Goal: Task Accomplishment & Management: Manage account settings

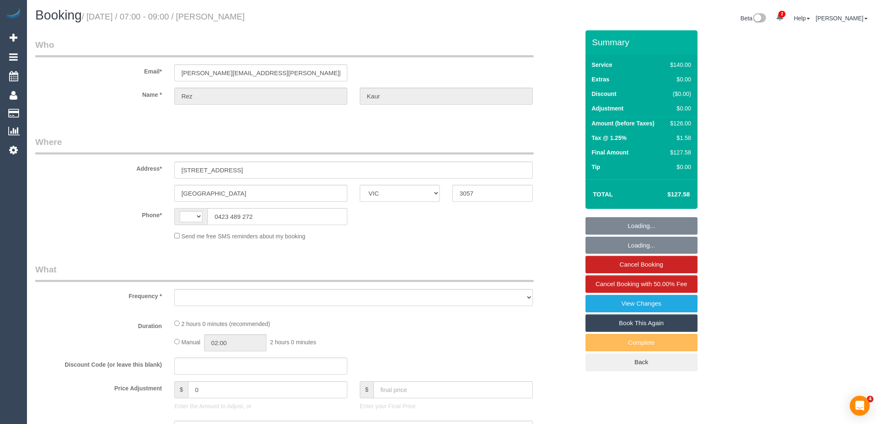
select select "VIC"
select select "string:stripe-pm_1OCGZW2GScqysDRV6QN54hgo"
select select "string:AU"
select select "object:814"
select select "number:27"
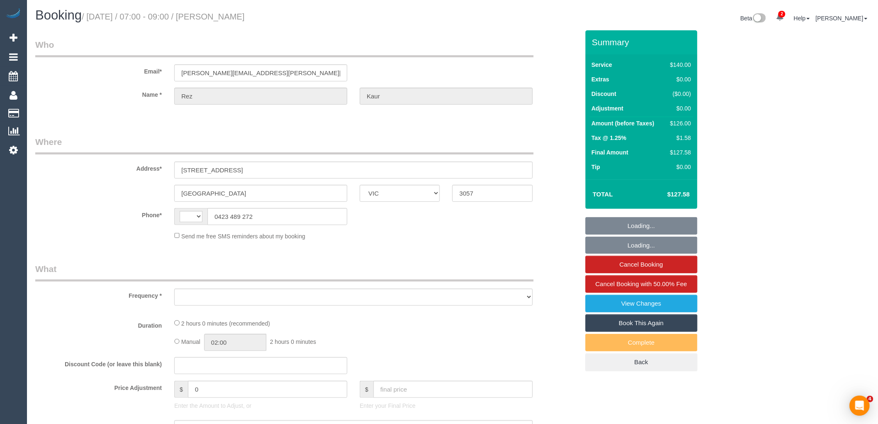
select select "number:14"
select select "number:19"
select select "number:36"
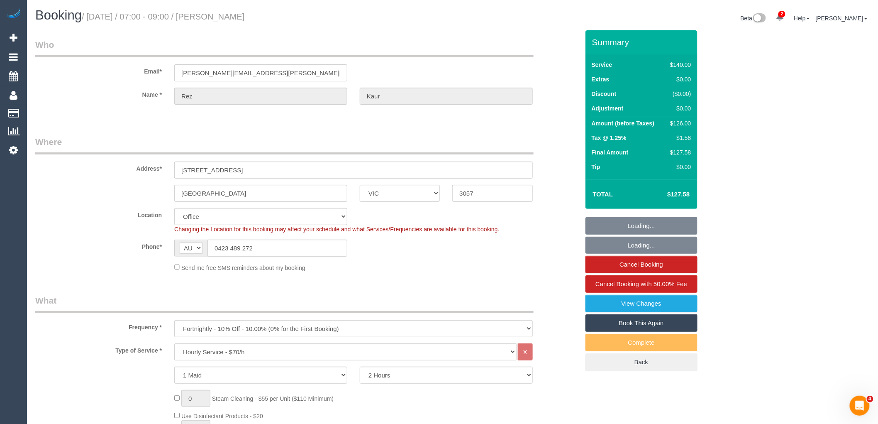
select select "object:2224"
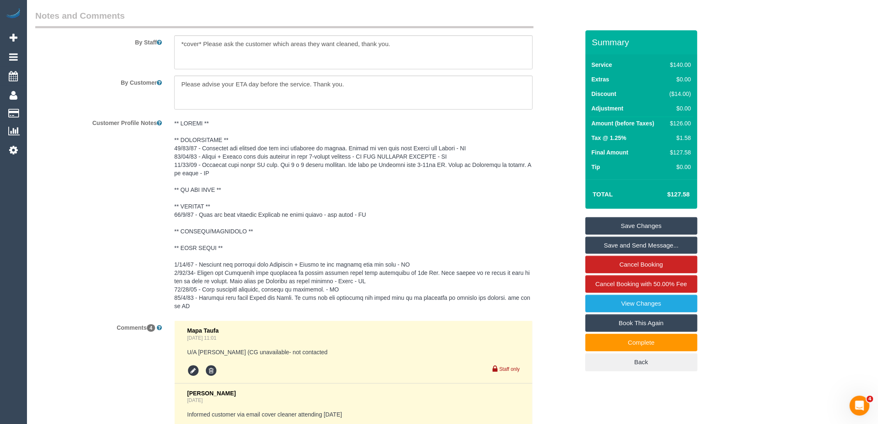
scroll to position [1707, 0]
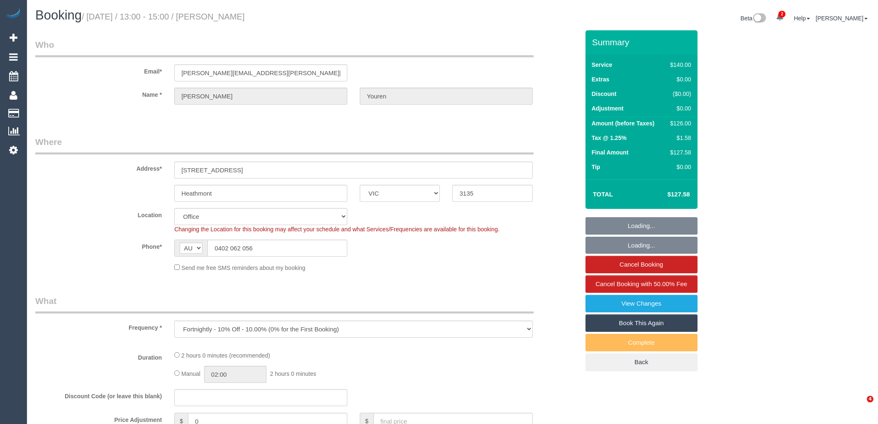
select select "VIC"
select select "number:27"
select select "number:14"
select select "number:19"
select select "number:36"
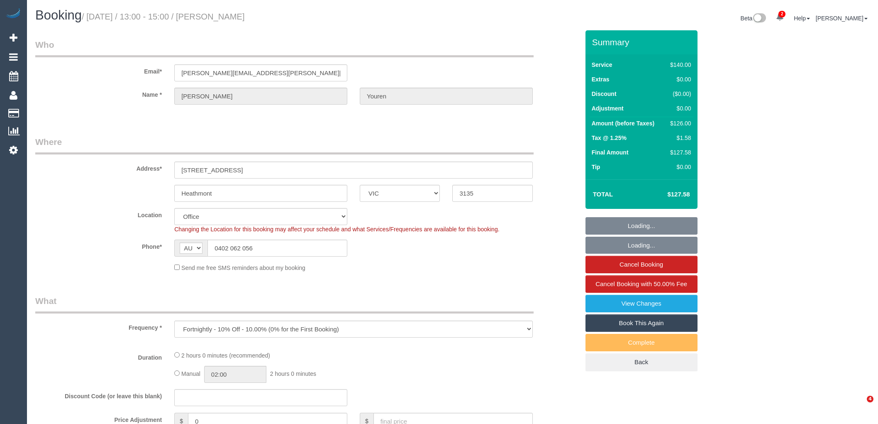
select select "number:34"
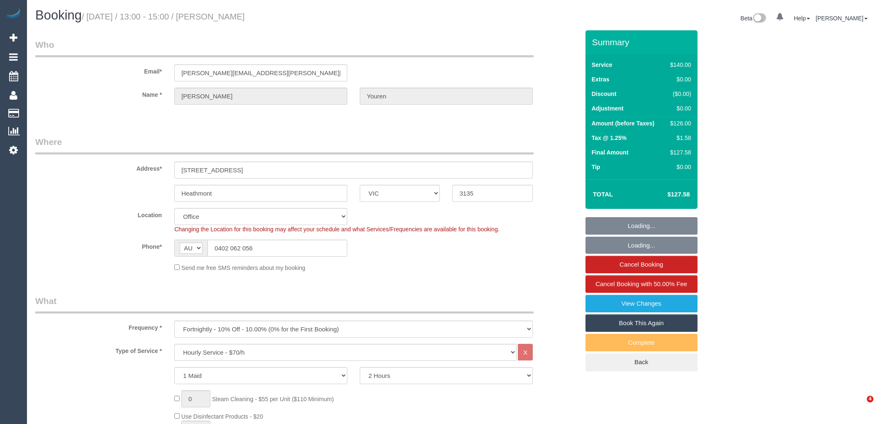
select select "VIC"
select select "number:27"
select select "number:14"
select select "number:19"
select select "number:36"
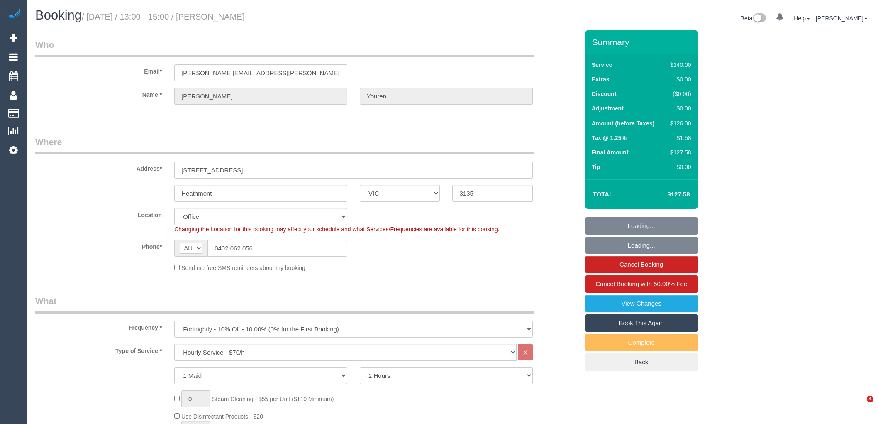
select select "number:34"
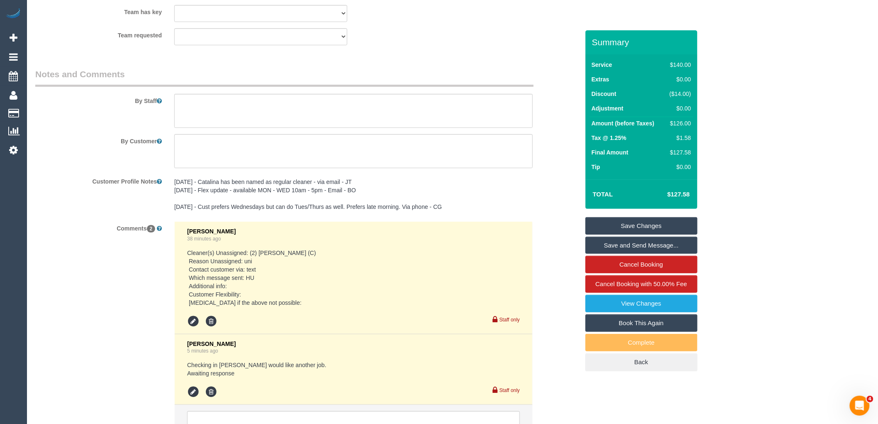
scroll to position [1448, 0]
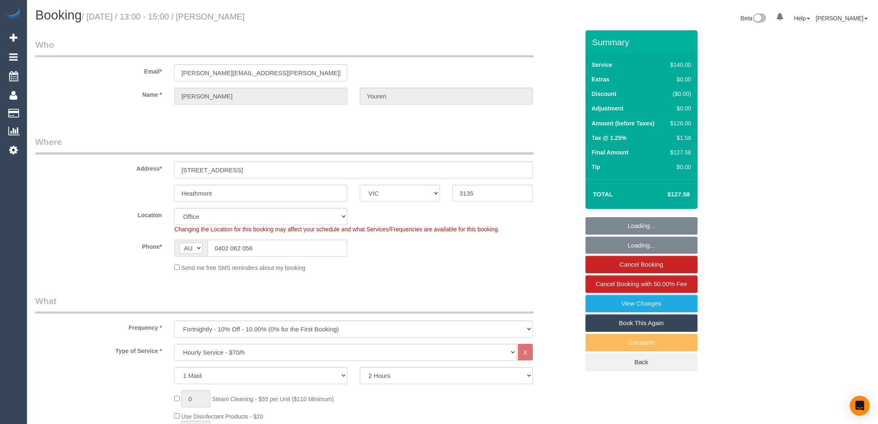
select select "VIC"
select select "number:27"
select select "number:14"
select select "number:19"
select select "number:36"
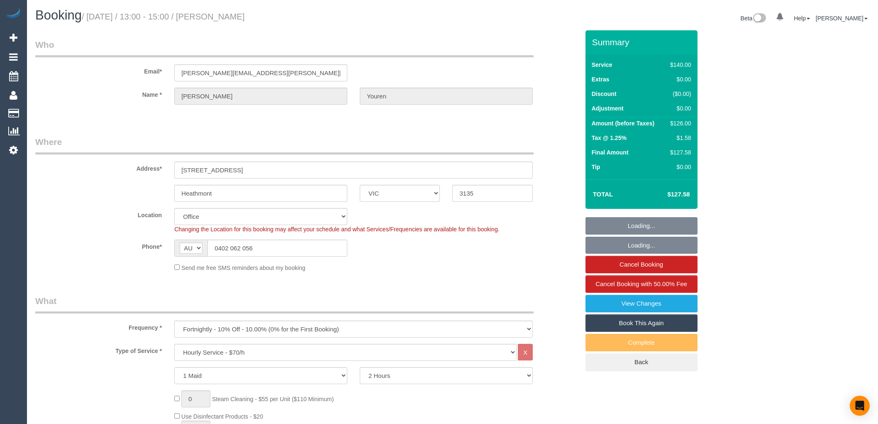
select select "number:34"
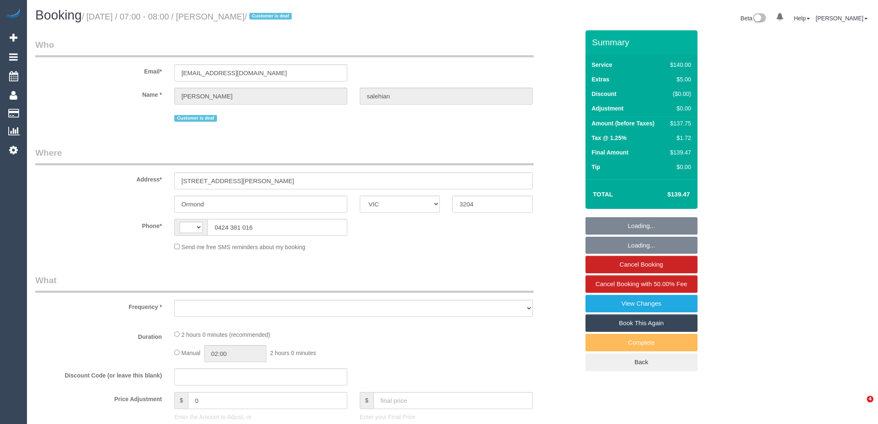
select select "VIC"
select select "string:AU"
select select "object:330"
select select "number:28"
select select "number:14"
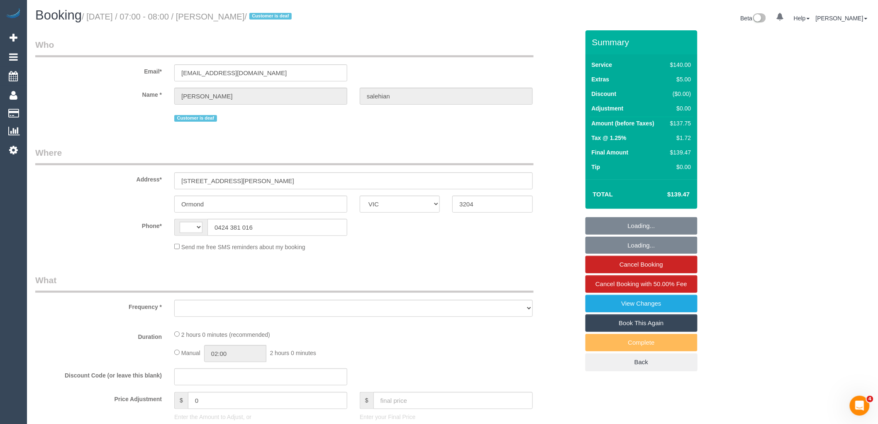
select select "number:18"
select select "number:22"
select select "number:34"
select select "number:13"
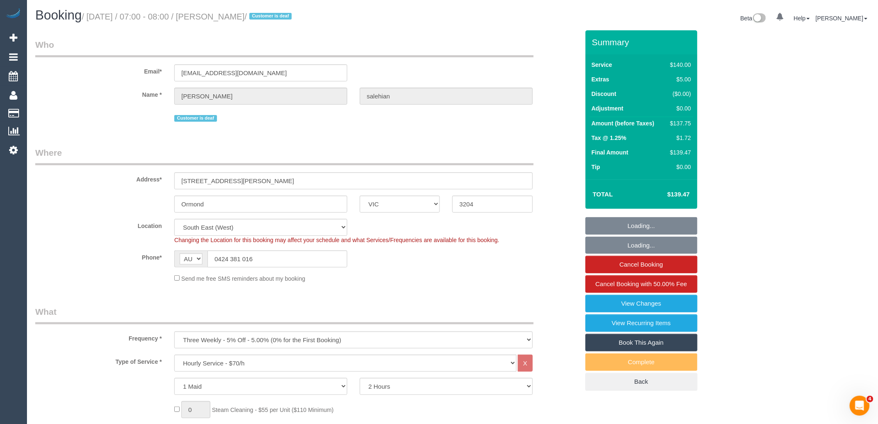
select select "string:stripe-pm_1QZ5Qn2GScqysDRVFihk4EHb"
select select "object:912"
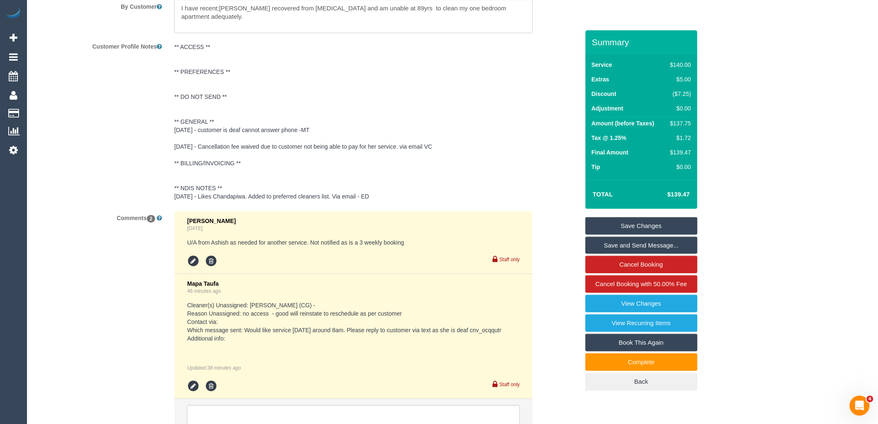
scroll to position [1522, 0]
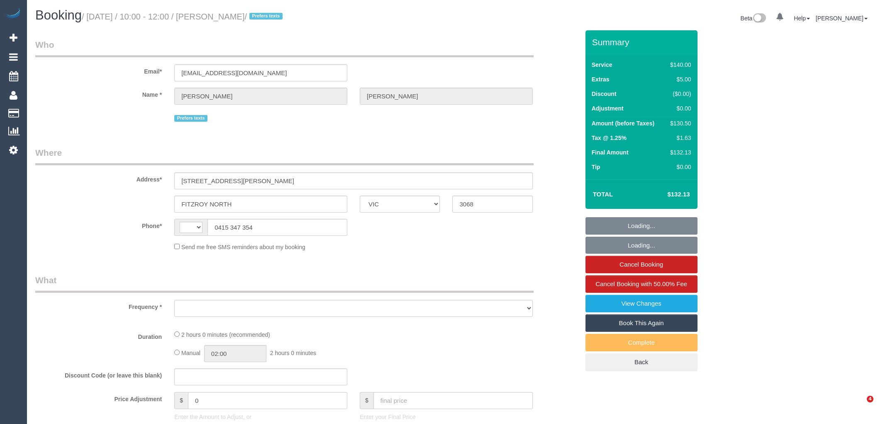
select select "VIC"
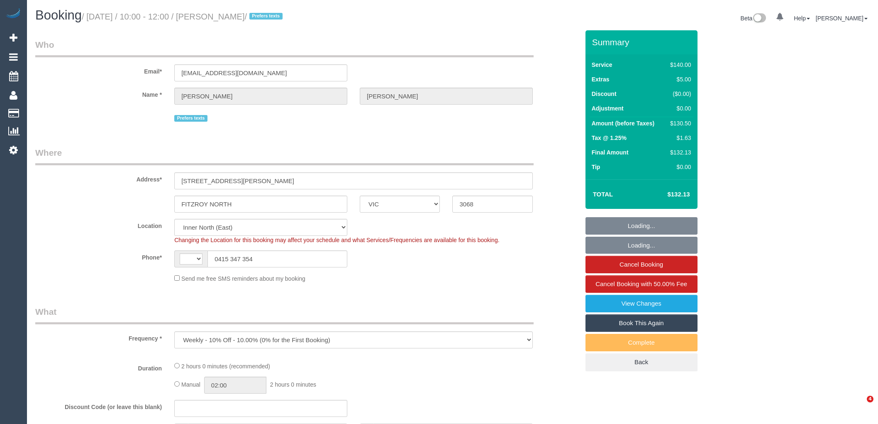
select select "object:1043"
select select "string:stripe-pm_1S74Zd2GScqysDRVzZ8HLwGx"
select select "string:AU"
select select "number:27"
select select "number:17"
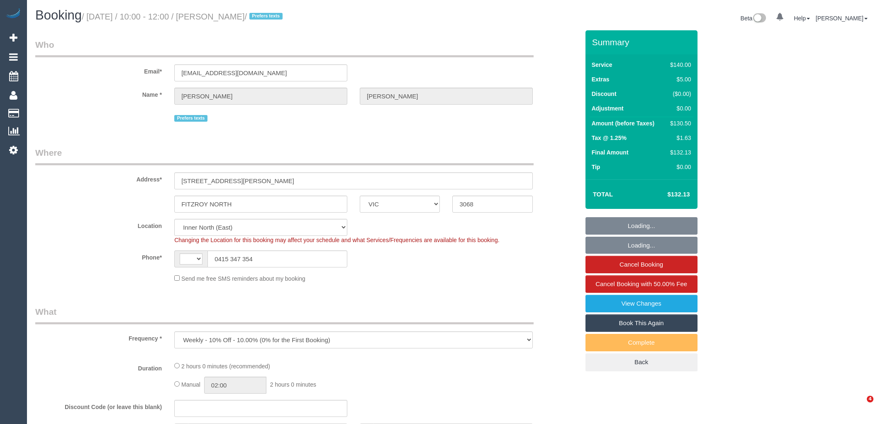
select select "number:19"
select select "number:36"
select select "number:34"
select select "number:13"
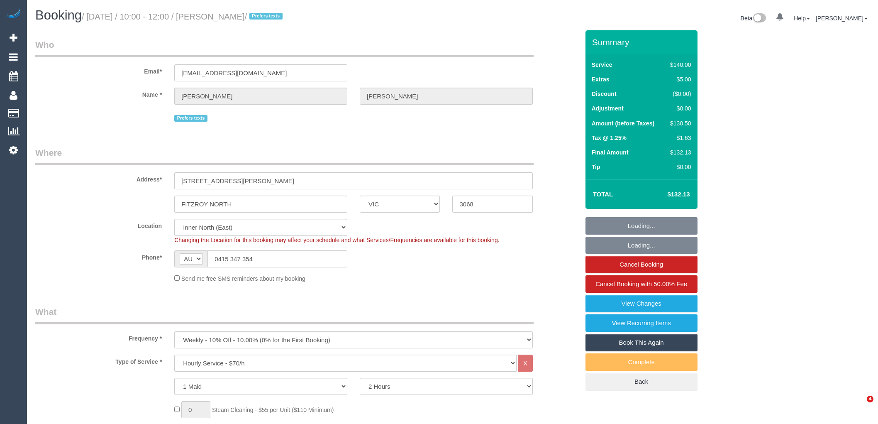
select select "object:1645"
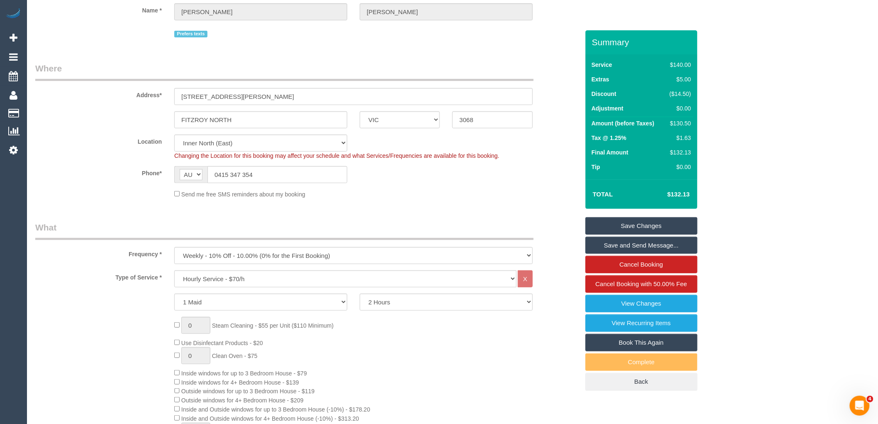
scroll to position [51, 0]
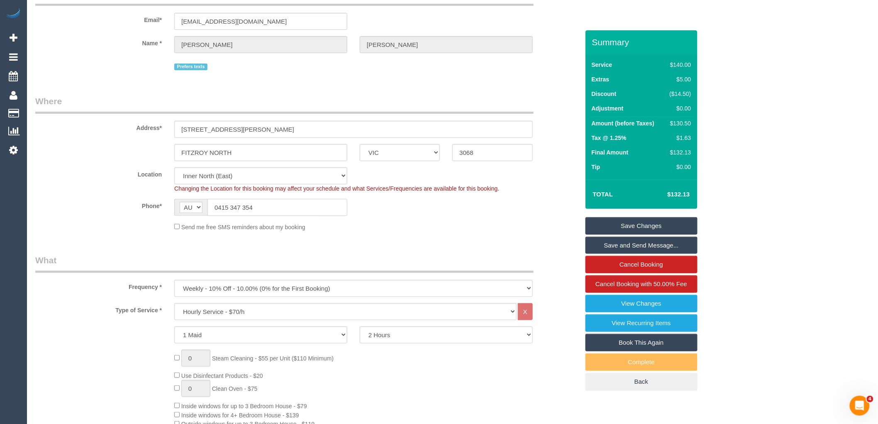
drag, startPoint x: 271, startPoint y: 204, endPoint x: 219, endPoint y: 204, distance: 52.3
click at [219, 204] on input "0415 347 354" at bounding box center [278, 207] width 140 height 17
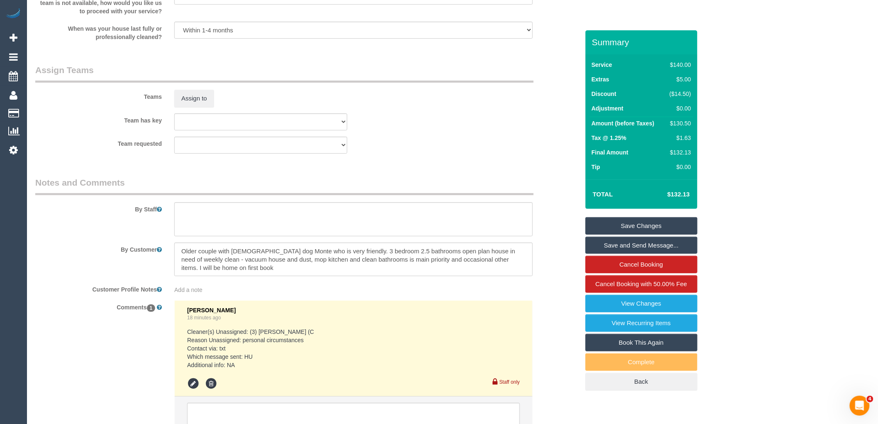
scroll to position [1343, 0]
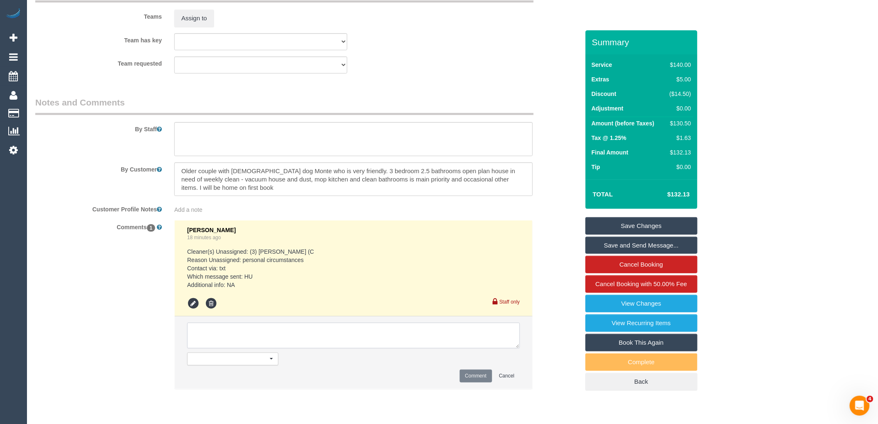
click at [215, 342] on textarea at bounding box center [353, 336] width 333 height 26
type textarea "S"
type textarea "Reached out to Andrea via text - pending Reached out to Jahidul via text - pend…"
click at [473, 382] on button "Comment" at bounding box center [476, 375] width 32 height 13
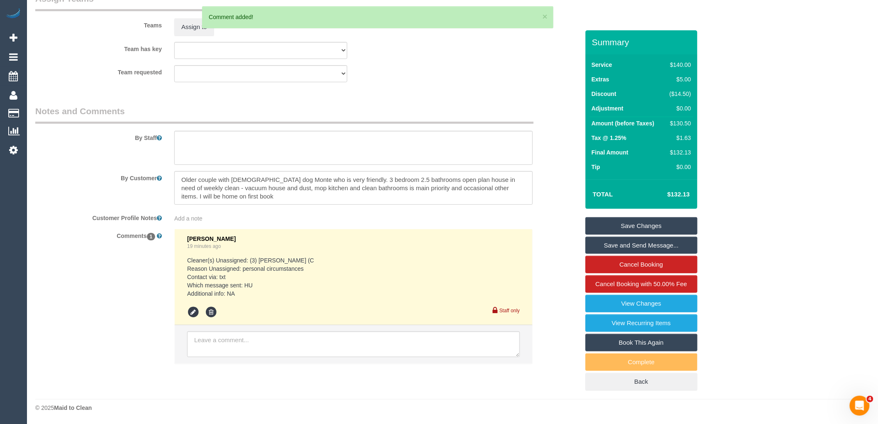
scroll to position [0, 0]
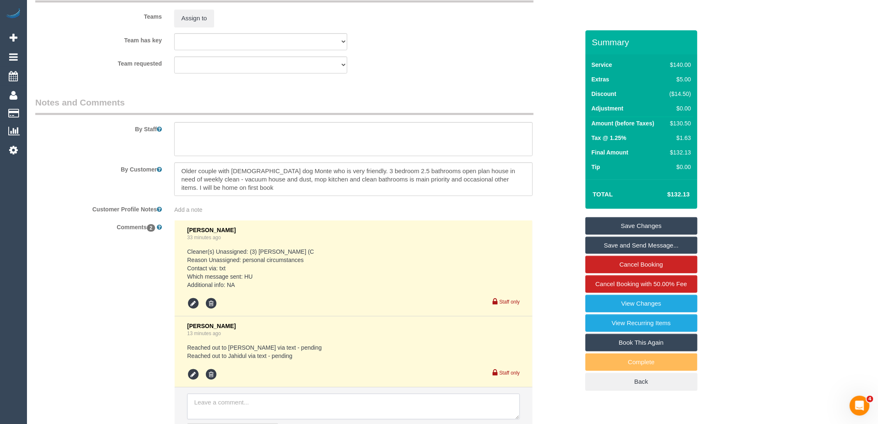
click at [217, 408] on textarea at bounding box center [353, 407] width 333 height 26
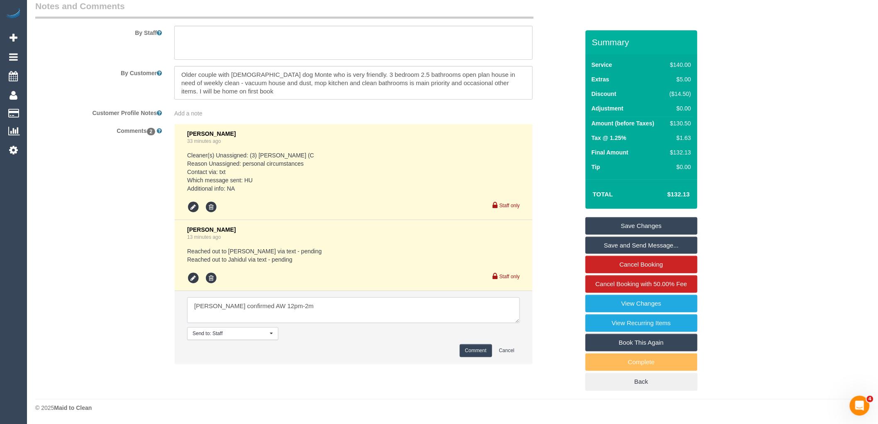
scroll to position [1448, 0]
type textarea "Jahidul confirmed AW 12pm-2m - informed cust via text - pending"
click at [464, 347] on button "Comment" at bounding box center [476, 350] width 32 height 13
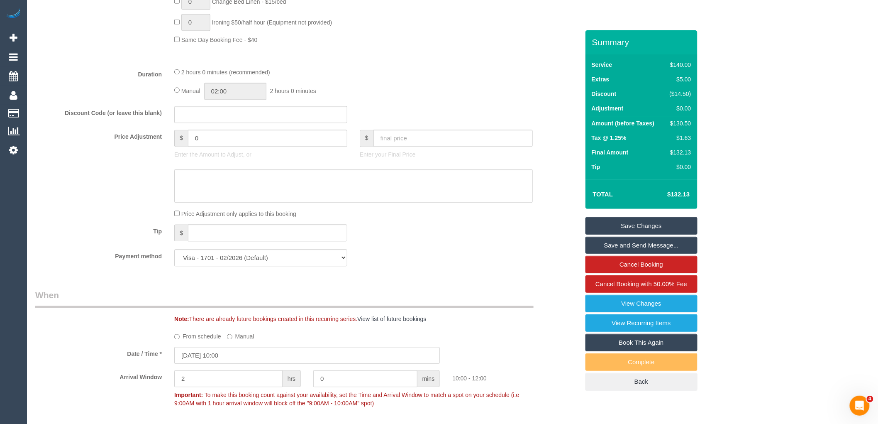
scroll to position [663, 0]
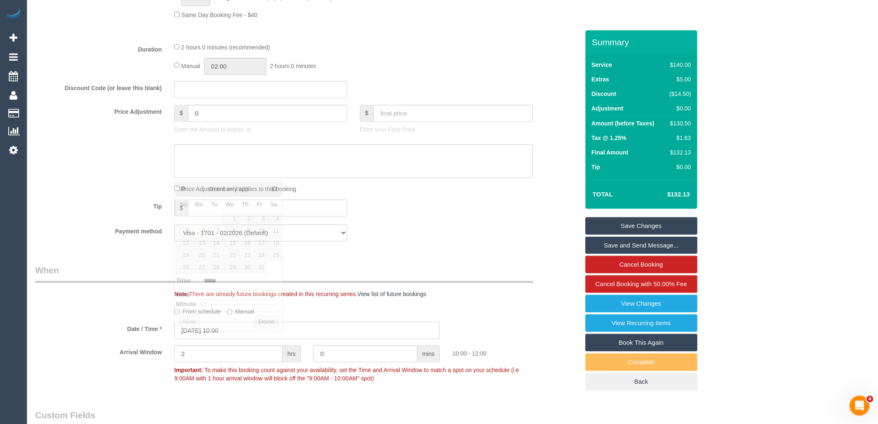
click at [221, 339] on input "06/10/2025 10:00" at bounding box center [307, 330] width 266 height 17
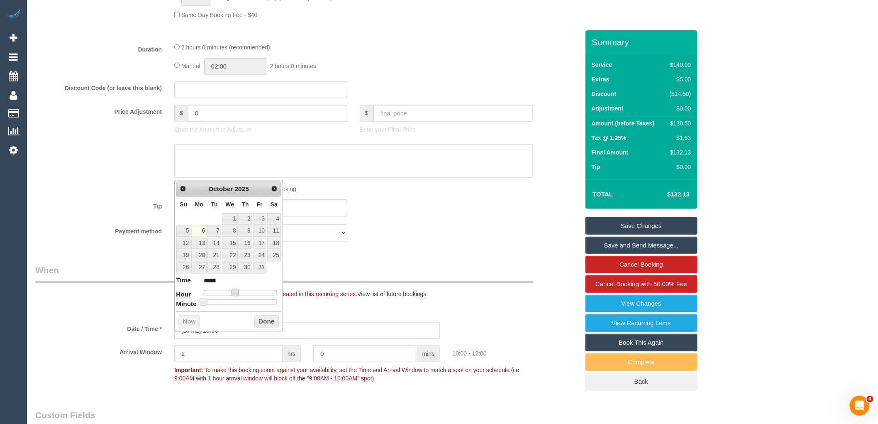
type input "06/10/2025 11:00"
type input "*****"
type input "06/10/2025 12:00"
type input "*****"
type input "06/10/2025 13:00"
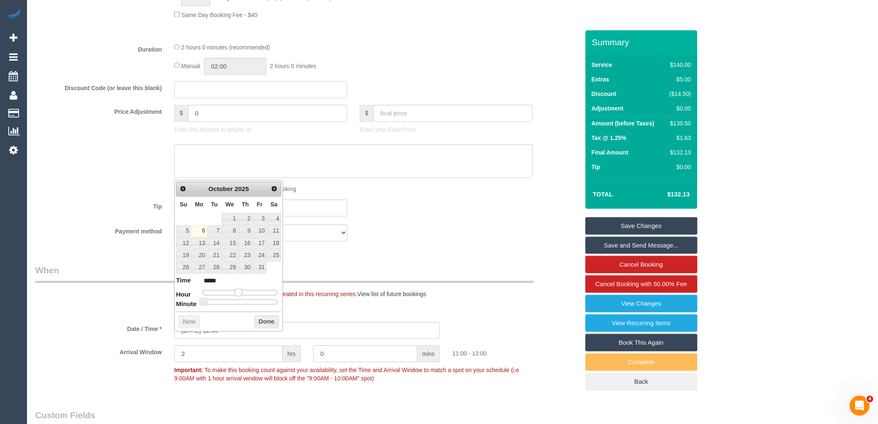
type input "*****"
type input "06/10/2025 14:00"
type input "*****"
drag, startPoint x: 239, startPoint y: 292, endPoint x: 249, endPoint y: 292, distance: 10.0
click at [249, 292] on span at bounding box center [248, 292] width 7 height 7
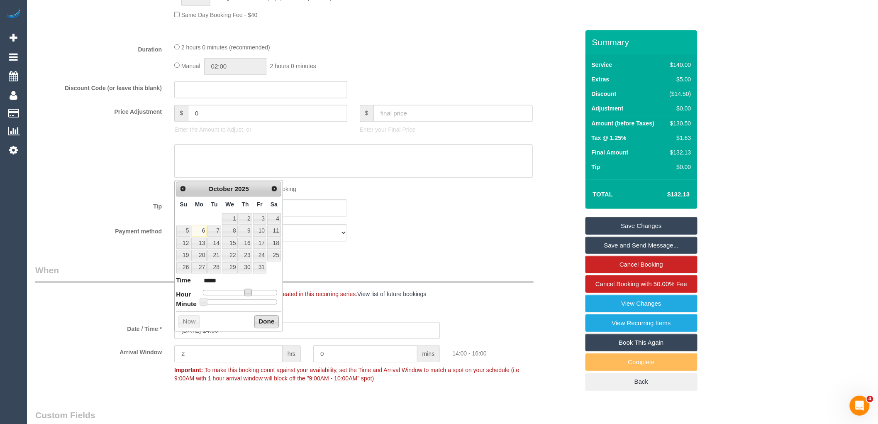
click at [268, 319] on button "Done" at bounding box center [266, 321] width 24 height 13
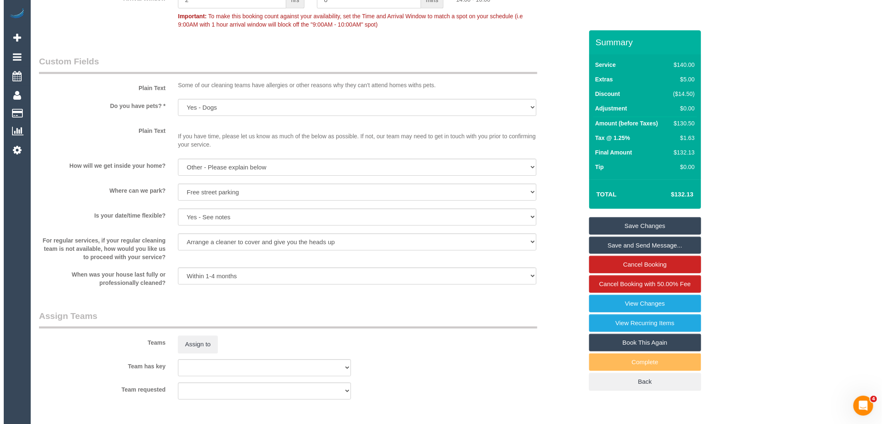
scroll to position [1032, 0]
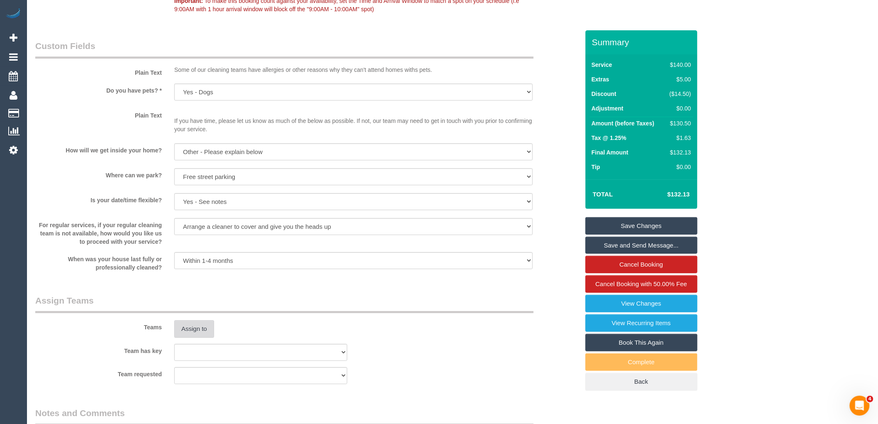
click at [193, 338] on button "Assign to" at bounding box center [194, 328] width 40 height 17
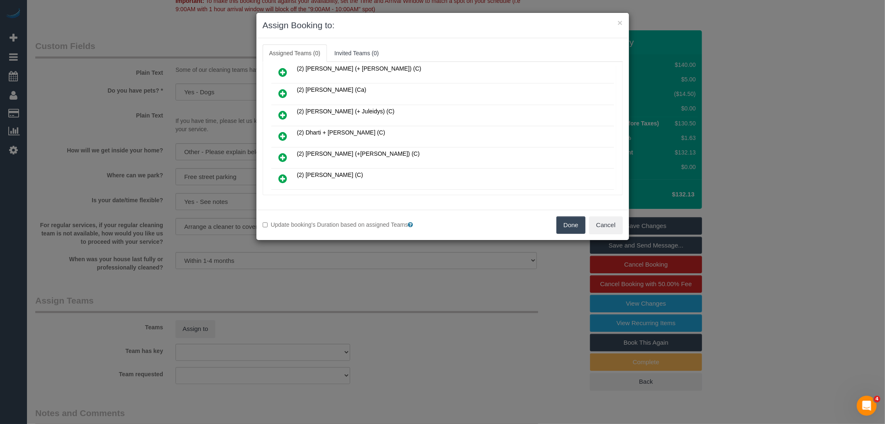
scroll to position [344, 0]
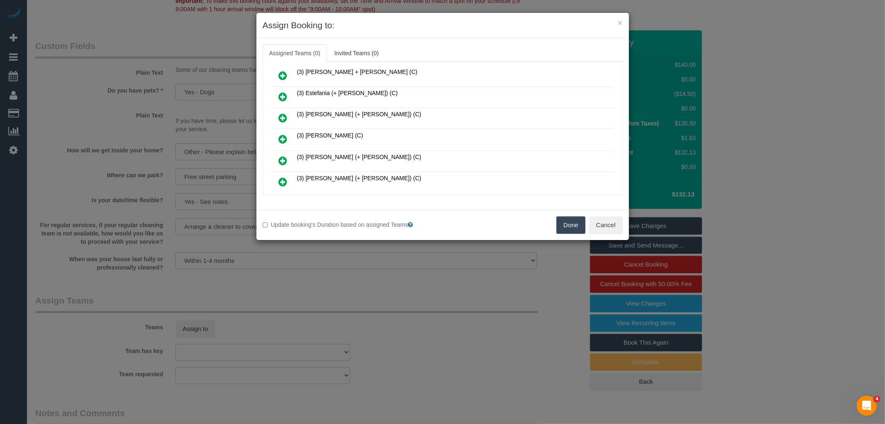
click at [284, 134] on icon at bounding box center [283, 139] width 9 height 10
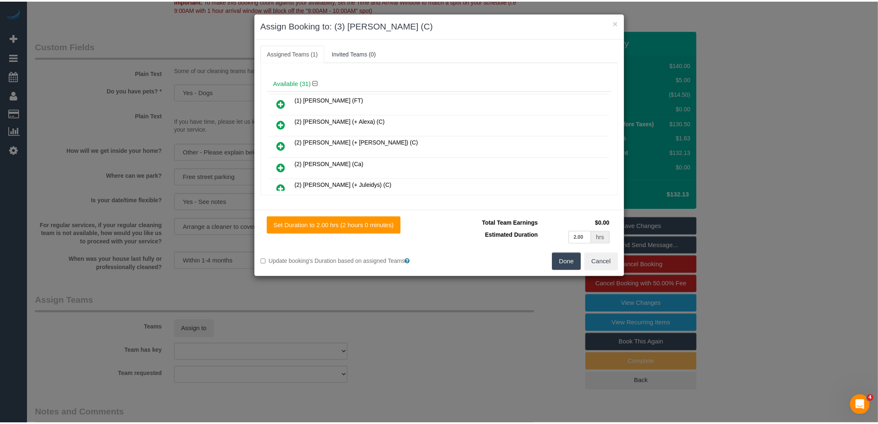
scroll to position [0, 0]
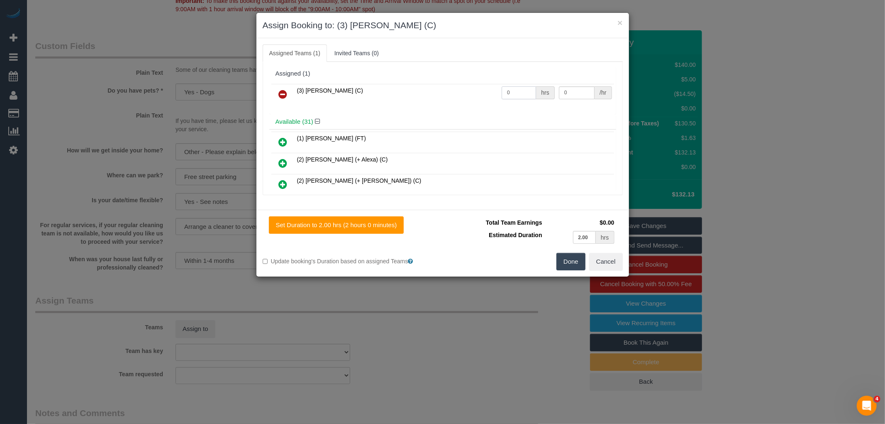
click at [521, 89] on input "0" at bounding box center [519, 92] width 34 height 13
type input "2"
type input "36.25"
click at [561, 264] on button "Done" at bounding box center [571, 261] width 29 height 17
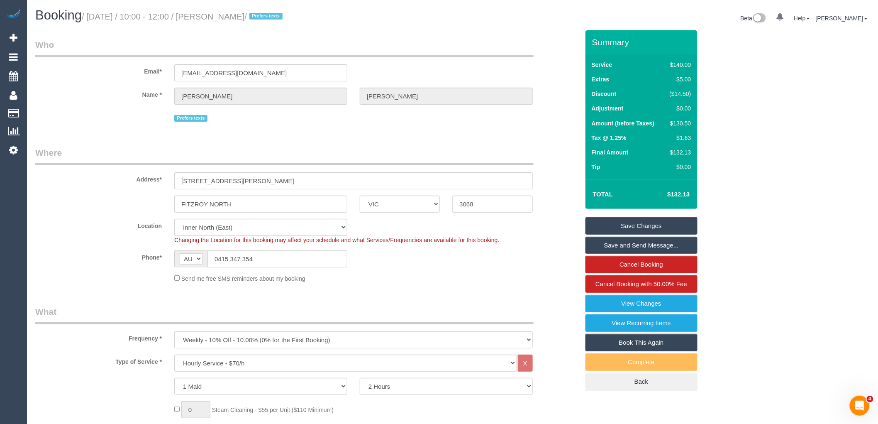
drag, startPoint x: 218, startPoint y: 18, endPoint x: 261, endPoint y: 19, distance: 42.8
click at [261, 19] on small "/ October 06, 2025 / 10:00 - 12:00 / Paul Jones / Prefers texts" at bounding box center [183, 16] width 203 height 9
copy small "Paul Jones"
click at [625, 243] on link "Save and Send Message..." at bounding box center [642, 245] width 112 height 17
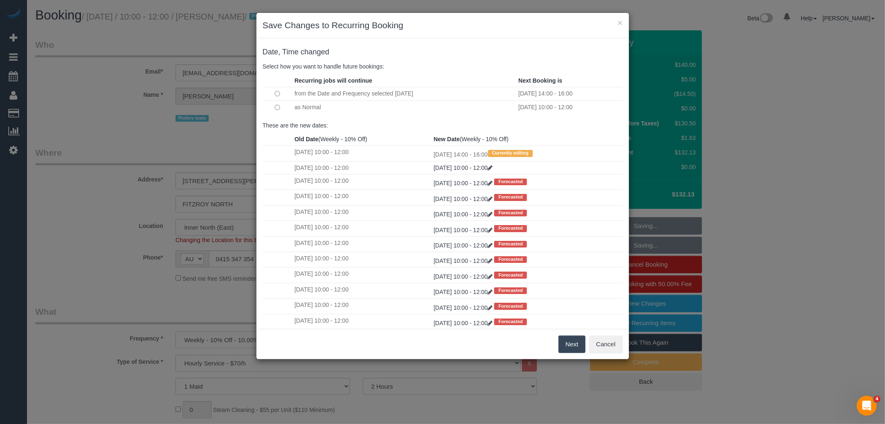
click at [565, 346] on button "Next" at bounding box center [572, 343] width 27 height 17
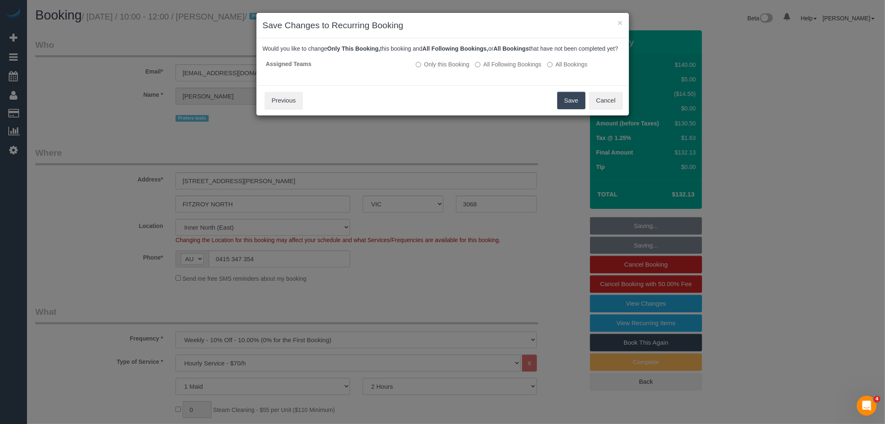
click at [562, 108] on button "Save" at bounding box center [572, 100] width 28 height 17
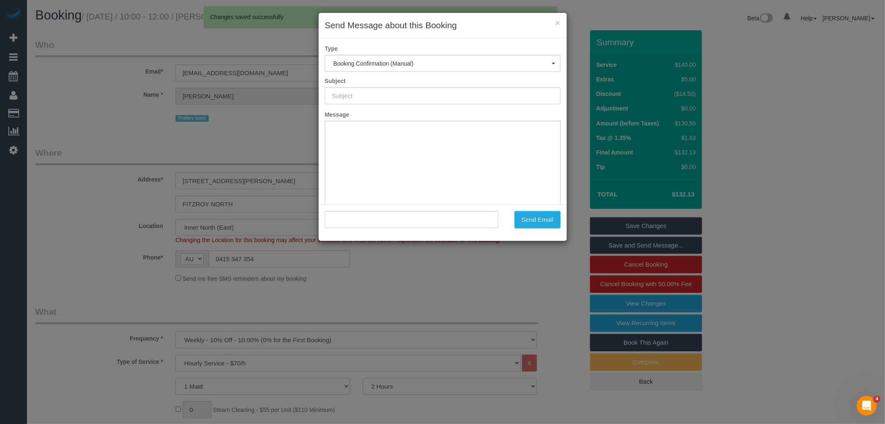
type input "Booking Confirmed"
type input ""Paul Jones" <paulijj@gmail.com>"
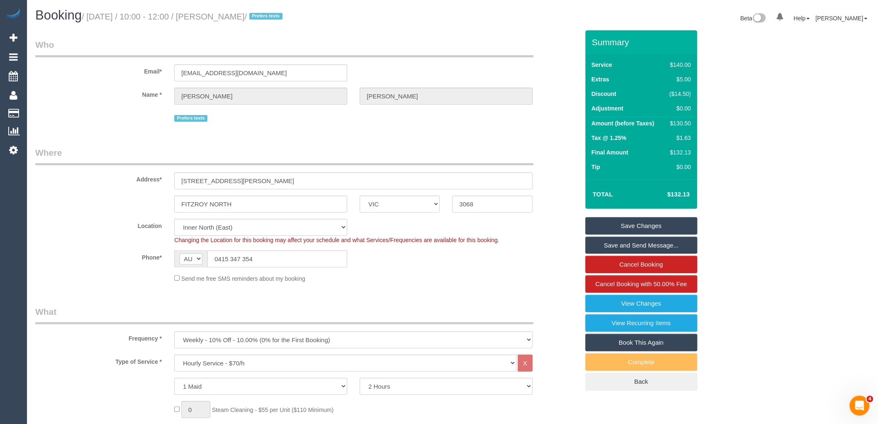
click at [634, 245] on link "Save and Send Message..." at bounding box center [642, 245] width 112 height 17
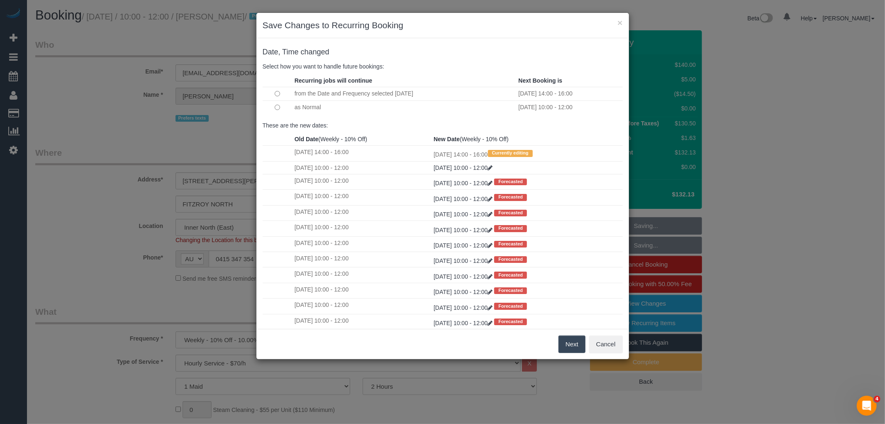
click at [572, 344] on button "Next" at bounding box center [572, 343] width 27 height 17
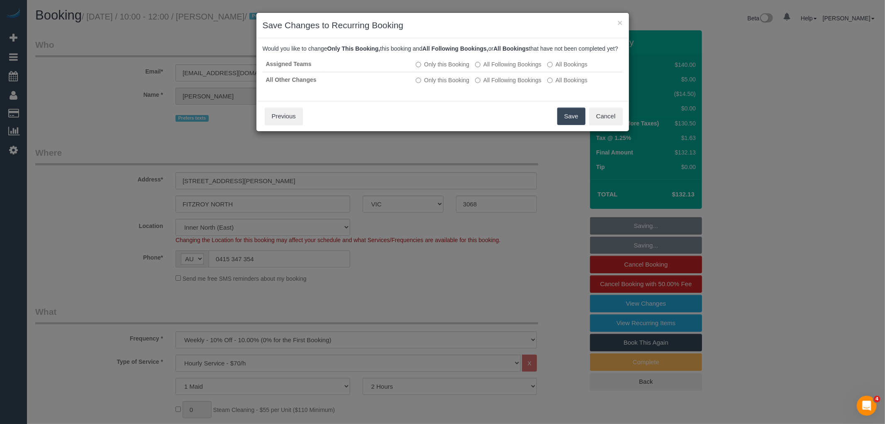
click at [567, 125] on button "Save" at bounding box center [572, 116] width 28 height 17
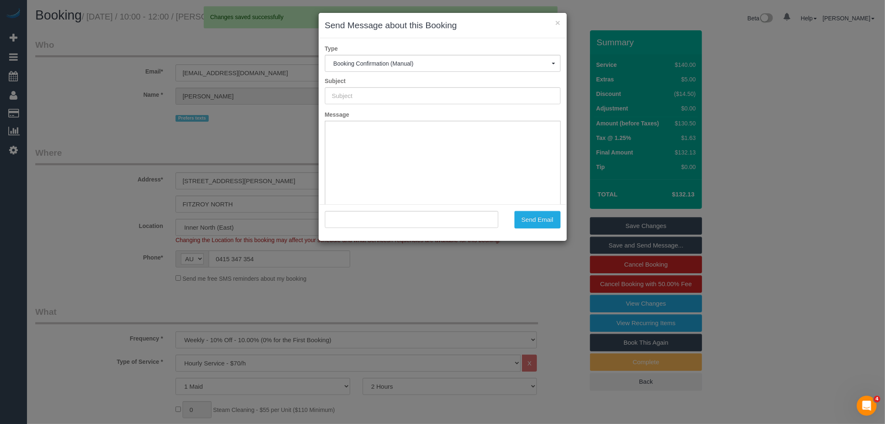
type input "Booking Confirmed"
type input ""Paul Jones" <paulijj@gmail.com>"
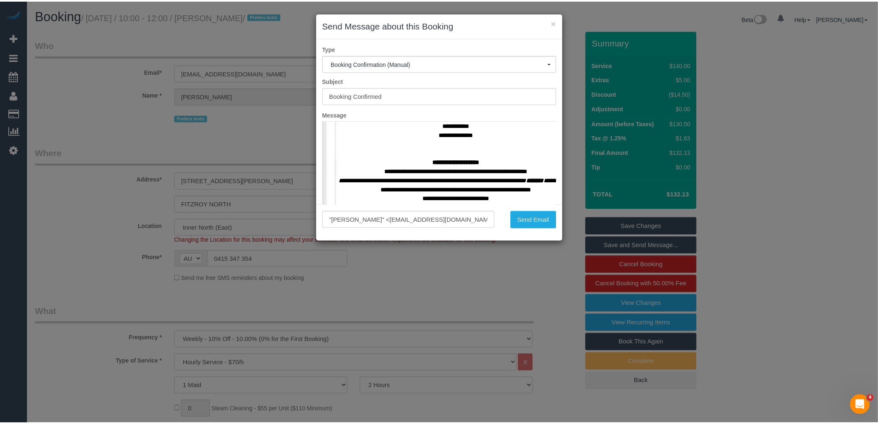
scroll to position [369, 0]
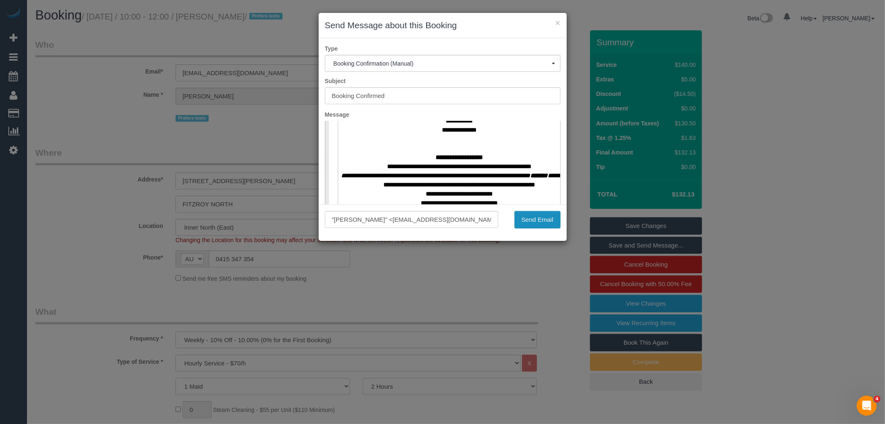
click at [536, 220] on button "Send Email" at bounding box center [538, 219] width 46 height 17
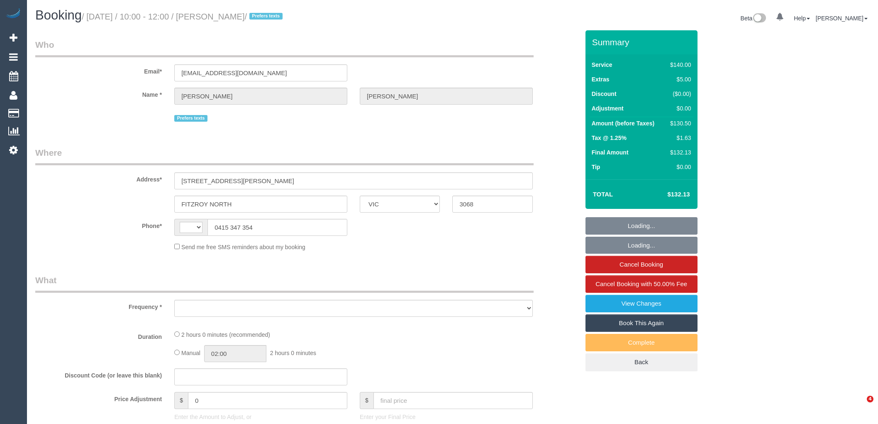
select select "VIC"
select select "string:stripe-pm_1S74Zd2GScqysDRVzZ8HLwGx"
select select "number:27"
select select "number:17"
select select "number:19"
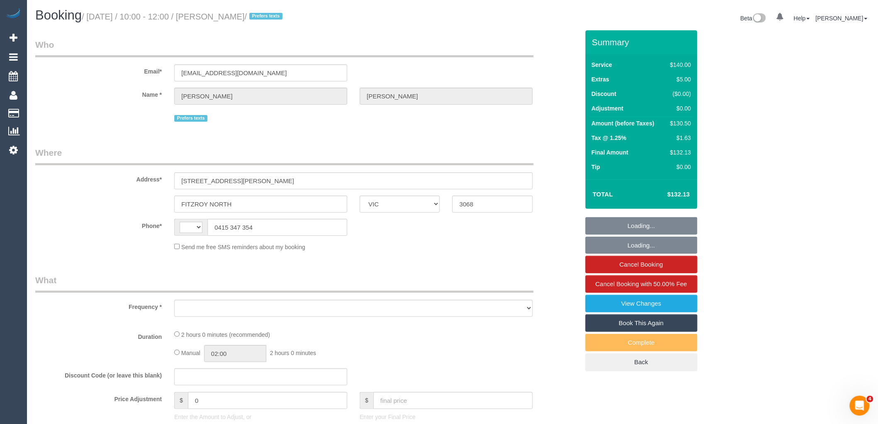
select select "number:36"
select select "number:34"
select select "number:13"
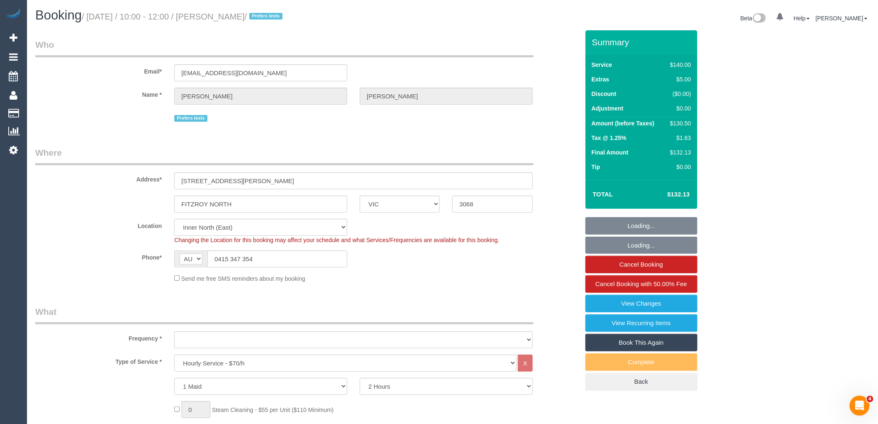
select select "string:AU"
select select "object:1645"
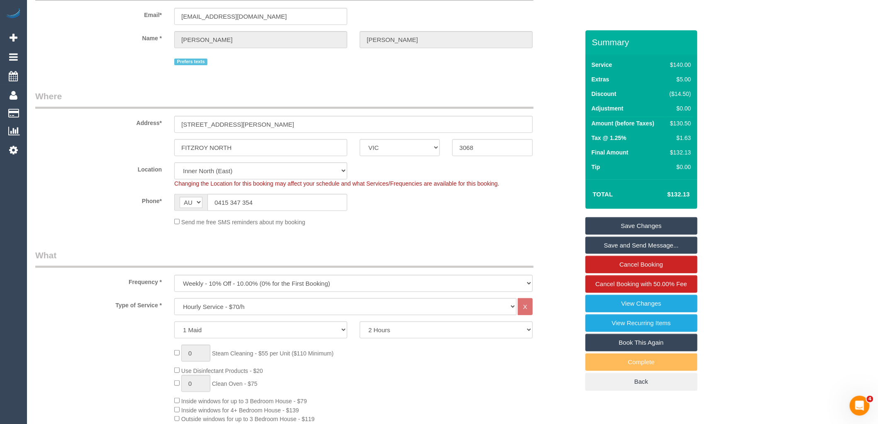
scroll to position [51, 0]
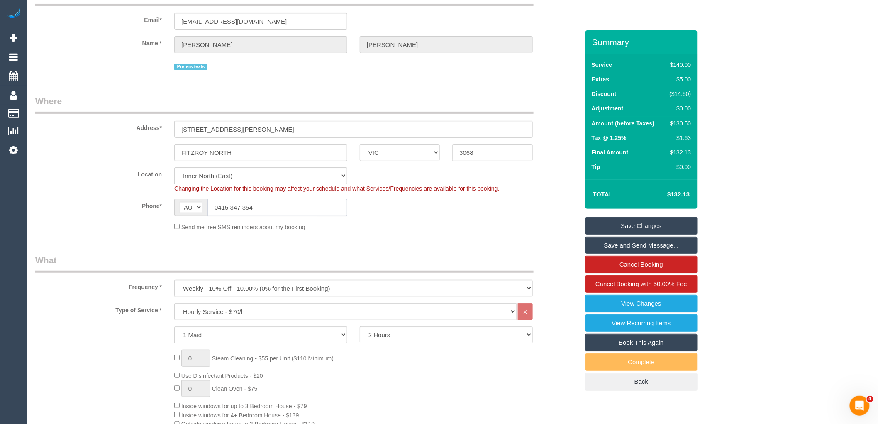
drag, startPoint x: 246, startPoint y: 214, endPoint x: 219, endPoint y: 209, distance: 27.0
click at [219, 209] on input "0415 347 354" at bounding box center [278, 207] width 140 height 17
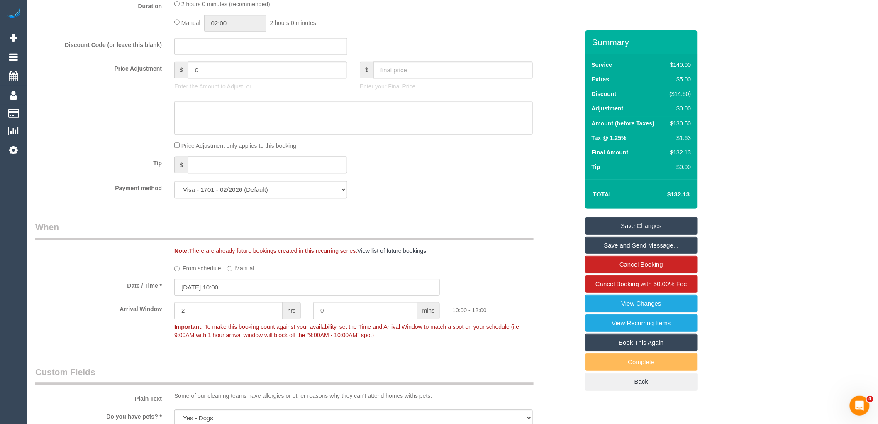
scroll to position [697, 0]
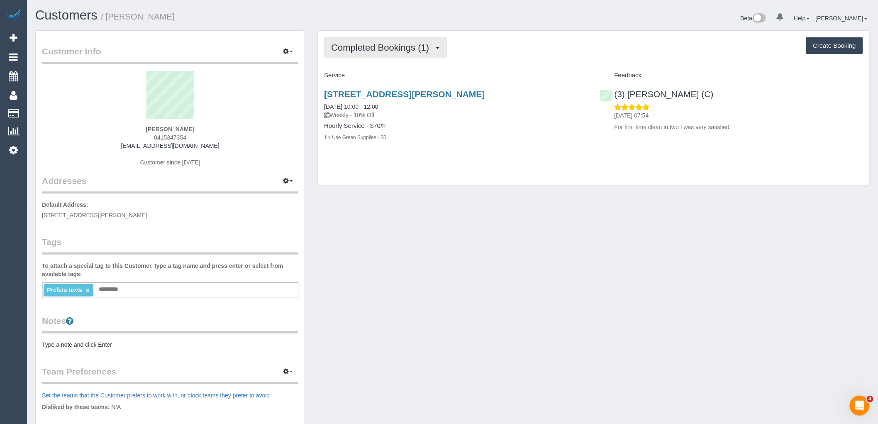
click at [386, 52] on span "Completed Bookings (1)" at bounding box center [382, 47] width 102 height 10
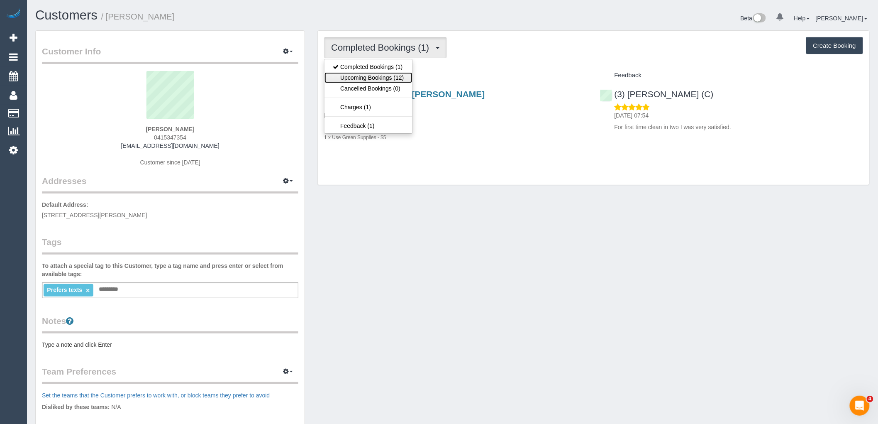
click at [374, 76] on link "Upcoming Bookings (12)" at bounding box center [369, 77] width 88 height 11
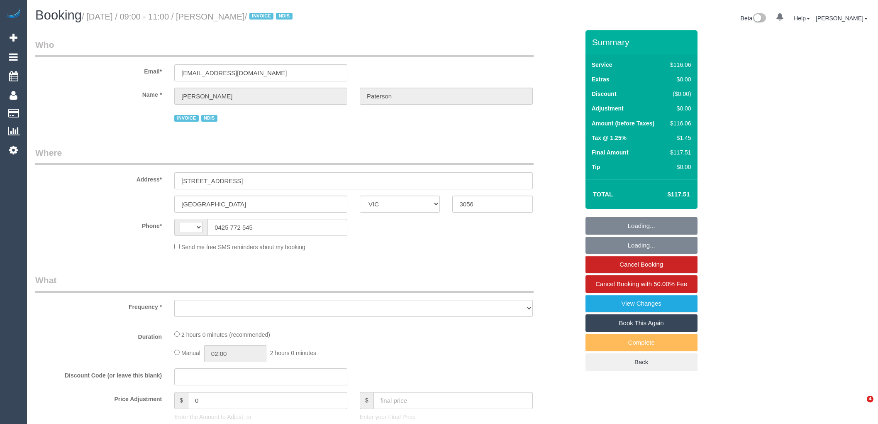
select select "VIC"
select select "string:AU"
select select "number:28"
select select "number:14"
select select "number:19"
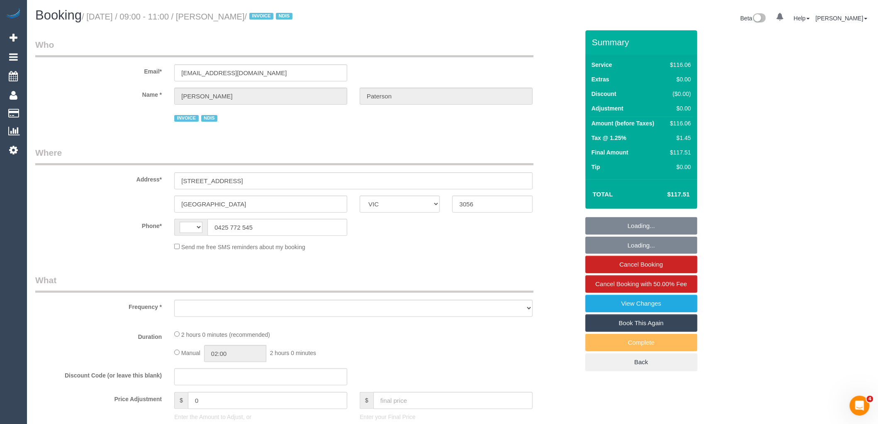
select select "number:36"
select select "number:33"
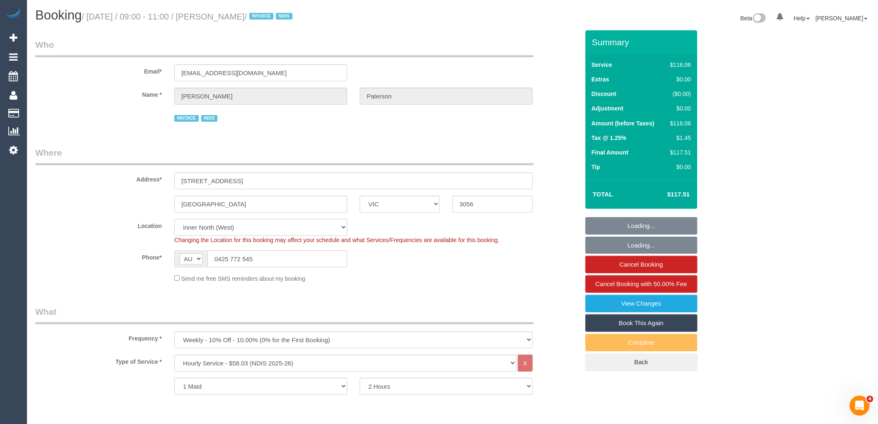
select select "object:1589"
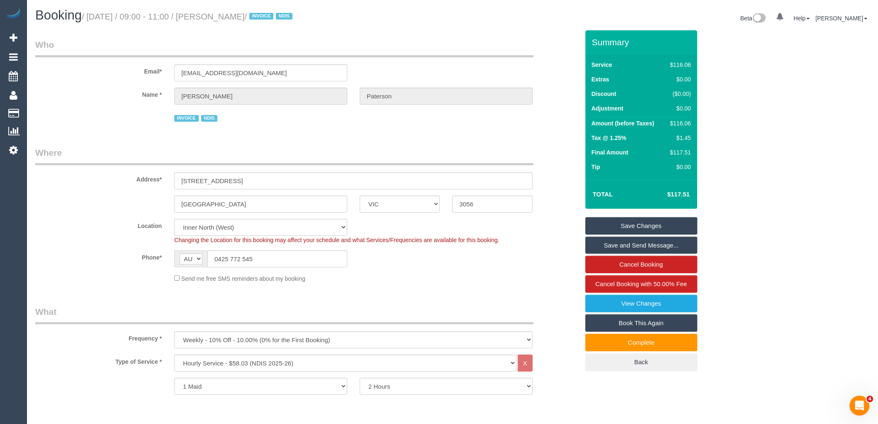
click at [404, 15] on h1 "Booking / [DATE] / 09:00 - 11:00 / [PERSON_NAME] / INVOICE NDIS" at bounding box center [240, 15] width 411 height 14
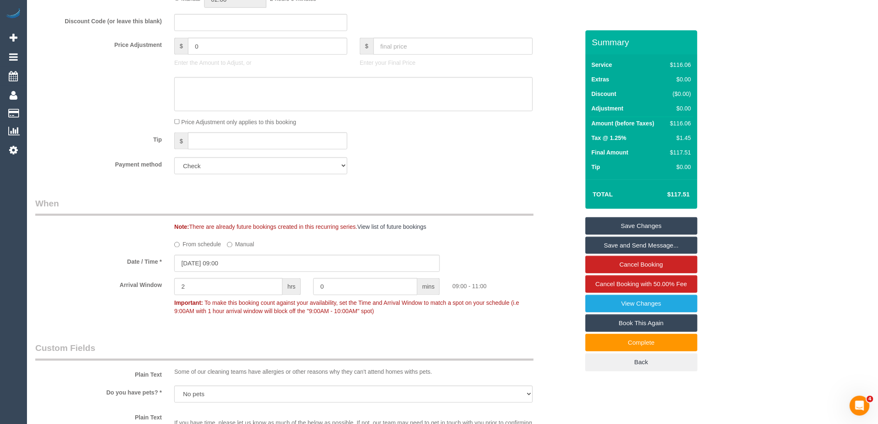
scroll to position [461, 0]
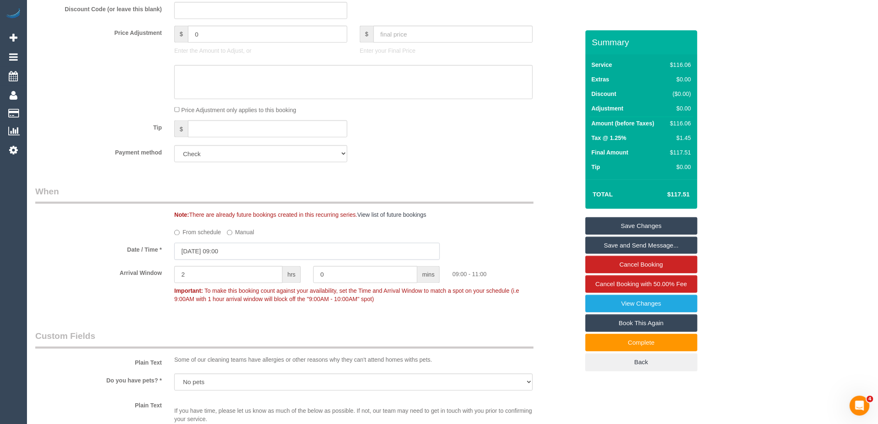
click at [213, 257] on input "[DATE] 09:00" at bounding box center [307, 251] width 266 height 17
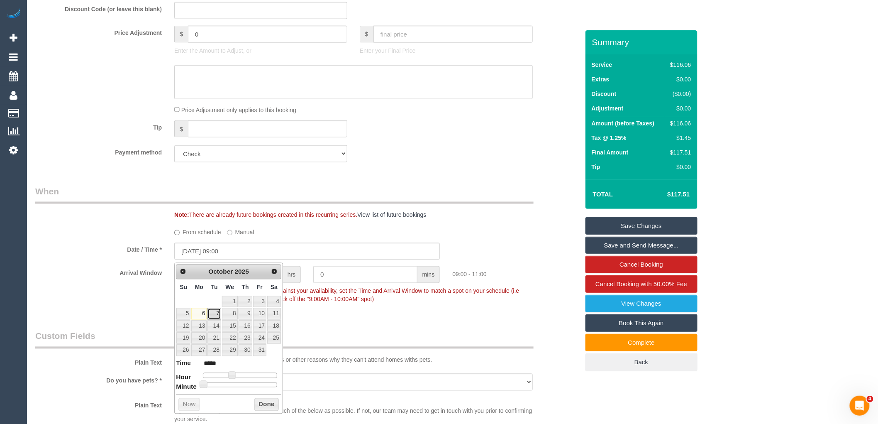
click at [216, 316] on link "7" at bounding box center [214, 313] width 13 height 11
type input "[DATE] 09:00"
click at [258, 401] on button "Done" at bounding box center [266, 404] width 24 height 13
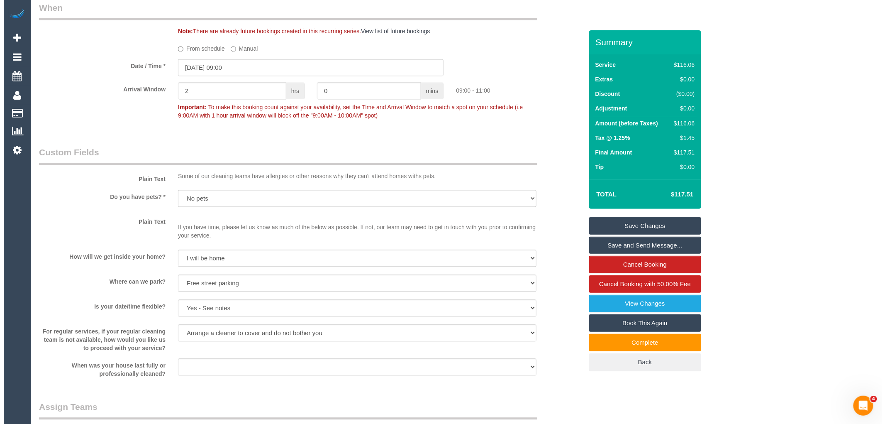
scroll to position [784, 0]
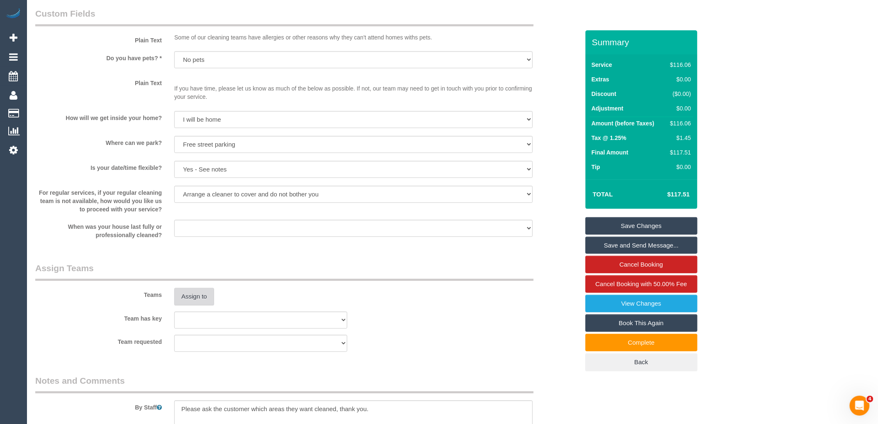
click at [200, 302] on button "Assign to" at bounding box center [194, 296] width 40 height 17
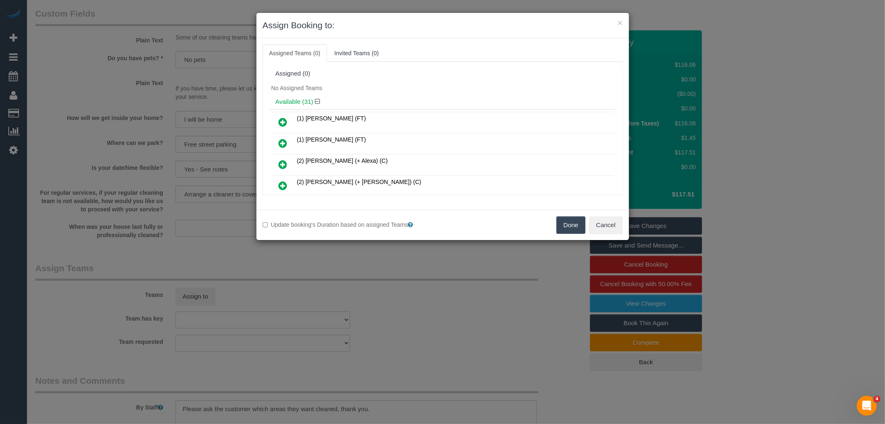
scroll to position [302, 0]
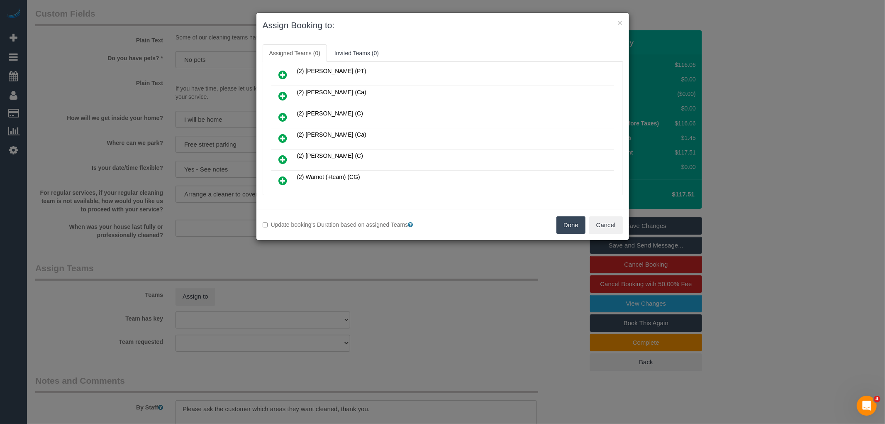
click at [284, 133] on icon at bounding box center [283, 138] width 9 height 10
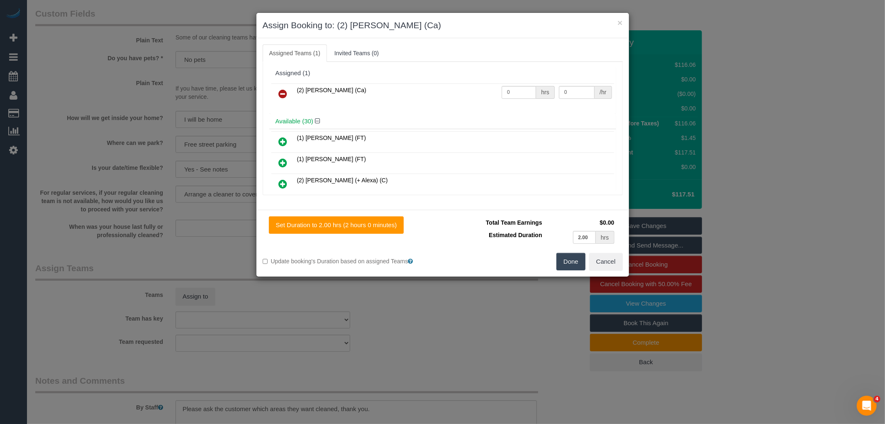
scroll to position [0, 0]
click at [513, 95] on input "0" at bounding box center [519, 92] width 34 height 13
type input "2"
type input "37.5"
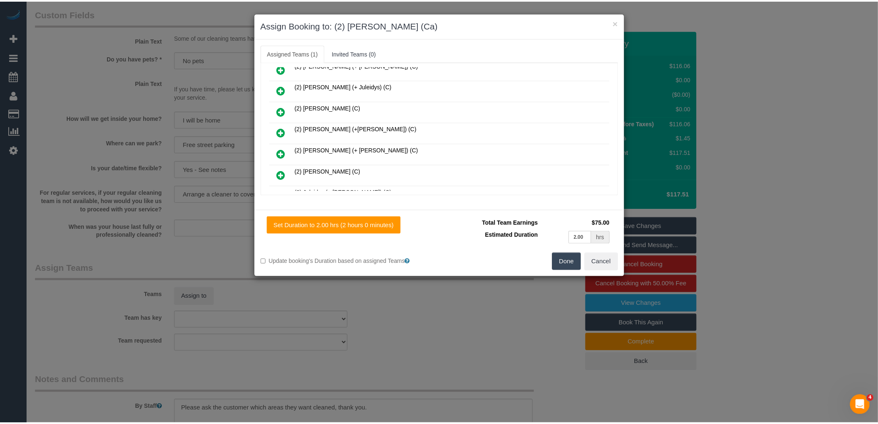
scroll to position [138, 0]
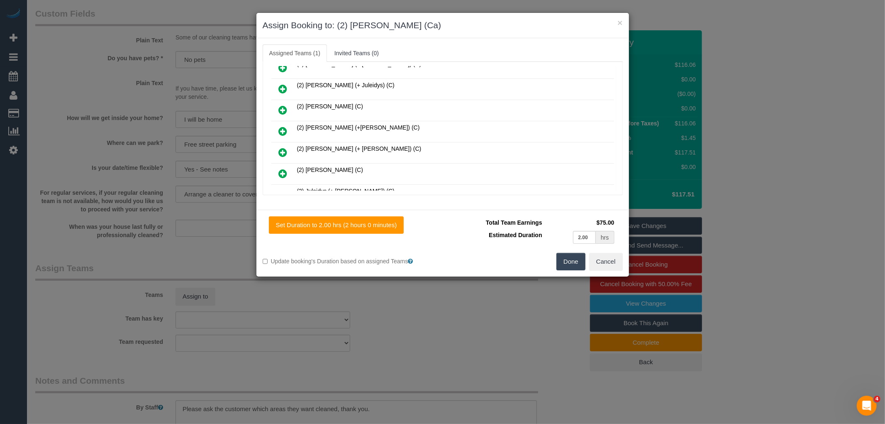
click at [565, 265] on button "Done" at bounding box center [571, 261] width 29 height 17
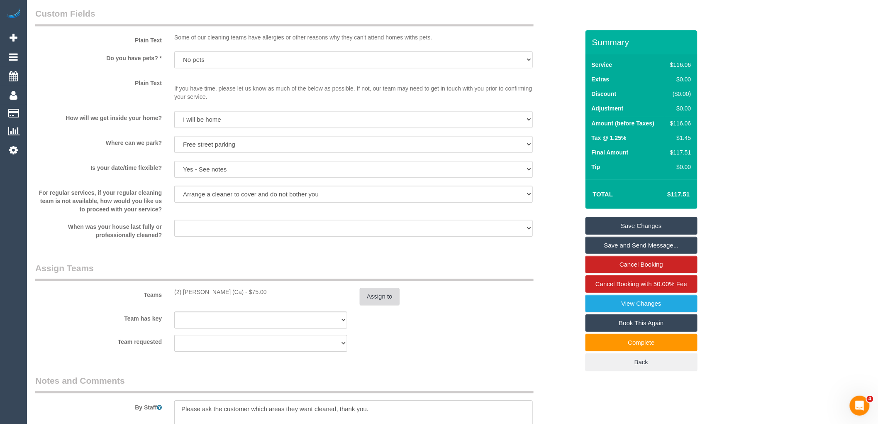
scroll to position [1250, 0]
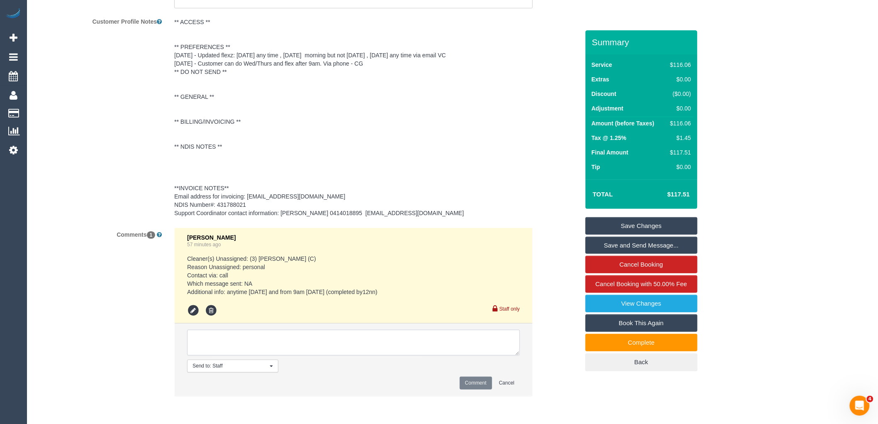
click at [264, 343] on textarea at bounding box center [353, 343] width 333 height 26
type textarea "Assigned 7/10 AW 9am-11am informed cust via text Approved by Bronie"
click at [470, 385] on button "Comment" at bounding box center [476, 383] width 32 height 13
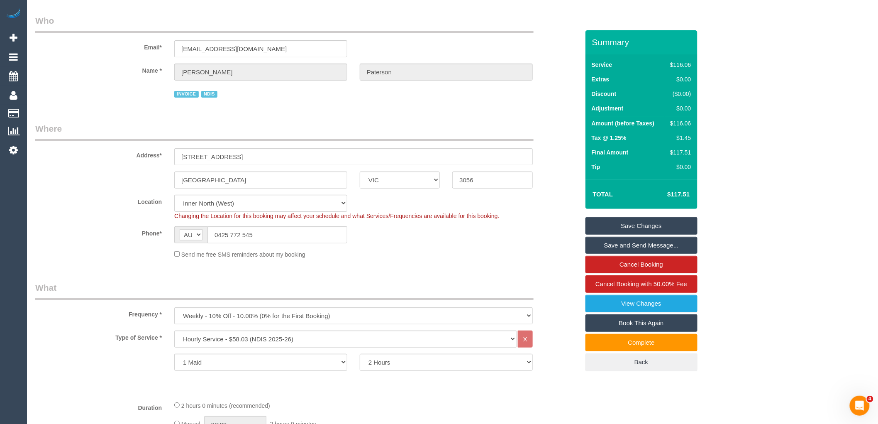
scroll to position [0, 0]
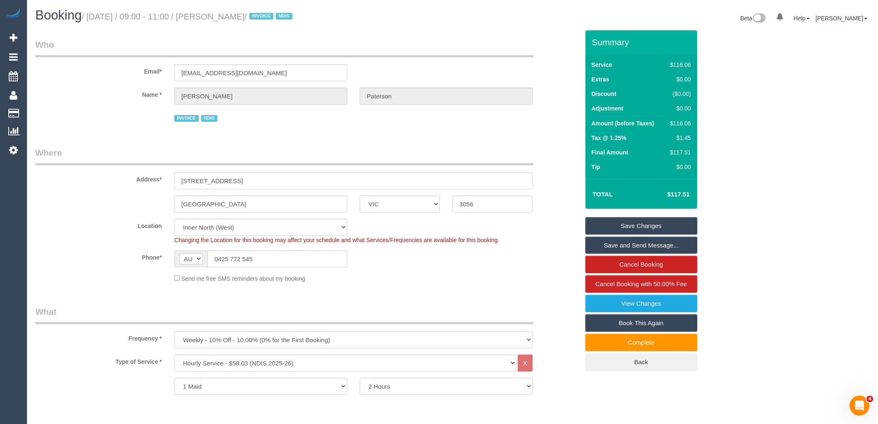
click at [648, 243] on link "Save and Send Message..." at bounding box center [642, 245] width 112 height 17
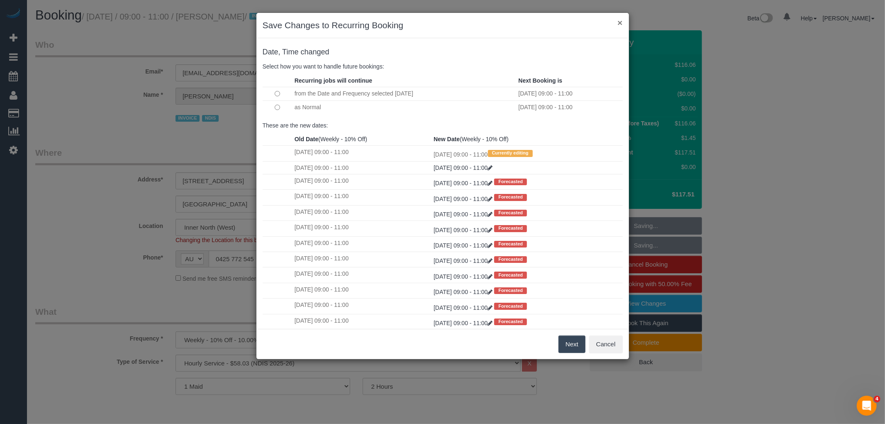
click at [621, 22] on button "×" at bounding box center [620, 22] width 5 height 9
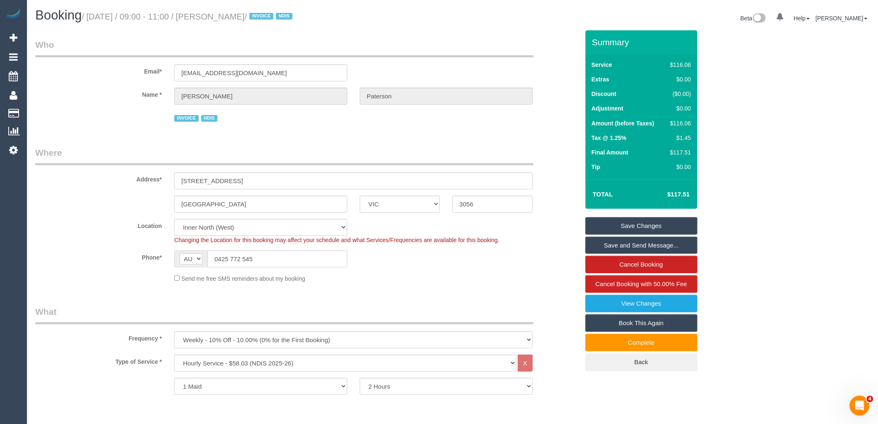
click at [624, 244] on link "Save and Send Message..." at bounding box center [642, 245] width 112 height 17
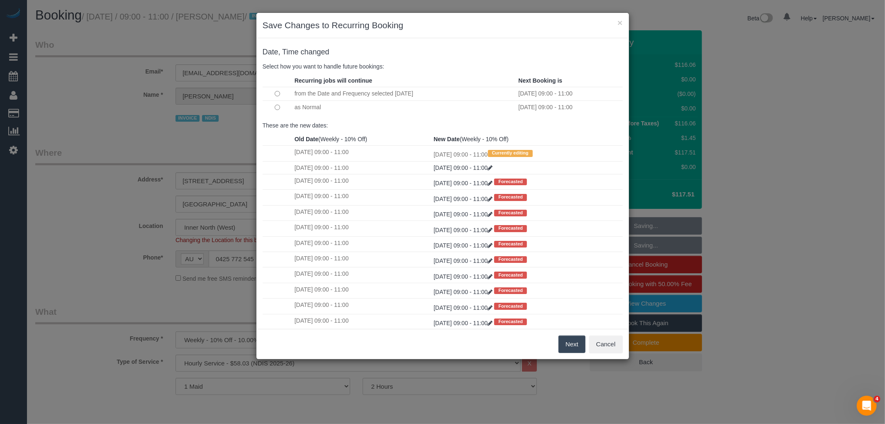
click at [570, 344] on button "Next" at bounding box center [572, 343] width 27 height 17
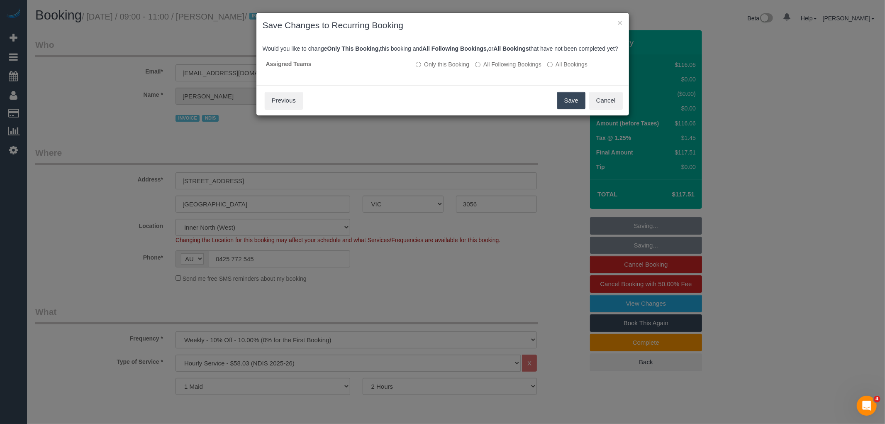
click at [577, 104] on button "Save" at bounding box center [572, 100] width 28 height 17
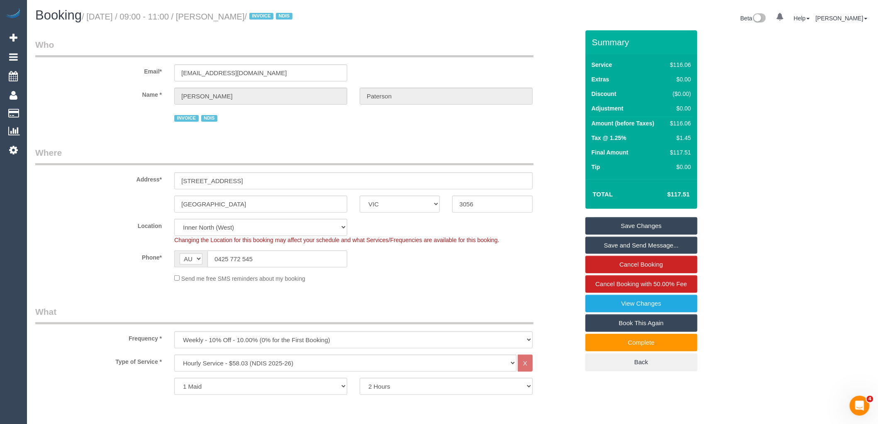
drag, startPoint x: 217, startPoint y: 15, endPoint x: 274, endPoint y: 18, distance: 57.8
click at [274, 18] on small "/ October 06, 2025 / 09:00 - 11:00 / Craig Paterson / INVOICE NDIS" at bounding box center [188, 16] width 213 height 9
copy small "Craig Paterson"
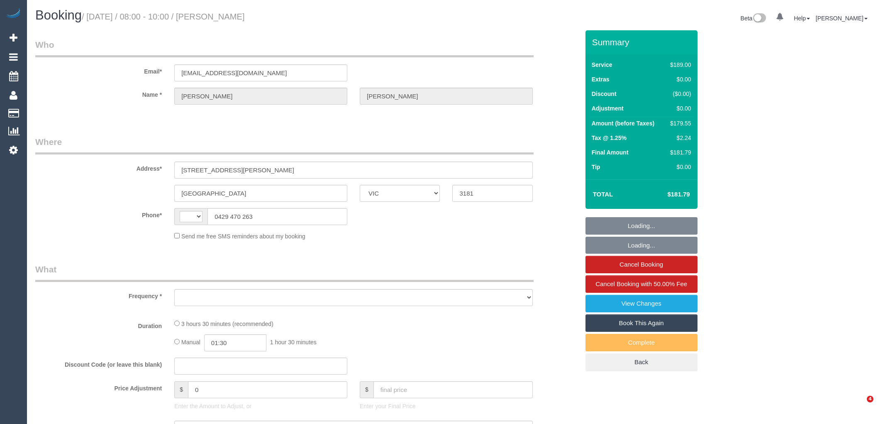
select select "VIC"
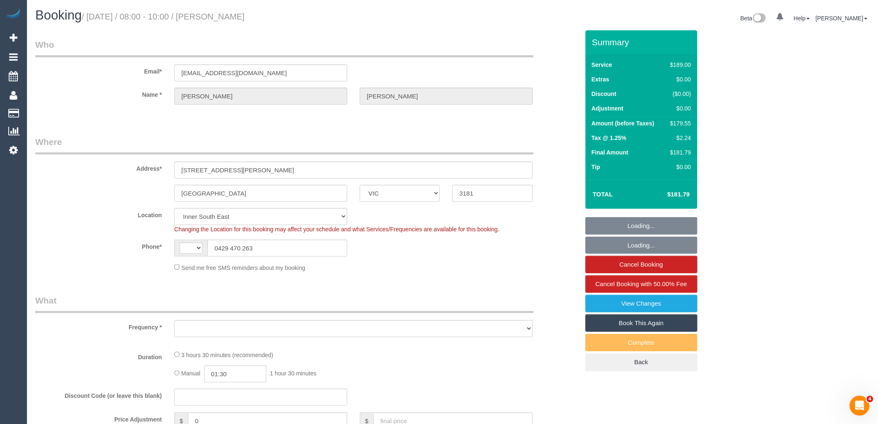
select select "string:AU"
select select "number:29"
select select "number:14"
select select "number:19"
select select "number:22"
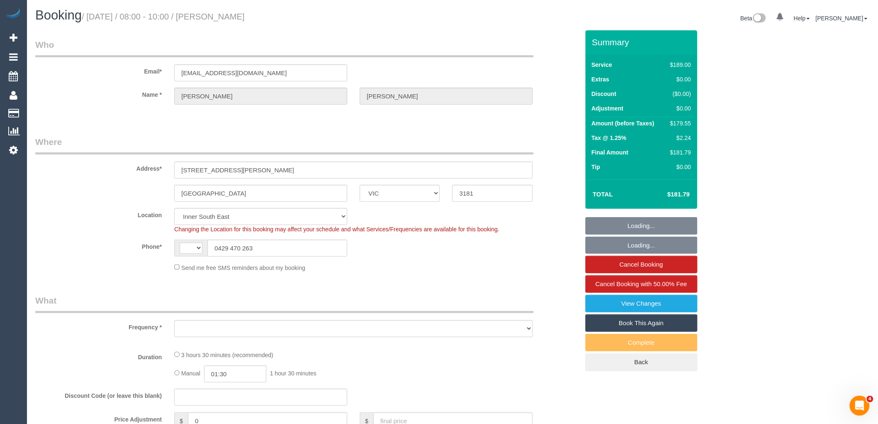
select select "number:33"
select select "number:11"
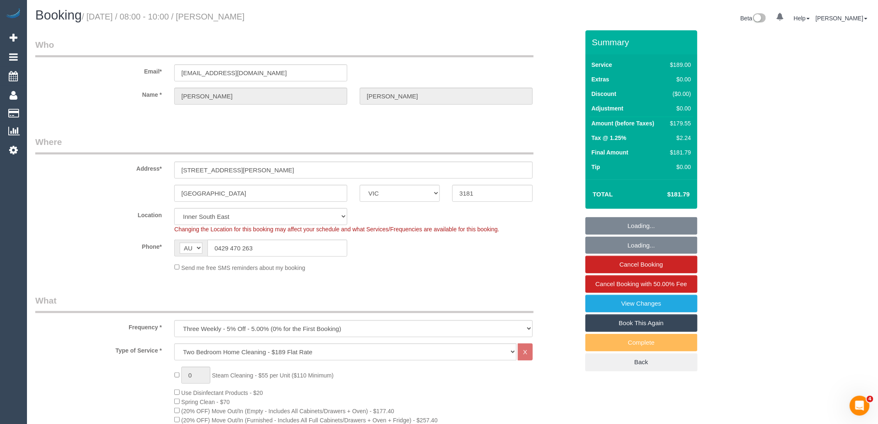
select select "object:1403"
select select "string:stripe-pm_1PMk062GScqysDRV9k7oLIJo"
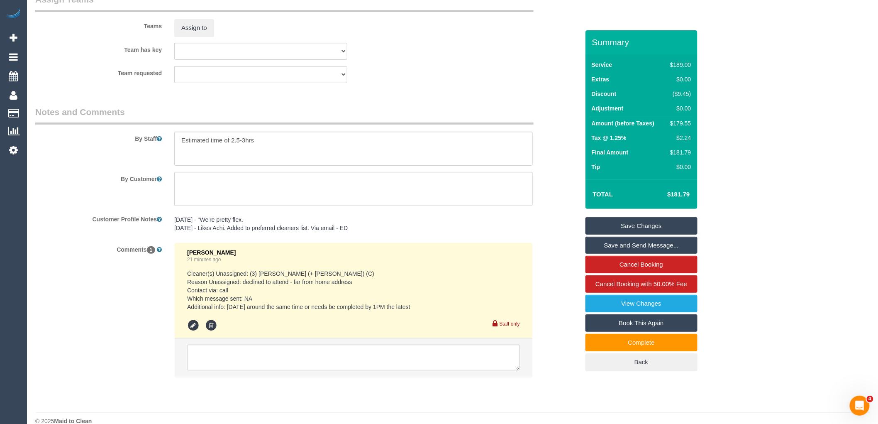
scroll to position [1304, 0]
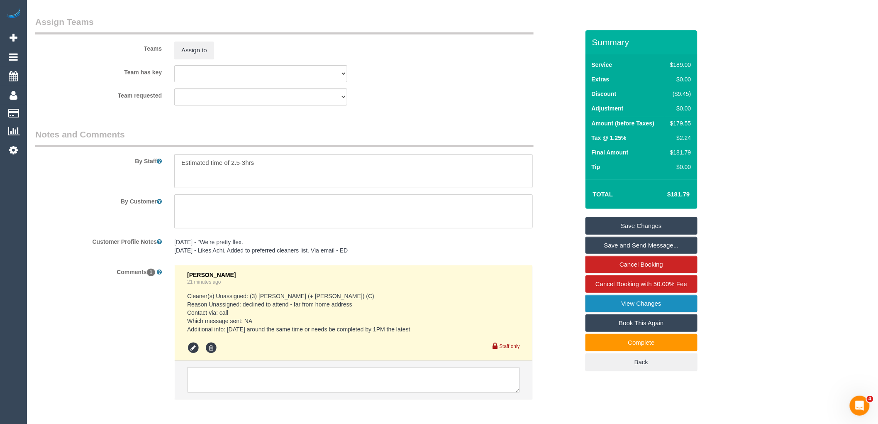
click at [674, 306] on link "View Changes" at bounding box center [642, 303] width 112 height 17
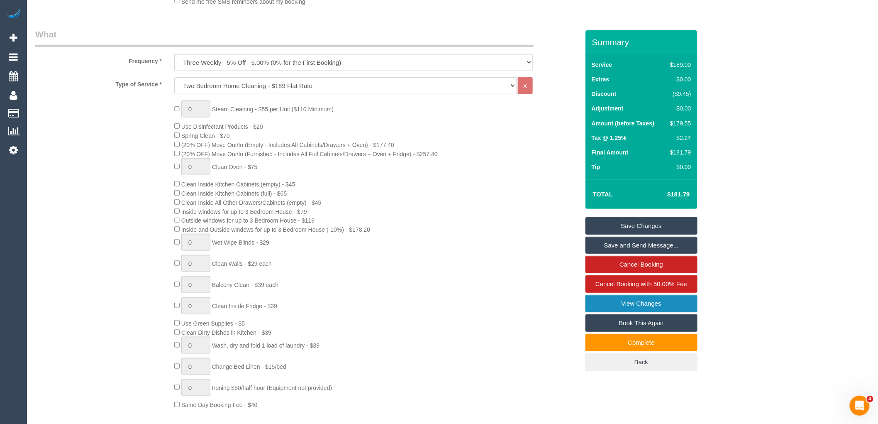
scroll to position [0, 0]
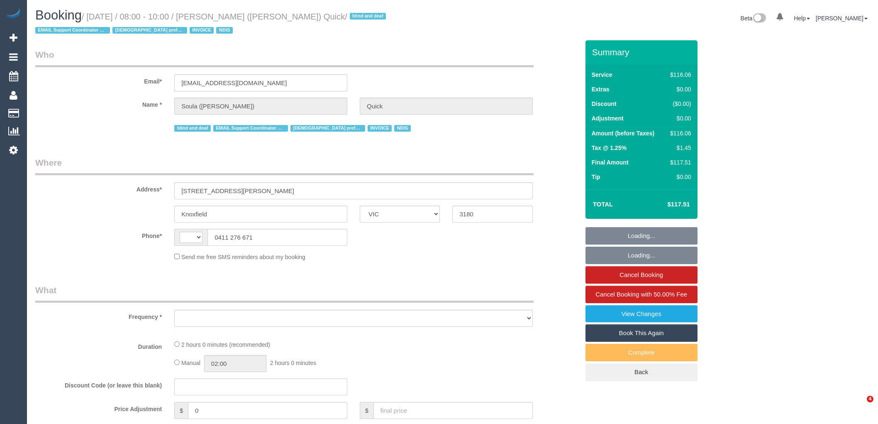
select select "VIC"
select select "object:366"
select select "number:28"
select select "number:14"
select select "number:19"
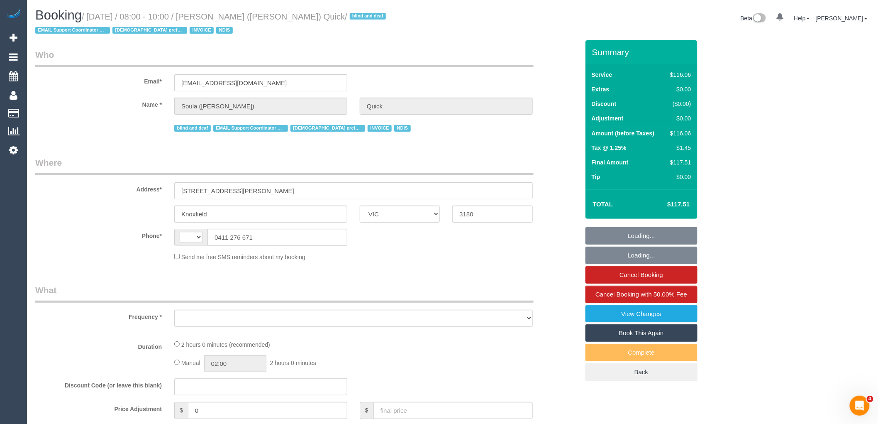
select select "number:25"
select select "number:35"
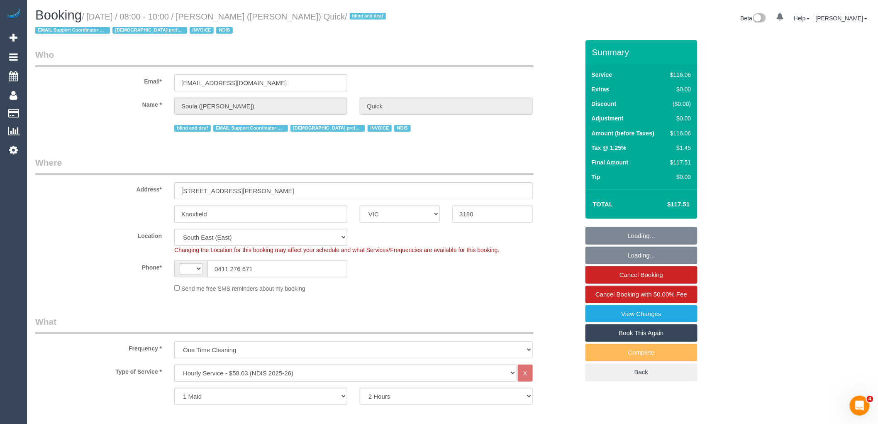
select select "string:AU"
select select "object:1365"
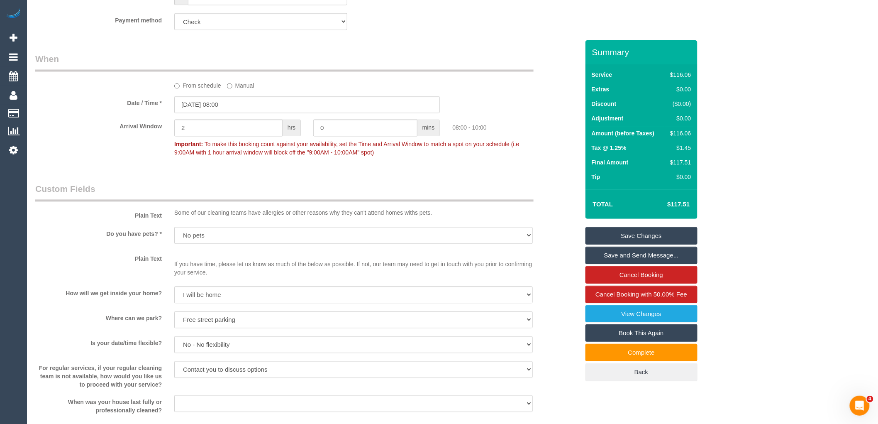
scroll to position [420, 0]
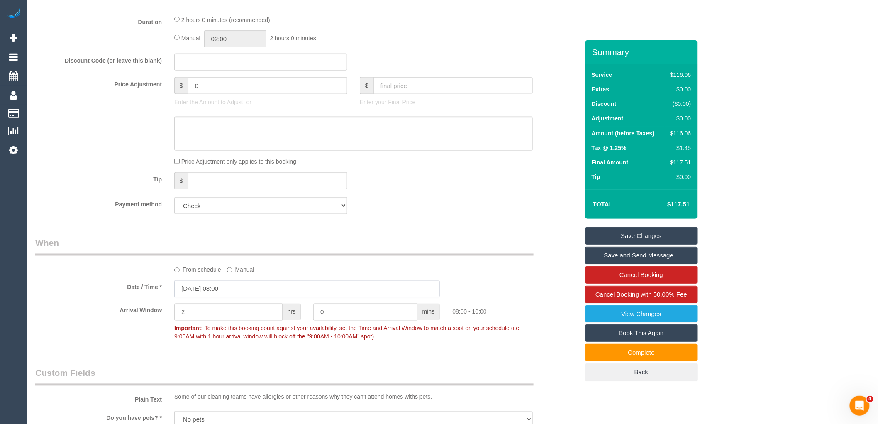
click at [255, 291] on input "06/10/2025 08:00" at bounding box center [307, 288] width 266 height 17
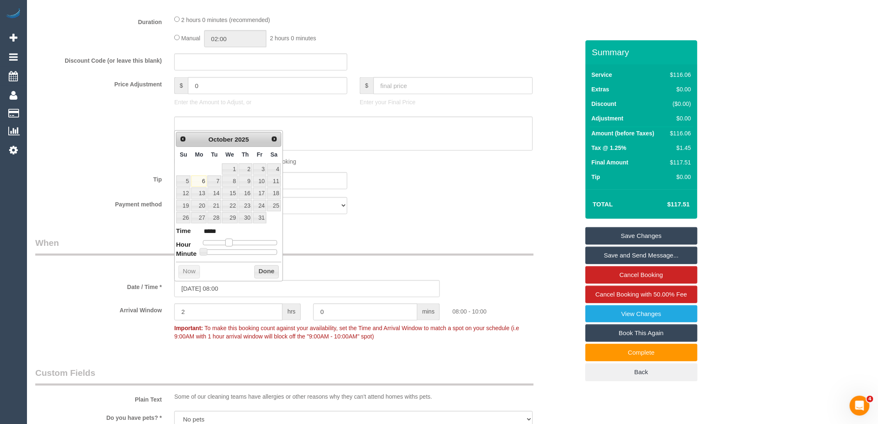
type input "06/10/2025 09:00"
type input "*****"
type input "06/10/2025 10:00"
type input "*****"
type input "06/10/2025 11:00"
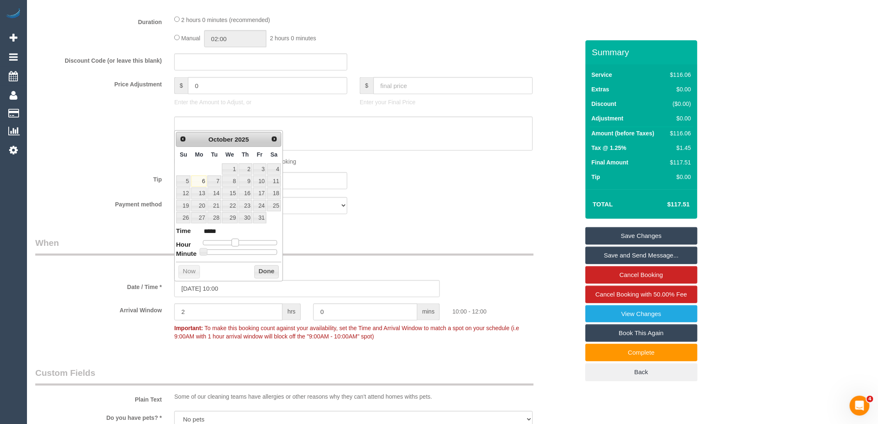
type input "*****"
type input "06/10/2025 12:00"
type input "*****"
type input "06/10/2025 13:00"
type input "*****"
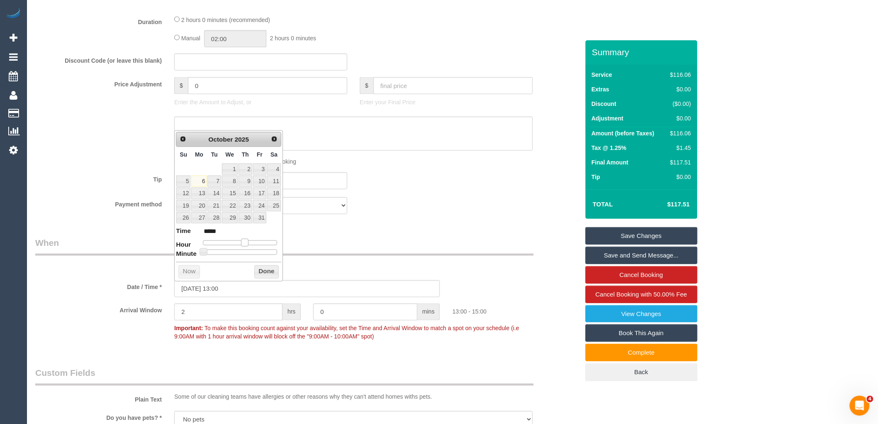
type input "06/10/2025 14:00"
type input "*****"
drag, startPoint x: 230, startPoint y: 242, endPoint x: 250, endPoint y: 241, distance: 20.0
click at [250, 241] on span at bounding box center [248, 242] width 7 height 7
click at [262, 270] on button "Done" at bounding box center [266, 271] width 24 height 13
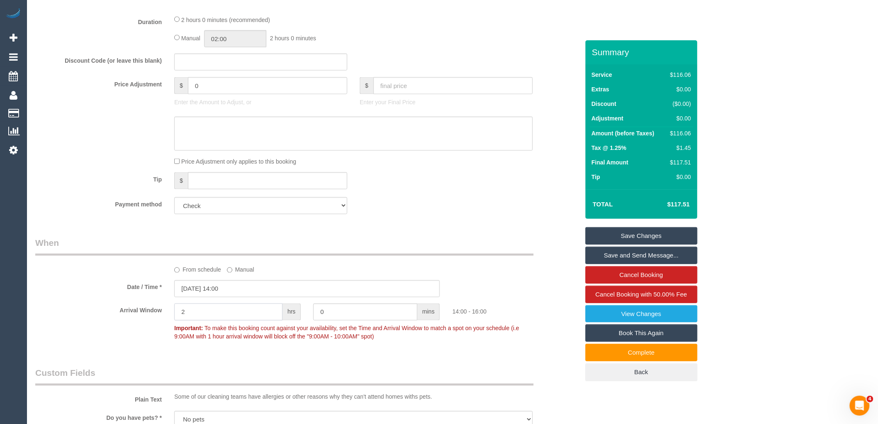
click at [205, 314] on input "2" at bounding box center [228, 311] width 108 height 17
type input "1"
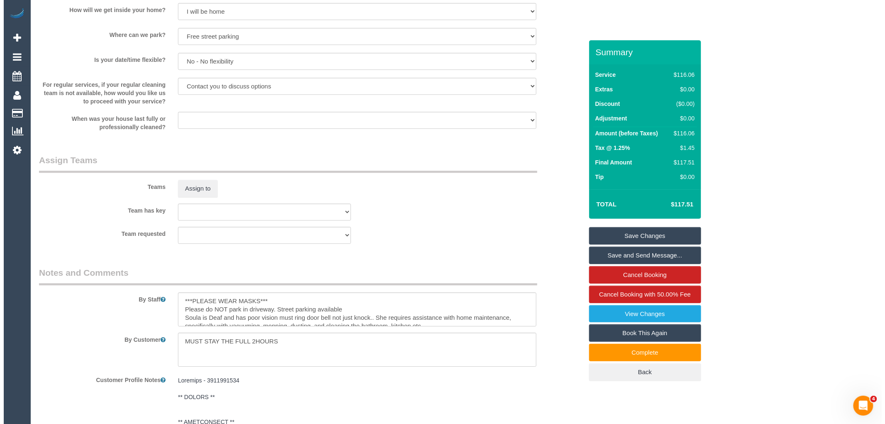
scroll to position [881, 0]
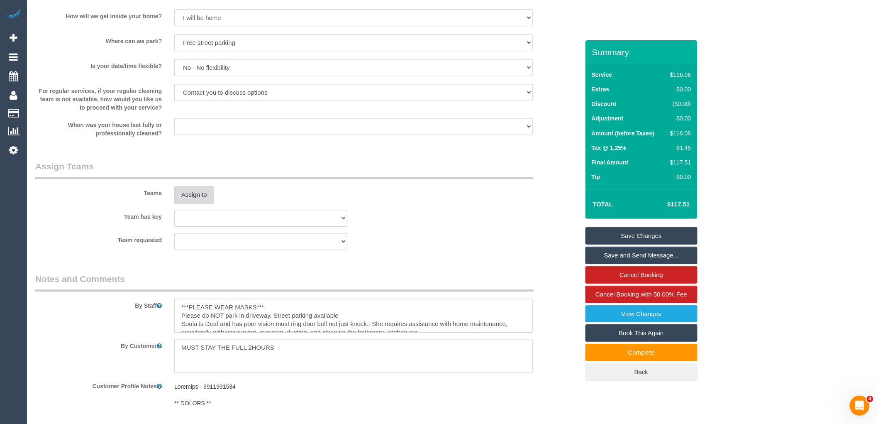
click at [205, 193] on button "Assign to" at bounding box center [194, 194] width 40 height 17
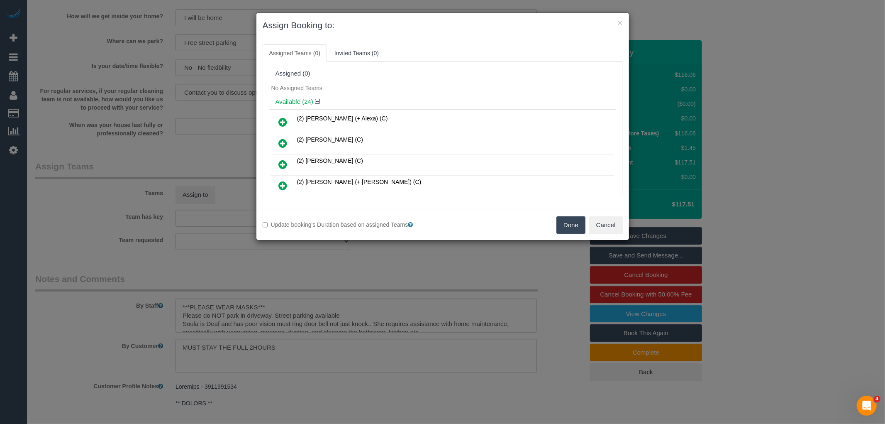
scroll to position [457, 0]
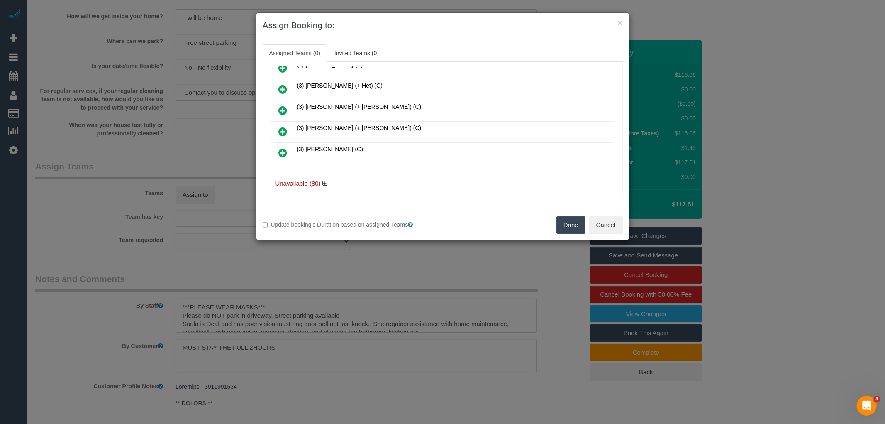
click at [283, 148] on icon at bounding box center [283, 153] width 9 height 10
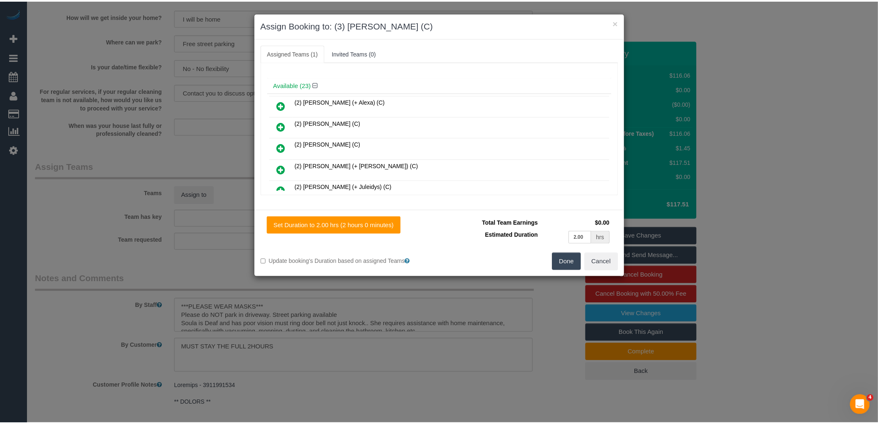
scroll to position [0, 0]
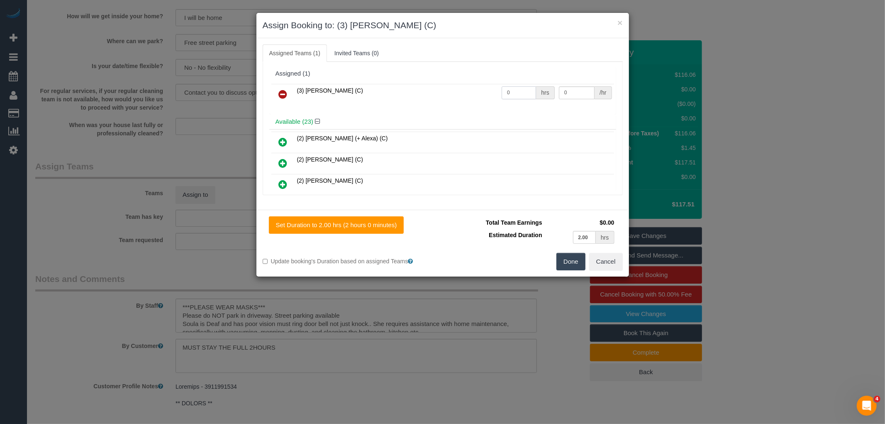
click at [521, 91] on input "0" at bounding box center [519, 92] width 34 height 13
type input "2"
type input "35"
click at [572, 259] on button "Done" at bounding box center [571, 261] width 29 height 17
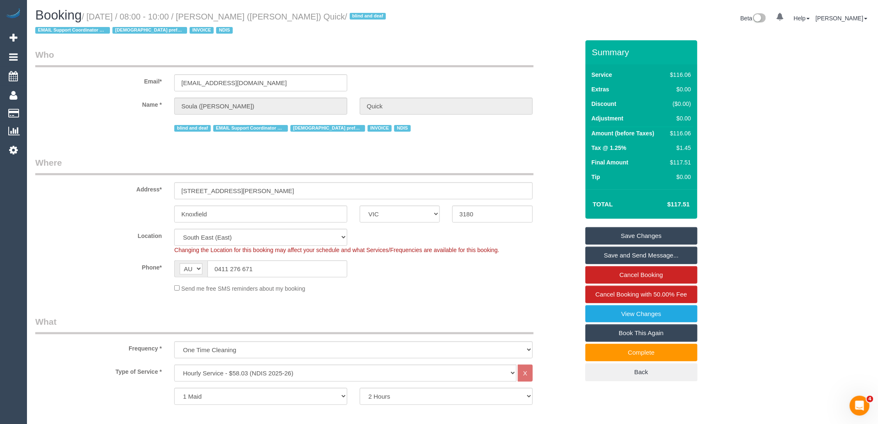
drag, startPoint x: 215, startPoint y: 14, endPoint x: 300, endPoint y: 20, distance: 85.3
click at [300, 20] on small "/ October 06, 2025 / 08:00 - 10:00 / Soula (Dionisia) Quick / blind and deaf EM…" at bounding box center [211, 23] width 353 height 23
copy small "Soula (Dionisia) Quick"
click at [659, 252] on link "Save and Send Message..." at bounding box center [642, 255] width 112 height 17
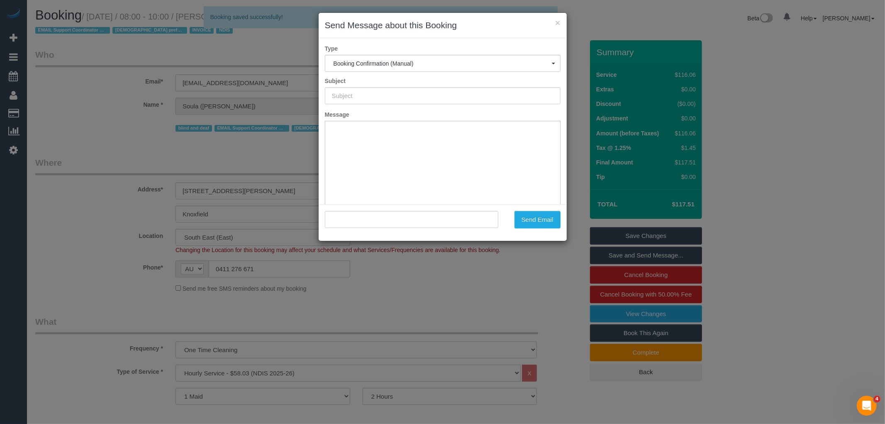
type input "Booking Confirmed"
type input ""Soula (Dionisia) Quick" <soula62@hotmail.com>"
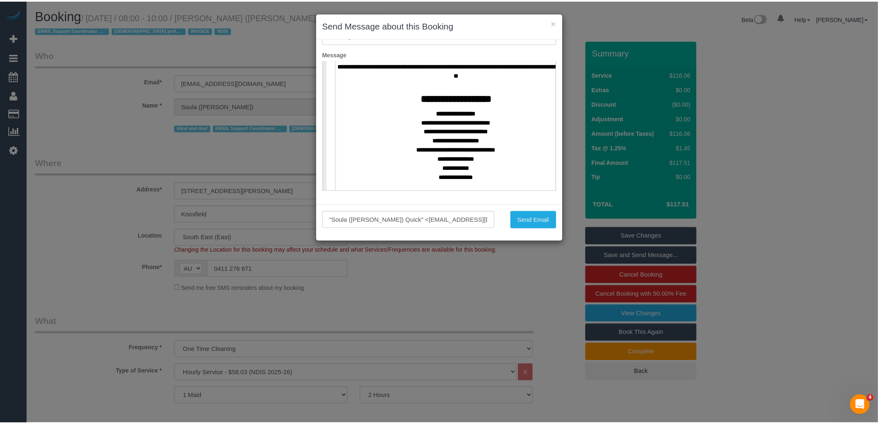
scroll to position [323, 0]
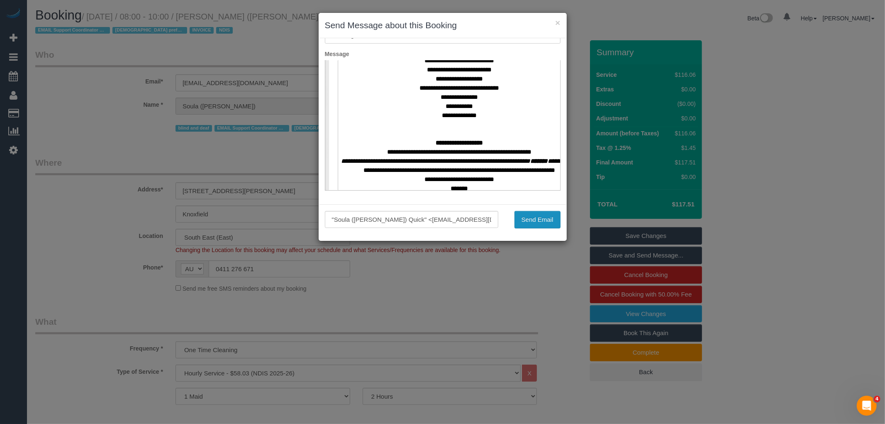
click at [535, 216] on button "Send Email" at bounding box center [538, 219] width 46 height 17
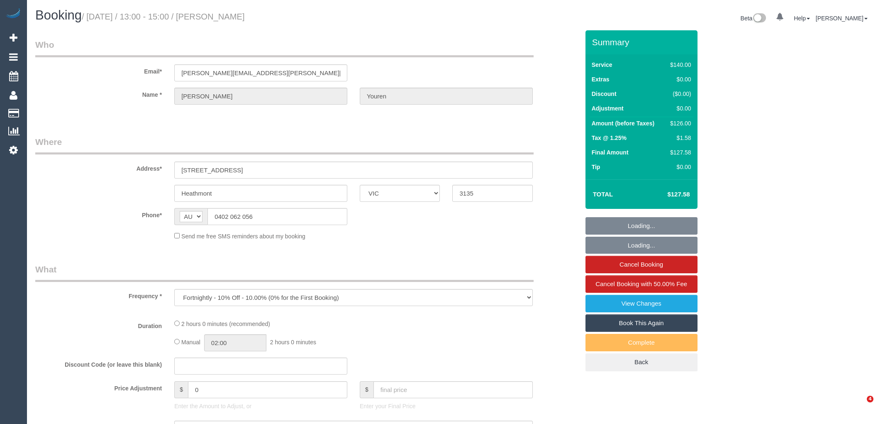
select select "VIC"
select select "string:stripe-pm_1OvXjo2GScqysDRVTdEVGb5D"
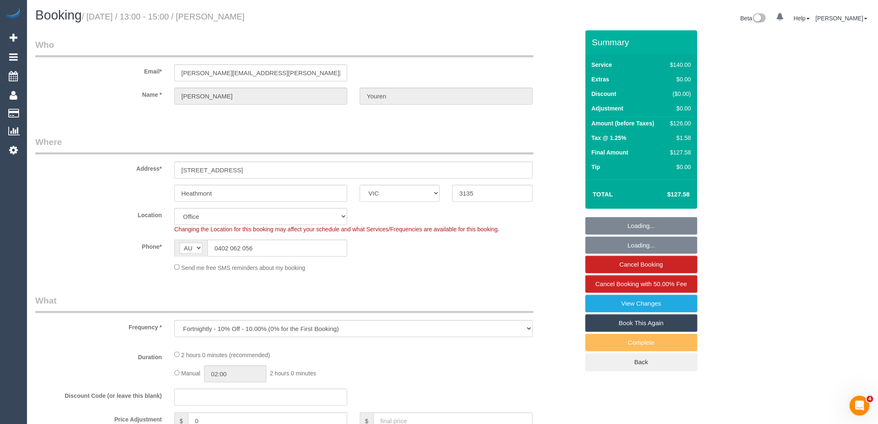
select select "object:590"
select select "number:27"
select select "number:14"
select select "number:19"
select select "number:36"
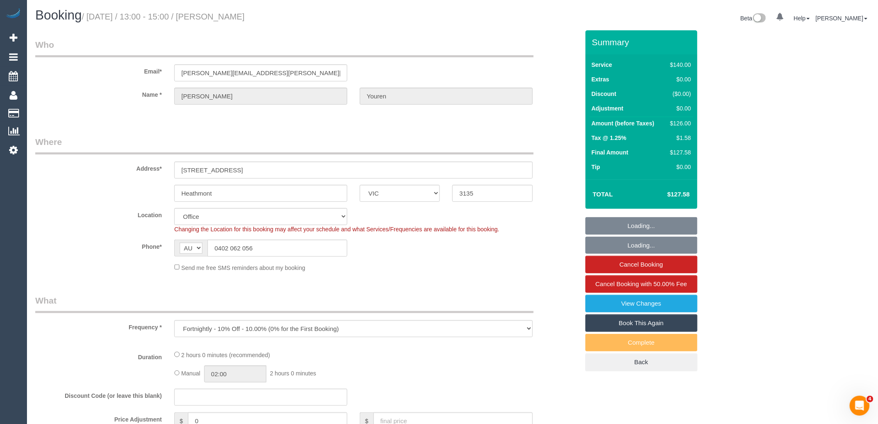
select select "number:34"
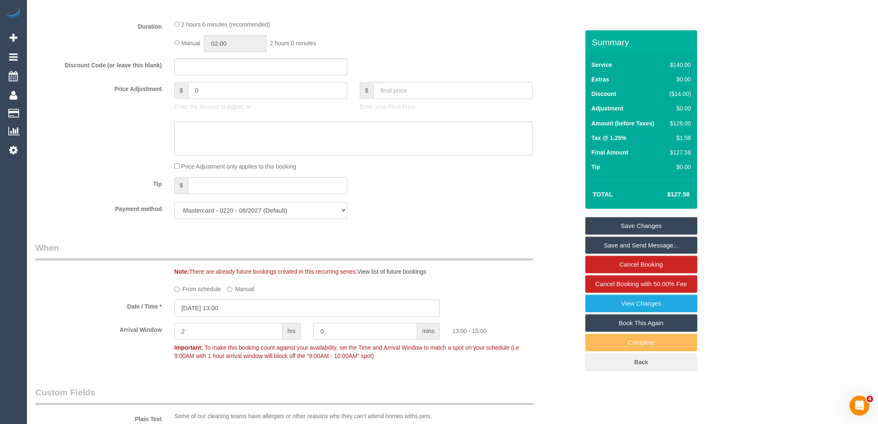
scroll to position [692, 0]
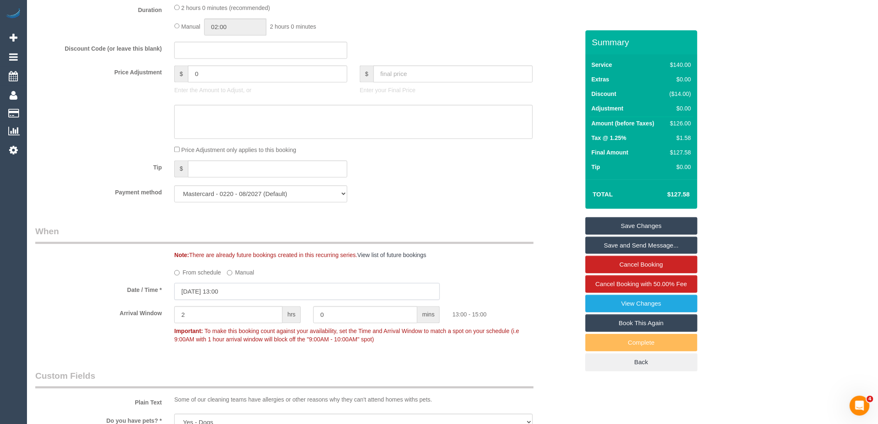
click at [248, 300] on input "06/10/2025 13:00" at bounding box center [307, 291] width 266 height 17
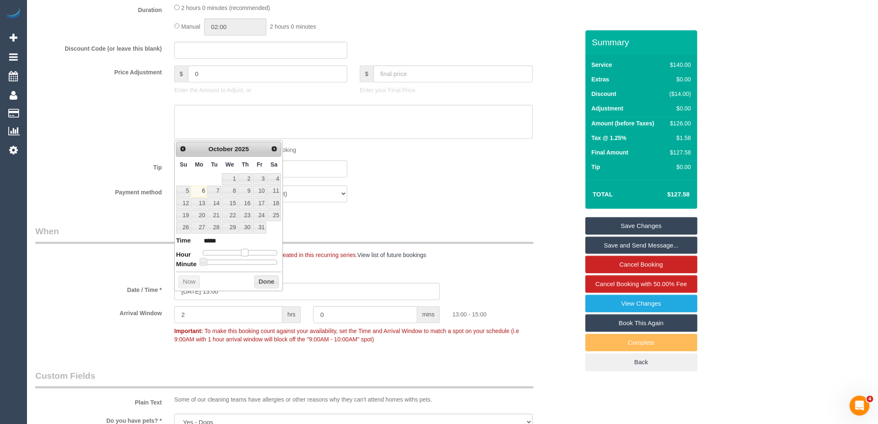
type input "06/10/2025 14:00"
type input "*****"
click at [249, 251] on span at bounding box center [248, 252] width 7 height 7
type input "06/10/2025 14:05"
type input "*****"
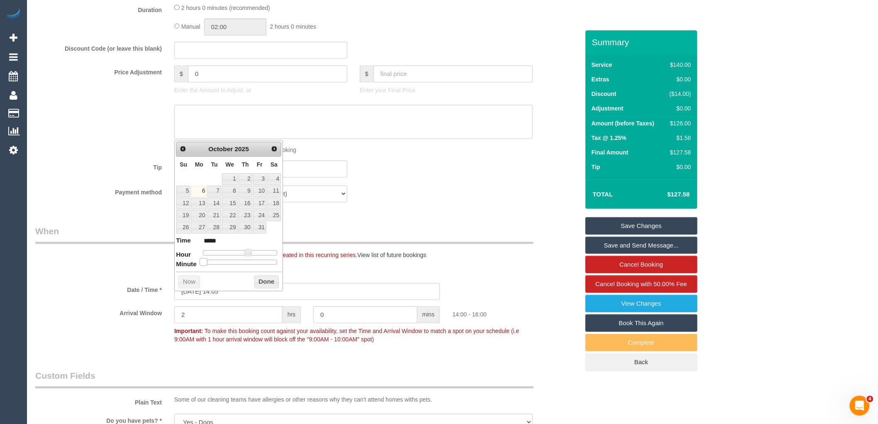
type input "06/10/2025 14:10"
type input "*****"
drag, startPoint x: 204, startPoint y: 259, endPoint x: 232, endPoint y: 263, distance: 28.1
click at [220, 264] on span at bounding box center [216, 261] width 7 height 7
type input "06/10/2025 14:20"
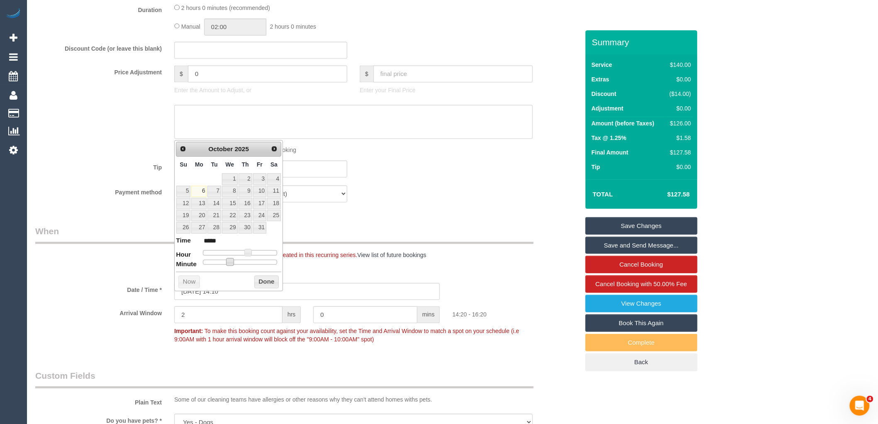
type input "*****"
type input "06/10/2025 14:25"
type input "*****"
drag, startPoint x: 229, startPoint y: 261, endPoint x: 247, endPoint y: 259, distance: 17.5
click at [240, 259] on span at bounding box center [236, 261] width 7 height 7
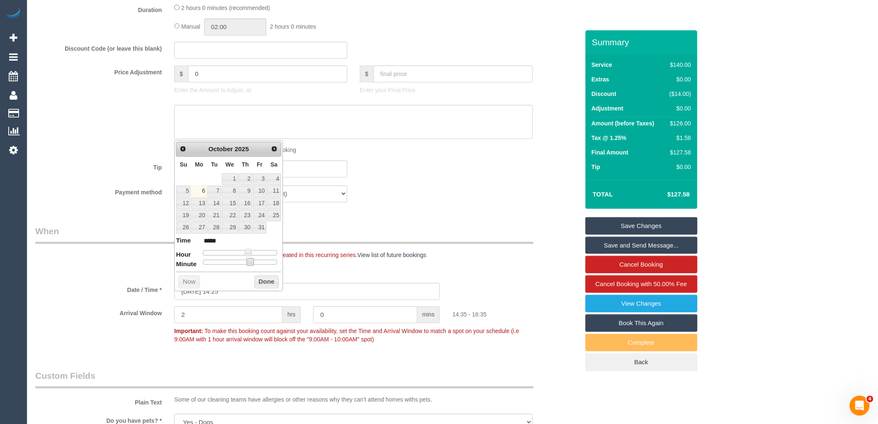
type input "06/10/2025 14:35"
type input "*****"
drag, startPoint x: 247, startPoint y: 260, endPoint x: 243, endPoint y: 263, distance: 5.1
click at [247, 262] on span at bounding box center [250, 261] width 7 height 7
click at [247, 263] on span at bounding box center [250, 261] width 7 height 7
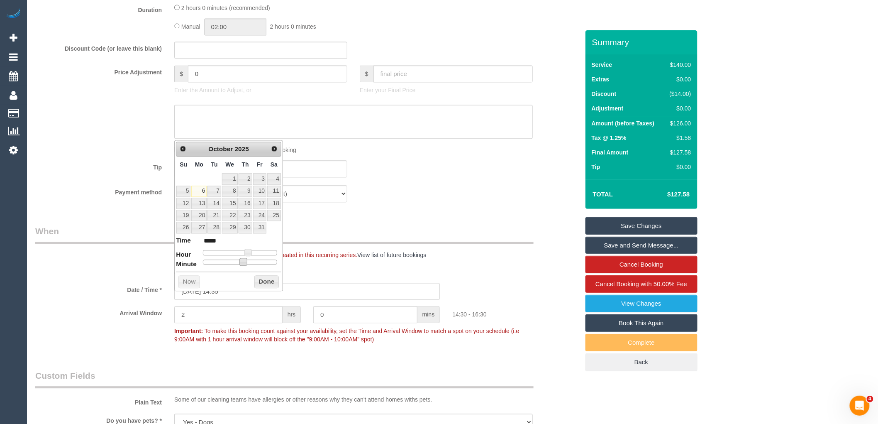
type input "06/10/2025 14:30"
type input "*****"
click at [259, 281] on button "Done" at bounding box center [266, 281] width 24 height 13
click at [188, 322] on input "2" at bounding box center [228, 314] width 108 height 17
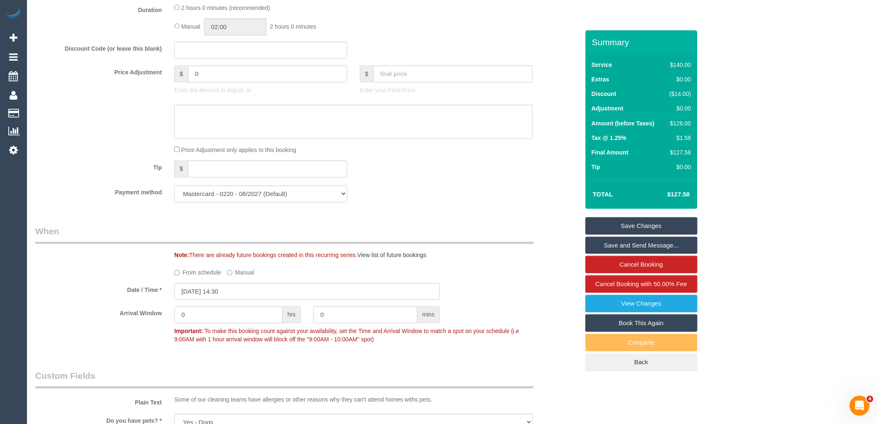
type input "0"
click at [350, 316] on input "0" at bounding box center [365, 314] width 104 height 17
click at [345, 322] on input "0" at bounding box center [365, 314] width 104 height 17
type input "30"
click at [537, 353] on fieldset "When Note: There are already future bookings created in this recurring series. …" at bounding box center [307, 289] width 544 height 128
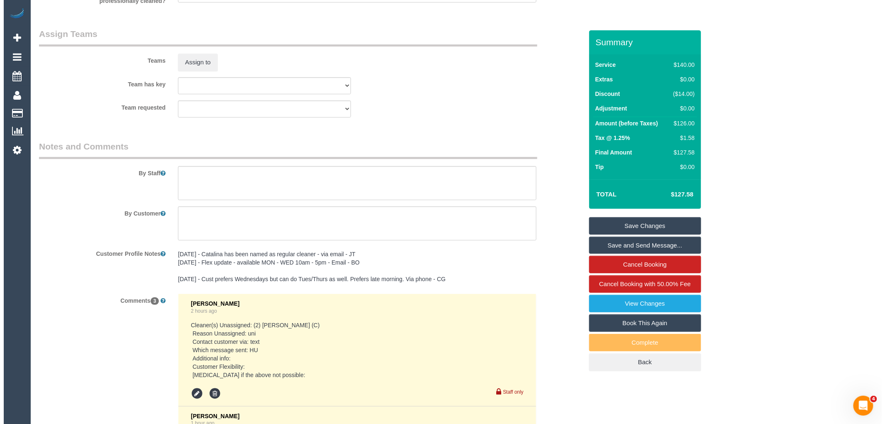
scroll to position [1186, 0]
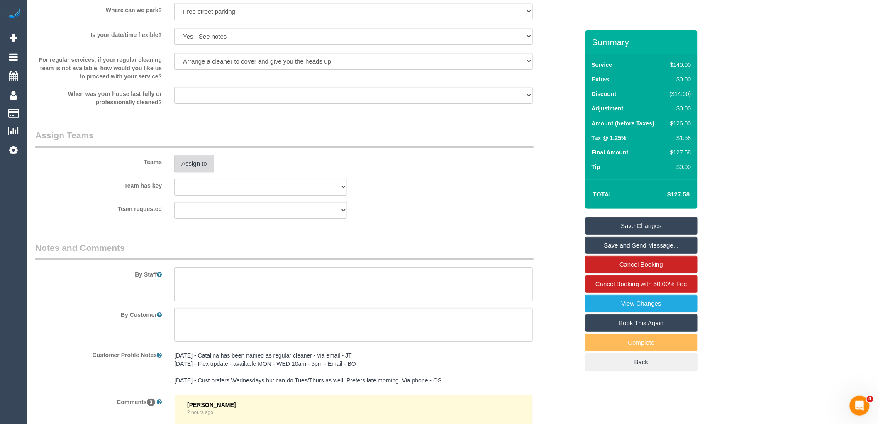
click at [202, 172] on button "Assign to" at bounding box center [194, 163] width 40 height 17
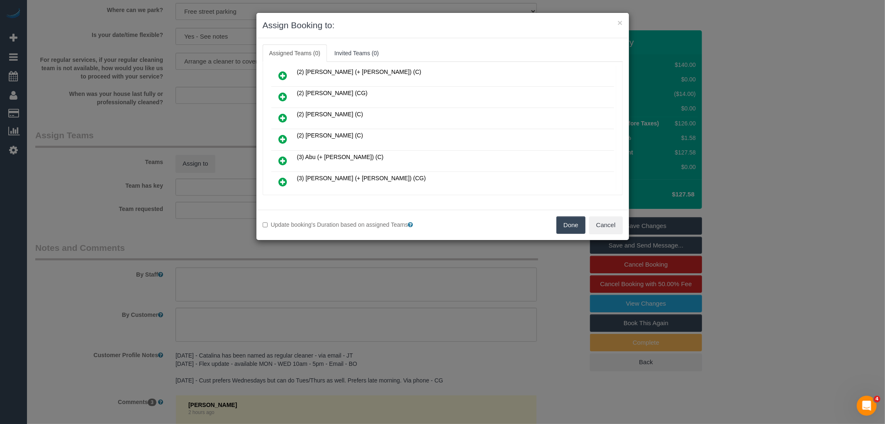
scroll to position [511, 0]
click at [283, 137] on icon at bounding box center [283, 142] width 9 height 10
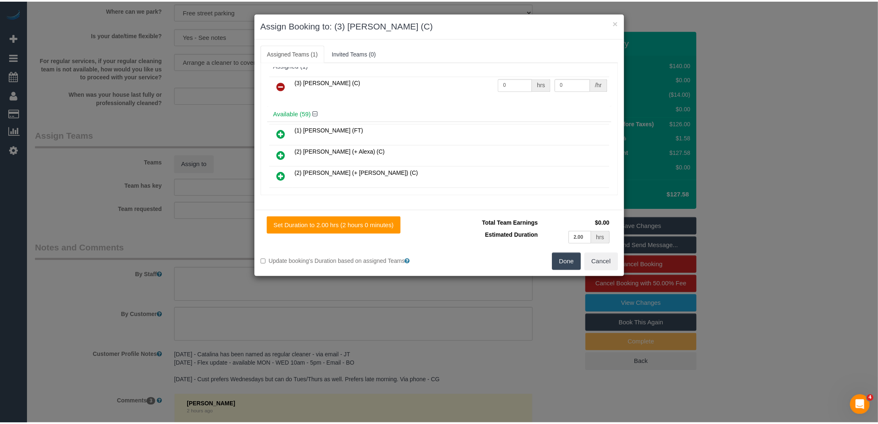
scroll to position [0, 0]
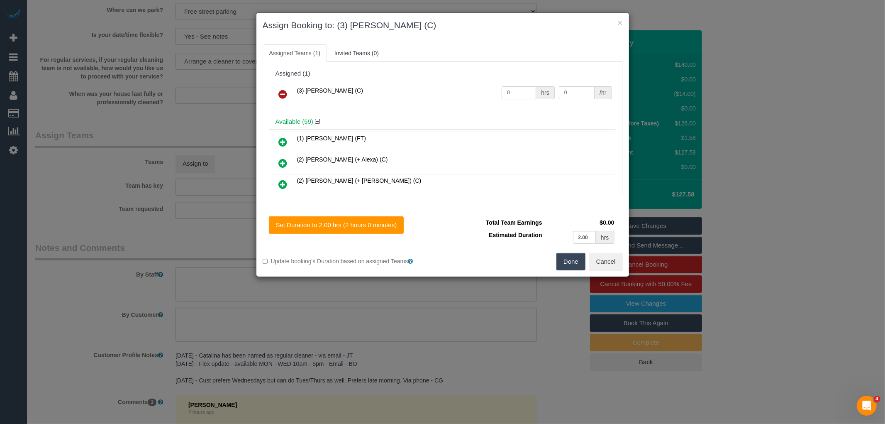
click at [515, 91] on input "0" at bounding box center [519, 92] width 34 height 13
type input "2"
type input "35"
click at [567, 259] on button "Done" at bounding box center [571, 261] width 29 height 17
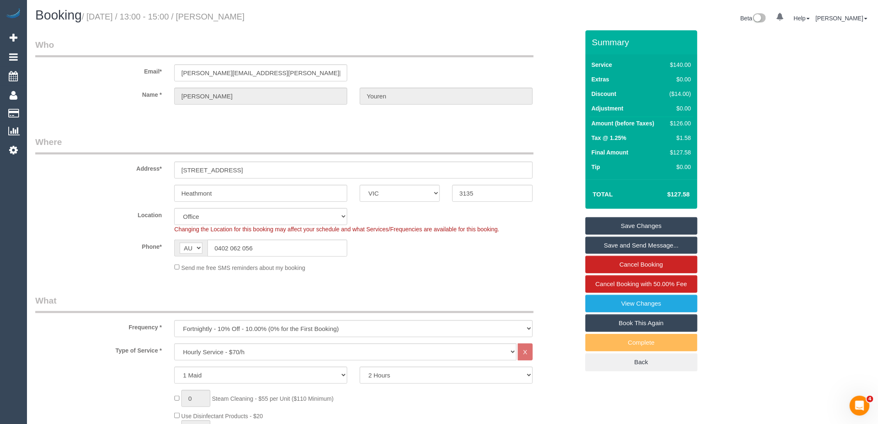
drag, startPoint x: 219, startPoint y: 15, endPoint x: 277, endPoint y: 17, distance: 58.6
click at [277, 17] on h1 "Booking / October 06, 2025 / 13:00 - 15:00 / Sandy Youren" at bounding box center [240, 15] width 411 height 14
copy small "Sandy Youren"
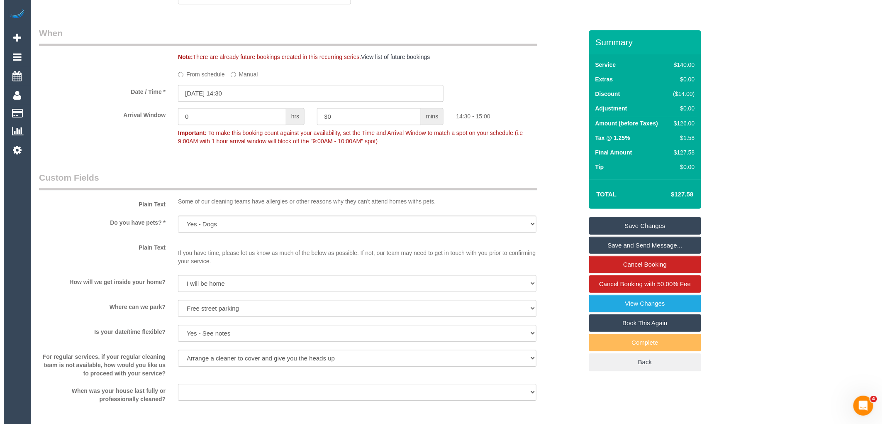
scroll to position [1509, 0]
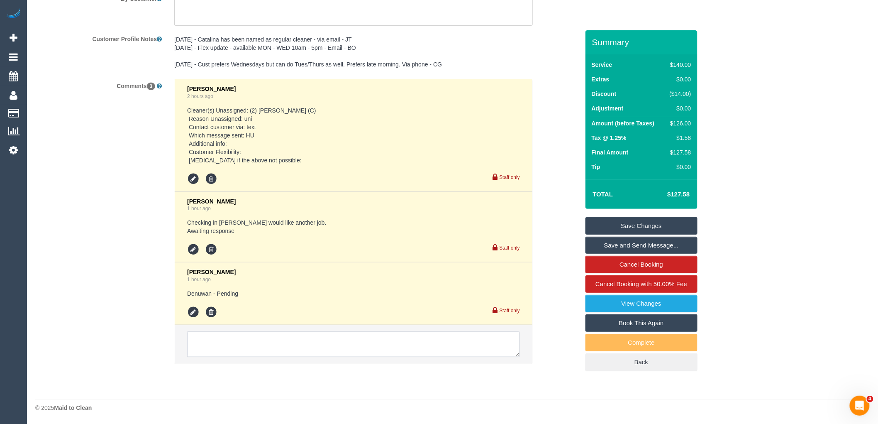
click at [207, 339] on textarea at bounding box center [353, 344] width 333 height 26
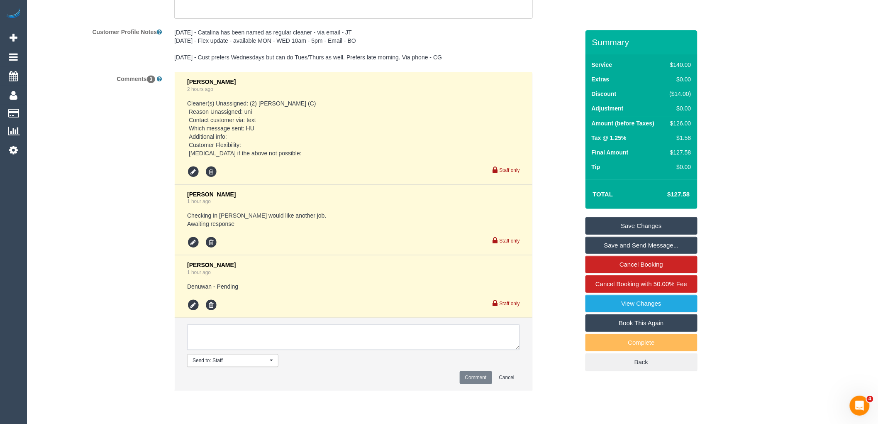
type textarea "A"
type textarea "Informed cust via text - Denuwan 6/10 AW 2:30-3pm - customer confirmed via text"
click at [475, 384] on button "Comment" at bounding box center [476, 377] width 32 height 13
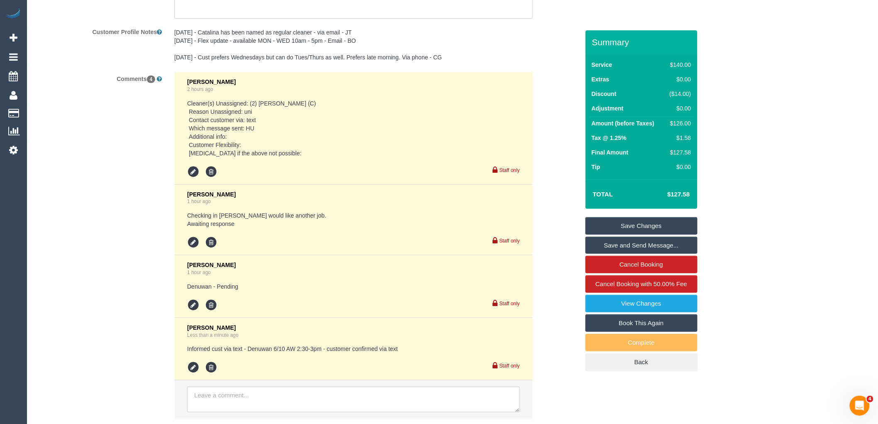
click at [631, 243] on link "Save and Send Message..." at bounding box center [642, 245] width 112 height 17
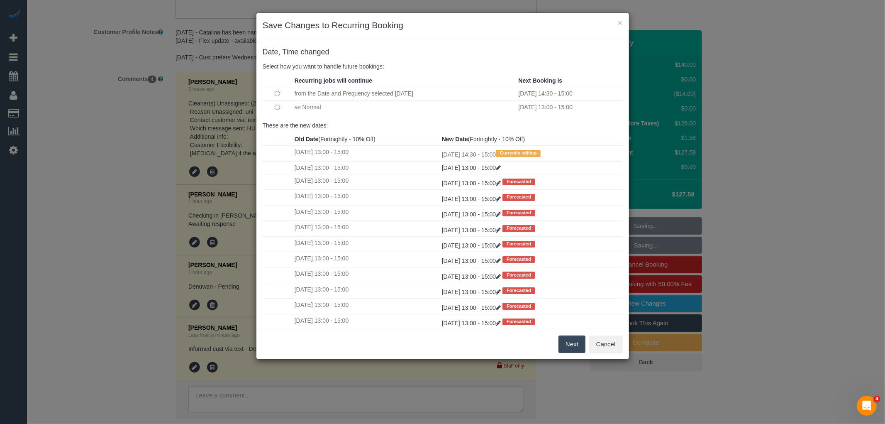
click at [569, 343] on button "Next" at bounding box center [572, 343] width 27 height 17
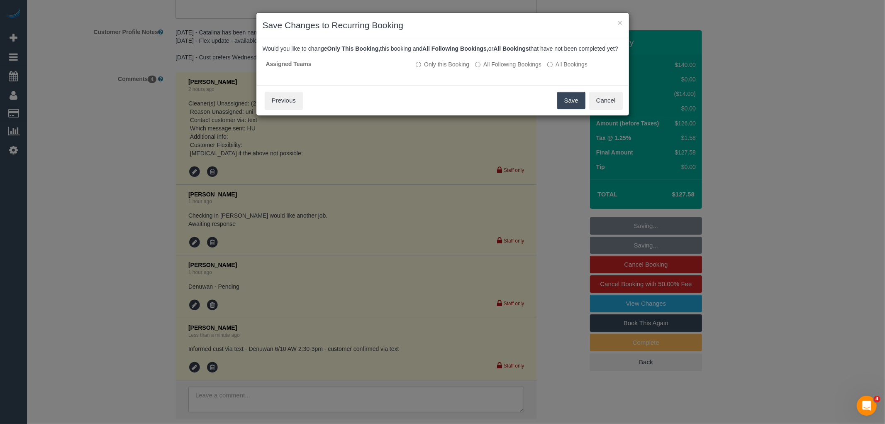
click at [563, 107] on button "Save" at bounding box center [572, 100] width 28 height 17
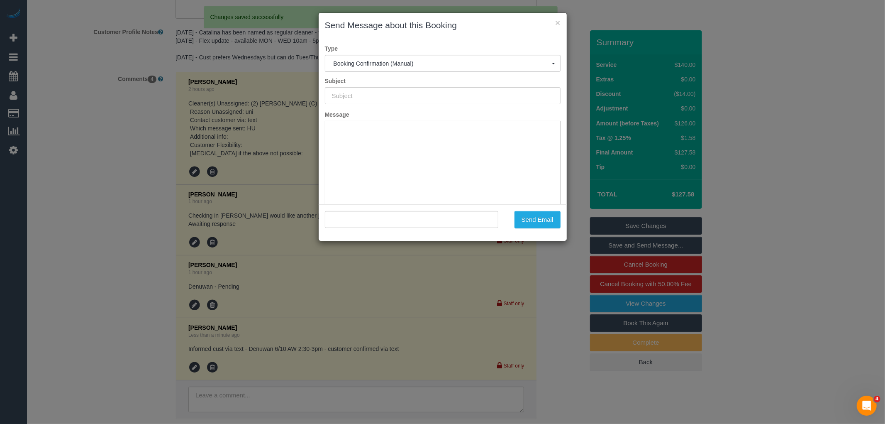
type input "Booking Confirmed"
type input ""Sandy Youren" <sandy.youren@gmail.com>"
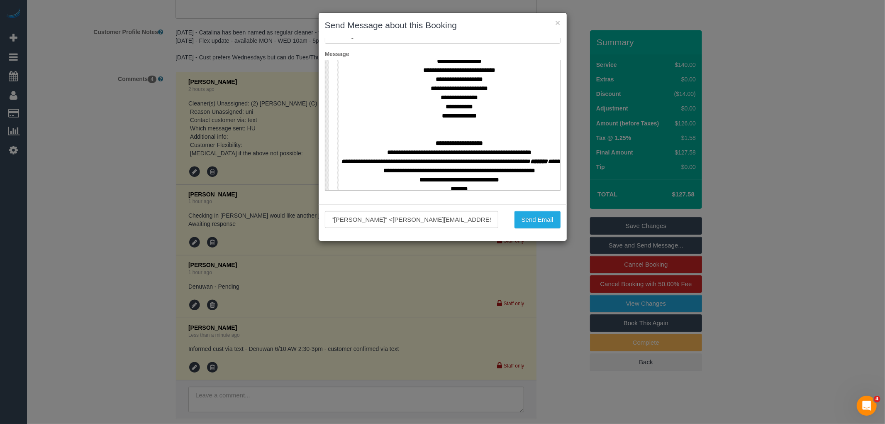
scroll to position [323, 0]
click at [538, 222] on button "Send Email" at bounding box center [538, 219] width 46 height 17
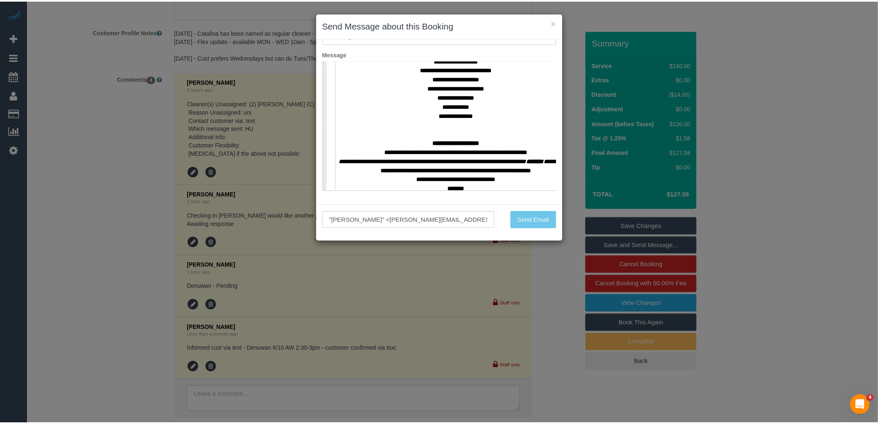
scroll to position [1539, 0]
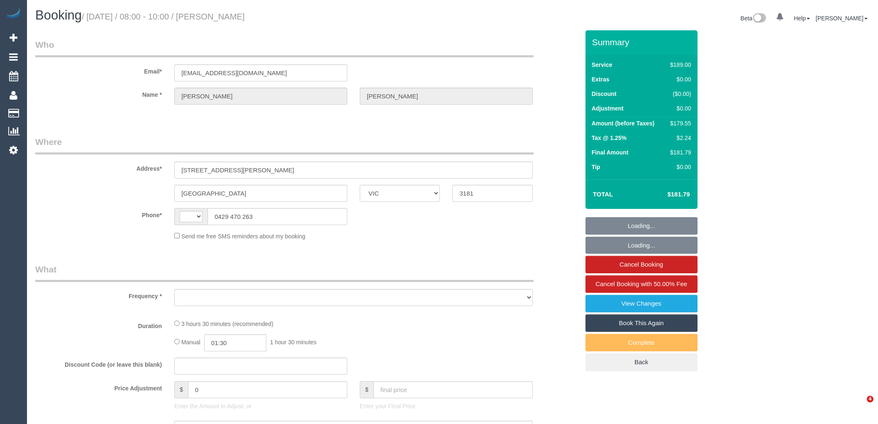
select select "VIC"
select select "number:29"
select select "number:14"
select select "number:19"
select select "number:22"
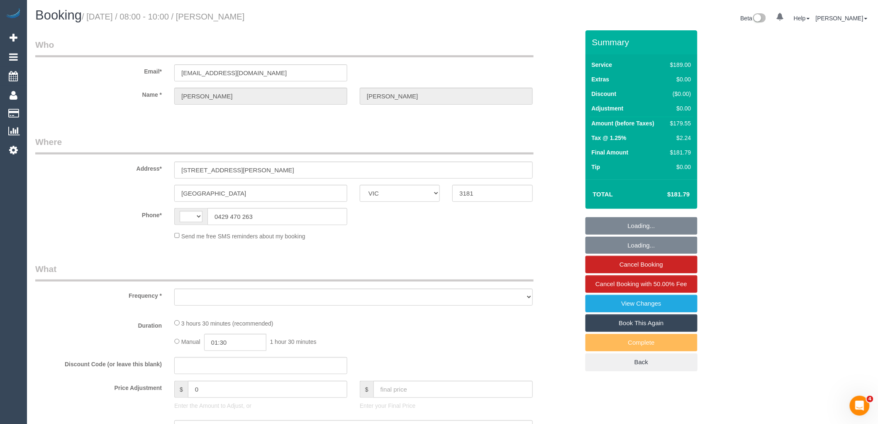
select select "number:33"
select select "number:11"
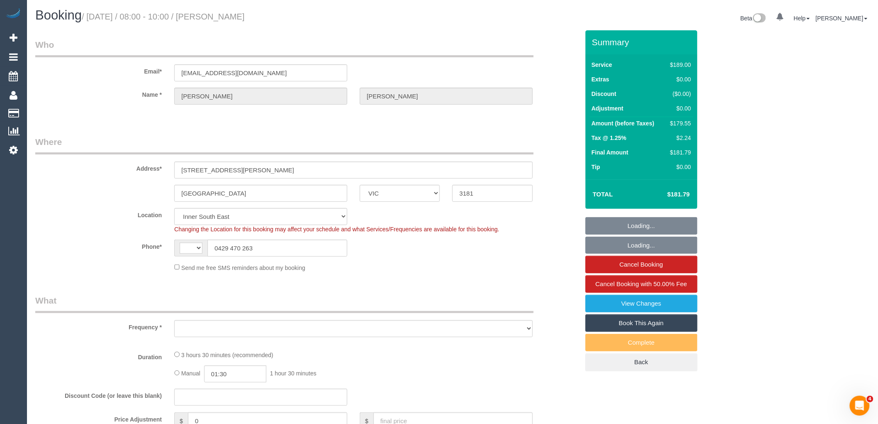
select select "string:AU"
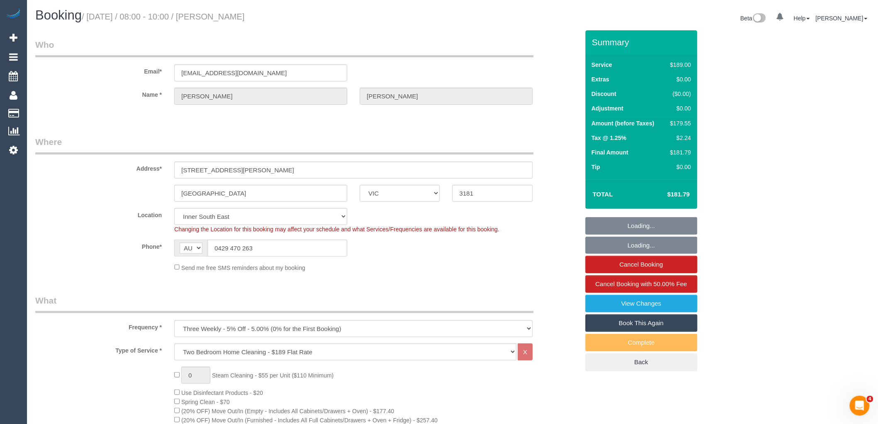
select select "object:1398"
select select "string:stripe-pm_1PMk062GScqysDRV9k7oLIJo"
select select "object:1420"
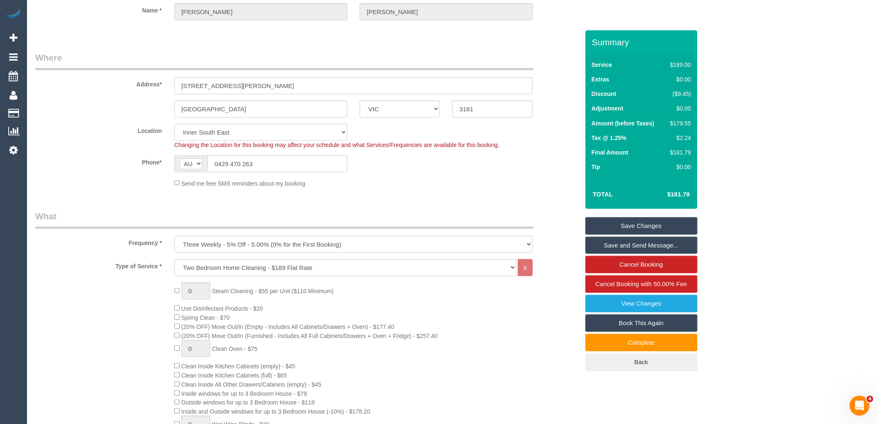
scroll to position [48, 0]
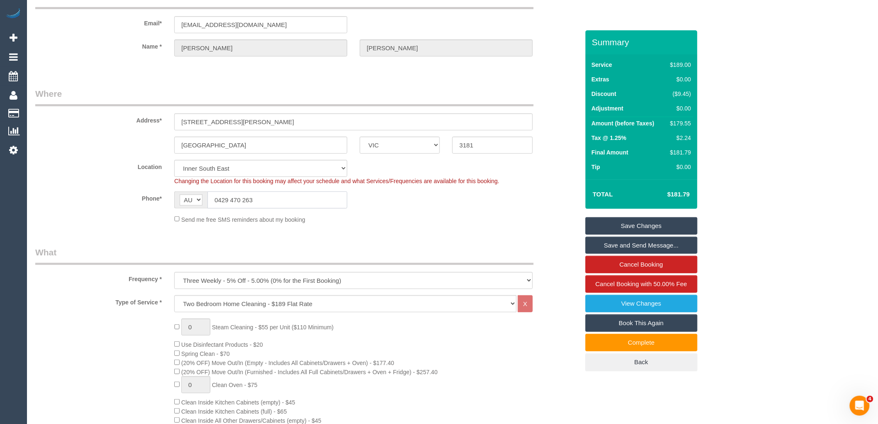
drag, startPoint x: 264, startPoint y: 199, endPoint x: 218, endPoint y: 196, distance: 45.3
click at [218, 196] on input "0429 470 263" at bounding box center [278, 199] width 140 height 17
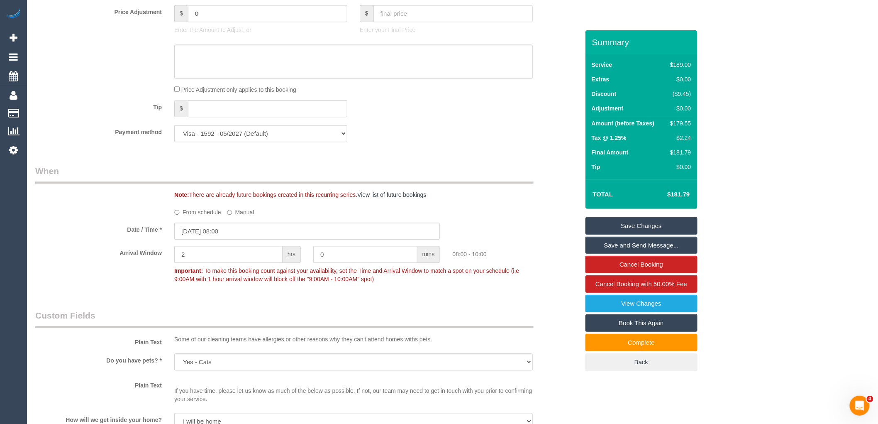
scroll to position [754, 0]
click at [223, 241] on input "[DATE] 08:00" at bounding box center [307, 232] width 266 height 17
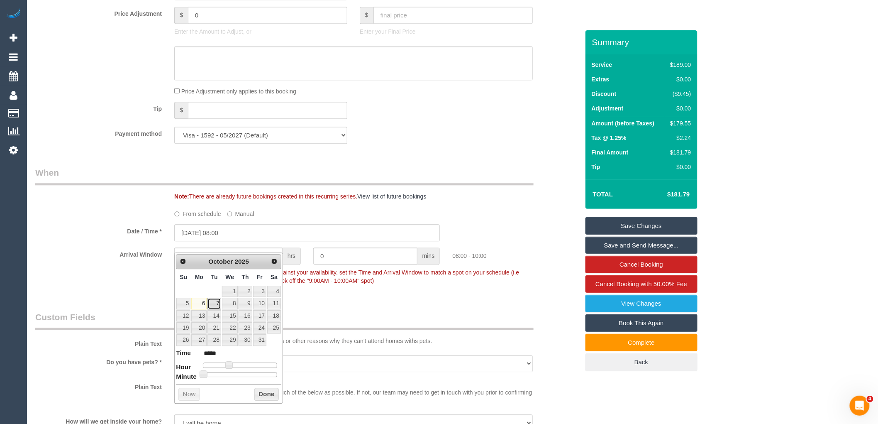
click at [213, 304] on link "7" at bounding box center [214, 303] width 13 height 11
type input "[DATE] 09:00"
type input "*****"
type input "[DATE] 11:00"
type input "*****"
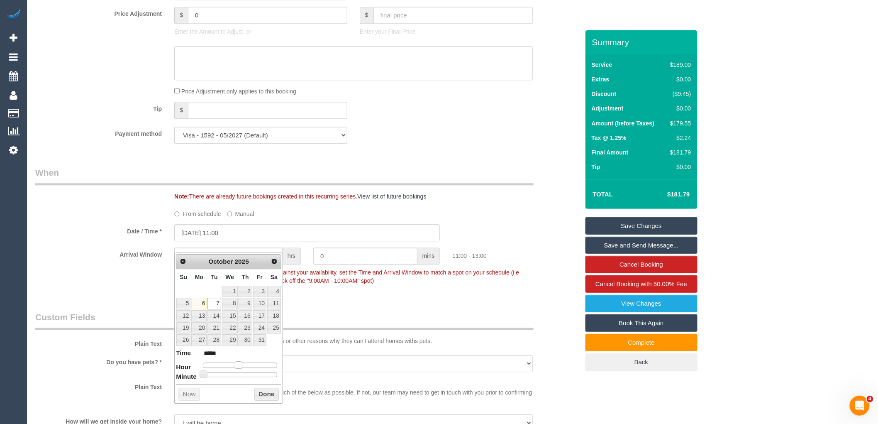
drag, startPoint x: 227, startPoint y: 364, endPoint x: 237, endPoint y: 364, distance: 9.5
click at [237, 364] on span at bounding box center [238, 364] width 7 height 7
type input "[DATE] 10:00"
type input "*****"
click at [237, 367] on span at bounding box center [235, 364] width 7 height 7
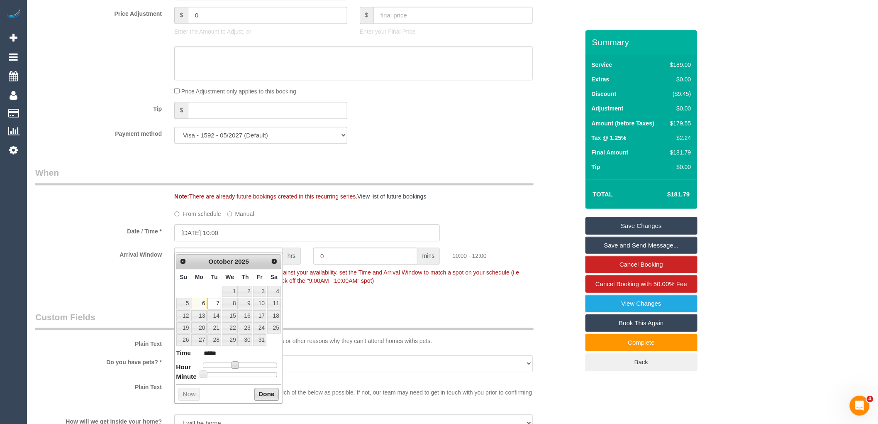
click at [256, 393] on button "Done" at bounding box center [266, 394] width 24 height 13
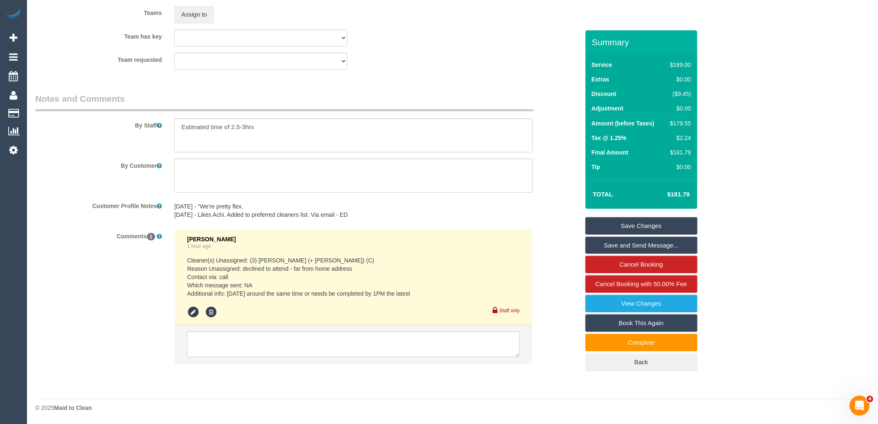
scroll to position [1350, 0]
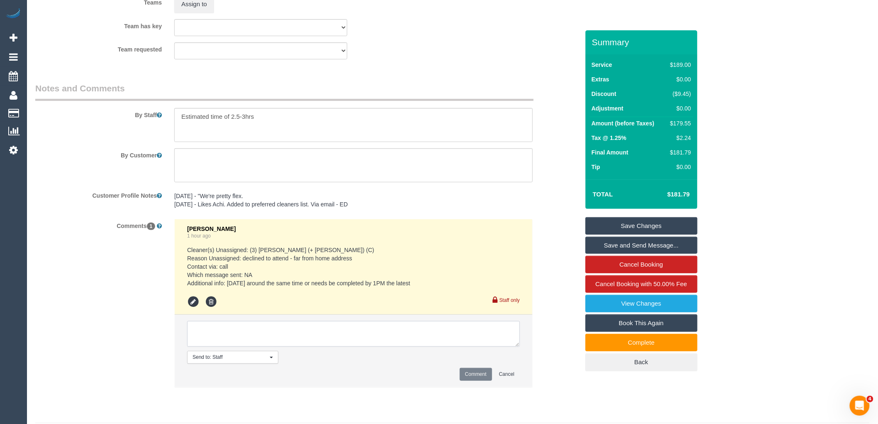
click at [237, 336] on textarea at bounding box center [353, 334] width 333 height 26
type textarea "Assigned pending 7/10 AW 10am-12pm via text Approved by [PERSON_NAME]"
click at [482, 381] on button "Comment" at bounding box center [476, 374] width 32 height 13
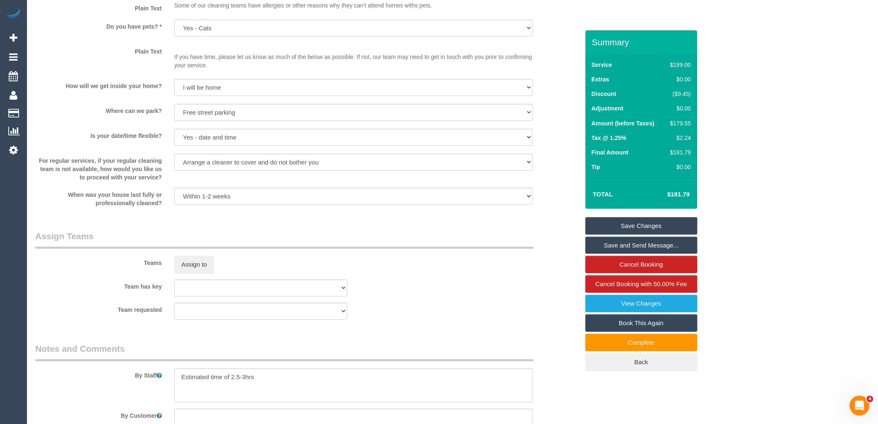
scroll to position [1107, 0]
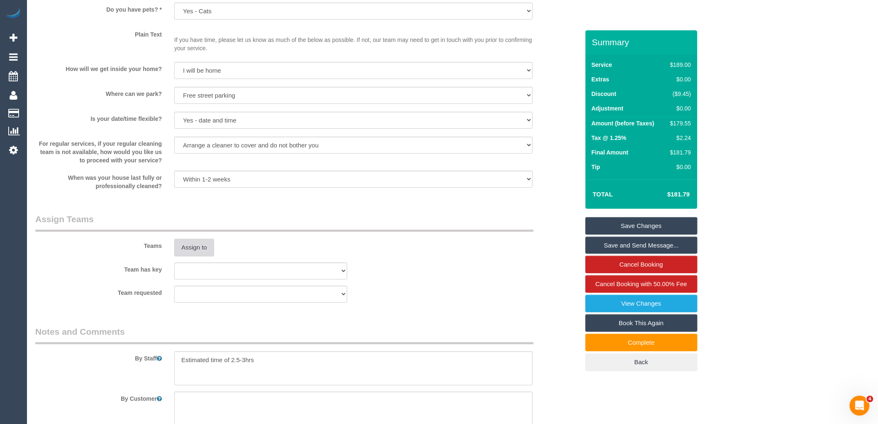
click at [203, 256] on button "Assign to" at bounding box center [194, 247] width 40 height 17
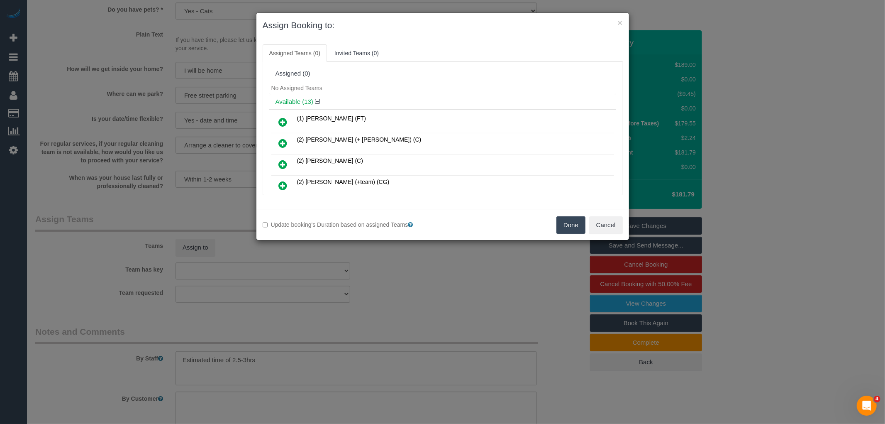
click at [283, 187] on icon at bounding box center [283, 186] width 9 height 10
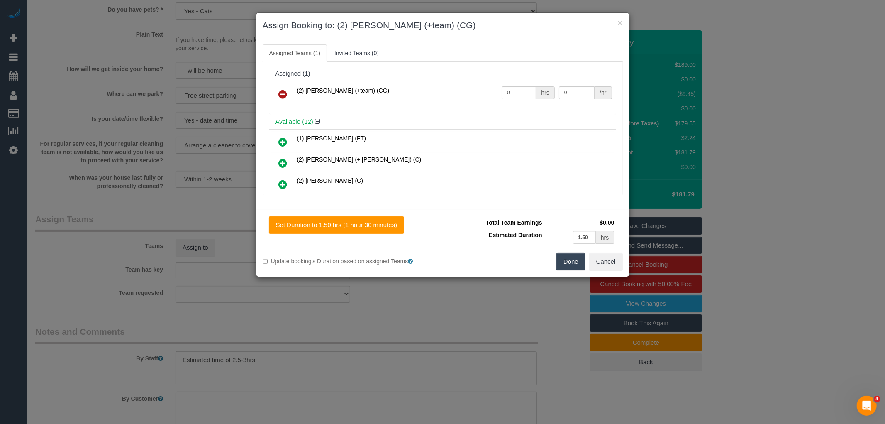
click at [568, 259] on button "Done" at bounding box center [571, 261] width 29 height 17
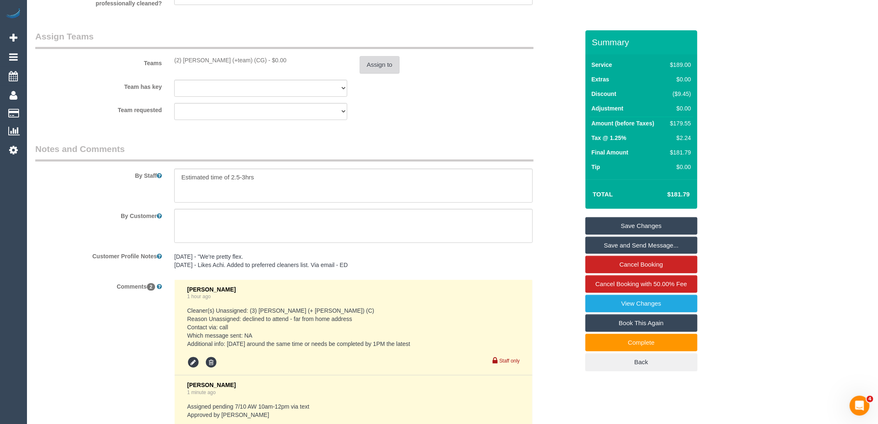
scroll to position [1201, 0]
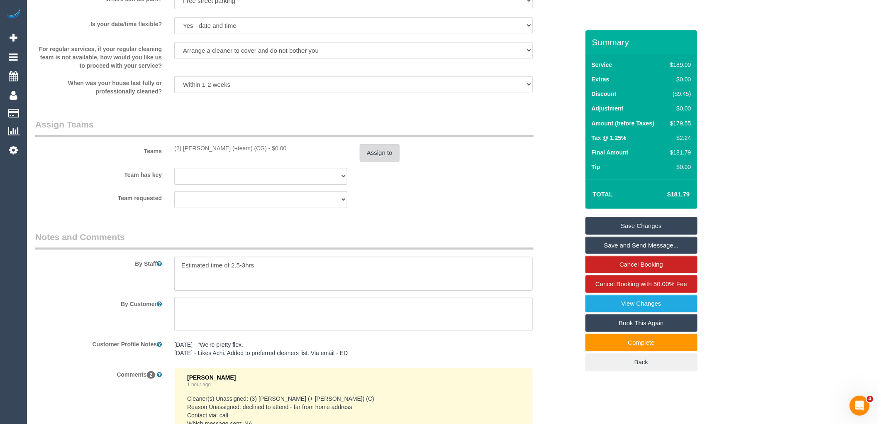
click at [374, 158] on button "Assign to" at bounding box center [380, 152] width 40 height 17
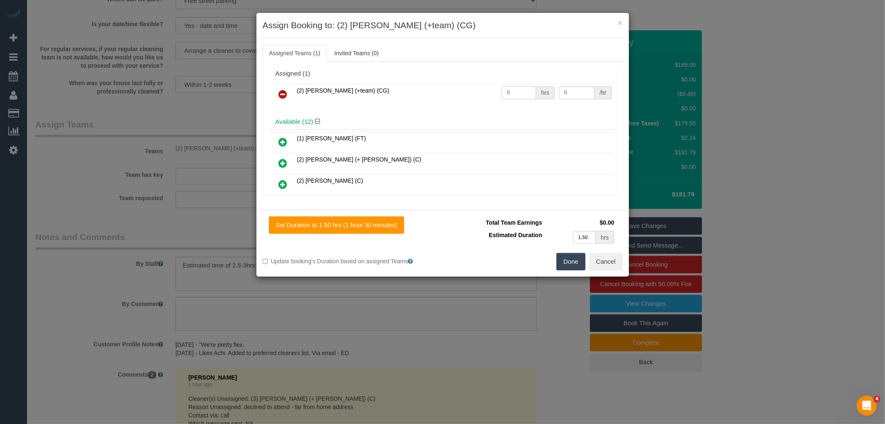
click at [523, 90] on input "0" at bounding box center [519, 92] width 34 height 13
type input "1"
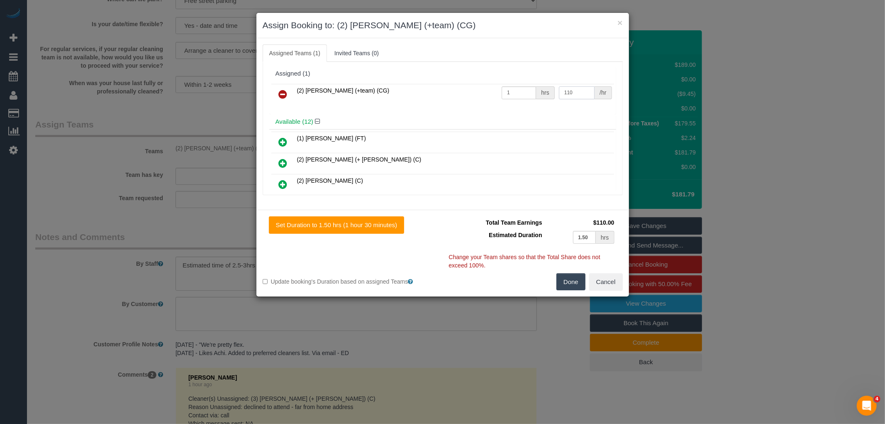
type input "110"
click at [573, 282] on button "Done" at bounding box center [571, 281] width 29 height 17
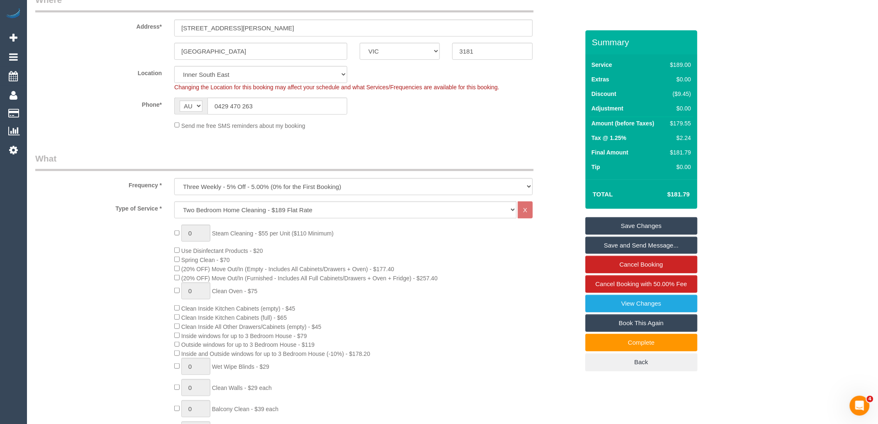
scroll to position [0, 0]
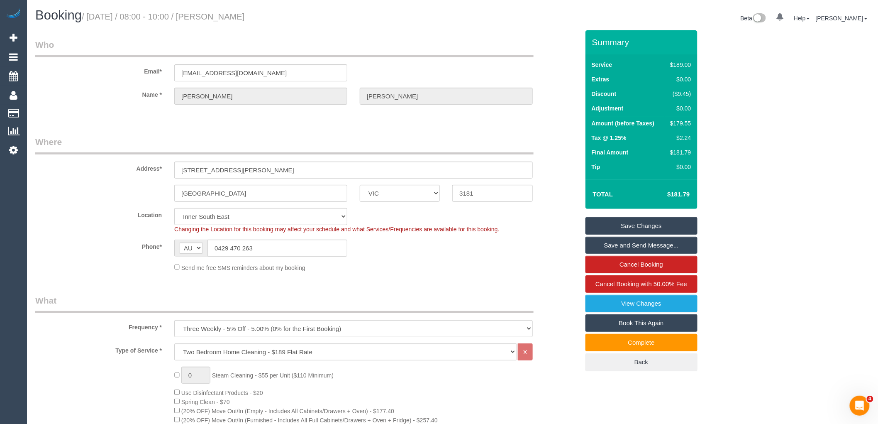
drag, startPoint x: 217, startPoint y: 15, endPoint x: 281, endPoint y: 18, distance: 64.0
click at [245, 18] on small "/ October 06, 2025 / 08:00 - 10:00 / Natasha Roberton" at bounding box center [163, 16] width 163 height 9
drag, startPoint x: 289, startPoint y: 18, endPoint x: 284, endPoint y: 18, distance: 4.6
click at [289, 18] on h1 "Booking / October 06, 2025 / 08:00 - 10:00 / Natasha Roberton" at bounding box center [240, 15] width 411 height 14
drag, startPoint x: 254, startPoint y: 16, endPoint x: 310, endPoint y: 21, distance: 55.4
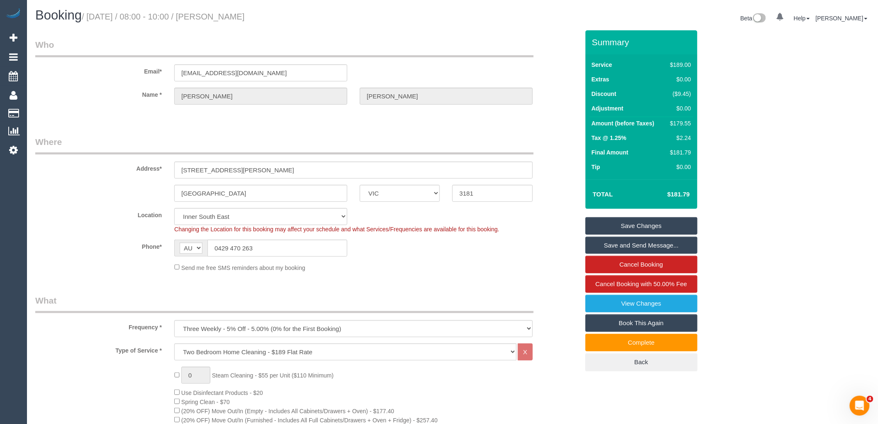
click at [310, 21] on h1 "Booking / October 06, 2025 / 08:00 - 10:00 / Natasha Roberton" at bounding box center [240, 15] width 411 height 14
copy small "Natasha Roberton"
click at [662, 226] on link "Save Changes" at bounding box center [642, 225] width 112 height 17
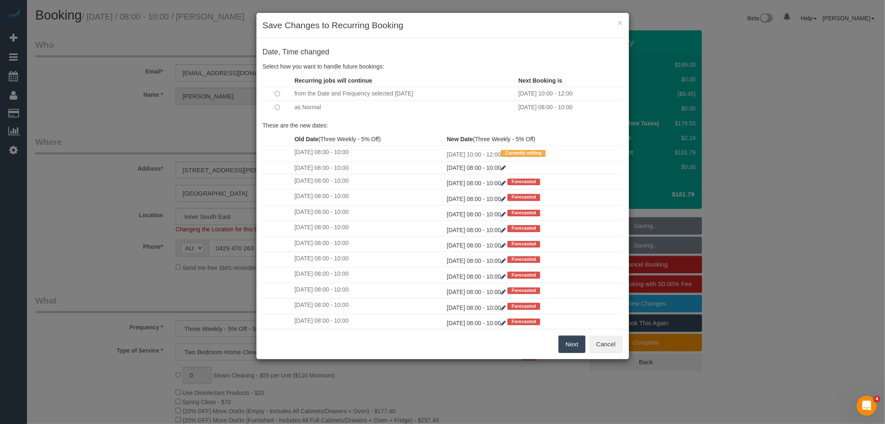
click at [575, 345] on button "Next" at bounding box center [572, 343] width 27 height 17
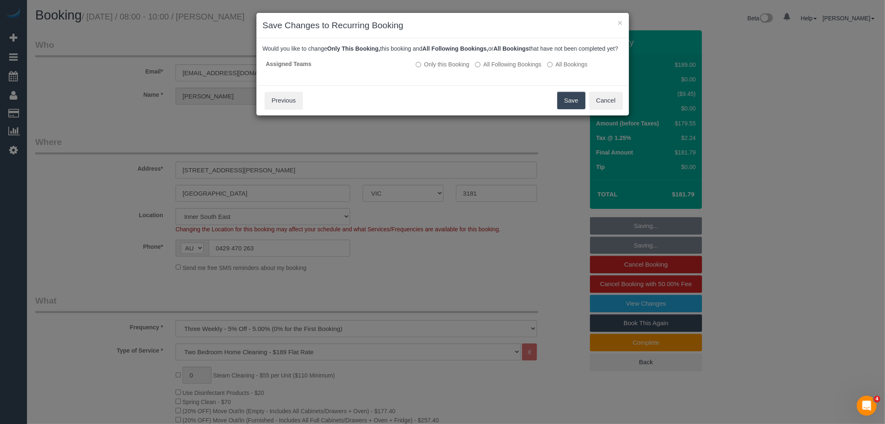
click at [570, 108] on button "Save" at bounding box center [572, 100] width 28 height 17
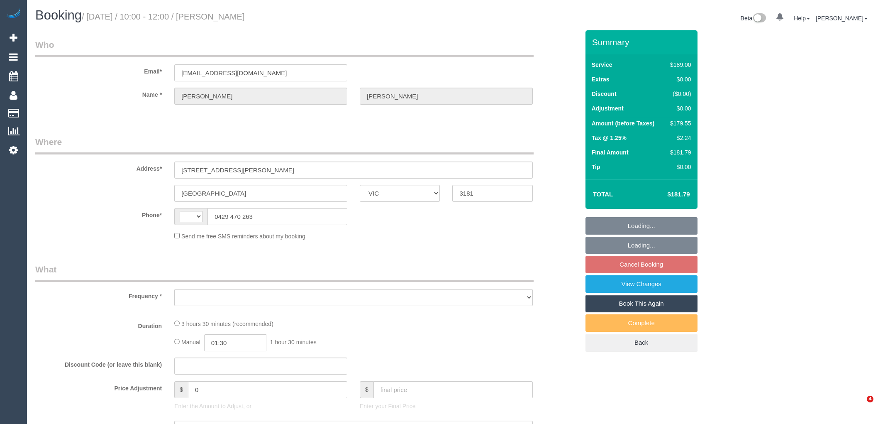
select select "VIC"
select select "string:stripe-pm_1PMk062GScqysDRV9k7oLIJo"
select select "number:29"
select select "number:14"
select select "number:19"
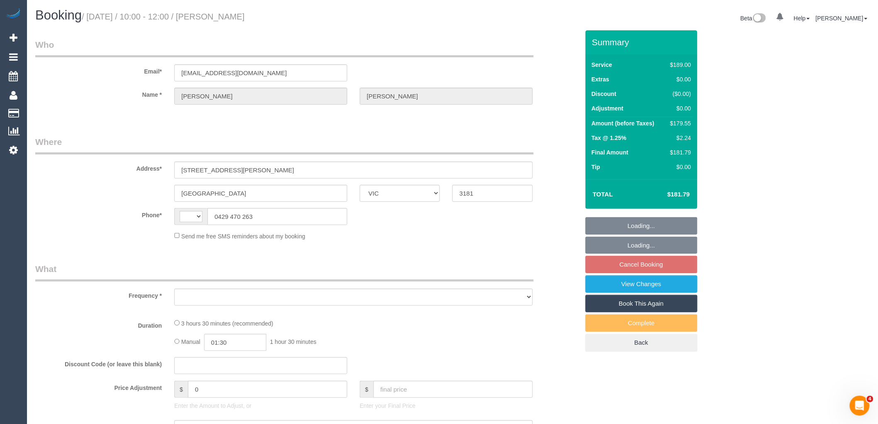
select select "number:22"
select select "number:33"
select select "number:11"
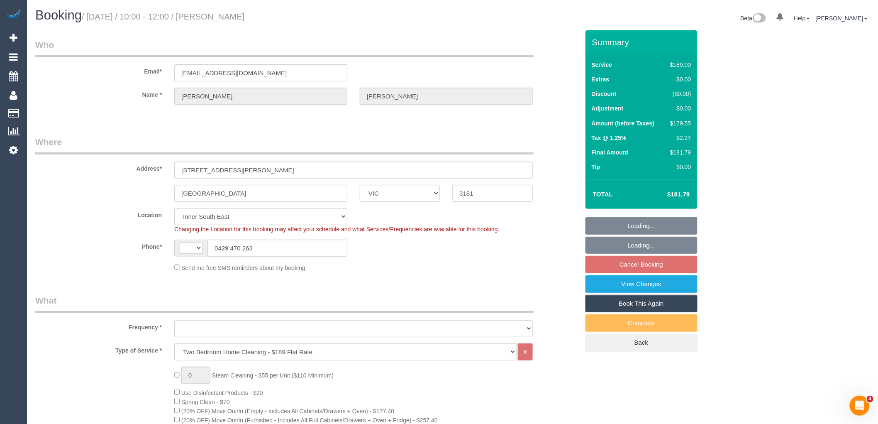
select select "string:AU"
select select "object:826"
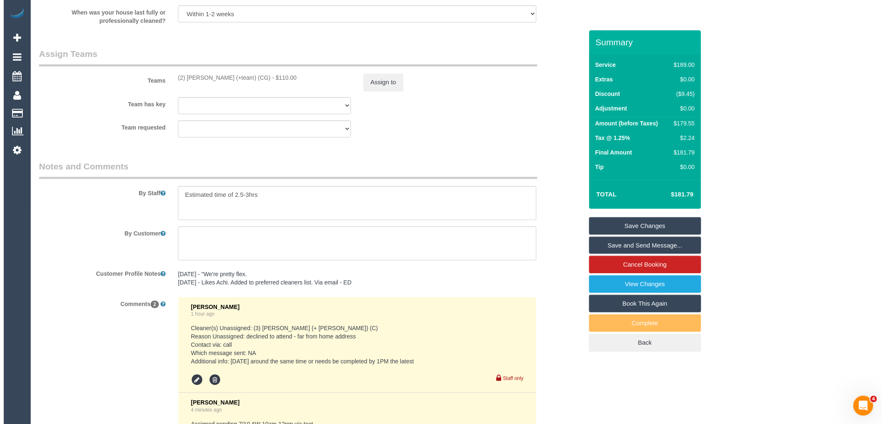
scroll to position [1421, 0]
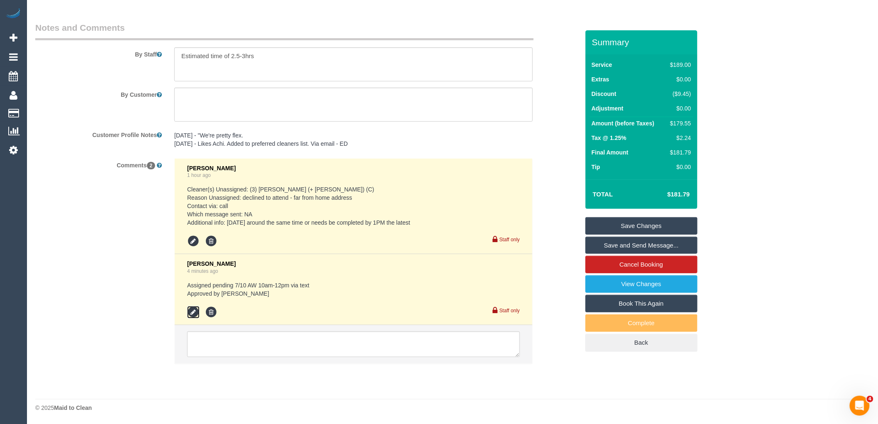
click at [194, 314] on icon at bounding box center [193, 312] width 12 height 12
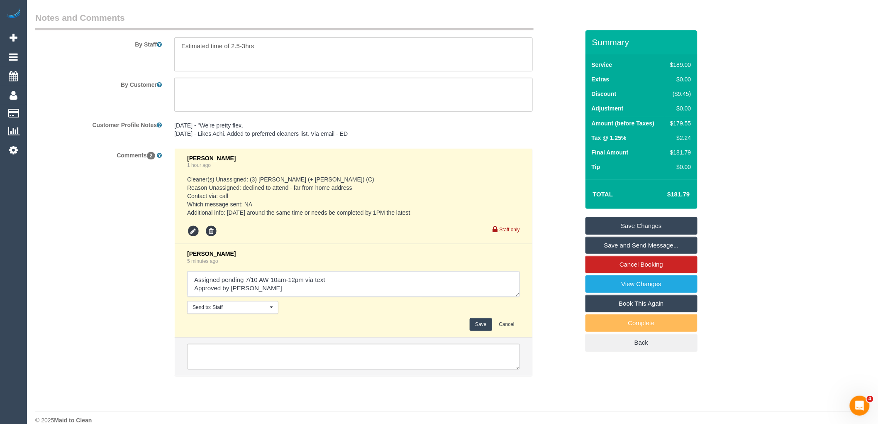
click at [345, 289] on textarea at bounding box center [353, 284] width 333 height 26
type textarea "Assigned pending 7/10 AW 10am-12pm via text - customer confirmed via text Appro…"
click at [479, 331] on button "Save" at bounding box center [481, 324] width 22 height 13
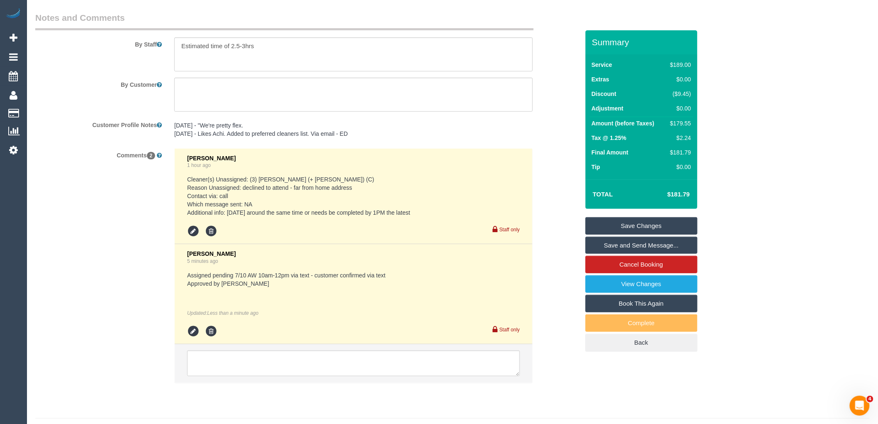
click at [657, 247] on link "Save and Send Message..." at bounding box center [642, 245] width 112 height 17
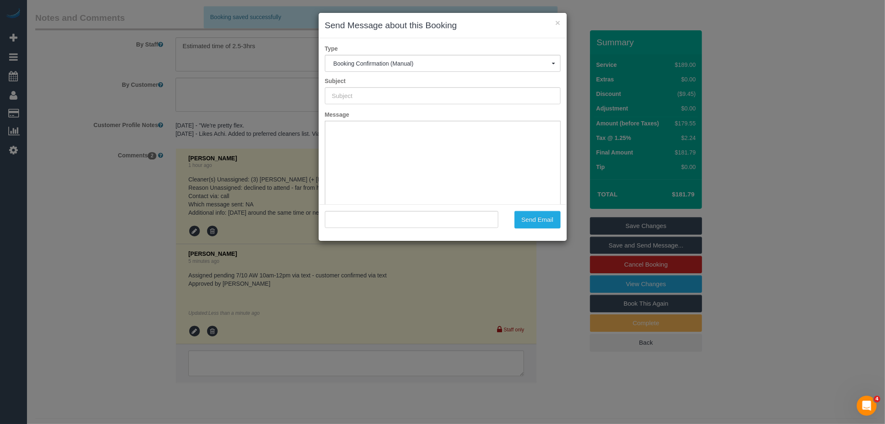
type input "Booking Confirmed"
type input ""[PERSON_NAME]" <[EMAIL_ADDRESS][DOMAIN_NAME]>"
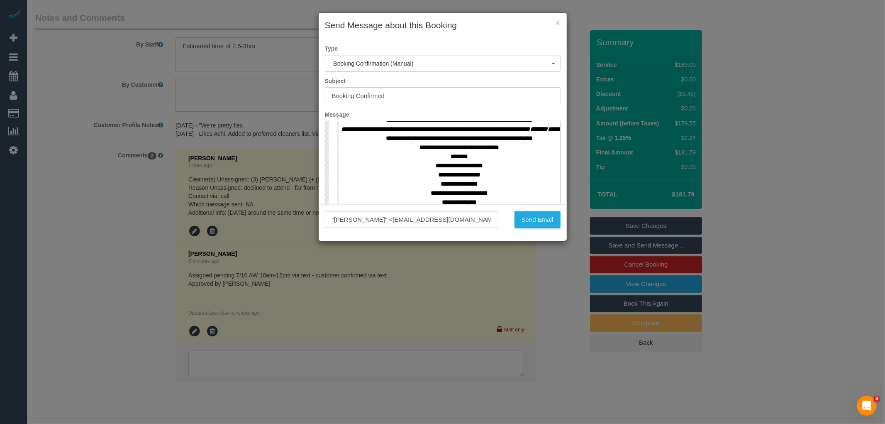
scroll to position [369, 0]
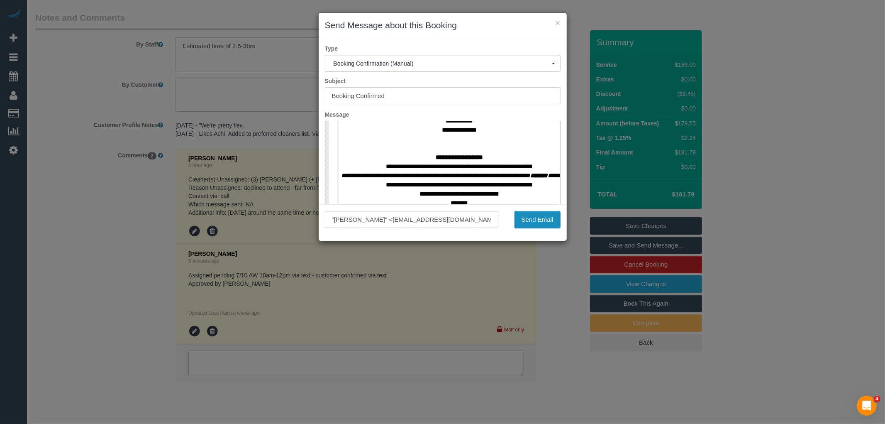
click at [538, 222] on button "Send Email" at bounding box center [538, 219] width 46 height 17
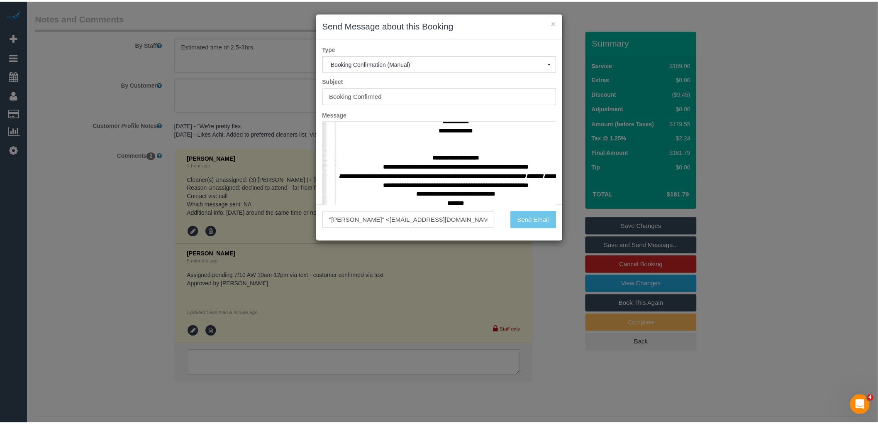
scroll to position [1450, 0]
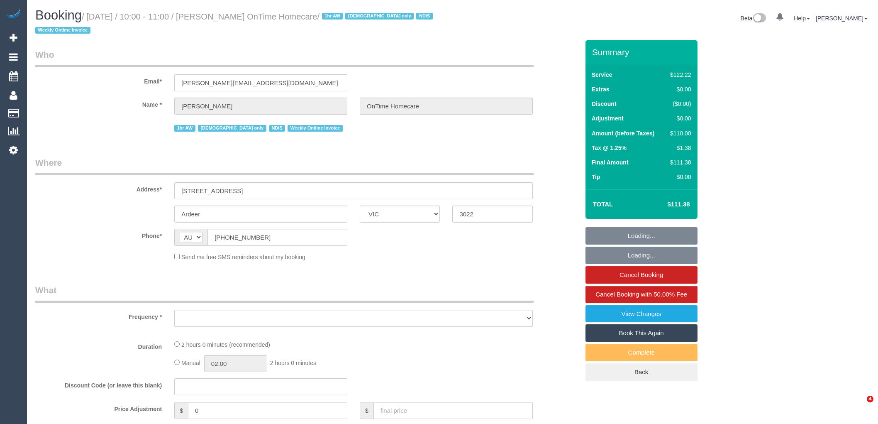
select select "VIC"
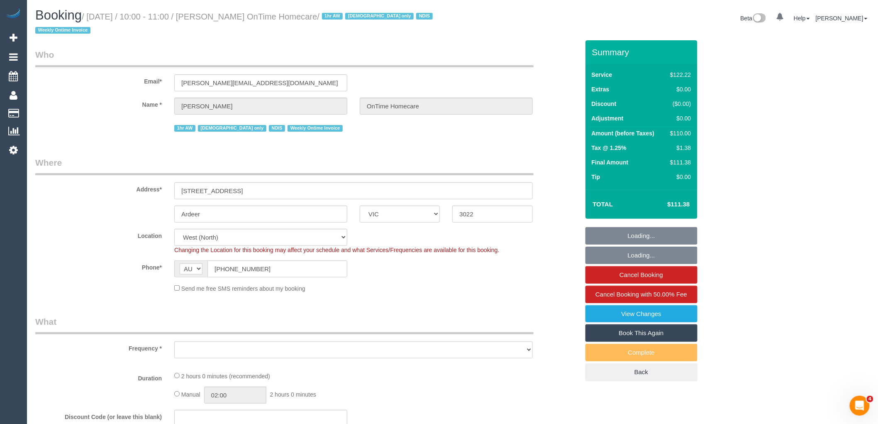
select select "object:714"
select select "number:28"
select select "number:14"
select select "number:19"
select select "number:25"
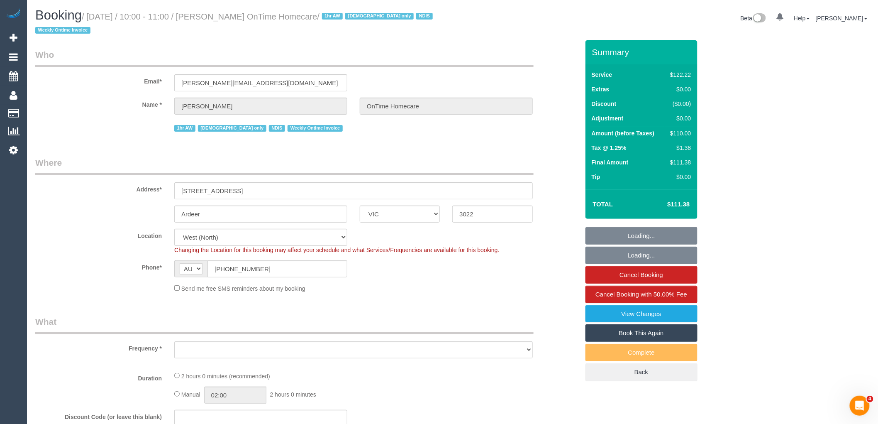
select select "number:35"
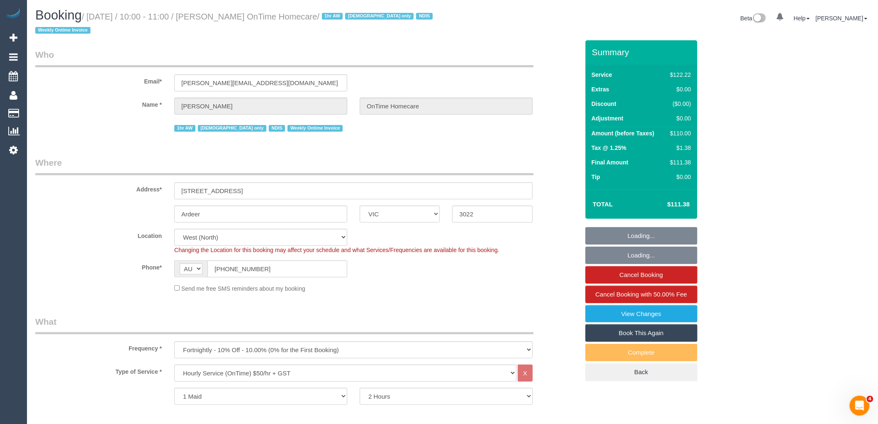
select select "object:1312"
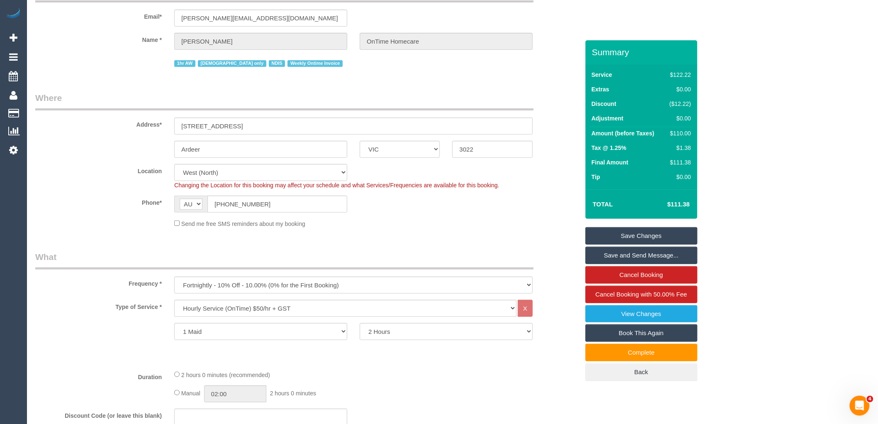
scroll to position [44, 0]
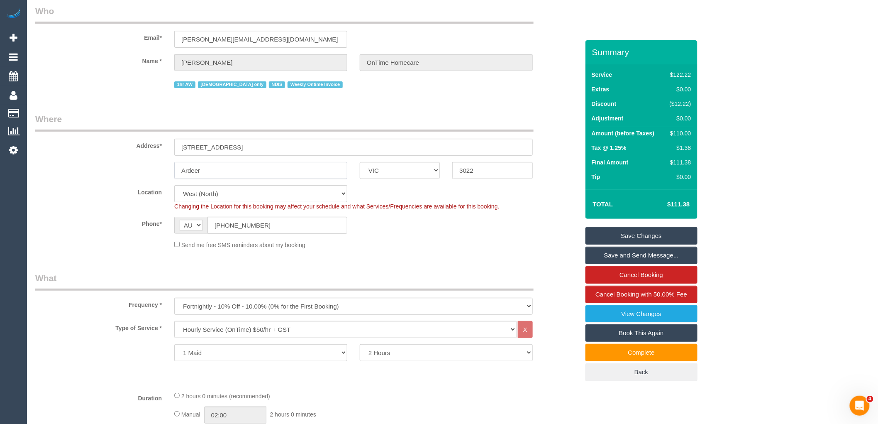
click at [189, 168] on input "Ardeer" at bounding box center [260, 170] width 173 height 17
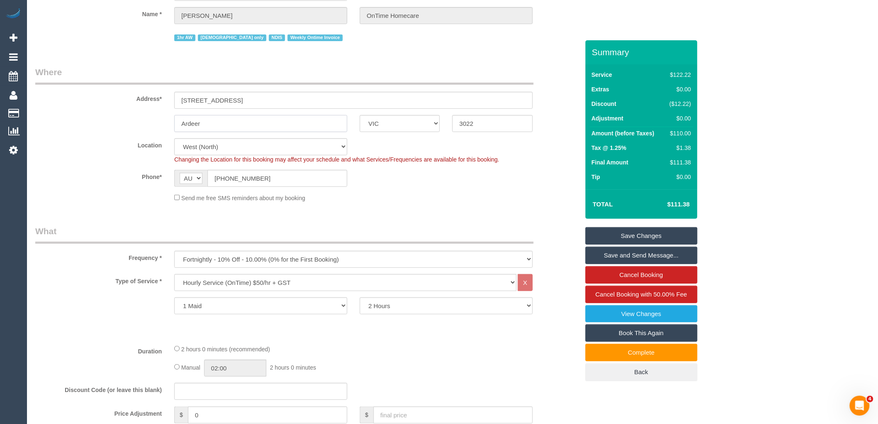
scroll to position [0, 0]
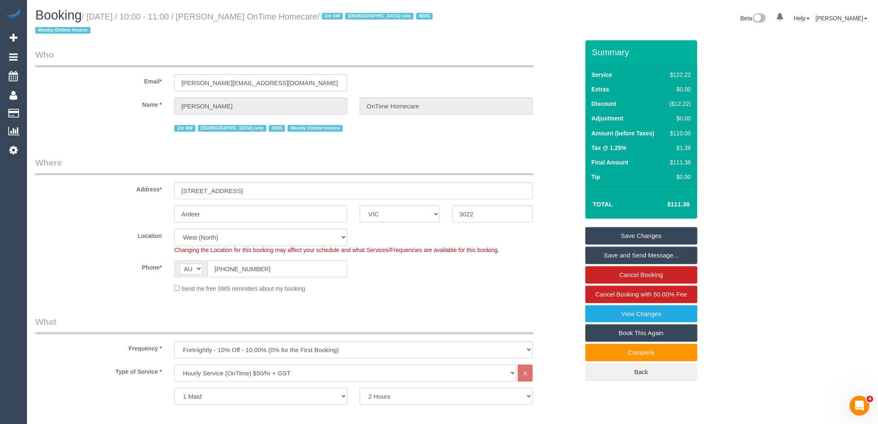
drag, startPoint x: 263, startPoint y: 267, endPoint x: 220, endPoint y: 270, distance: 42.9
click at [220, 270] on input "(03) 9948 0874" at bounding box center [278, 268] width 140 height 17
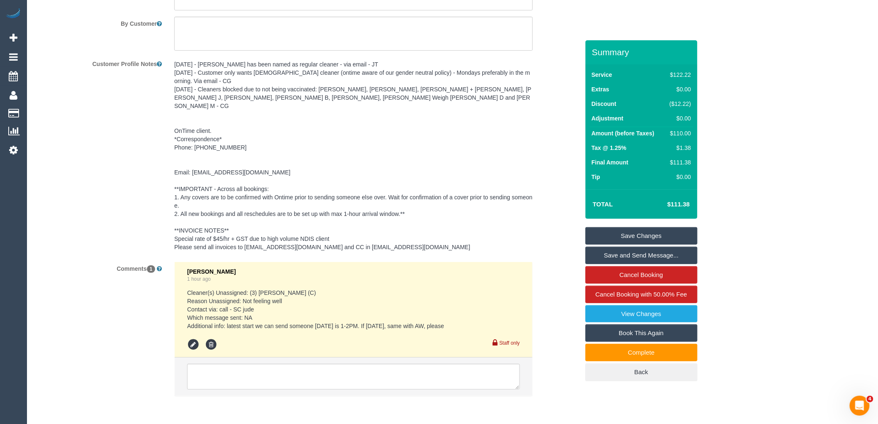
scroll to position [1197, 0]
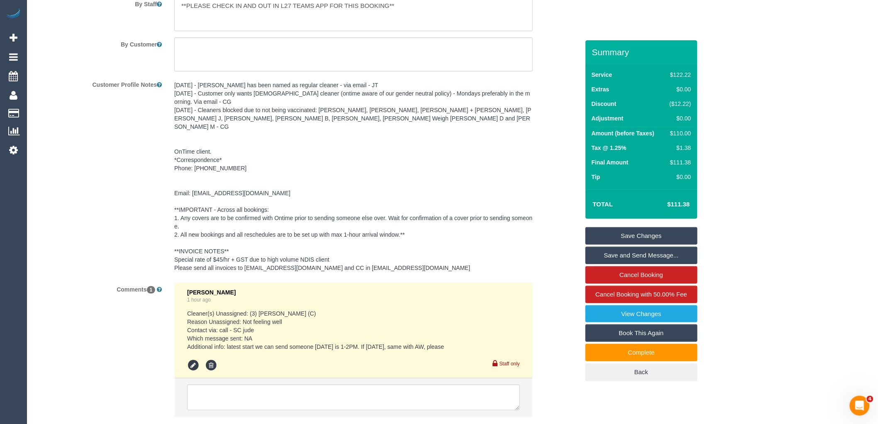
click at [214, 159] on pre "07/01/25 - Gwendolyn has been named as regular cleaner - via email - JT 18/09/2…" at bounding box center [353, 176] width 359 height 191
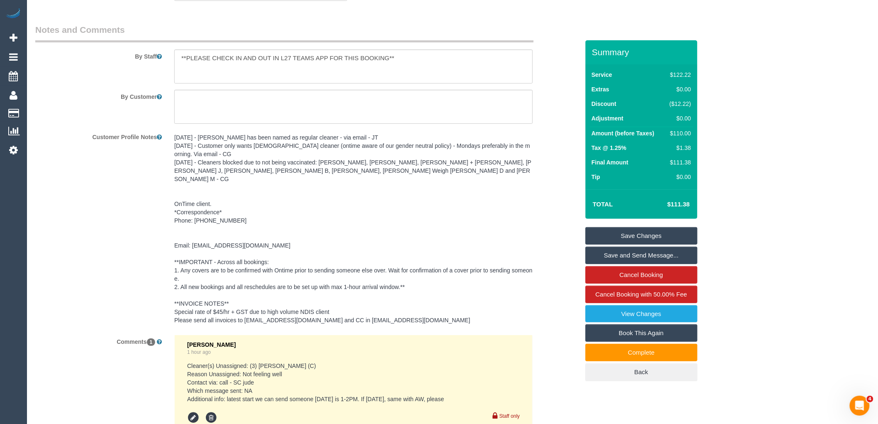
click at [0, 0] on textarea "07/01/25 - Gwendolyn has been named as regular cleaner - via email - JT 18/09/2…" at bounding box center [0, 0] width 0 height 0
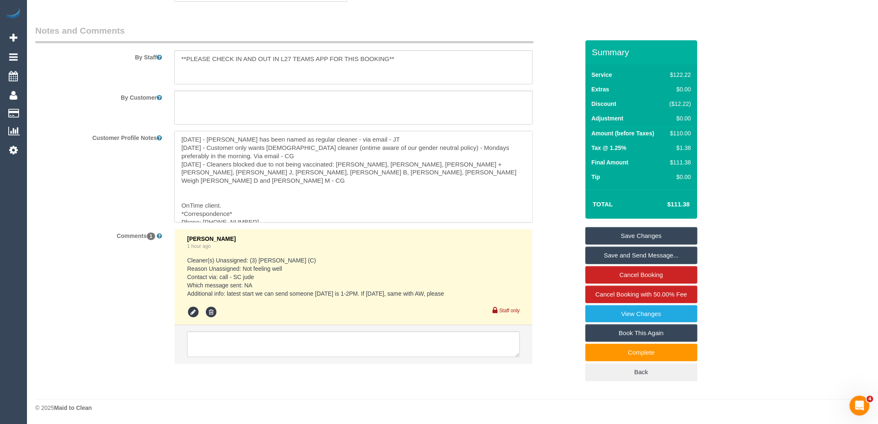
click at [223, 213] on textarea "07/01/25 - Gwendolyn has been named as regular cleaner - via email - JT 18/09/2…" at bounding box center [353, 177] width 359 height 92
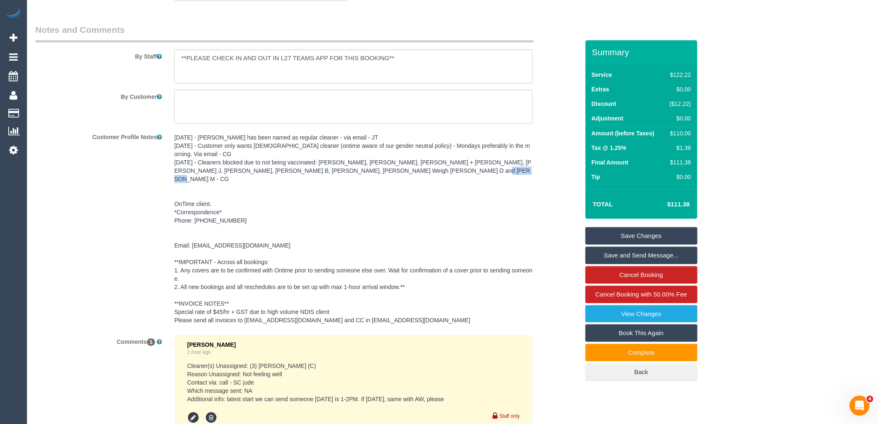
drag, startPoint x: 231, startPoint y: 211, endPoint x: 208, endPoint y: 186, distance: 34.4
click at [198, 209] on pre "07/01/25 - Gwendolyn has been named as regular cleaner - via email - JT 18/09/2…" at bounding box center [353, 228] width 359 height 191
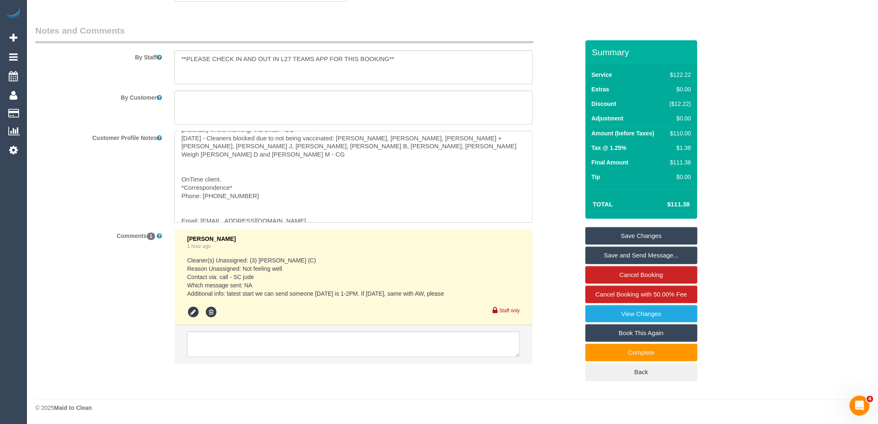
scroll to position [32, 0]
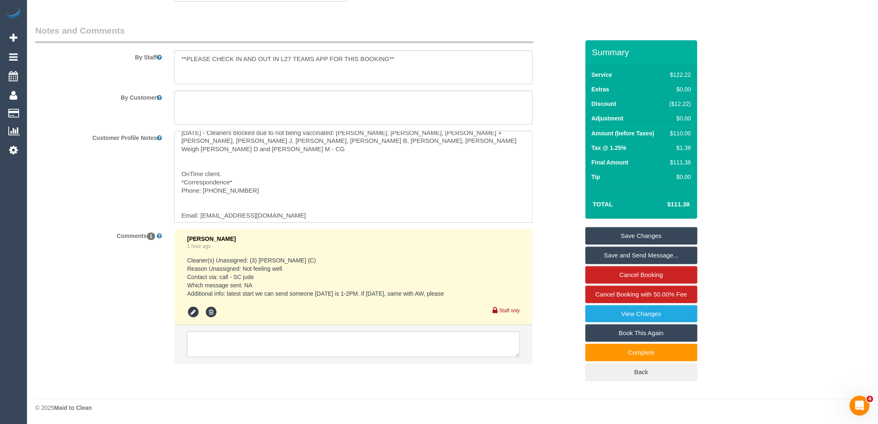
drag, startPoint x: 207, startPoint y: 213, endPoint x: 256, endPoint y: 179, distance: 60.2
click at [256, 179] on textarea "07/01/25 - Gwendolyn has been named as regular cleaner - via email - JT 18/09/2…" at bounding box center [353, 177] width 359 height 92
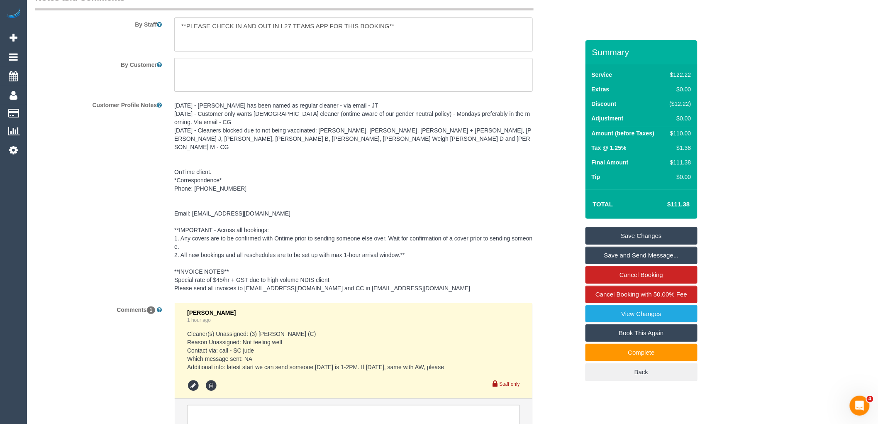
scroll to position [1243, 0]
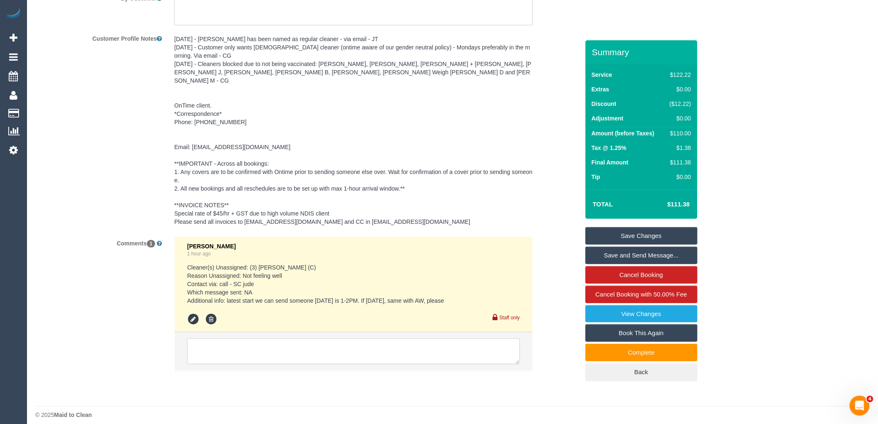
click at [440, 350] on textarea at bounding box center [353, 351] width 333 height 26
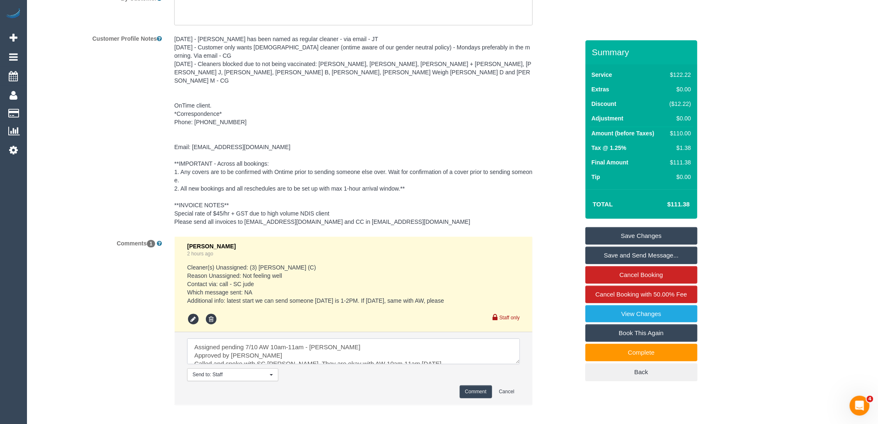
type textarea "Assigned pending 7/10 AW 10am-11am - Trish Approved by Bronie Called and spoke …"
click at [466, 385] on button "Comment" at bounding box center [476, 391] width 32 height 13
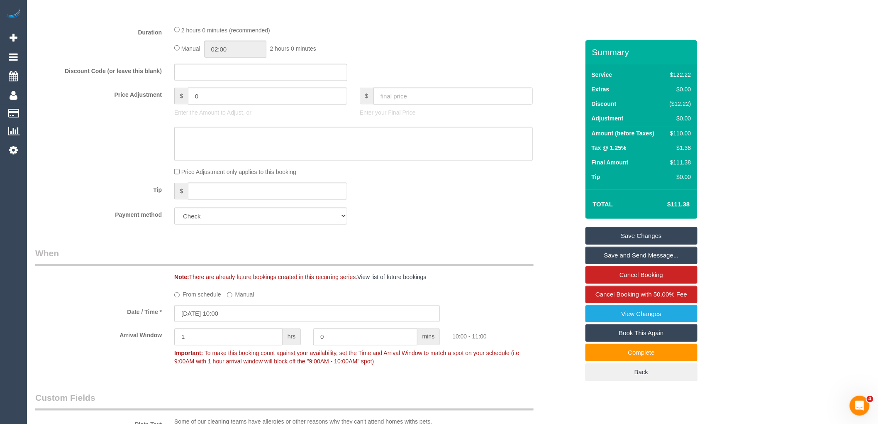
scroll to position [413, 0]
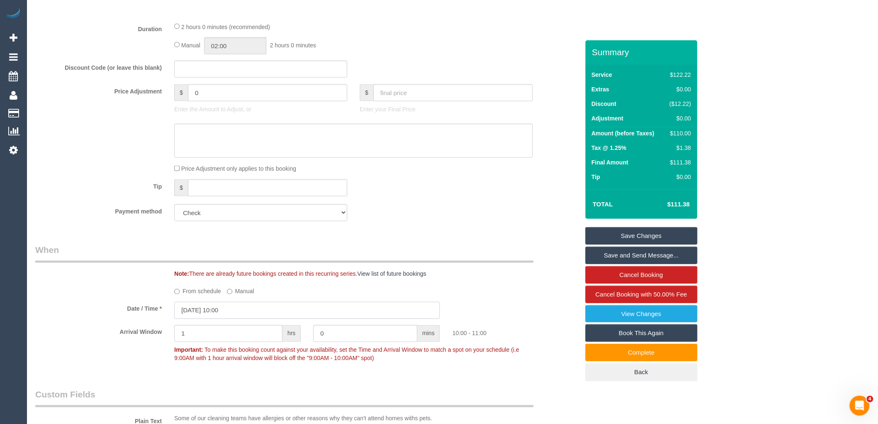
click at [221, 308] on input "06/10/2025 10:00" at bounding box center [307, 310] width 266 height 17
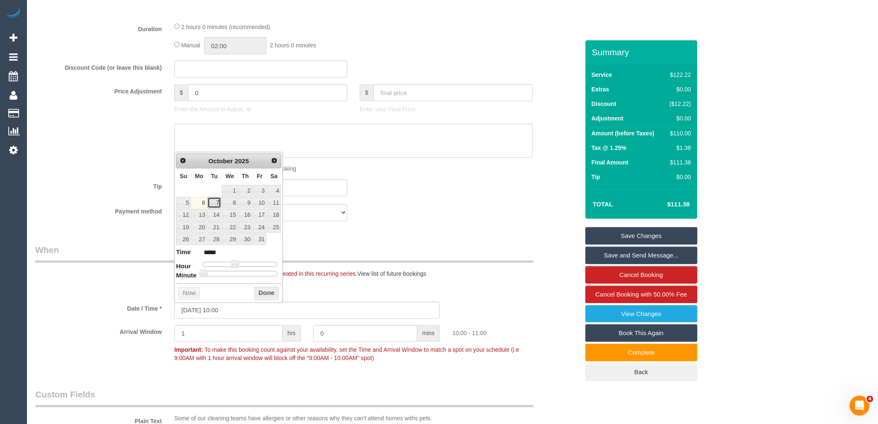
click at [216, 205] on link "7" at bounding box center [214, 202] width 13 height 11
type input "07/10/2025 10:00"
click at [262, 296] on button "Done" at bounding box center [266, 293] width 24 height 13
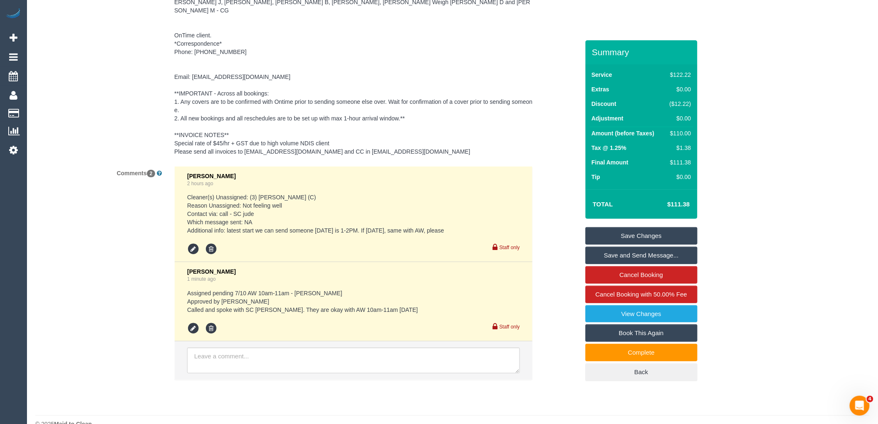
scroll to position [1321, 0]
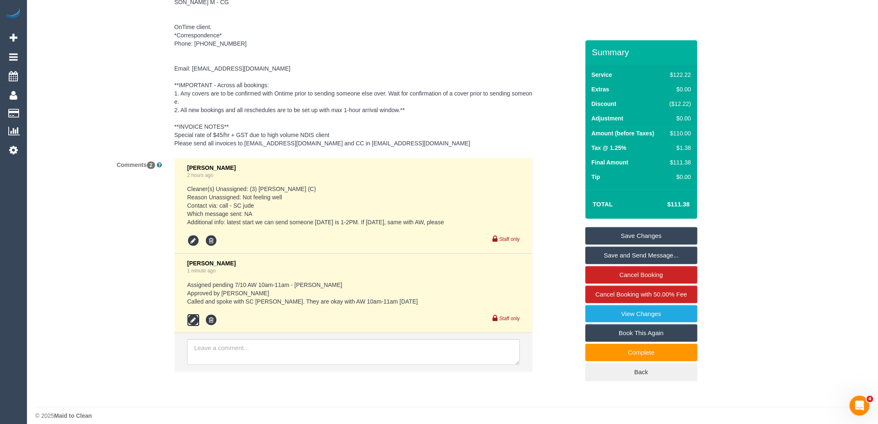
click at [190, 314] on icon at bounding box center [193, 320] width 12 height 12
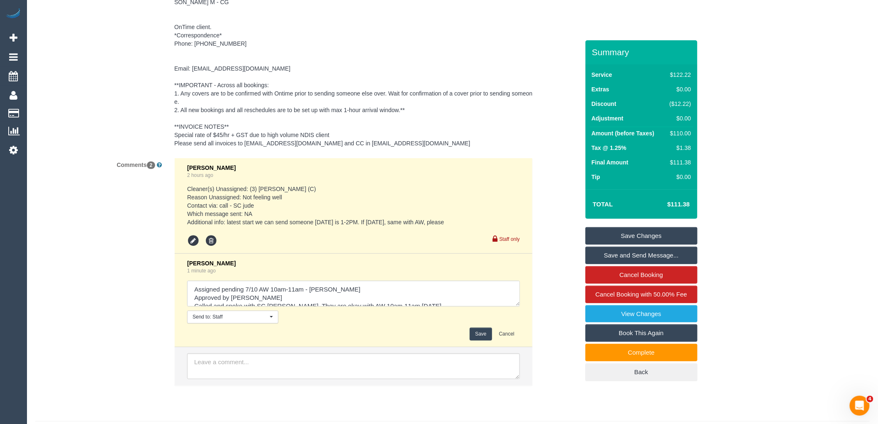
click at [278, 281] on textarea at bounding box center [353, 294] width 333 height 26
type textarea "Assigned pending 7/10 AW 9am-11am - Trish Approved by Bronie Called and spoke w…"
click at [482, 328] on button "Save" at bounding box center [481, 334] width 22 height 13
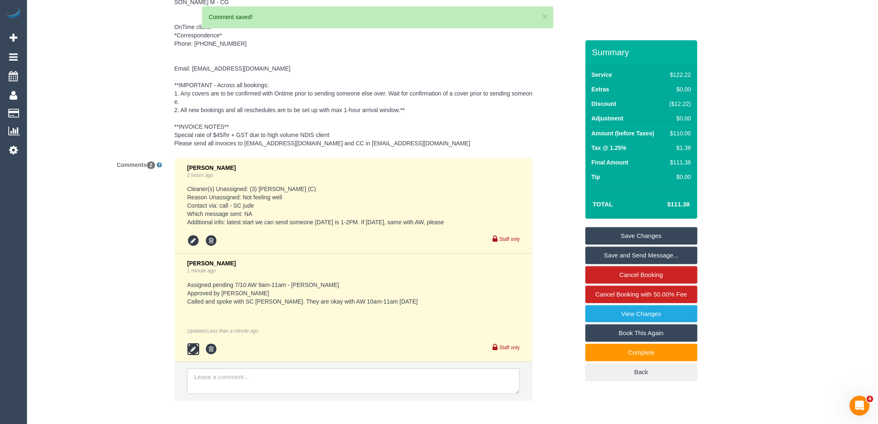
click at [193, 343] on icon at bounding box center [193, 349] width 12 height 12
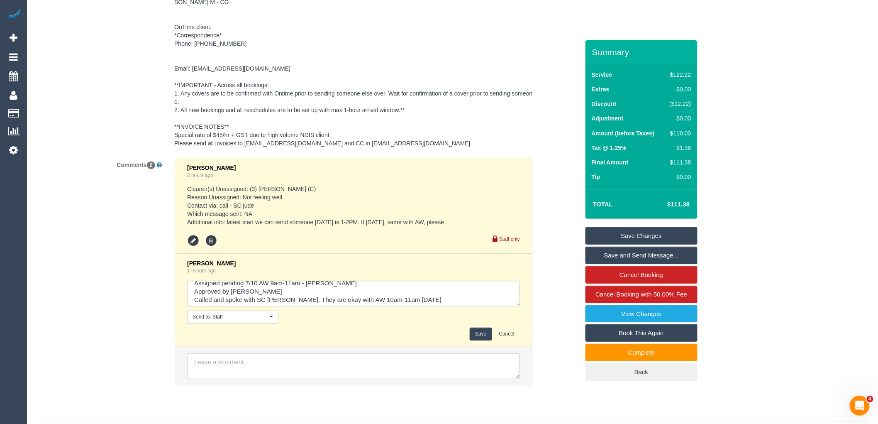
scroll to position [8, 0]
click at [357, 286] on textarea at bounding box center [353, 294] width 333 height 26
type textarea "Assigned pending 7/10 AW 9am-11am - Trish Approved by Bronie Called and spoke w…"
click at [483, 328] on button "Save" at bounding box center [481, 334] width 22 height 13
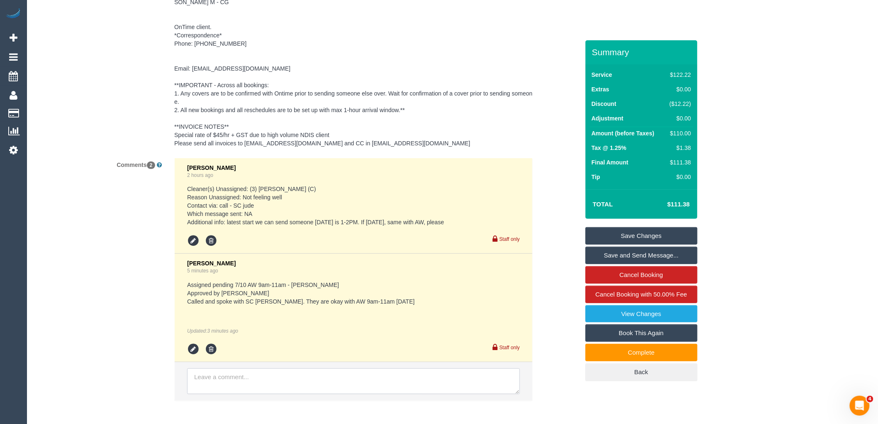
click at [345, 368] on textarea at bounding box center [353, 381] width 333 height 26
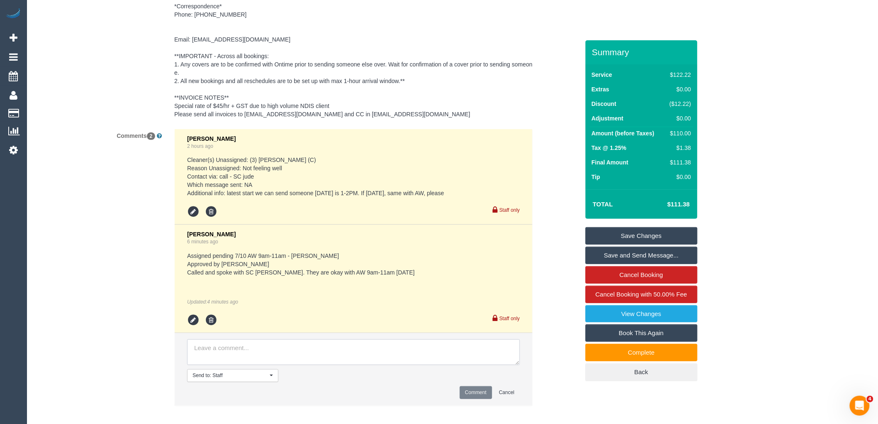
scroll to position [1385, 0]
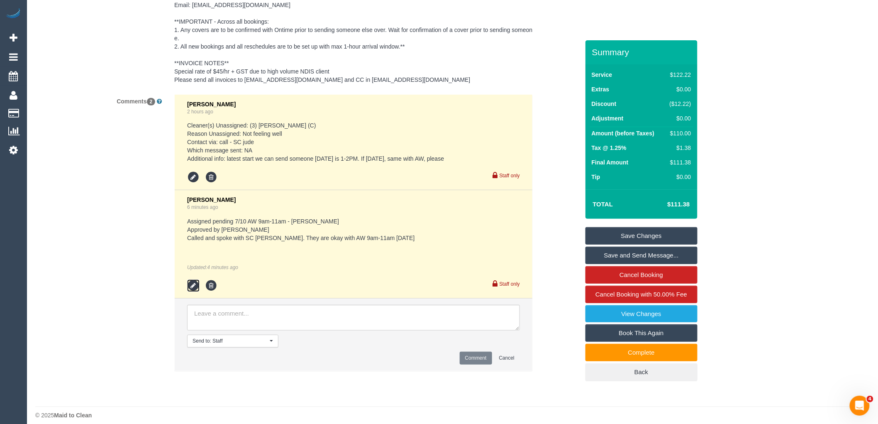
click at [197, 279] on icon at bounding box center [193, 285] width 12 height 12
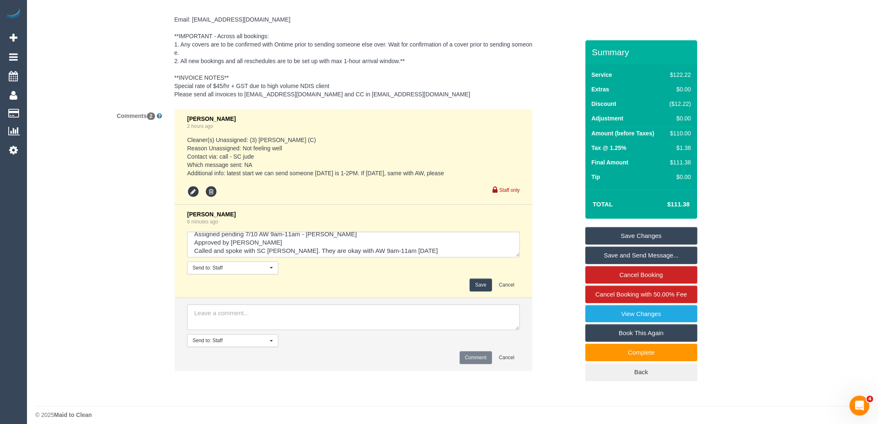
scroll to position [8, 0]
drag, startPoint x: 279, startPoint y: 240, endPoint x: 258, endPoint y: 240, distance: 21.2
click at [258, 240] on textarea at bounding box center [353, 245] width 333 height 26
drag, startPoint x: 288, startPoint y: 239, endPoint x: 411, endPoint y: 241, distance: 123.7
click at [411, 241] on textarea at bounding box center [353, 245] width 333 height 26
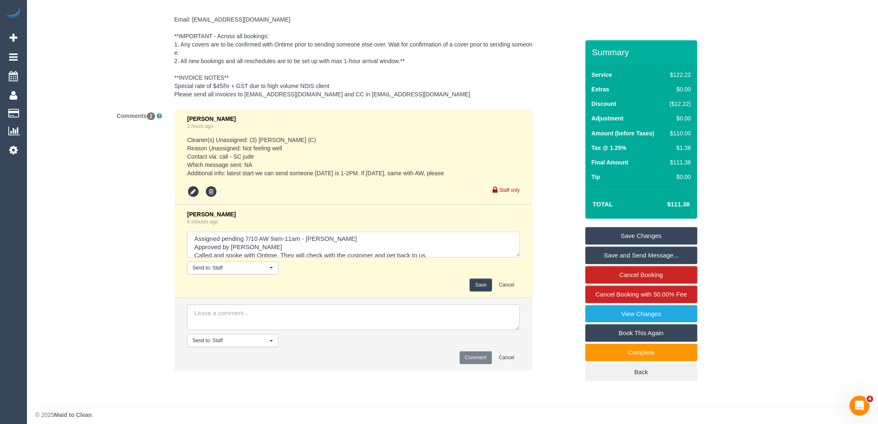
scroll to position [0, 0]
click at [289, 232] on textarea at bounding box center [353, 245] width 333 height 26
type textarea "Assigned pending 7/10 AW 9am-10am - Trish Approved by Bronie Called and spoke w…"
click at [476, 281] on button "Save" at bounding box center [481, 285] width 22 height 13
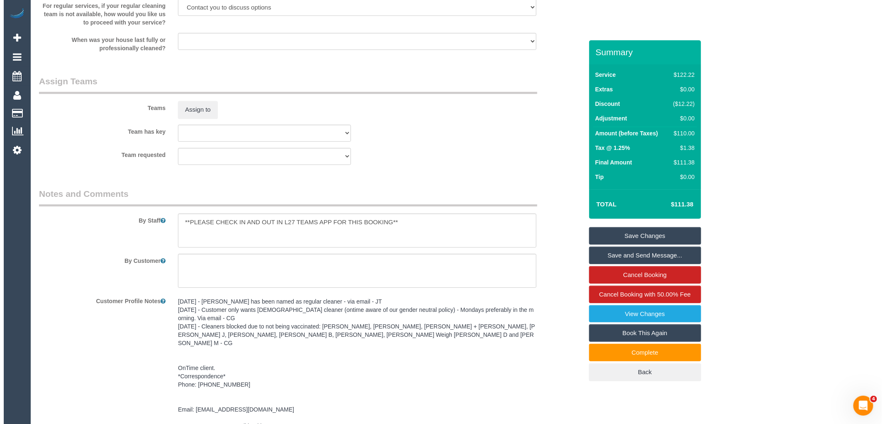
scroll to position [1001, 0]
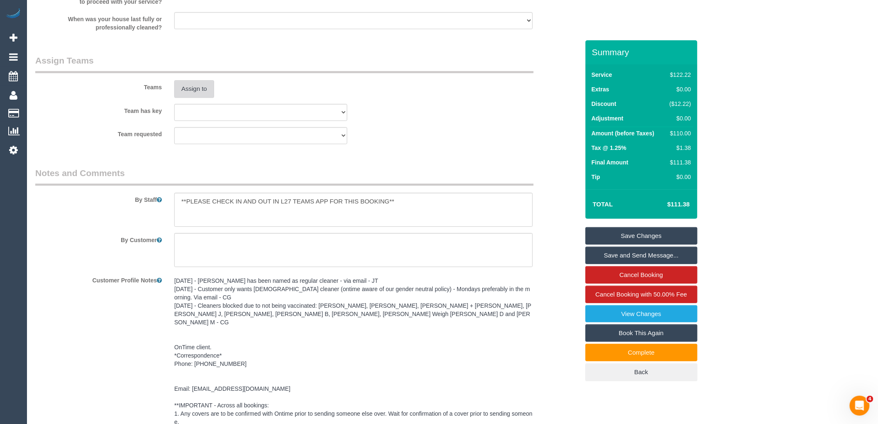
click at [187, 92] on button "Assign to" at bounding box center [194, 88] width 40 height 17
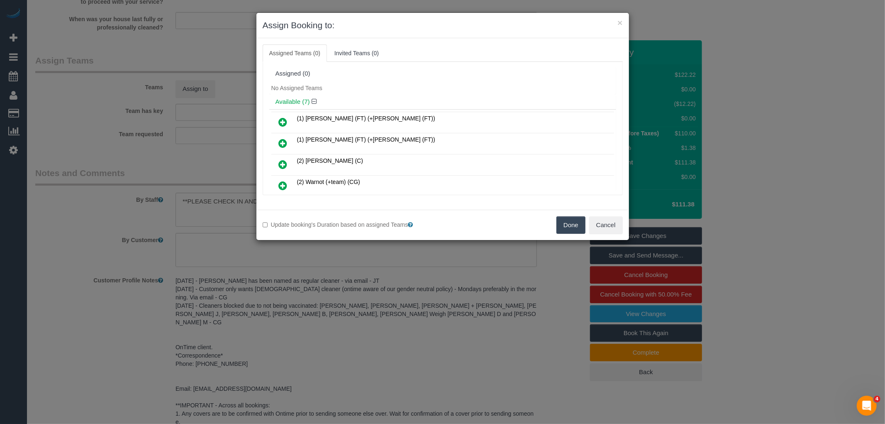
scroll to position [103, 0]
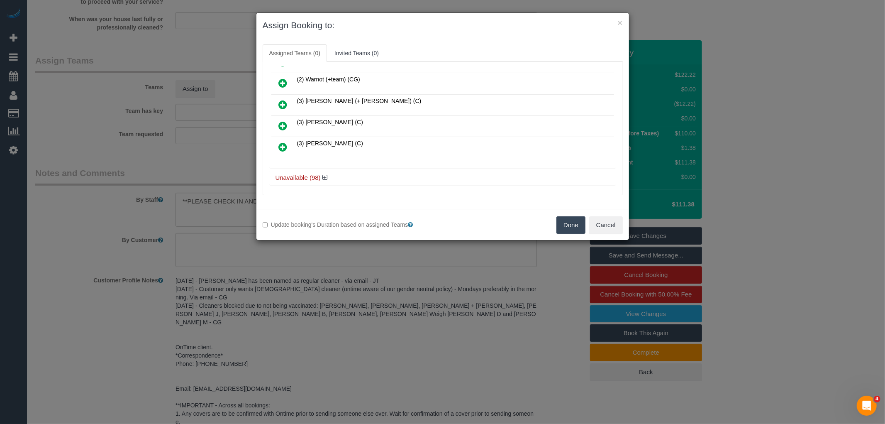
click at [283, 144] on icon at bounding box center [283, 147] width 9 height 10
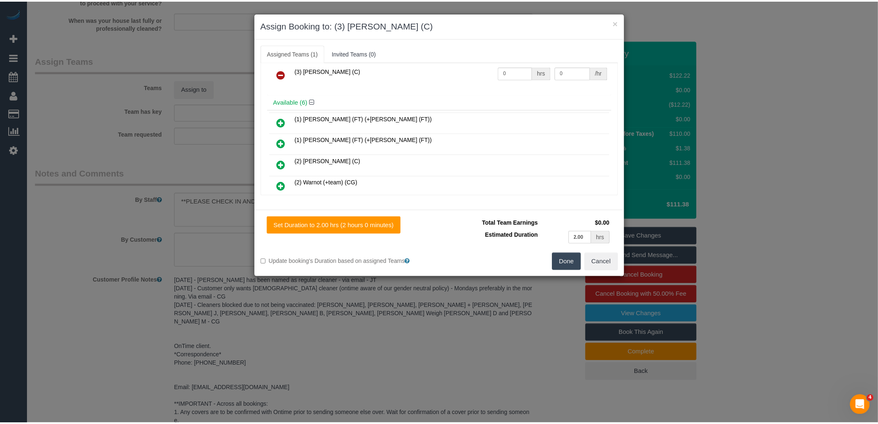
scroll to position [0, 0]
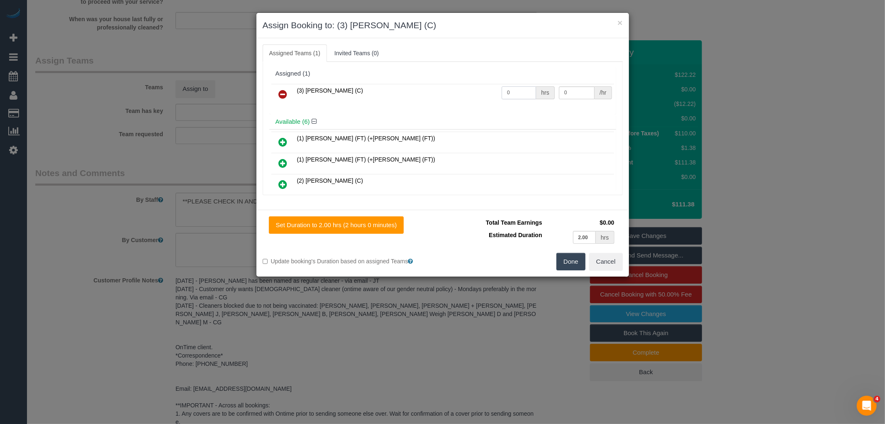
click at [517, 90] on input "0" at bounding box center [519, 92] width 34 height 13
type input "2"
type input "35"
click at [563, 262] on button "Done" at bounding box center [571, 261] width 29 height 17
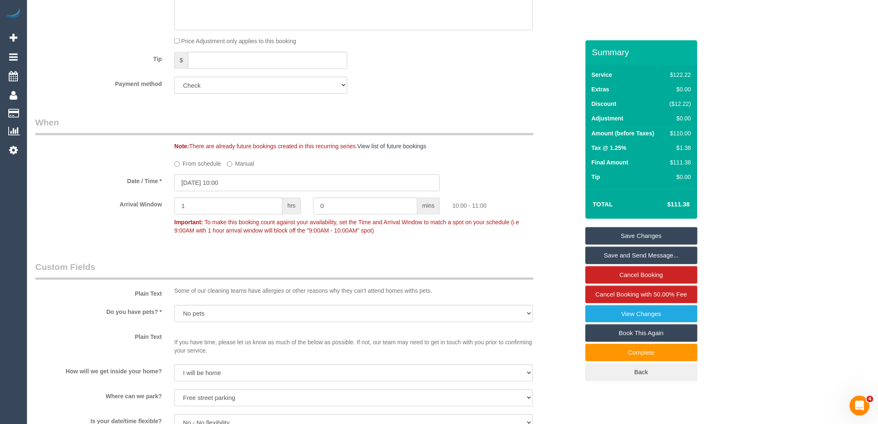
scroll to position [494, 0]
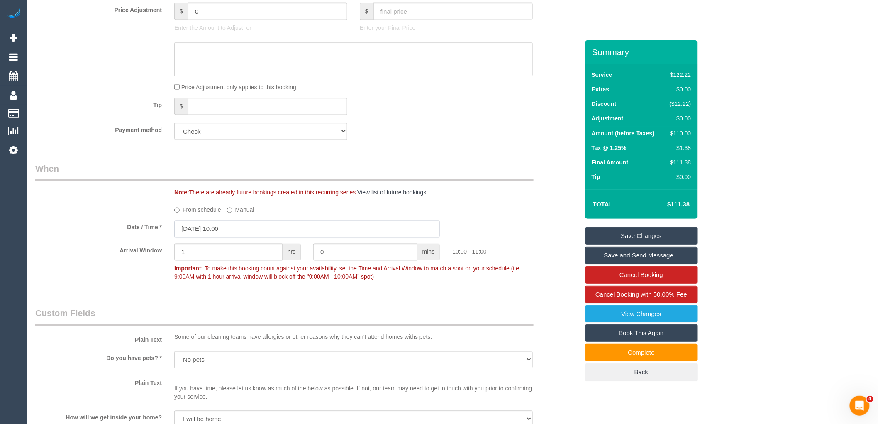
click at [234, 227] on input "07/10/2025 10:00" at bounding box center [307, 228] width 266 height 17
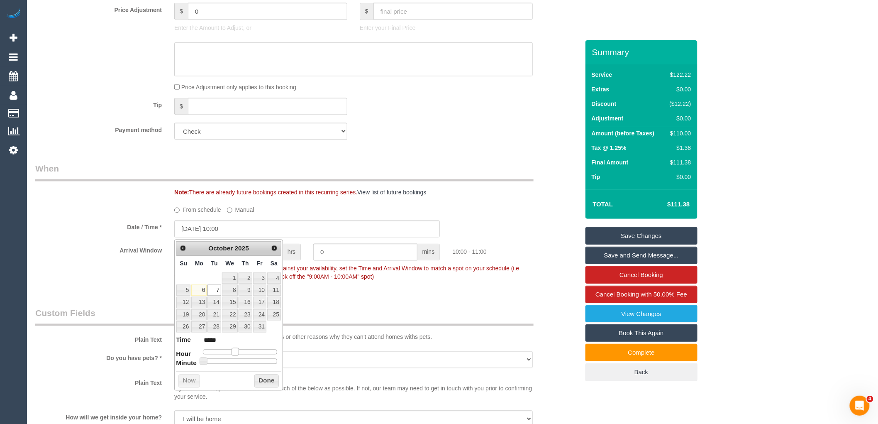
type input "07/10/2025 09:00"
type input "*****"
click at [230, 353] on span at bounding box center [231, 351] width 7 height 7
click at [263, 380] on button "Done" at bounding box center [266, 380] width 24 height 13
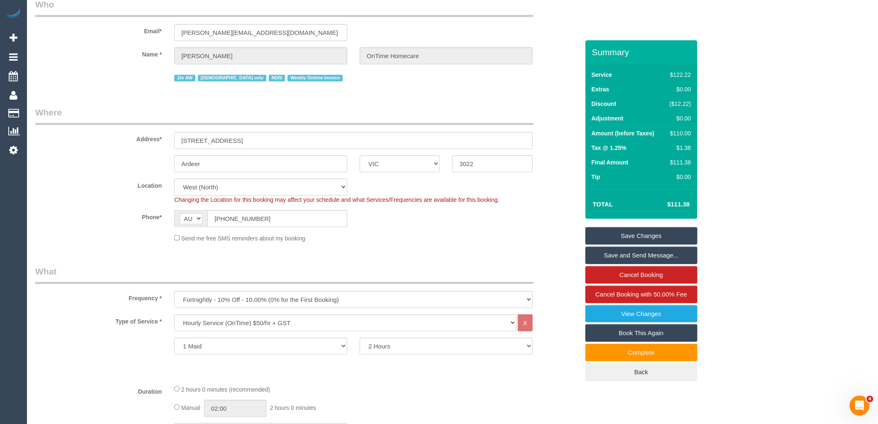
scroll to position [0, 0]
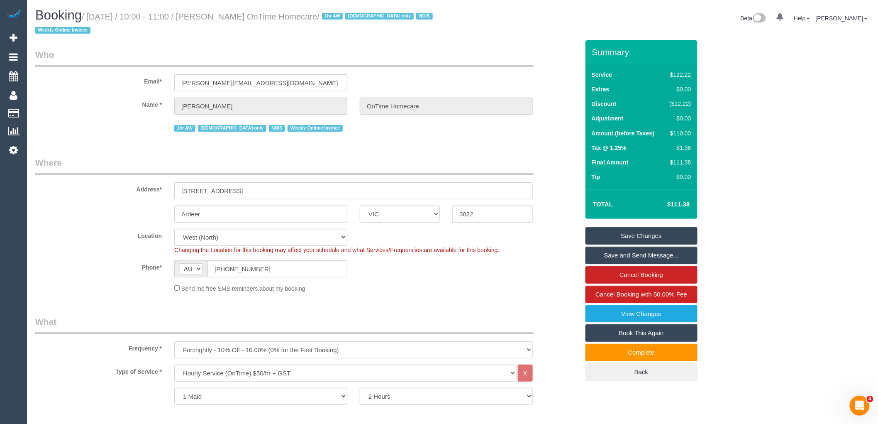
drag, startPoint x: 217, startPoint y: 17, endPoint x: 346, endPoint y: 18, distance: 129.5
click at [346, 18] on small "/ October 06, 2025 / 10:00 - 11:00 / Maryanne Vella OnTime Homecare / 1hr AW fe…" at bounding box center [235, 23] width 400 height 23
copy small "Maryanne Vella OnTime Homecare"
click at [653, 231] on link "Save Changes" at bounding box center [642, 235] width 112 height 17
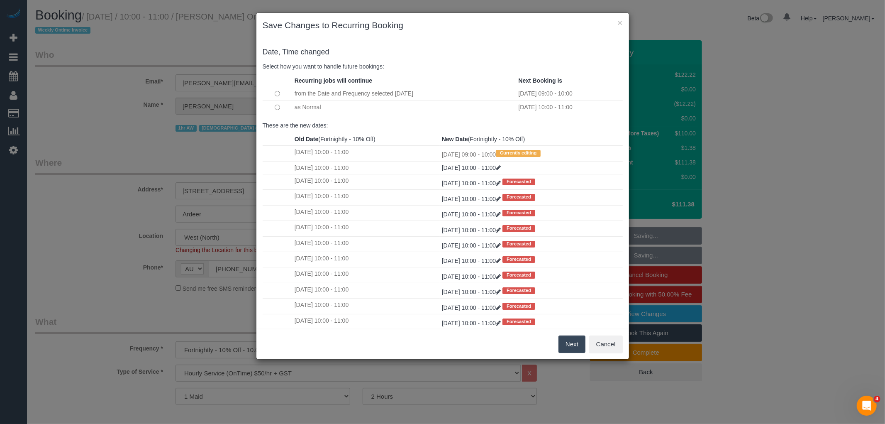
click at [569, 346] on button "Next" at bounding box center [572, 343] width 27 height 17
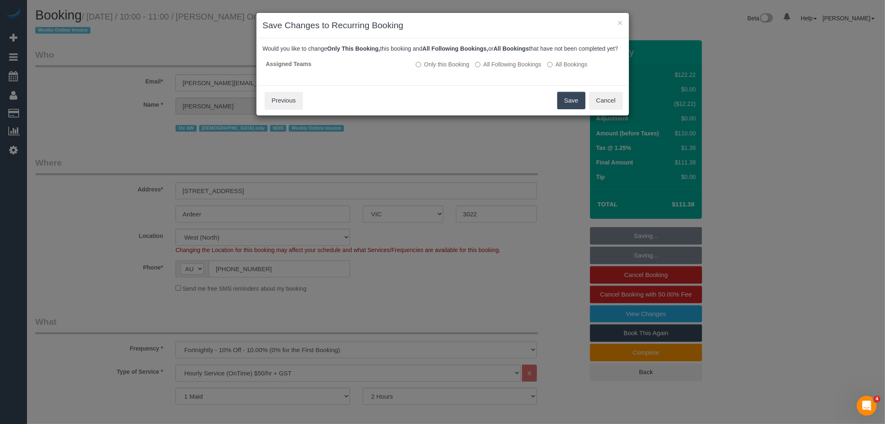
click at [569, 103] on button "Save" at bounding box center [572, 100] width 28 height 17
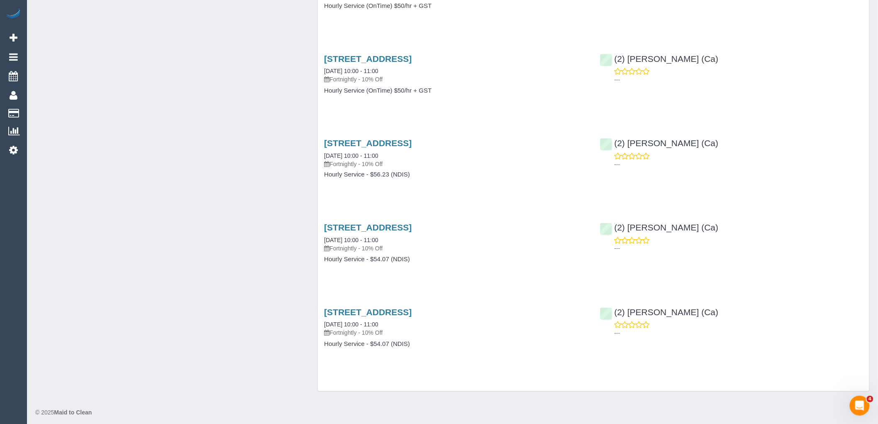
scroll to position [1815, 0]
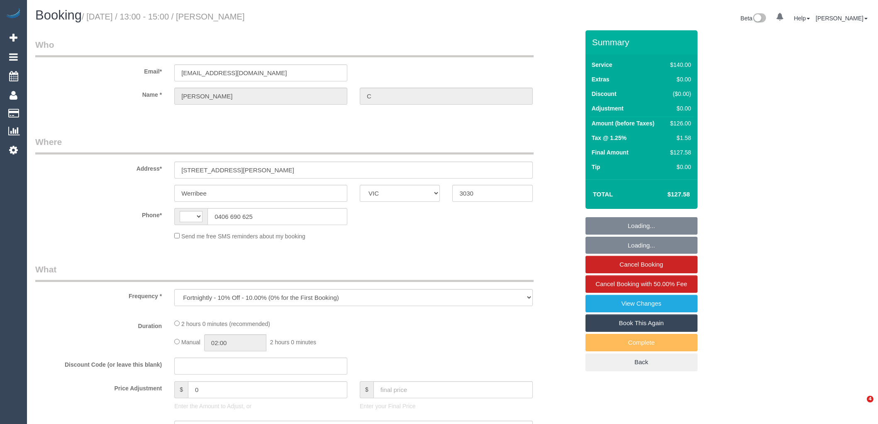
select select "VIC"
select select "string:stripe-pm_1OYd562GScqysDRV9SwYMuvn"
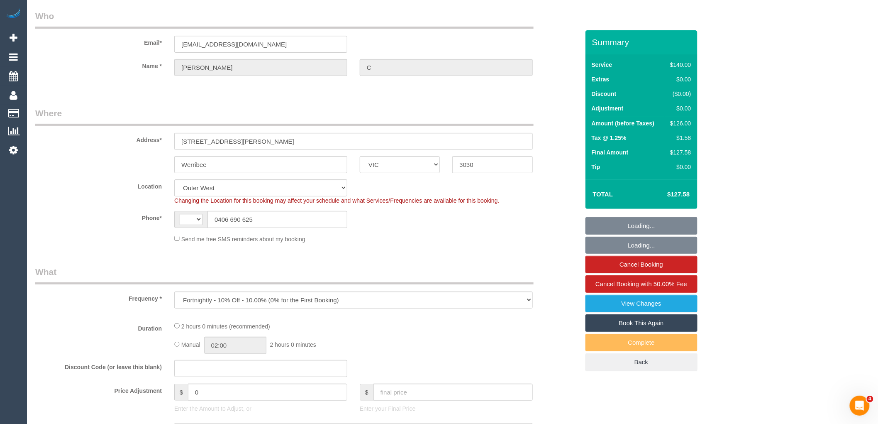
select select "object:576"
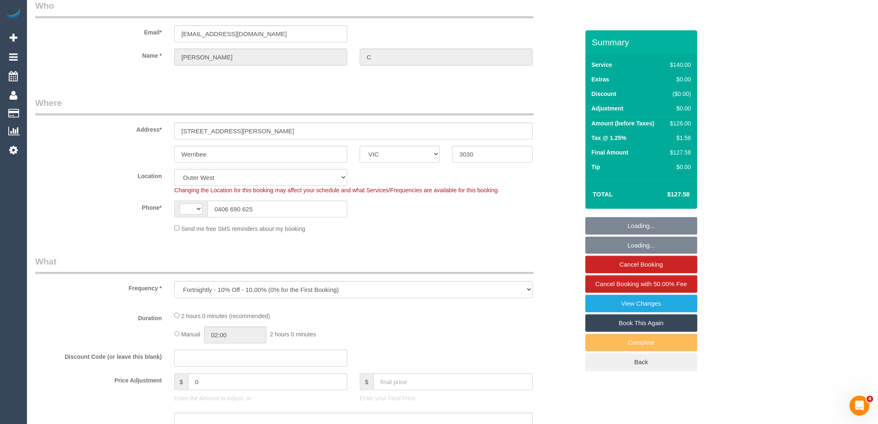
select select "string:AU"
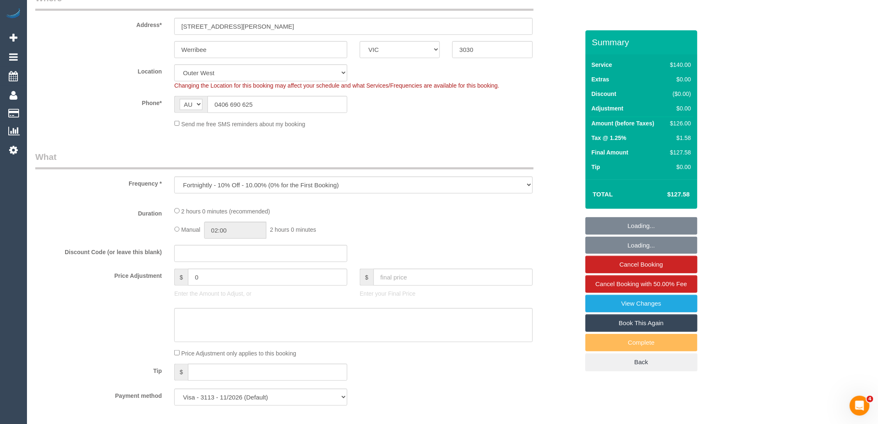
select select "number:28"
select select "number:14"
select select "number:19"
select select "number:25"
select select "number:34"
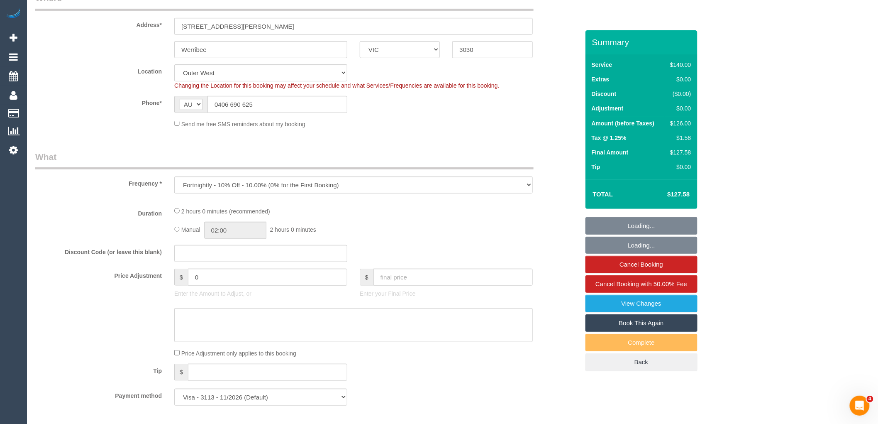
select select "number:13"
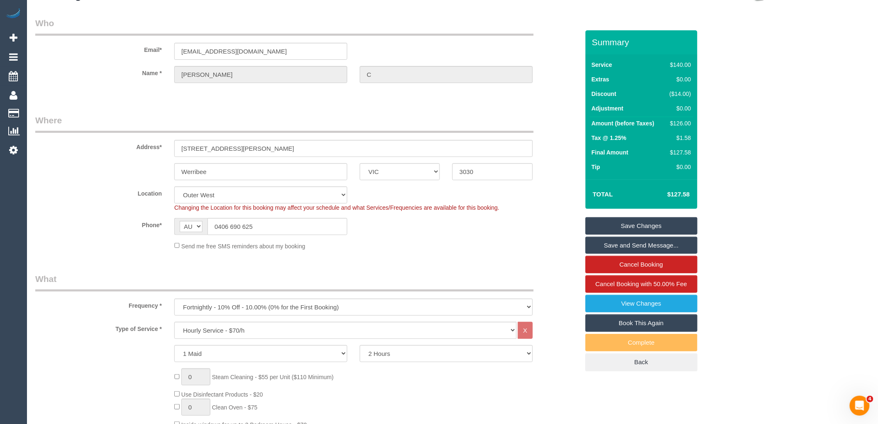
scroll to position [15, 0]
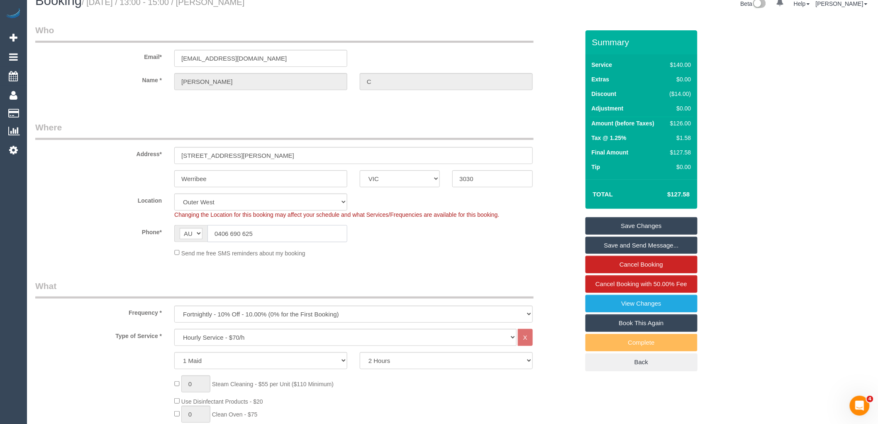
drag, startPoint x: 262, startPoint y: 229, endPoint x: 218, endPoint y: 230, distance: 44.9
click at [218, 230] on input "0406 690 625" at bounding box center [278, 233] width 140 height 17
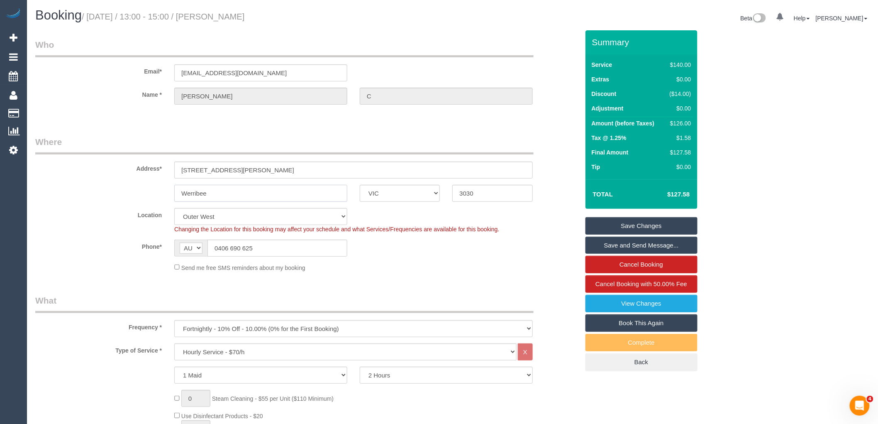
drag, startPoint x: 206, startPoint y: 198, endPoint x: 158, endPoint y: 192, distance: 48.5
click at [158, 192] on div "Werribee ACT NSW NT QLD SA TAS VIC WA 3030" at bounding box center [307, 193] width 557 height 17
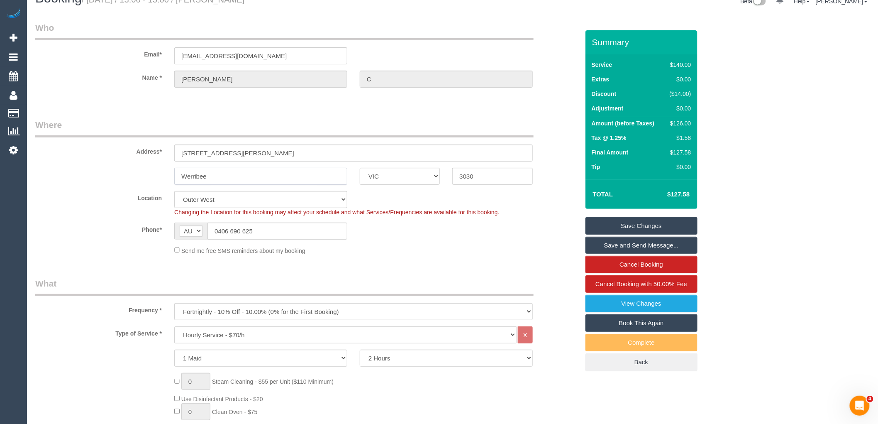
scroll to position [17, 0]
drag, startPoint x: 256, startPoint y: 228, endPoint x: 218, endPoint y: 228, distance: 38.6
click at [218, 228] on input "0406 690 625" at bounding box center [278, 231] width 140 height 17
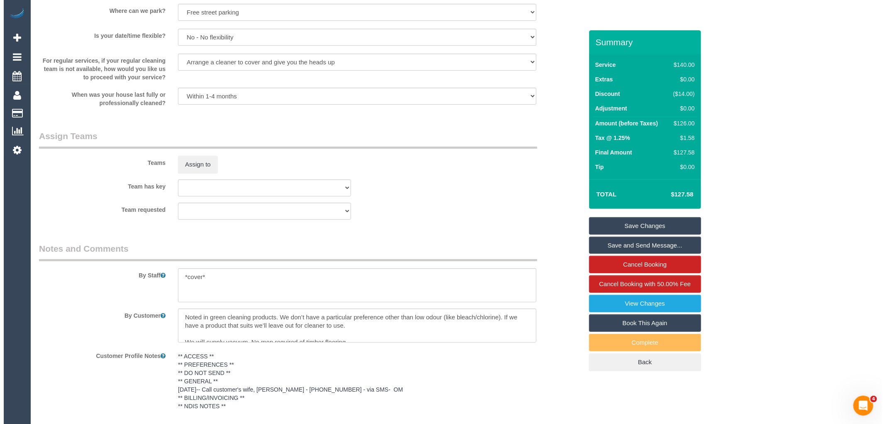
scroll to position [1199, 0]
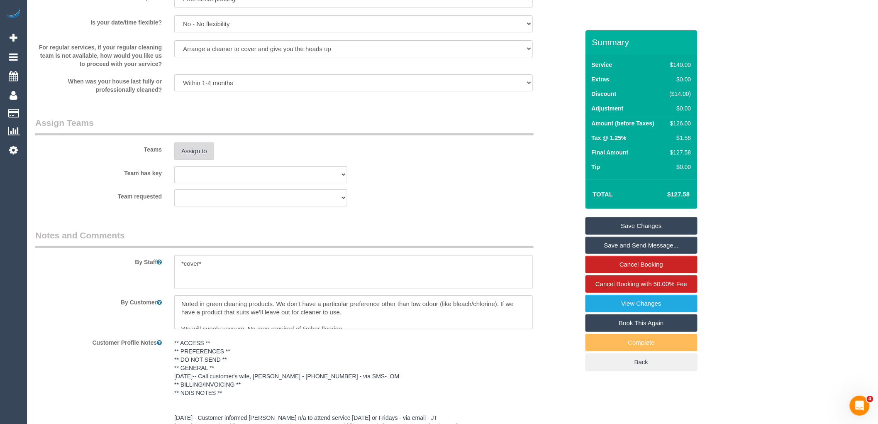
click at [197, 160] on button "Assign to" at bounding box center [194, 150] width 40 height 17
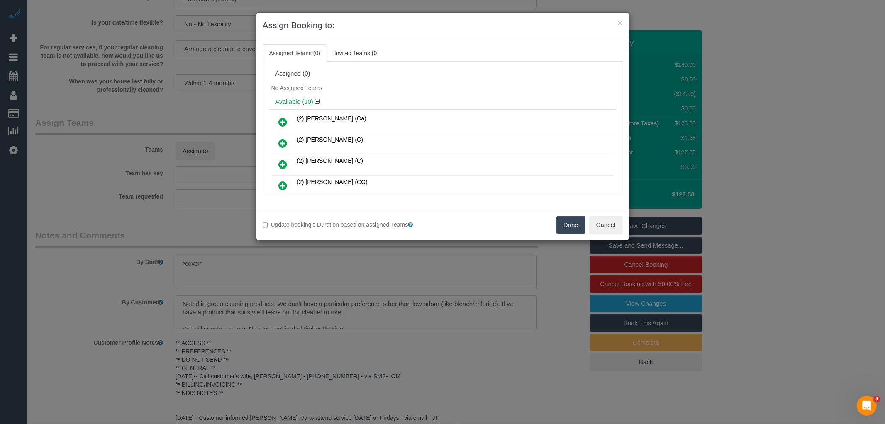
scroll to position [135, 0]
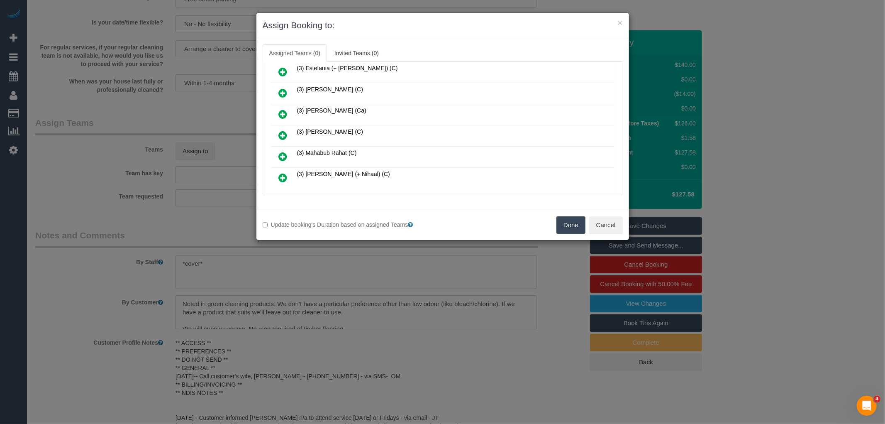
click at [281, 132] on icon at bounding box center [283, 135] width 9 height 10
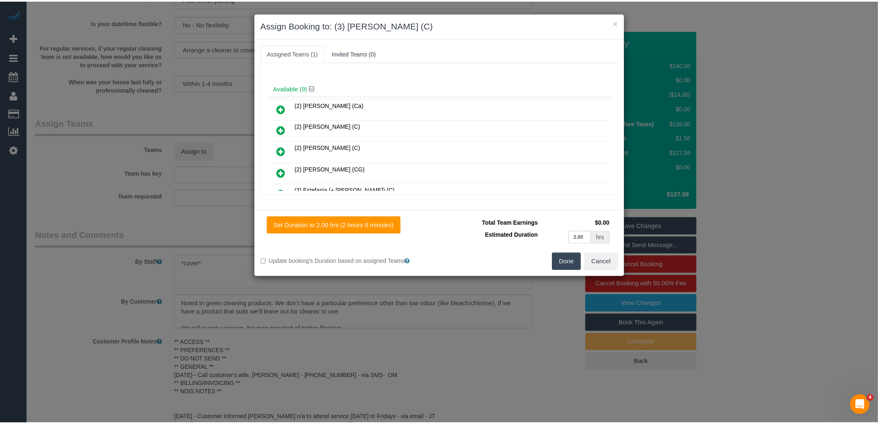
scroll to position [0, 0]
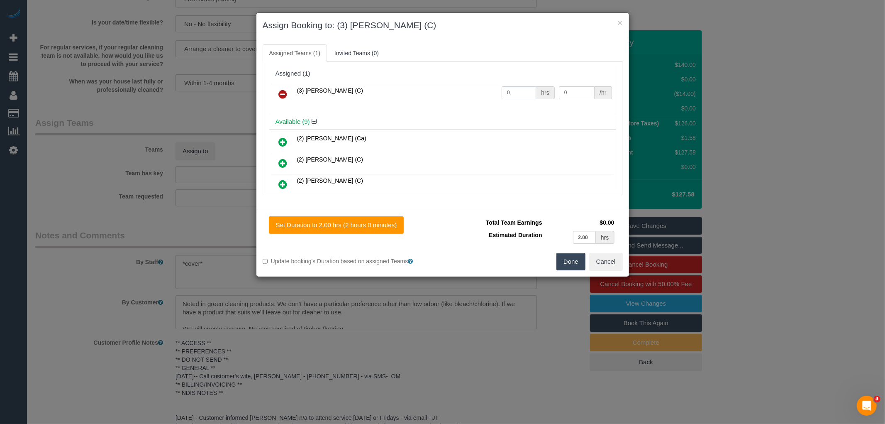
click at [518, 91] on input "0" at bounding box center [519, 92] width 34 height 13
type input "2"
type input "35"
click at [575, 259] on button "Done" at bounding box center [571, 261] width 29 height 17
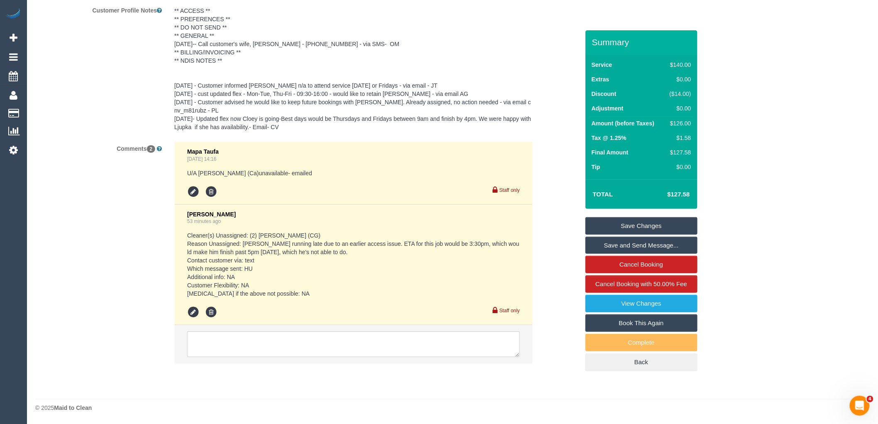
scroll to position [1539, 0]
click at [285, 342] on textarea at bounding box center [353, 344] width 333 height 26
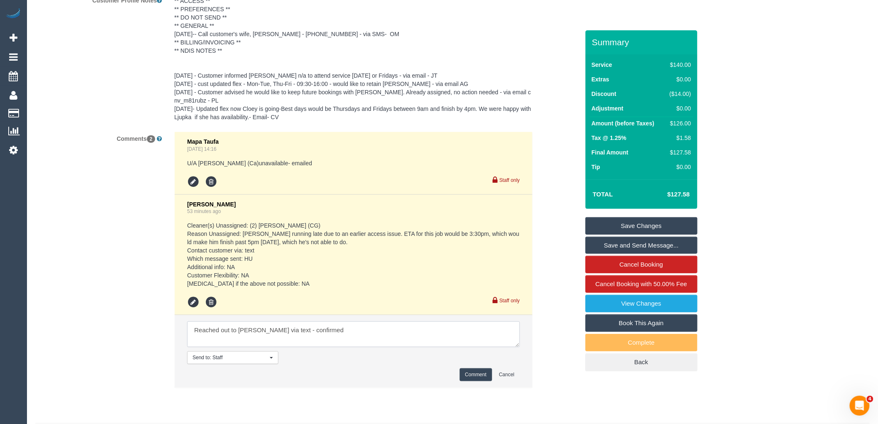
scroll to position [1573, 0]
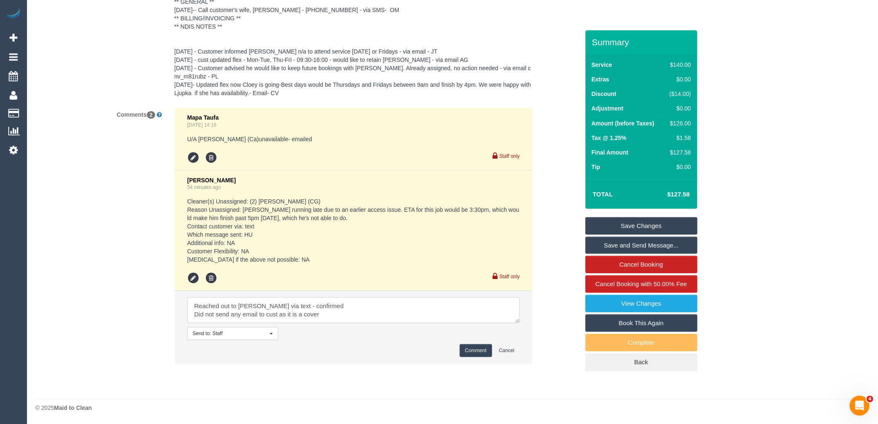
type textarea "Reached out to Joanne W via text - confirmed Did not send any email to cust as …"
click at [480, 351] on button "Comment" at bounding box center [476, 350] width 32 height 13
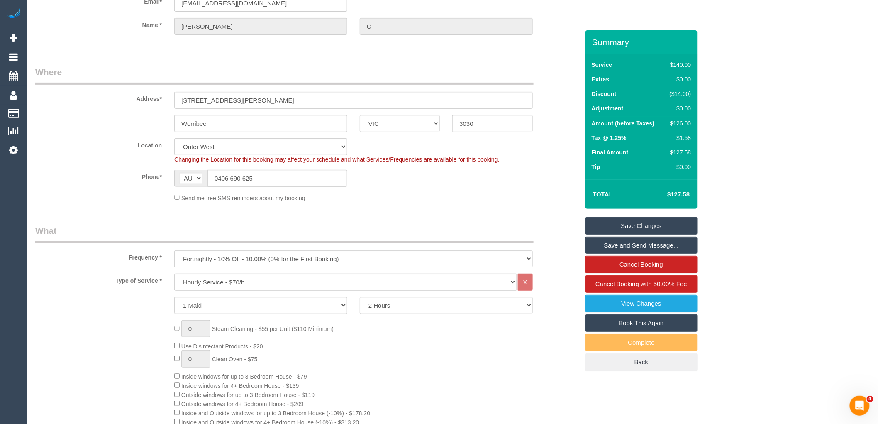
scroll to position [0, 0]
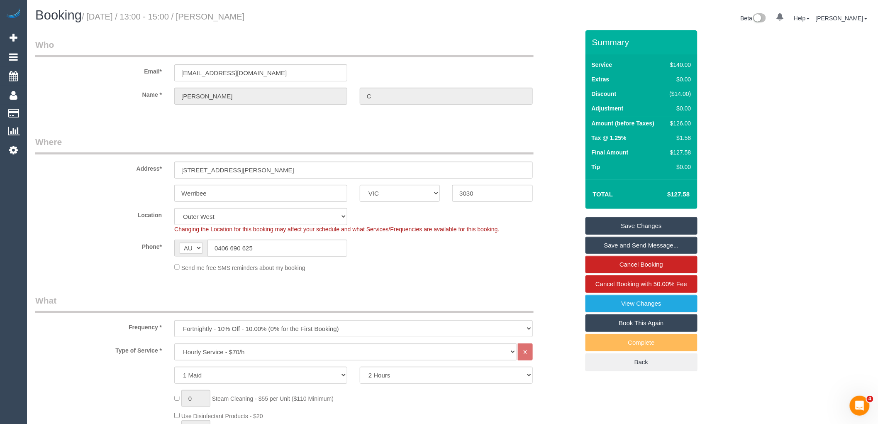
drag, startPoint x: 217, startPoint y: 16, endPoint x: 278, endPoint y: 20, distance: 61.1
click at [278, 20] on h1 "Booking / October 06, 2025 / 13:00 - 15:00 / Ryan C" at bounding box center [240, 15] width 411 height 14
copy small "Ryan C"
click at [632, 227] on link "Save Changes" at bounding box center [642, 225] width 112 height 17
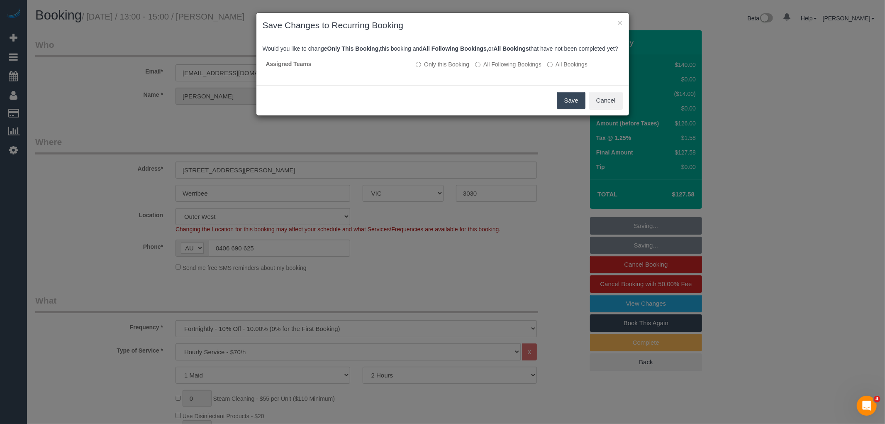
click at [565, 108] on button "Save" at bounding box center [572, 100] width 28 height 17
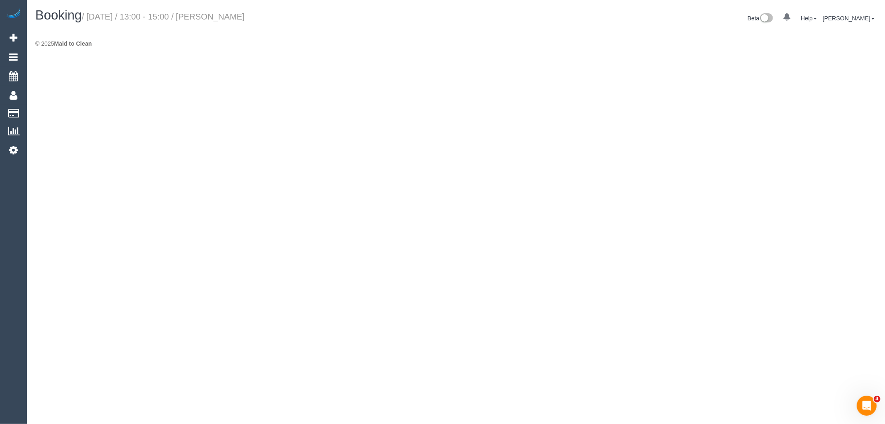
select select "VIC"
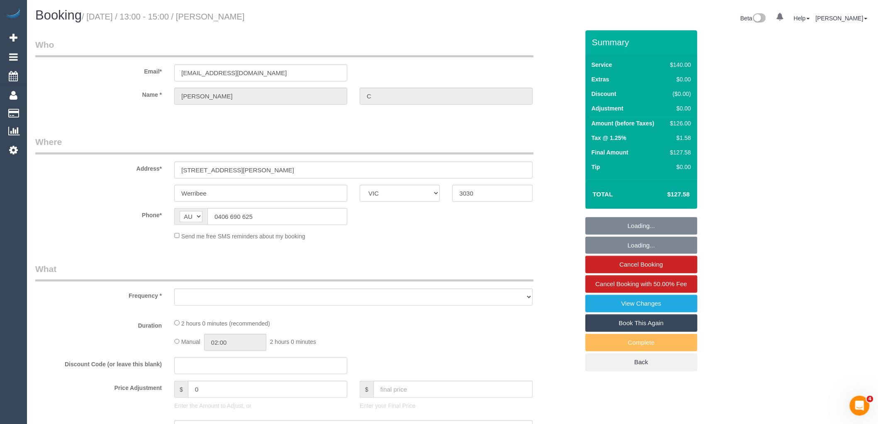
select select "object:4327"
select select "string:stripe-pm_1OYd562GScqysDRV9SwYMuvn"
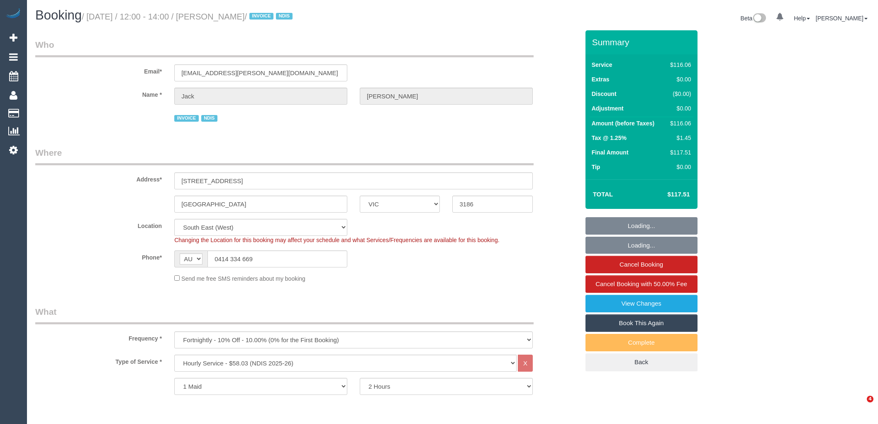
select select "VIC"
select select "number:28"
select select "number:14"
select select "number:18"
select select "number:36"
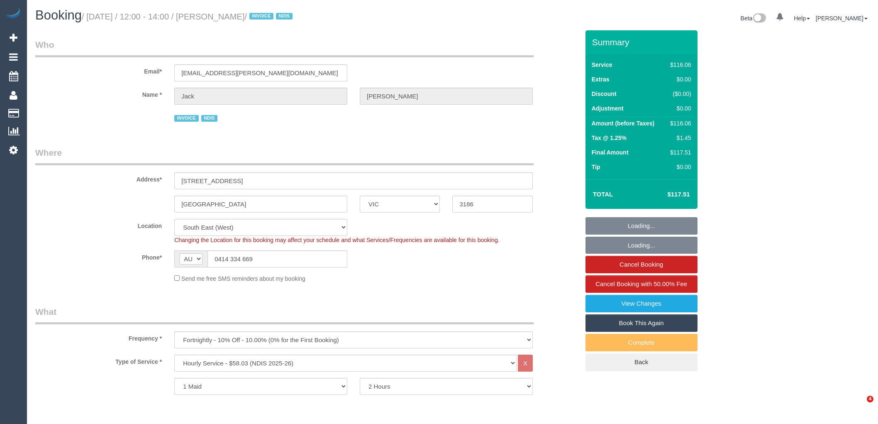
select select "number:34"
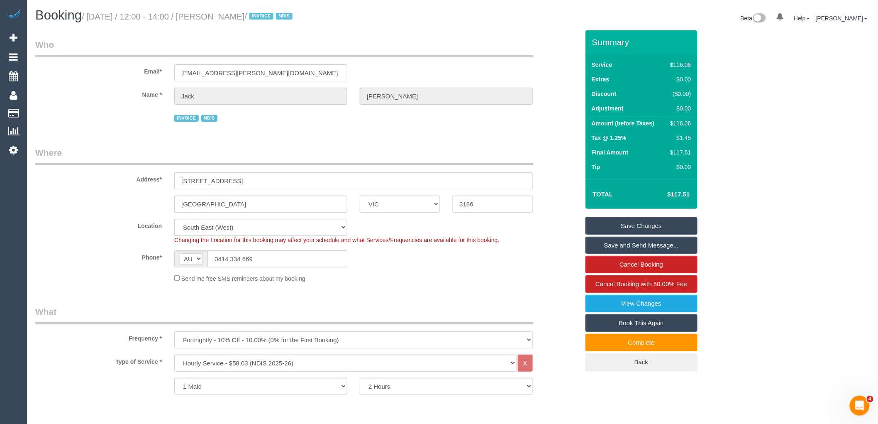
drag, startPoint x: 264, startPoint y: 256, endPoint x: 218, endPoint y: 256, distance: 45.7
click at [218, 256] on input "0414 334 669" at bounding box center [278, 258] width 140 height 17
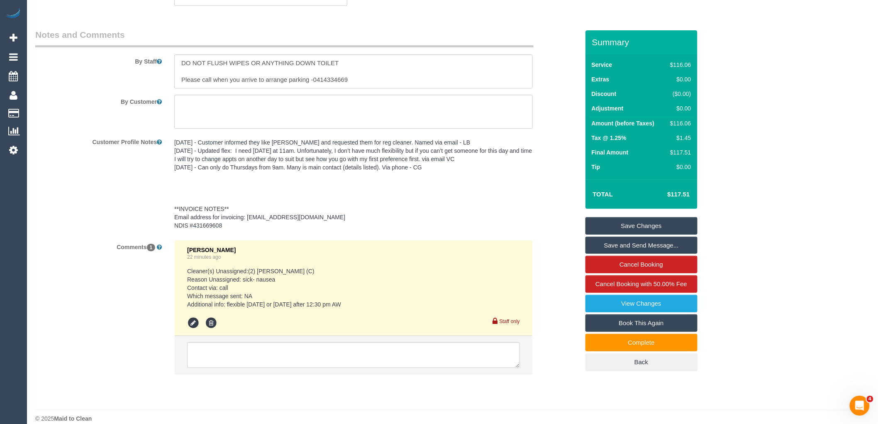
scroll to position [1142, 0]
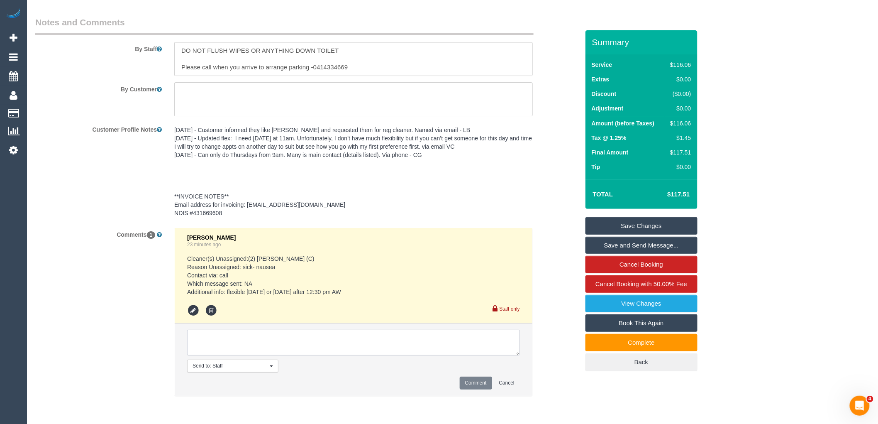
click at [236, 345] on textarea at bounding box center [353, 343] width 333 height 26
type textarea "Assigned pending 7/10 AW 1pm-3pm via text"
click at [471, 387] on button "Comment" at bounding box center [476, 383] width 32 height 13
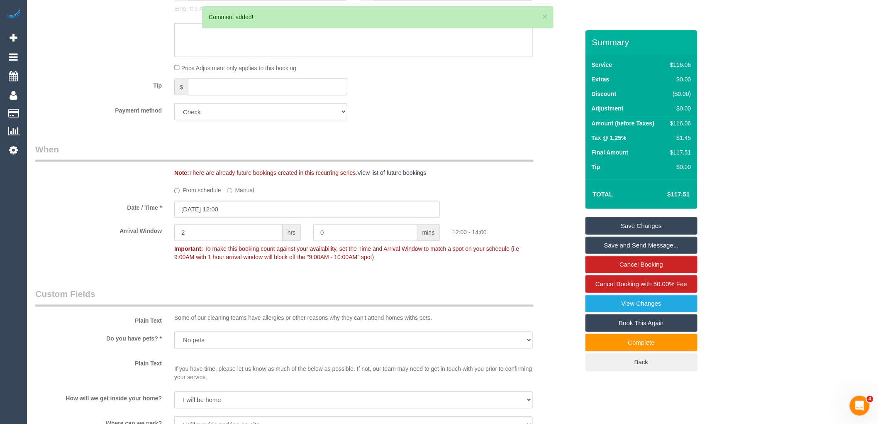
scroll to position [450, 0]
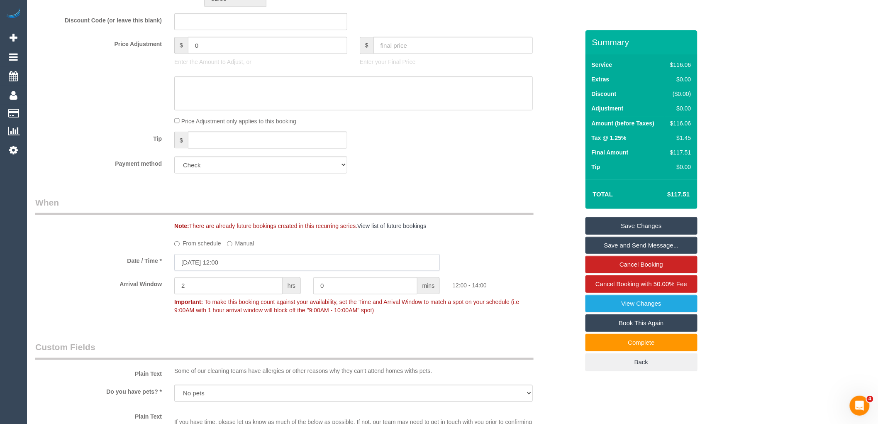
click at [229, 265] on input "06/10/2025 12:00" at bounding box center [307, 262] width 266 height 17
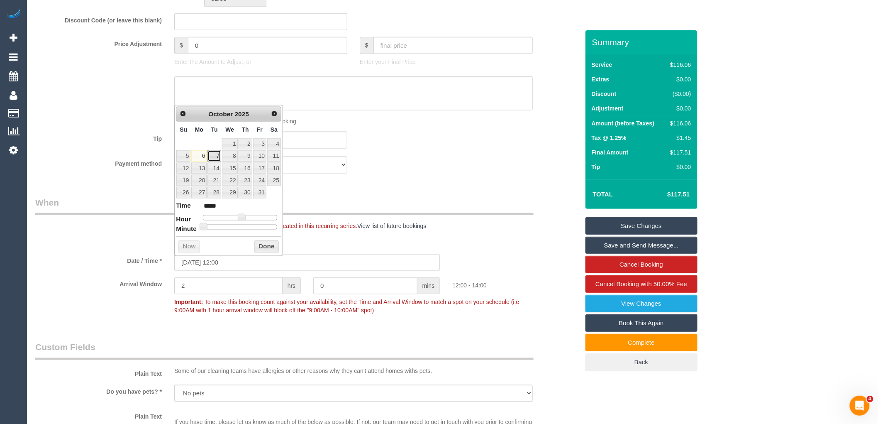
click at [213, 153] on link "7" at bounding box center [214, 155] width 13 height 11
type input "[DATE] 13:00"
type input "*****"
click at [243, 219] on span at bounding box center [244, 217] width 7 height 7
click at [267, 247] on button "Done" at bounding box center [266, 246] width 24 height 13
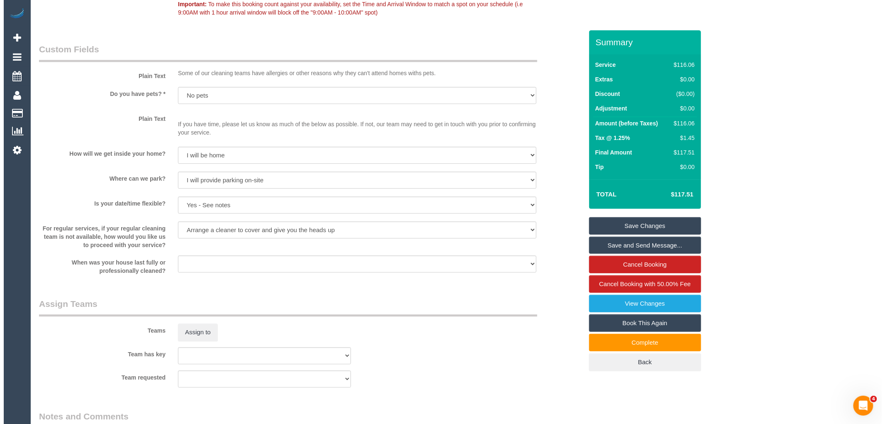
scroll to position [773, 0]
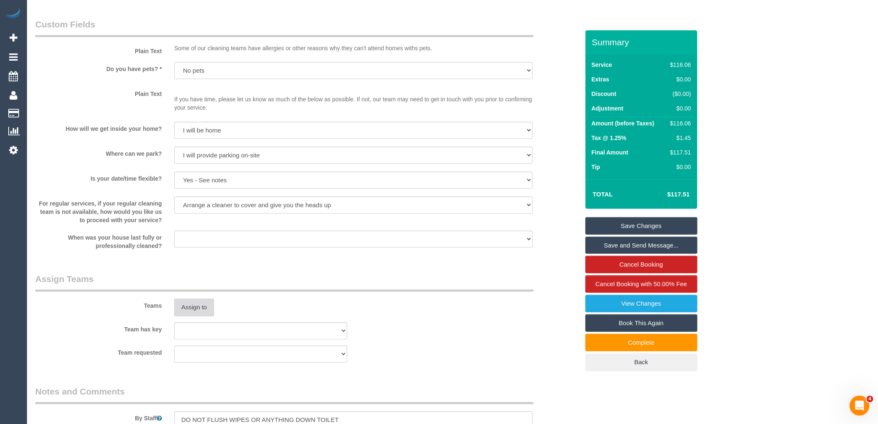
click at [198, 302] on button "Assign to" at bounding box center [194, 306] width 40 height 17
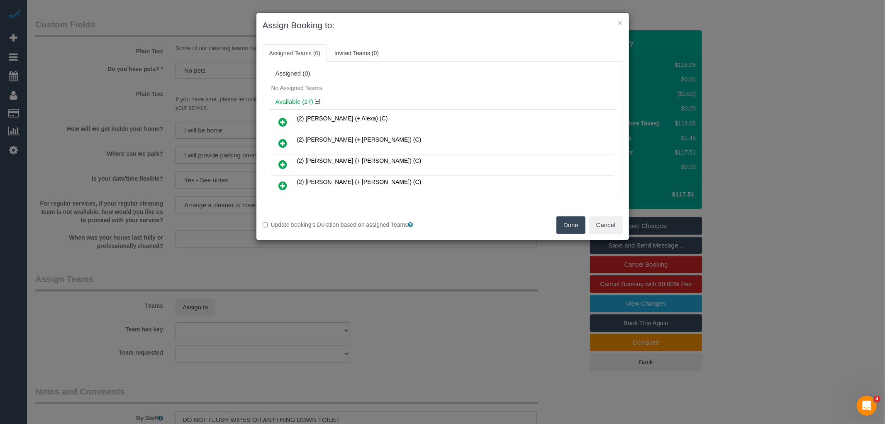
scroll to position [364, 0]
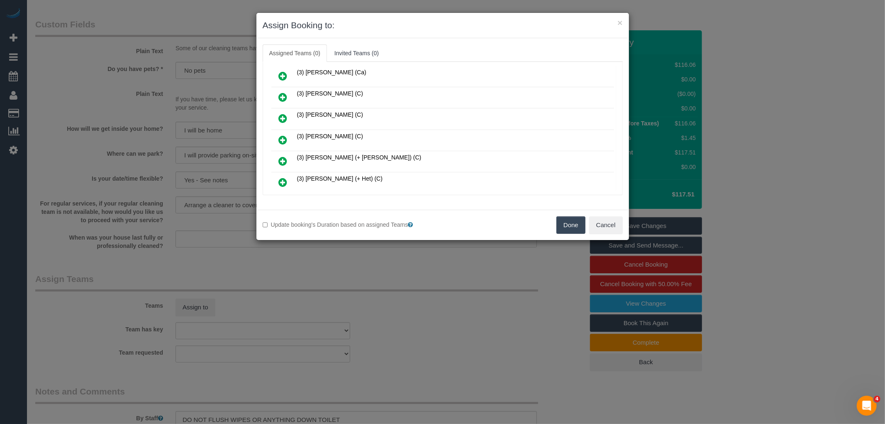
click at [284, 135] on icon at bounding box center [283, 140] width 9 height 10
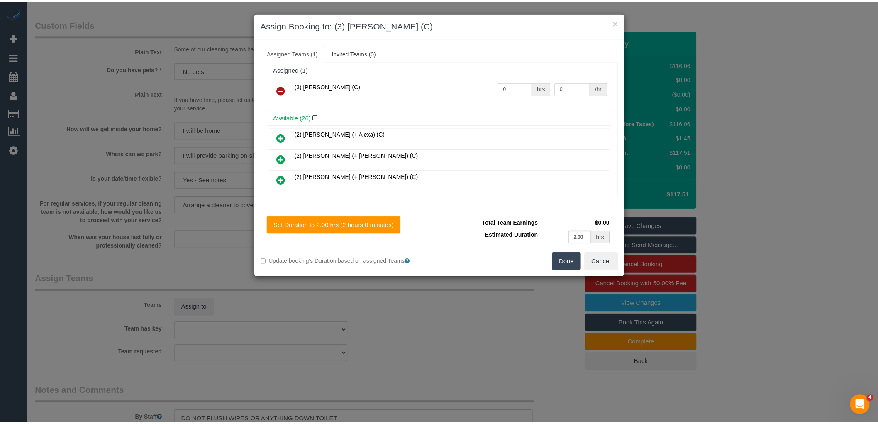
scroll to position [0, 0]
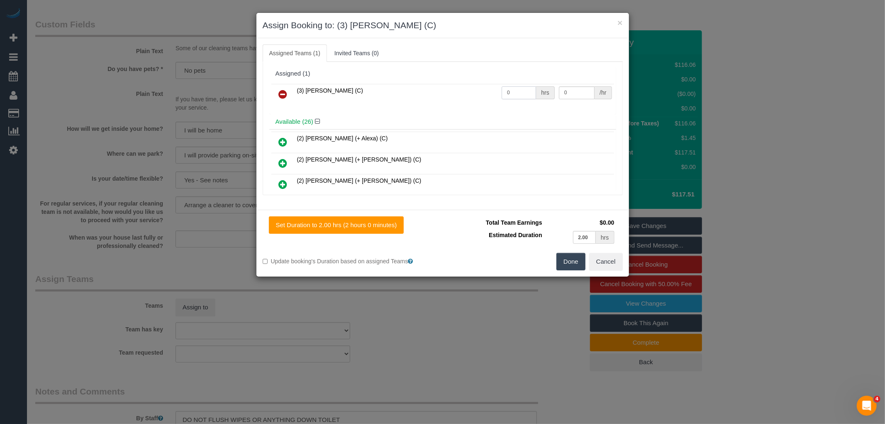
click at [516, 90] on input "0" at bounding box center [519, 92] width 34 height 13
type input "2"
type input "35"
click at [577, 264] on button "Done" at bounding box center [571, 261] width 29 height 17
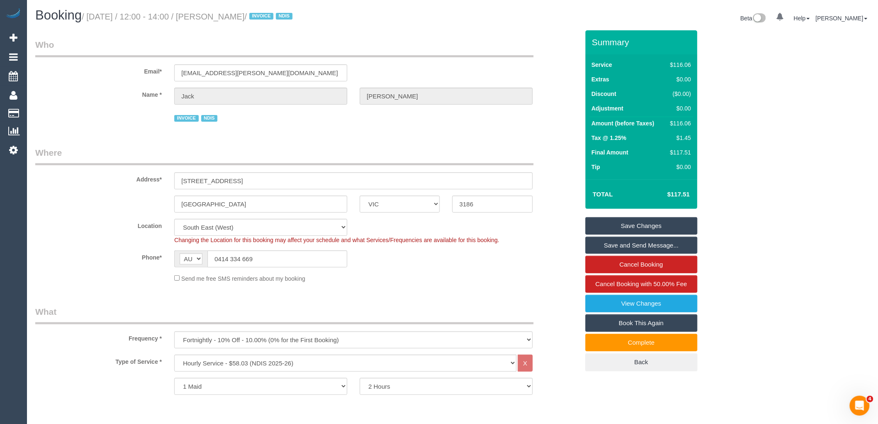
drag, startPoint x: 217, startPoint y: 15, endPoint x: 276, endPoint y: 14, distance: 59.0
click at [276, 14] on small "/ October 06, 2025 / 12:00 - 14:00 / Jack McDonald / INVOICE NDIS" at bounding box center [188, 16] width 213 height 9
copy small "Jack McDonald"
click at [625, 225] on link "Save Changes" at bounding box center [642, 225] width 112 height 17
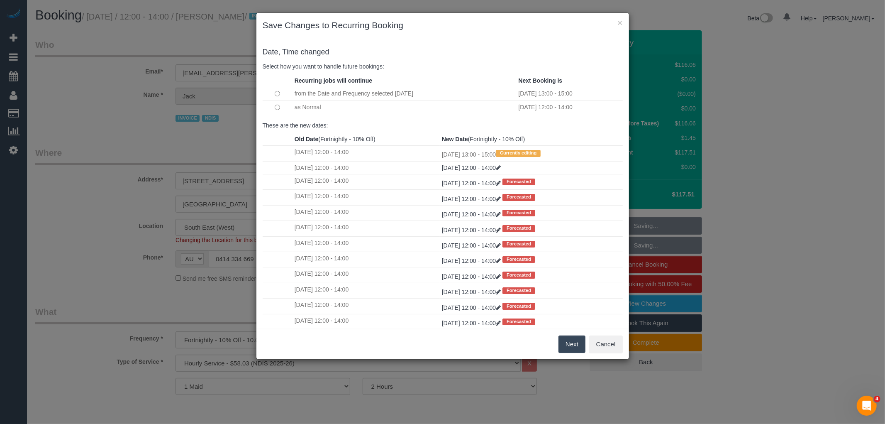
click at [567, 342] on button "Next" at bounding box center [572, 343] width 27 height 17
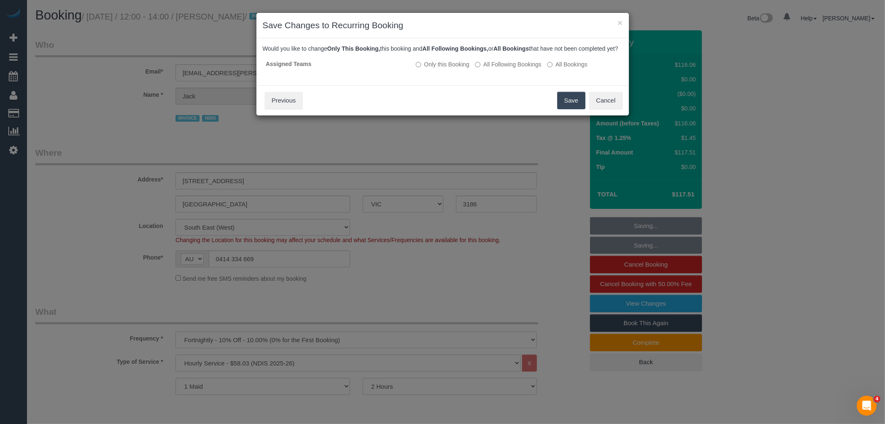
click at [572, 105] on button "Save" at bounding box center [572, 100] width 28 height 17
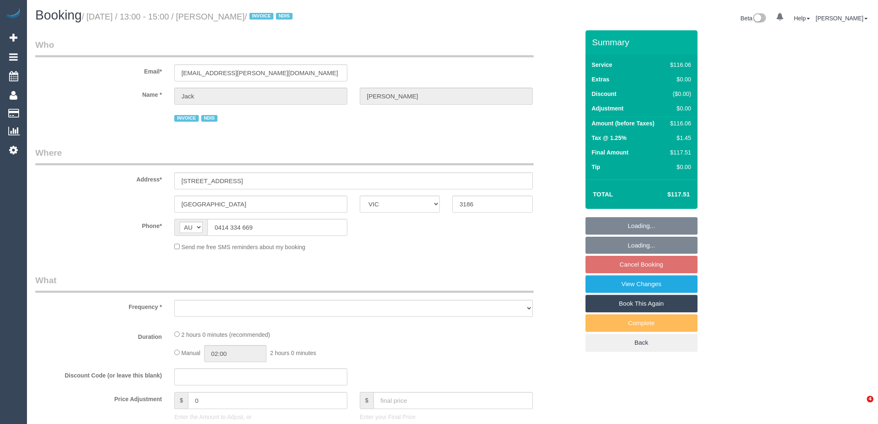
select select "VIC"
select select "number:28"
select select "number:14"
select select "number:18"
select select "number:36"
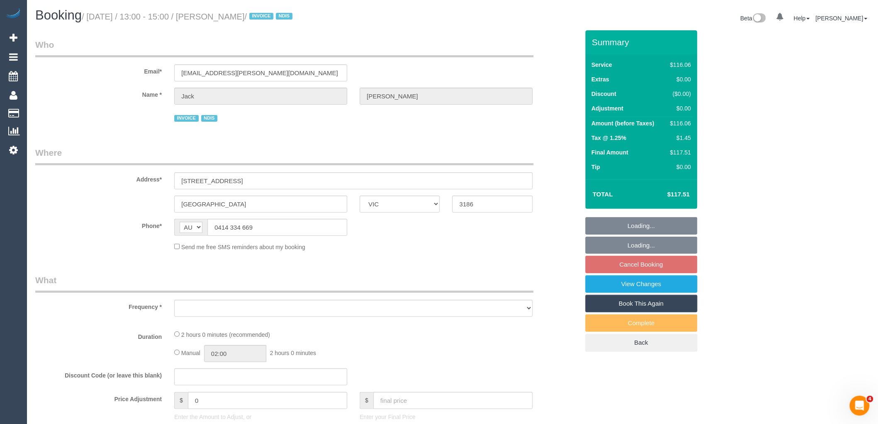
select select "number:34"
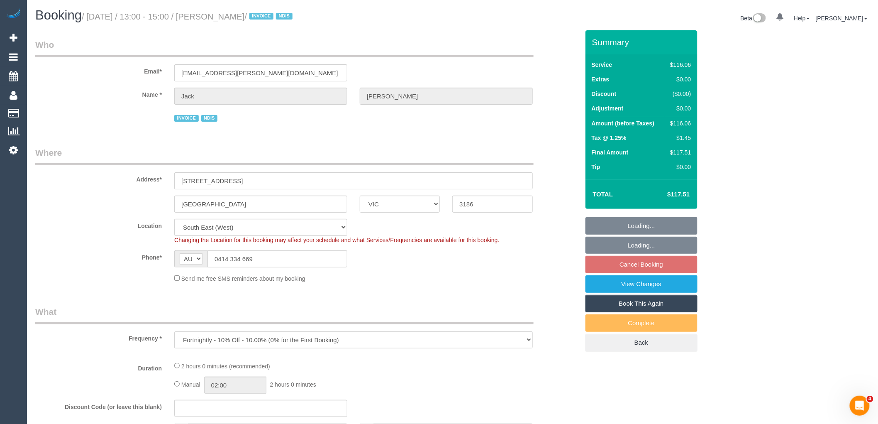
select select "object:780"
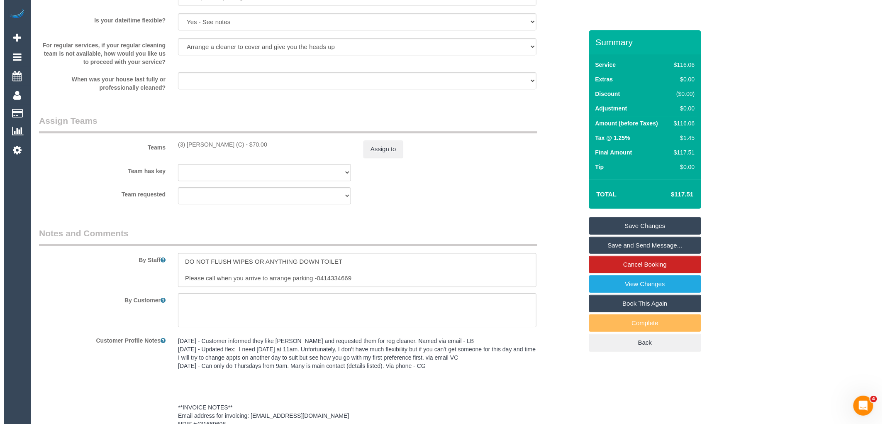
scroll to position [1204, 0]
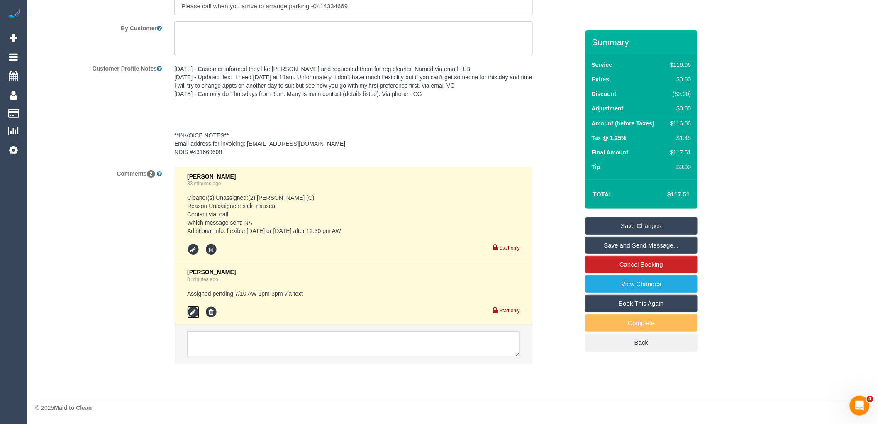
click at [196, 306] on icon at bounding box center [193, 312] width 12 height 12
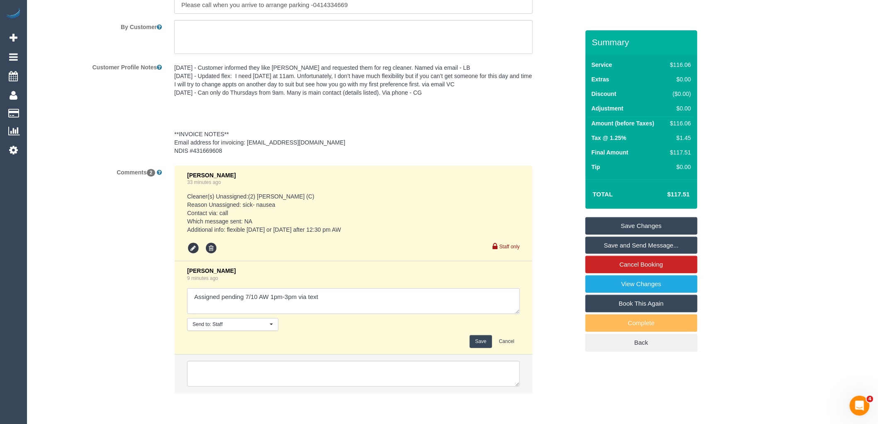
click at [345, 299] on textarea at bounding box center [353, 301] width 333 height 26
type textarea "Assigned pending 7/10 AW 1pm-3pm via text - cust confirmed via text"
click at [484, 344] on button "Save" at bounding box center [481, 341] width 22 height 13
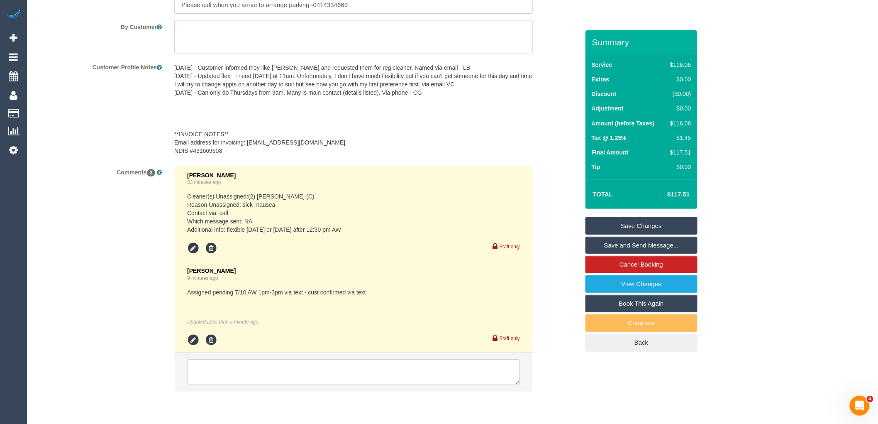
click at [646, 243] on link "Save and Send Message..." at bounding box center [642, 245] width 112 height 17
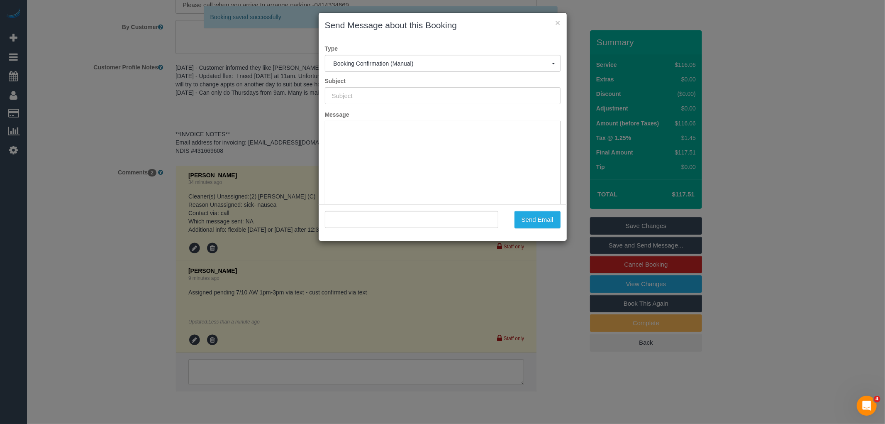
type input "Booking Confirmed"
type input ""[PERSON_NAME]" <[PERSON_NAME][EMAIL_ADDRESS][PERSON_NAME][DOMAIN_NAME]>"
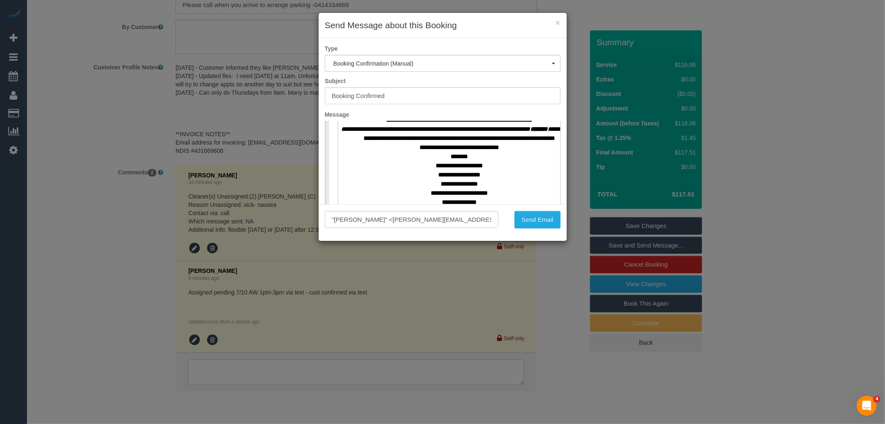
scroll to position [369, 0]
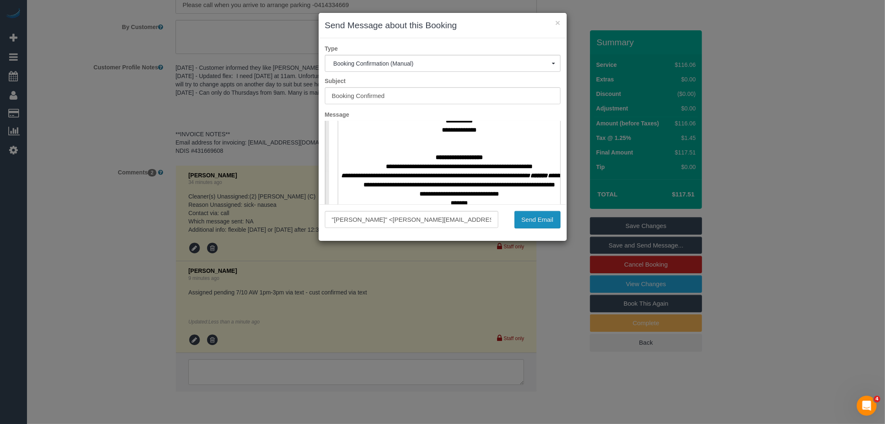
click at [533, 215] on button "Send Email" at bounding box center [538, 219] width 46 height 17
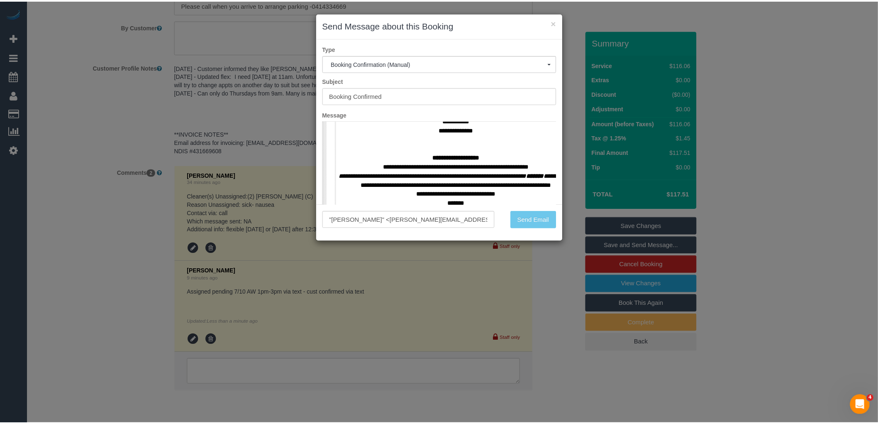
scroll to position [1234, 0]
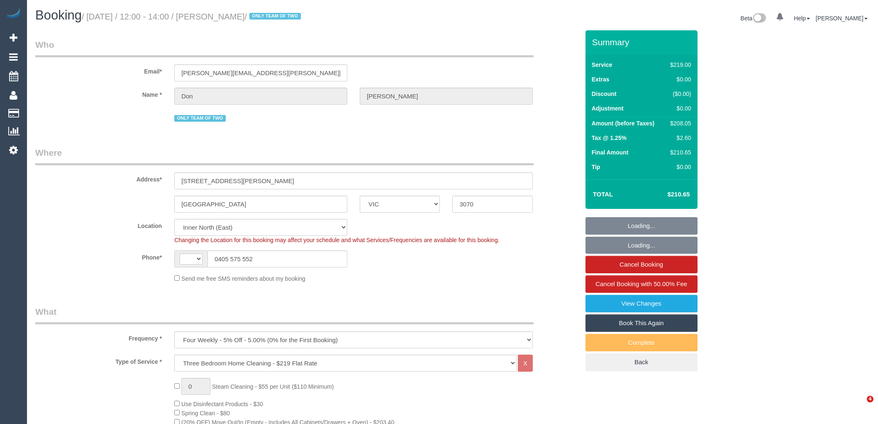
select select "VIC"
select select "string:AU"
select select "number:29"
select select "number:14"
select select "number:19"
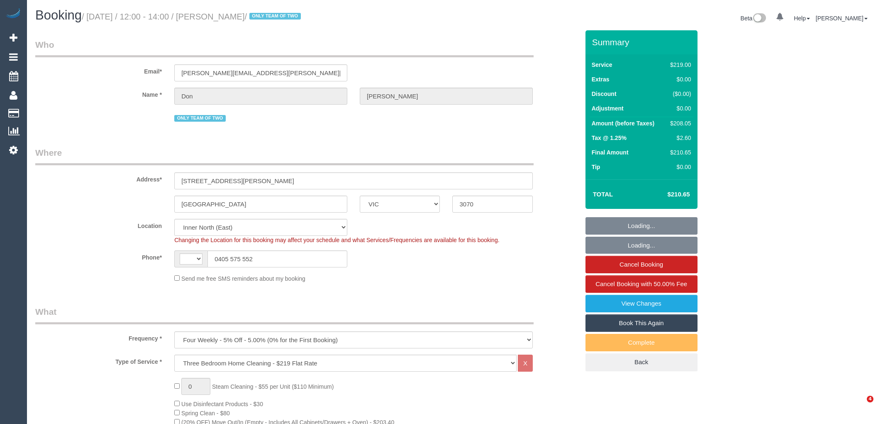
select select "number:23"
select select "number:34"
select select "number:26"
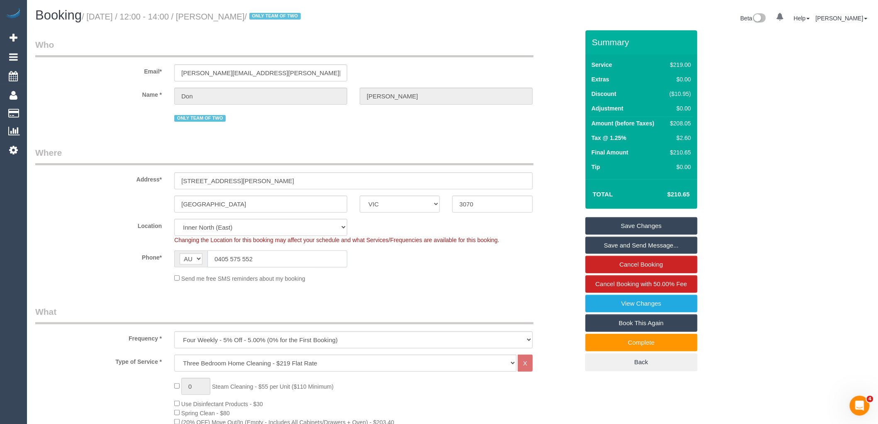
drag, startPoint x: 271, startPoint y: 256, endPoint x: 220, endPoint y: 252, distance: 50.8
click at [217, 258] on input "0405 575 552" at bounding box center [278, 258] width 140 height 17
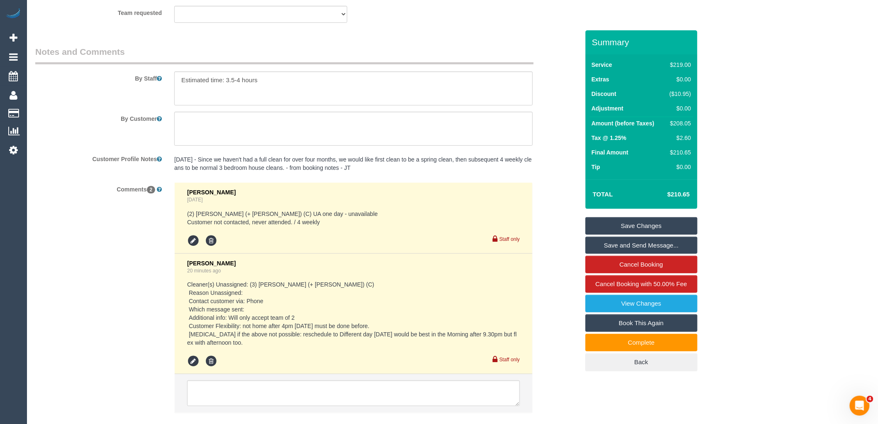
scroll to position [1457, 0]
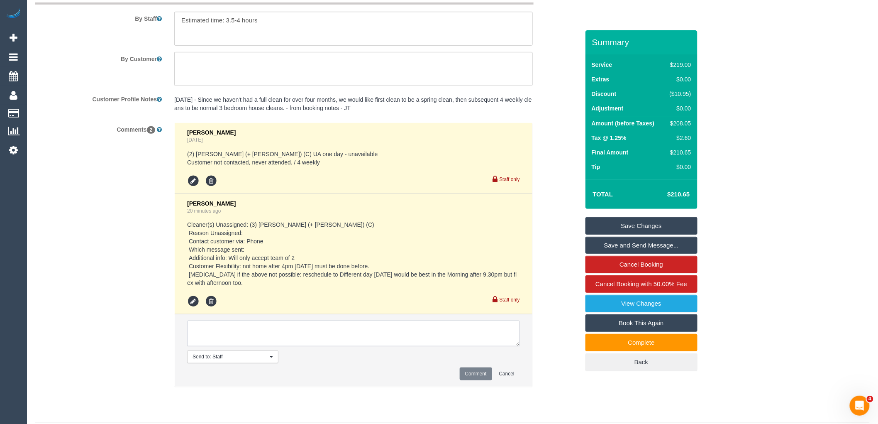
click at [316, 344] on textarea at bounding box center [353, 333] width 333 height 26
type textarea "A"
type textarea "Assigned pending 10/10 AW 12pm-2pm via text Approved by [PERSON_NAME]"
click at [476, 380] on button "Comment" at bounding box center [476, 373] width 32 height 13
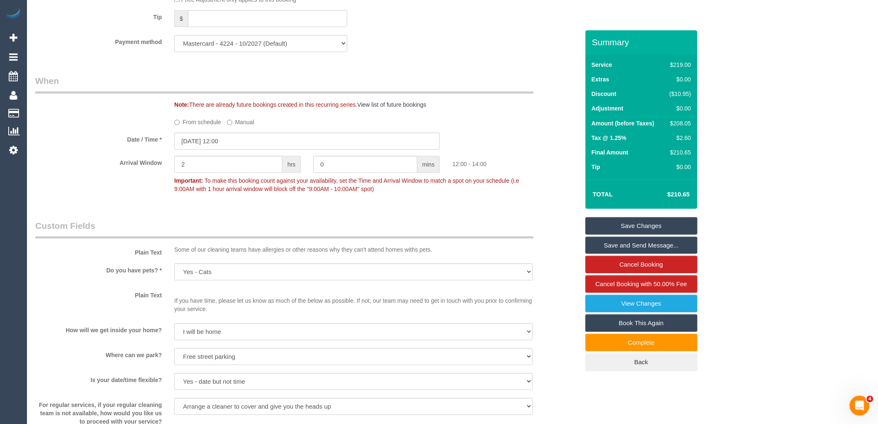
scroll to position [857, 0]
click at [227, 149] on input "[DATE] 12:00" at bounding box center [307, 140] width 266 height 17
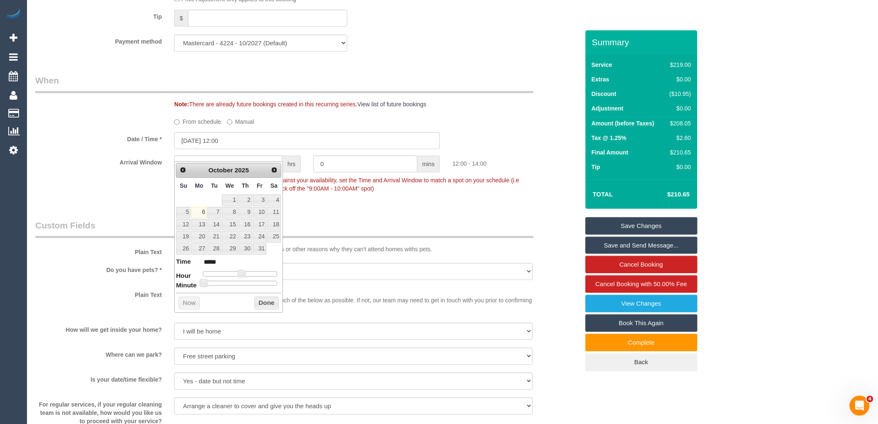
click at [308, 234] on legend "Custom Fields" at bounding box center [284, 228] width 499 height 19
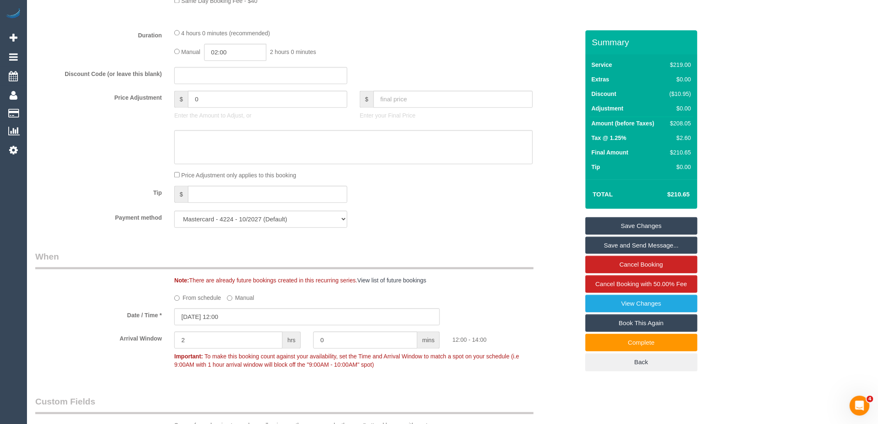
scroll to position [692, 0]
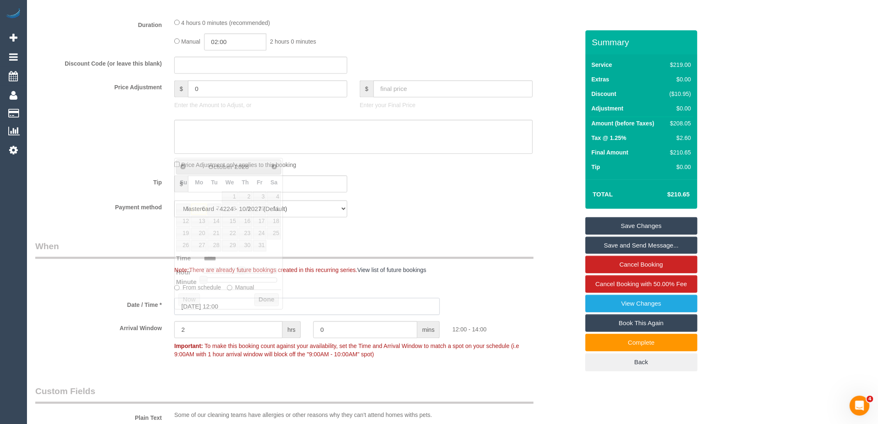
click at [229, 315] on input "[DATE] 12:00" at bounding box center [307, 306] width 266 height 17
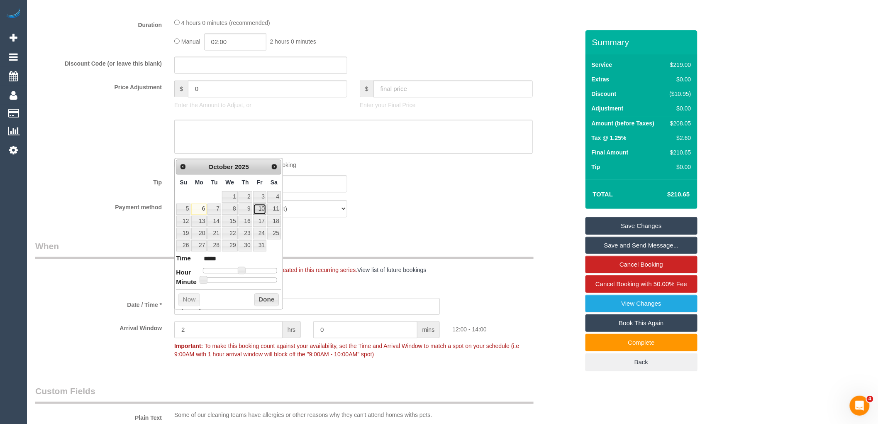
click at [262, 210] on link "10" at bounding box center [259, 208] width 13 height 11
type input "10/10/2025 12:00"
click at [269, 296] on button "Done" at bounding box center [266, 299] width 24 height 13
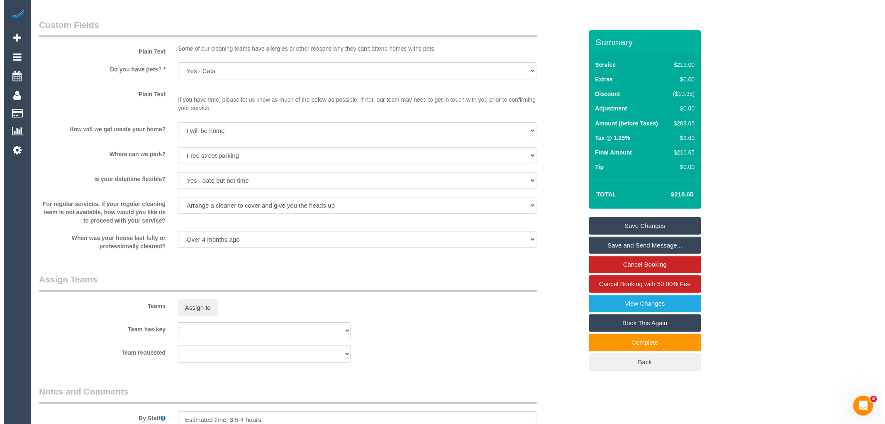
scroll to position [1107, 0]
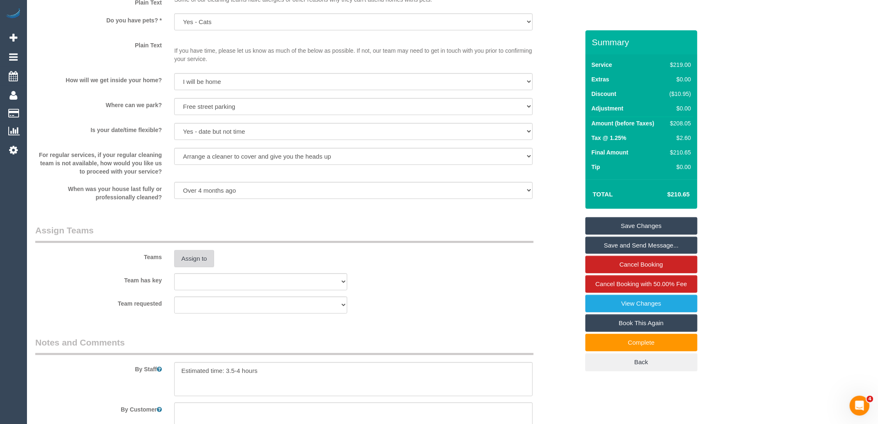
click at [187, 267] on button "Assign to" at bounding box center [194, 258] width 40 height 17
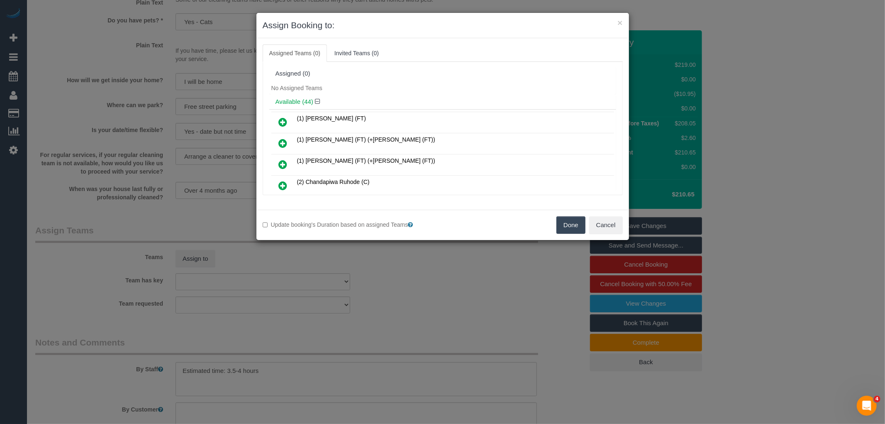
scroll to position [428, 0]
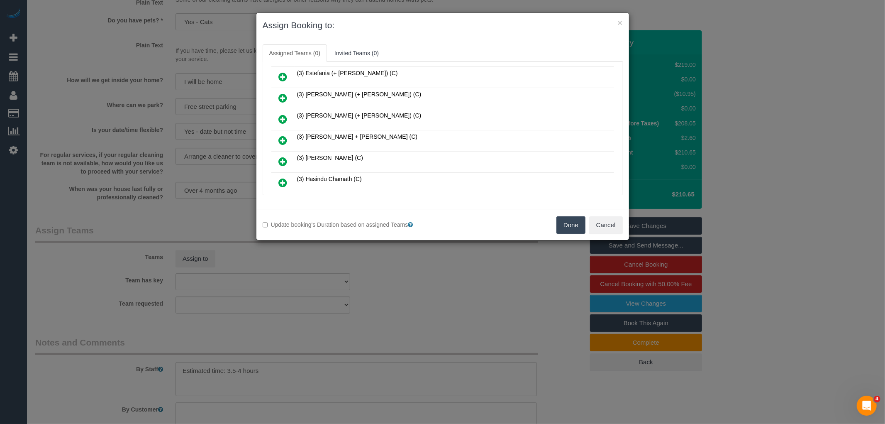
click at [282, 135] on icon at bounding box center [283, 140] width 9 height 10
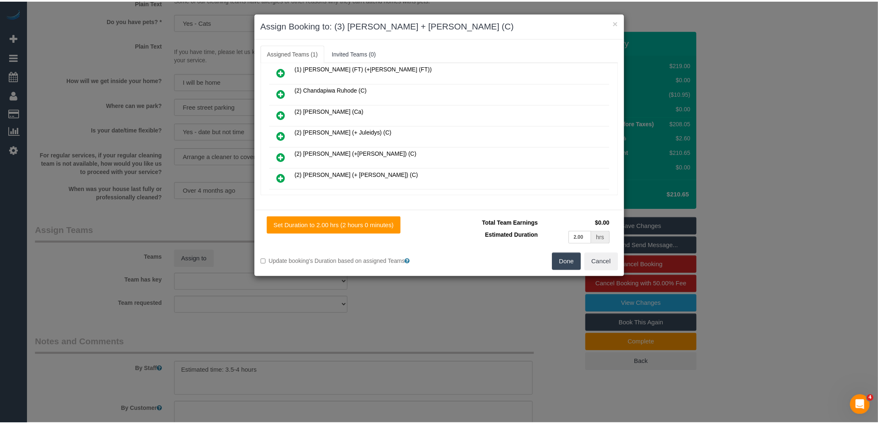
scroll to position [0, 0]
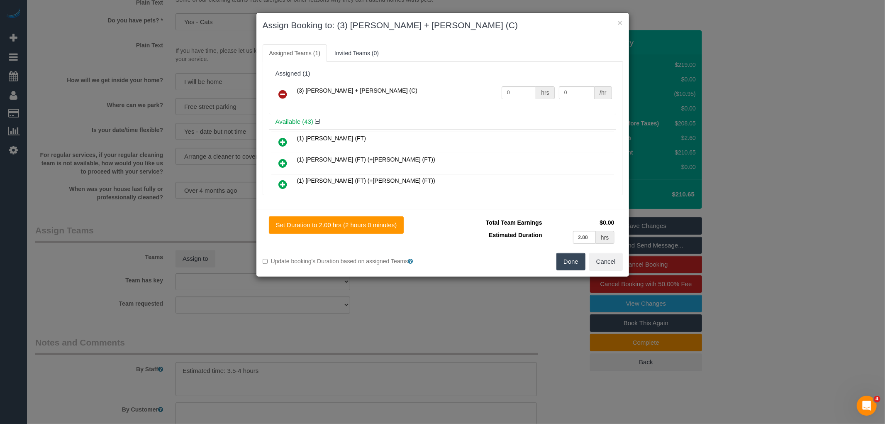
click at [564, 259] on button "Done" at bounding box center [571, 261] width 29 height 17
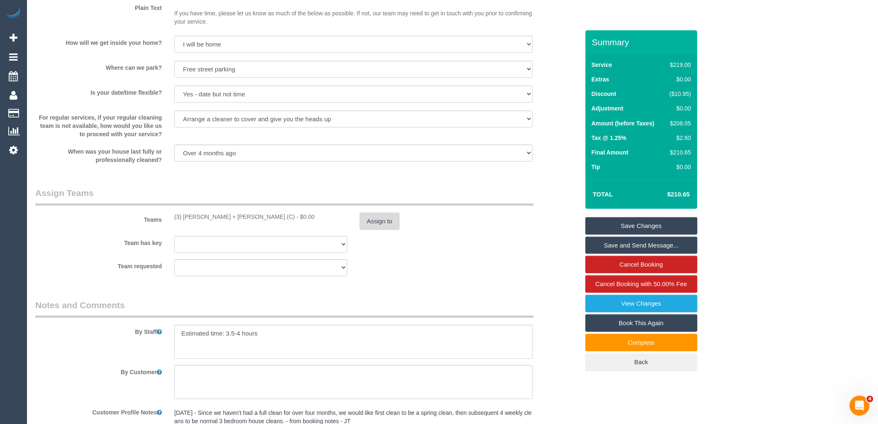
scroll to position [1153, 0]
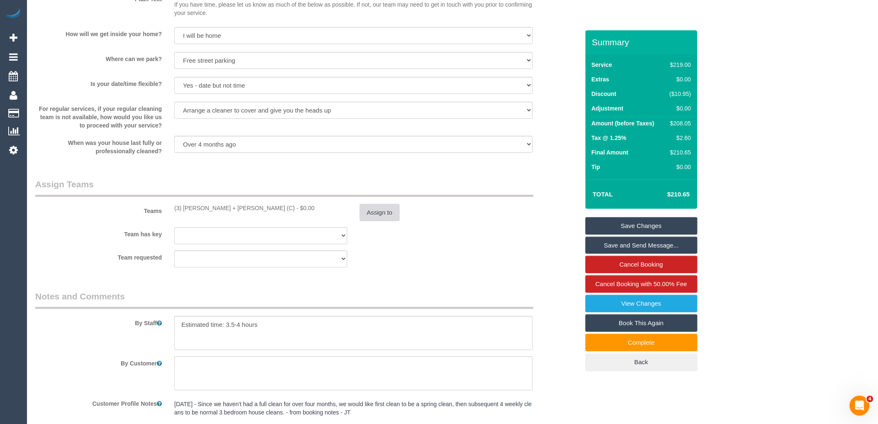
click at [383, 221] on button "Assign to" at bounding box center [380, 212] width 40 height 17
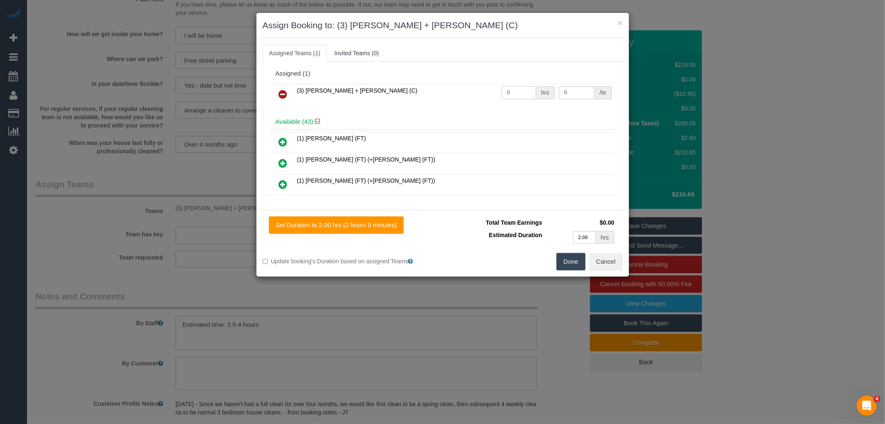
click at [514, 93] on input "0" at bounding box center [519, 92] width 34 height 13
type input "1"
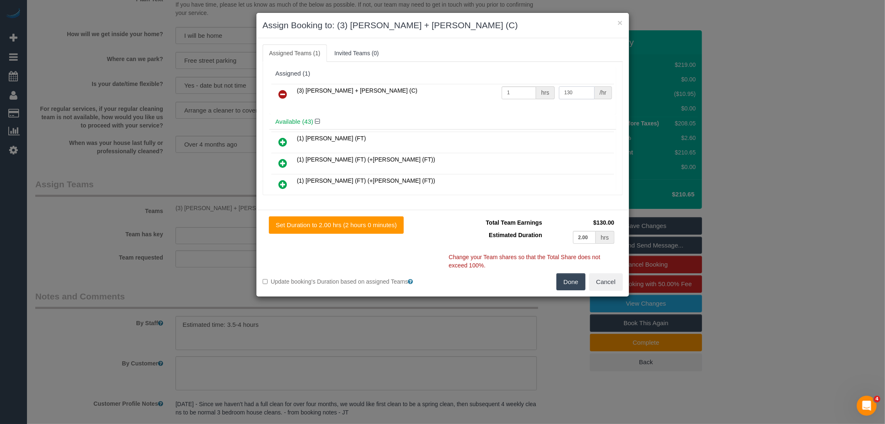
type input "130"
click at [570, 281] on button "Done" at bounding box center [571, 281] width 29 height 17
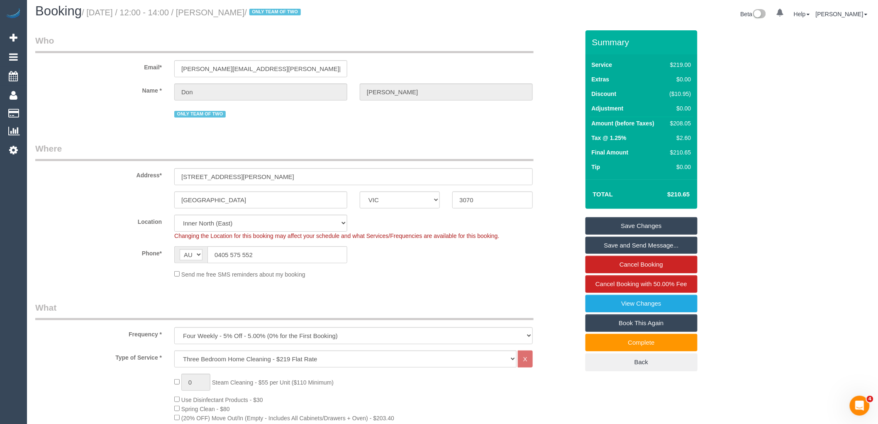
scroll to position [0, 0]
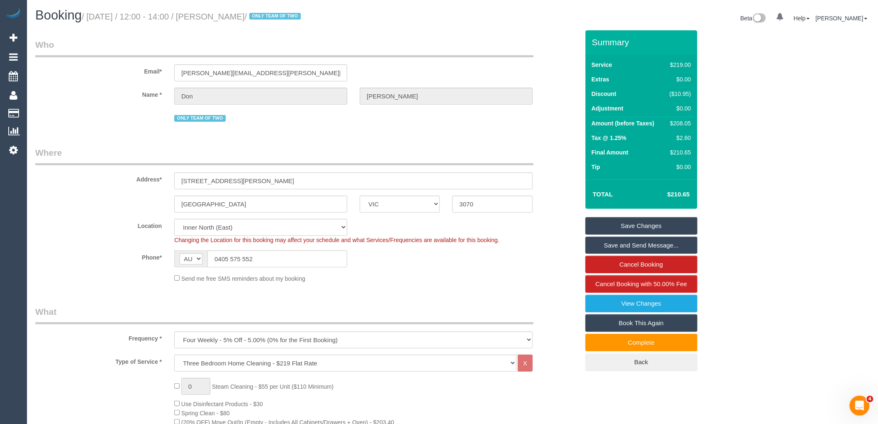
drag, startPoint x: 216, startPoint y: 12, endPoint x: 285, endPoint y: 14, distance: 68.5
click at [285, 14] on small "/ October 06, 2025 / 12:00 - 14:00 / Don Freudenstein / ONLY TEAM OF TWO" at bounding box center [193, 16] width 222 height 9
copy small "Don Freudenstein"
click at [664, 225] on link "Save Changes" at bounding box center [642, 225] width 112 height 17
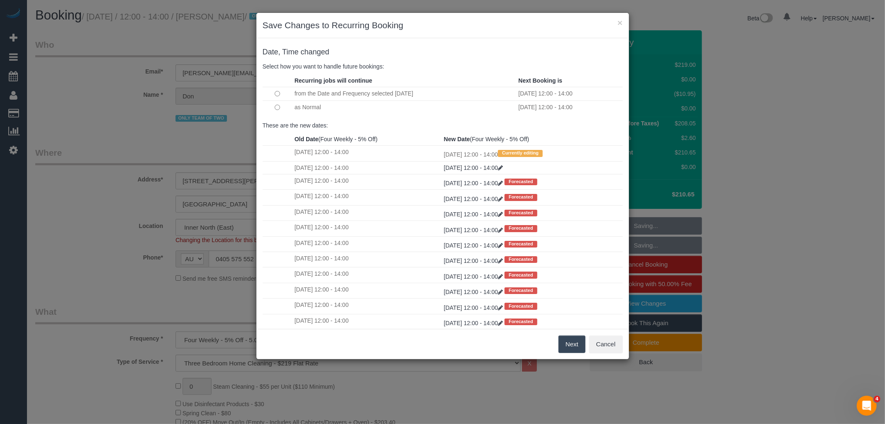
click at [566, 345] on button "Next" at bounding box center [572, 343] width 27 height 17
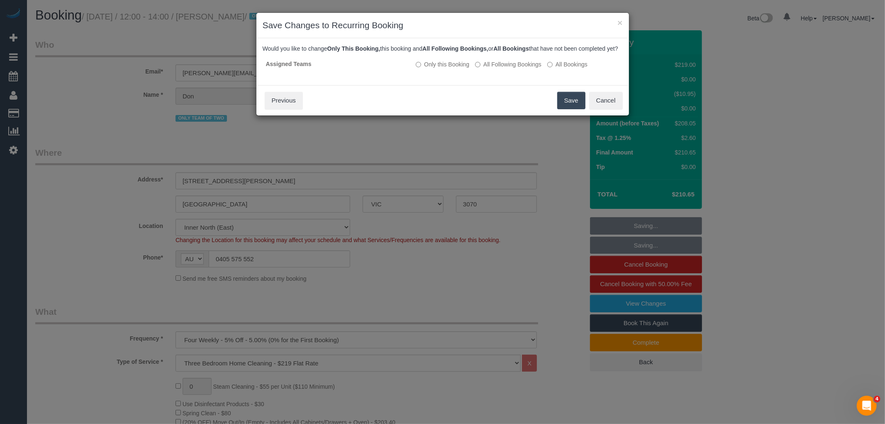
click at [575, 106] on button "Save" at bounding box center [572, 100] width 28 height 17
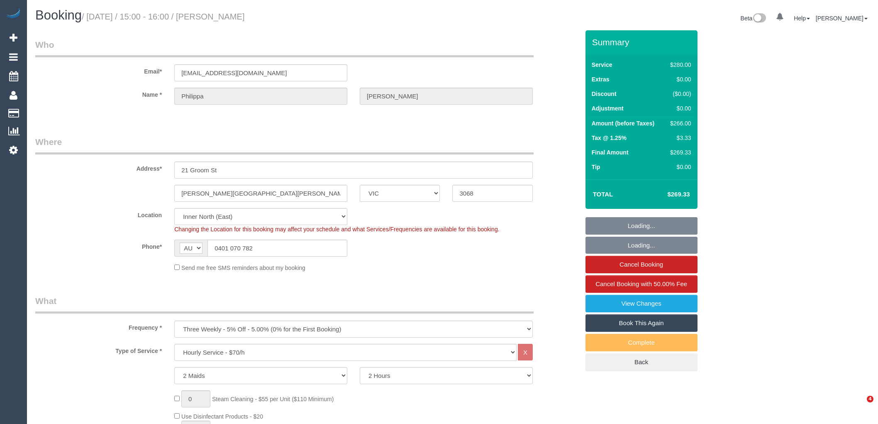
select select "VIC"
select select "2"
select select "number:29"
select select "number:14"
select select "number:19"
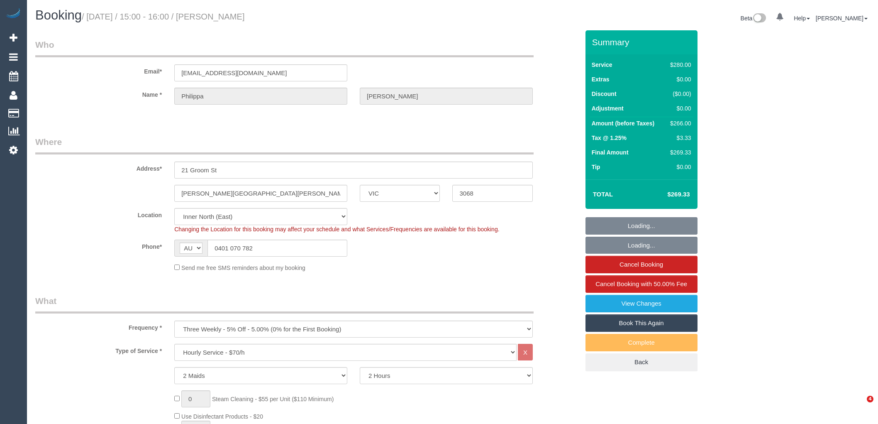
select select "number:22"
select select "number:33"
select select "number:12"
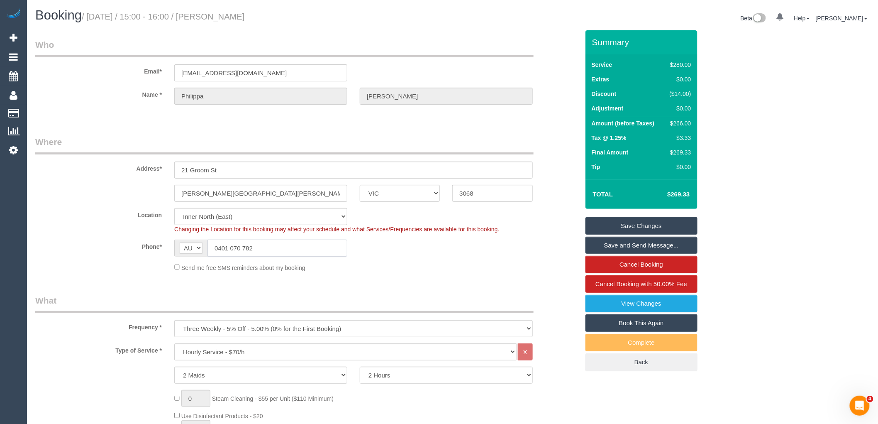
drag, startPoint x: 258, startPoint y: 248, endPoint x: 218, endPoint y: 236, distance: 41.8
click at [218, 245] on input "0401 070 782" at bounding box center [278, 248] width 140 height 17
drag, startPoint x: 220, startPoint y: 192, endPoint x: 179, endPoint y: 166, distance: 48.4
click at [175, 189] on input "[PERSON_NAME][GEOGRAPHIC_DATA][PERSON_NAME]" at bounding box center [260, 193] width 173 height 17
drag, startPoint x: 256, startPoint y: 245, endPoint x: 217, endPoint y: 246, distance: 39.4
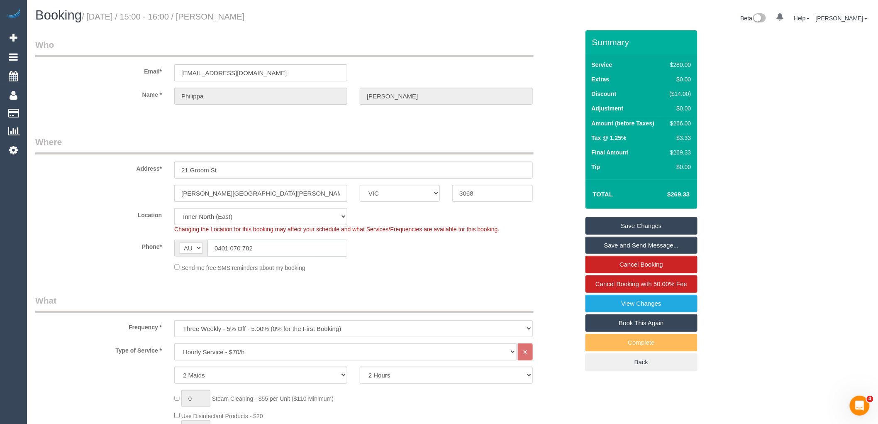
click at [217, 246] on input "0401 070 782" at bounding box center [278, 248] width 140 height 17
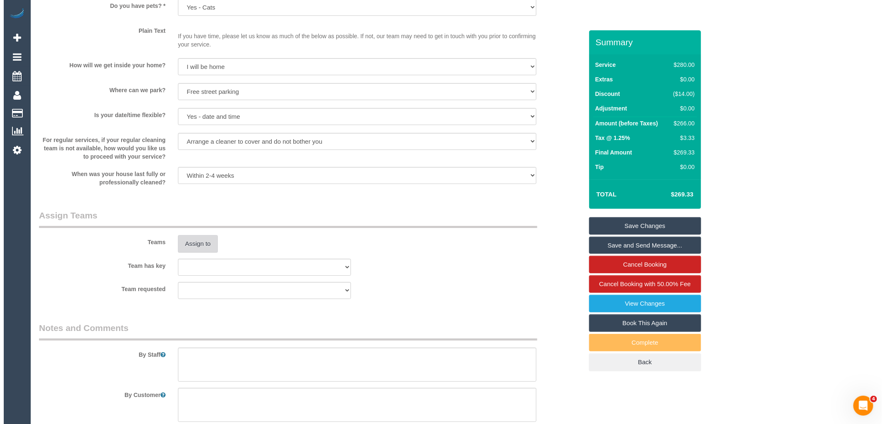
scroll to position [1107, 0]
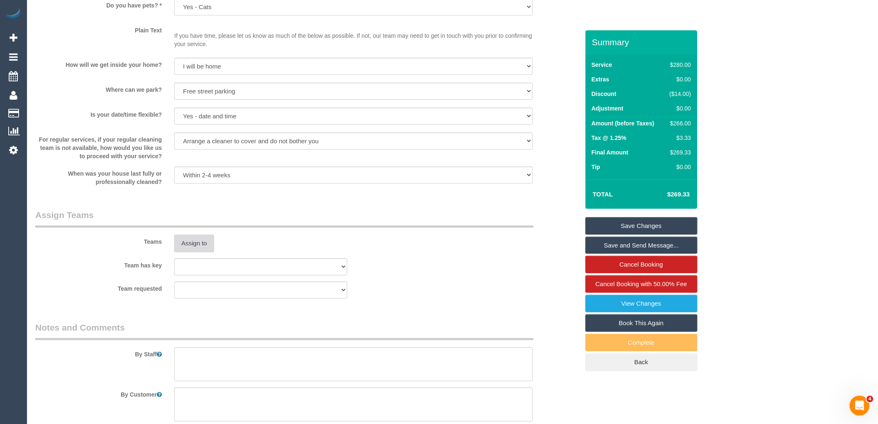
click at [191, 252] on button "Assign to" at bounding box center [194, 243] width 40 height 17
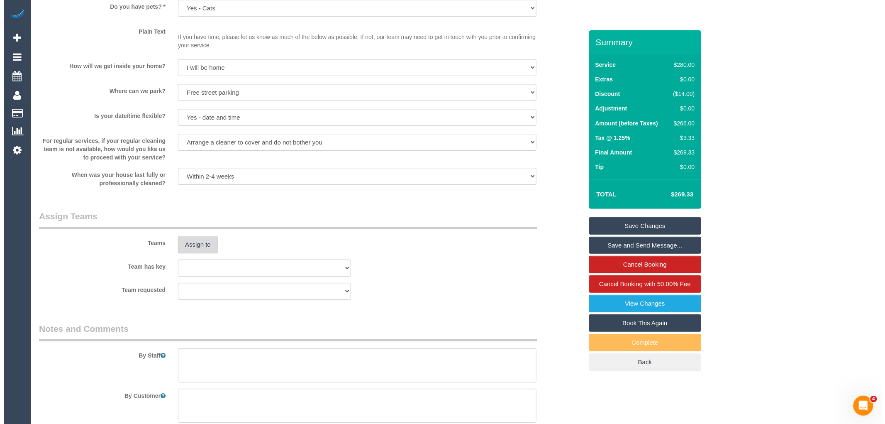
scroll to position [1153, 0]
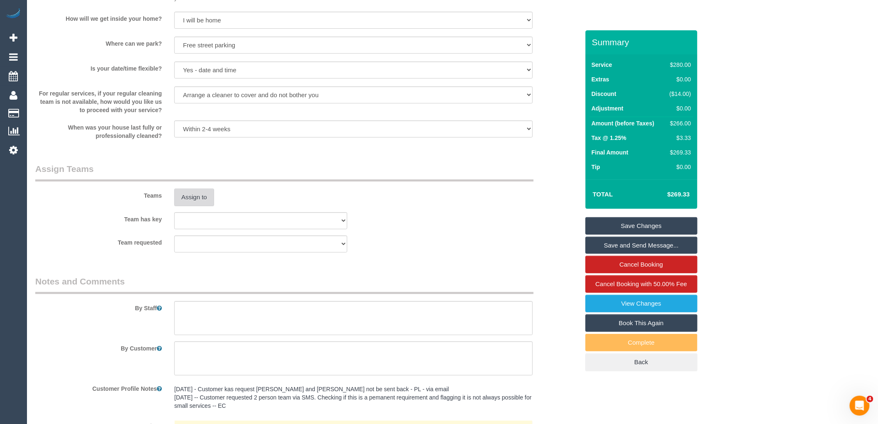
click at [200, 206] on button "Assign to" at bounding box center [194, 196] width 40 height 17
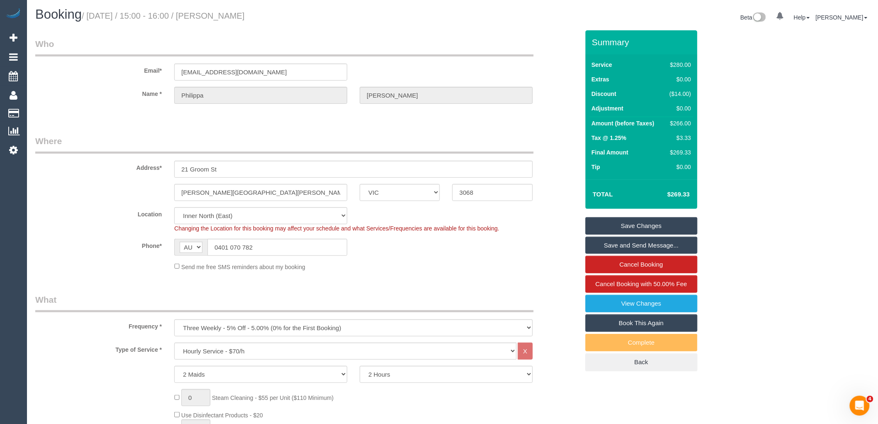
scroll to position [0, 0]
click at [203, 222] on select "Office [GEOGRAPHIC_DATA] (North) East (South) [GEOGRAPHIC_DATA] (East) [GEOGRAP…" at bounding box center [260, 216] width 173 height 17
select select "50"
click at [174, 208] on select "Office [GEOGRAPHIC_DATA] (North) East (South) [GEOGRAPHIC_DATA] (East) [GEOGRAP…" at bounding box center [260, 216] width 173 height 17
select select "object:6741"
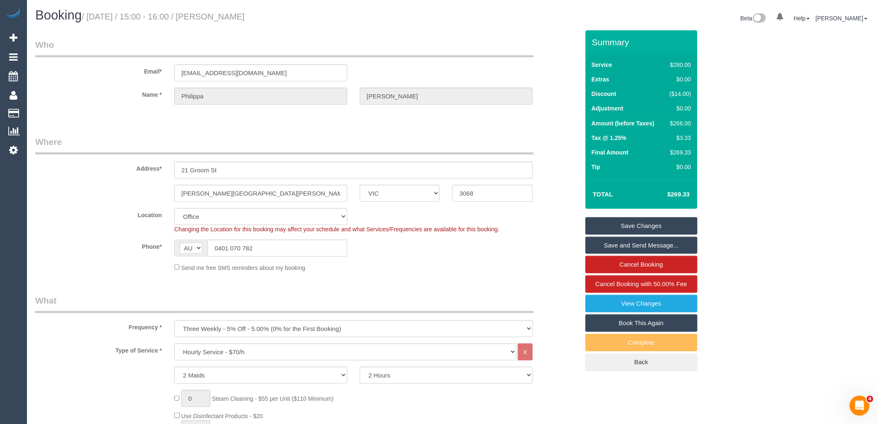
click at [346, 267] on div "Send me free SMS reminders about my booking" at bounding box center [353, 267] width 371 height 9
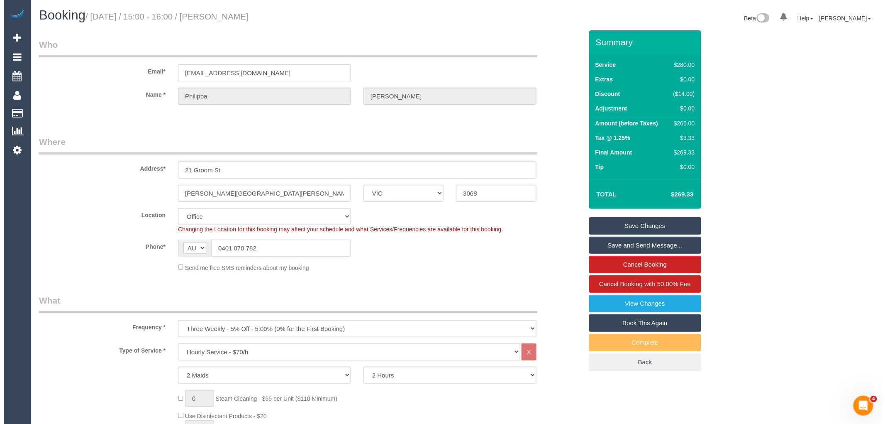
scroll to position [1157, 0]
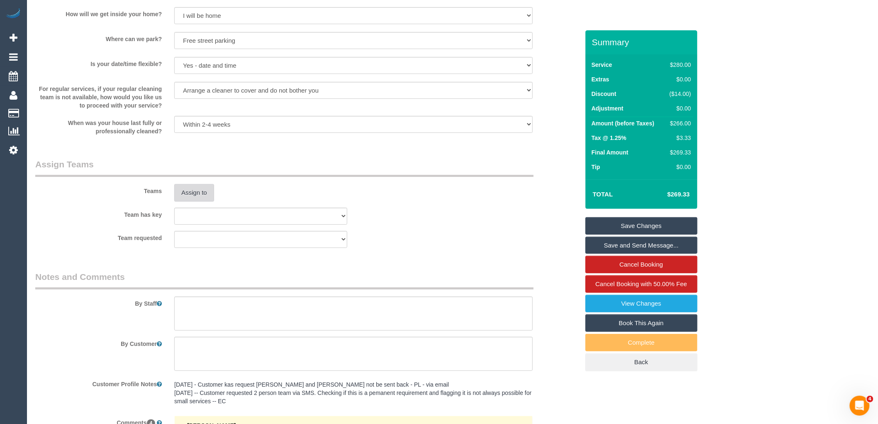
click at [192, 197] on button "Assign to" at bounding box center [194, 192] width 40 height 17
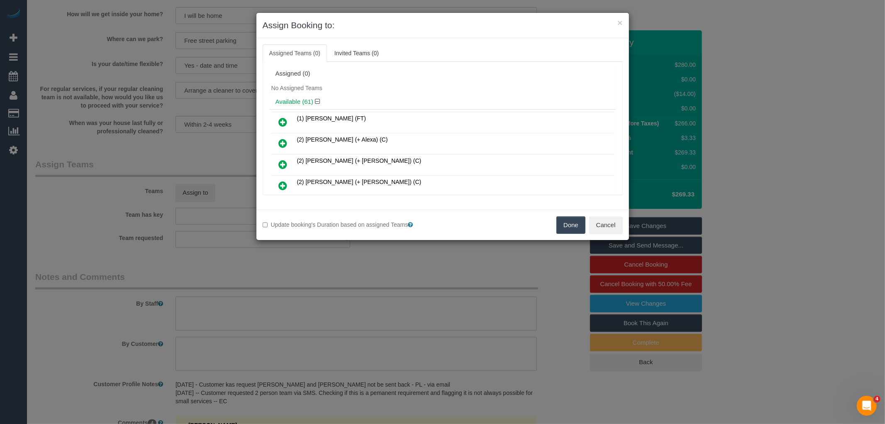
scroll to position [532, 0]
click at [283, 137] on icon at bounding box center [283, 142] width 9 height 10
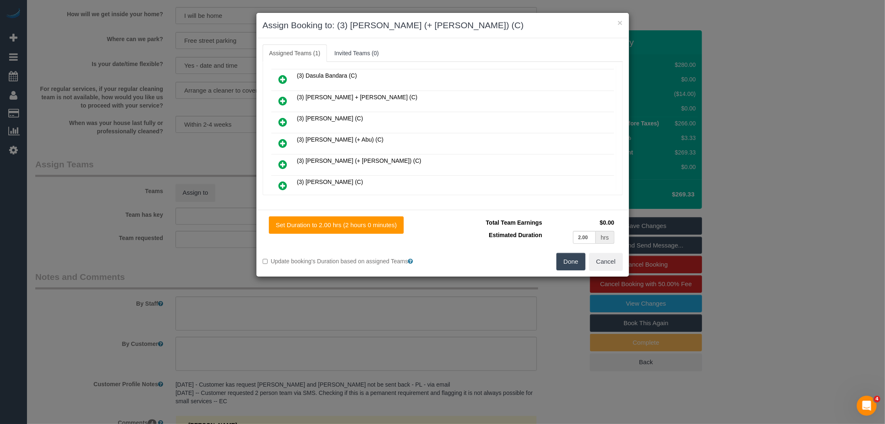
click at [285, 159] on icon at bounding box center [283, 164] width 9 height 10
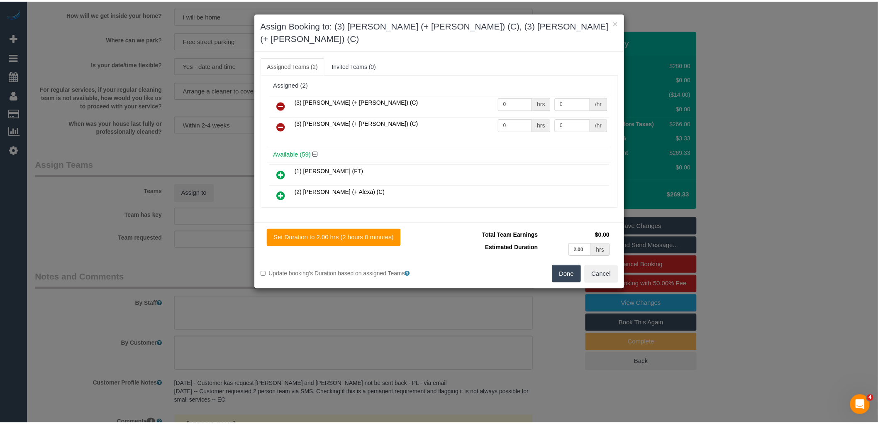
scroll to position [0, 0]
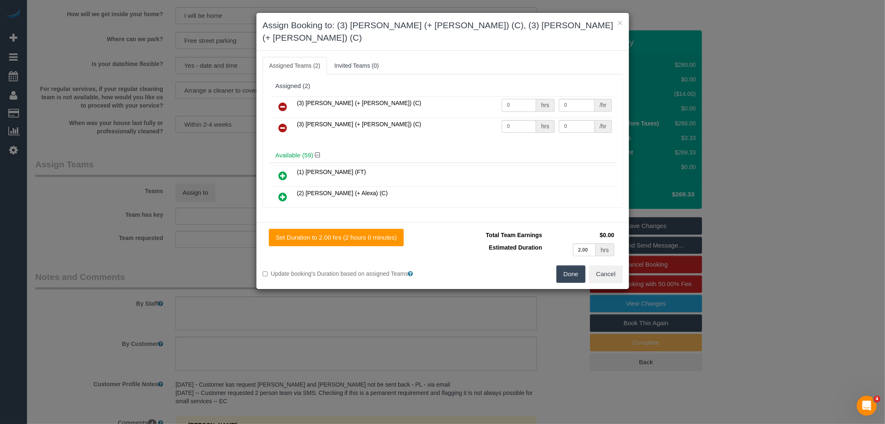
click at [511, 99] on input "0" at bounding box center [519, 105] width 34 height 13
type input "2"
type input "35"
click at [512, 120] on input "0" at bounding box center [519, 126] width 34 height 13
type input "2"
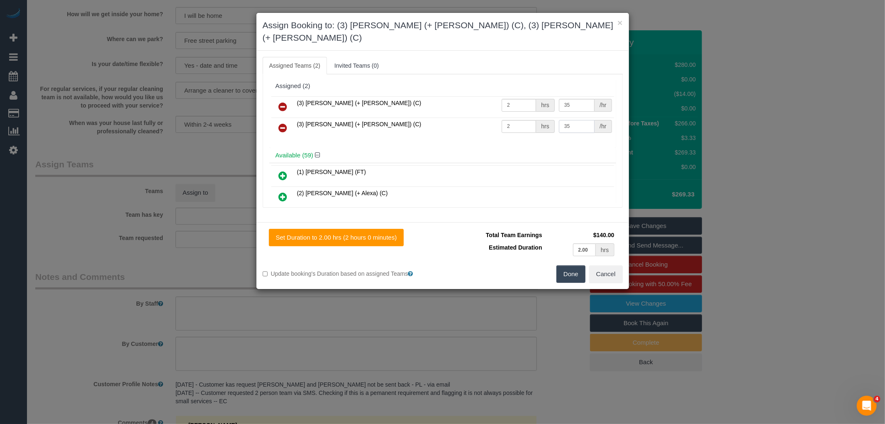
type input "35"
click at [573, 265] on button "Done" at bounding box center [571, 273] width 29 height 17
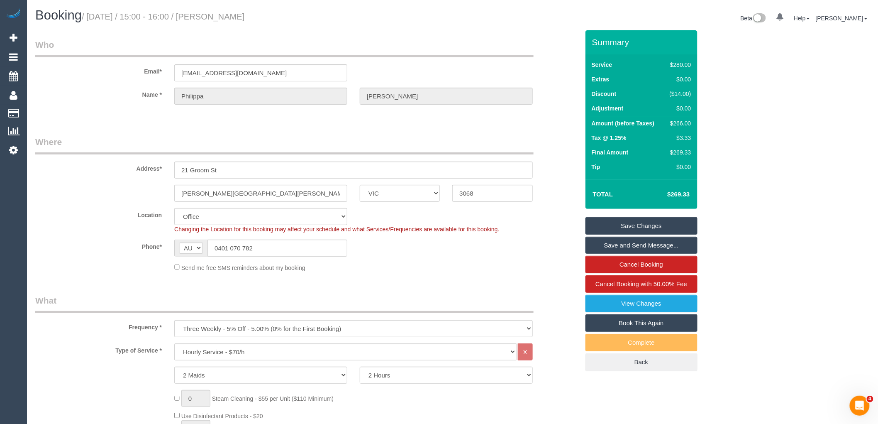
drag, startPoint x: 223, startPoint y: 15, endPoint x: 297, endPoint y: 19, distance: 74.4
click at [297, 19] on h1 "Booking / October 06, 2025 / 15:00 - 16:00 / Philippa Nicholson" at bounding box center [240, 15] width 411 height 14
copy small "Philippa Nicholson"
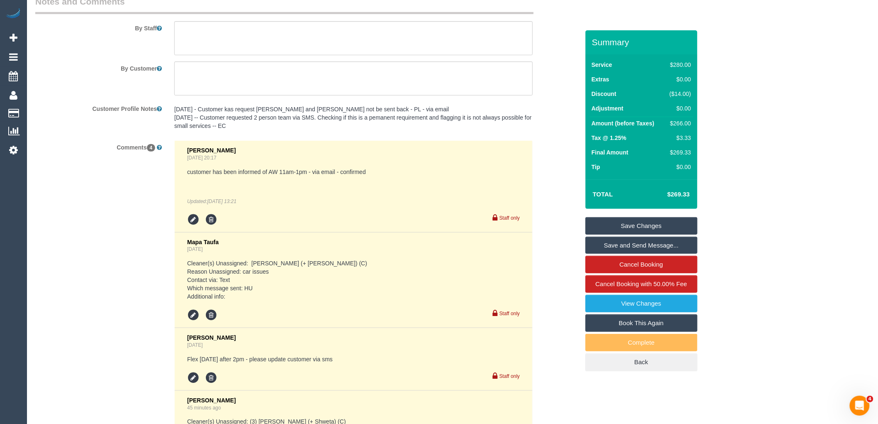
scroll to position [1617, 0]
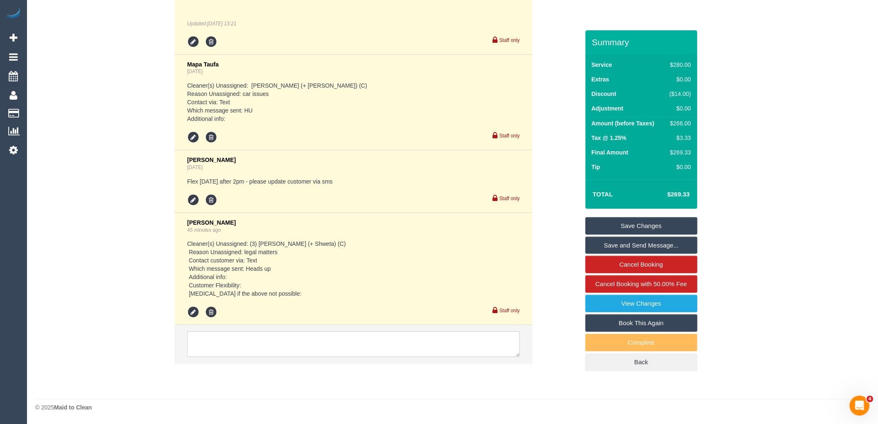
drag, startPoint x: 885, startPoint y: 64, endPoint x: 18, endPoint y: 15, distance: 868.6
click at [374, 335] on textarea at bounding box center [353, 344] width 333 height 26
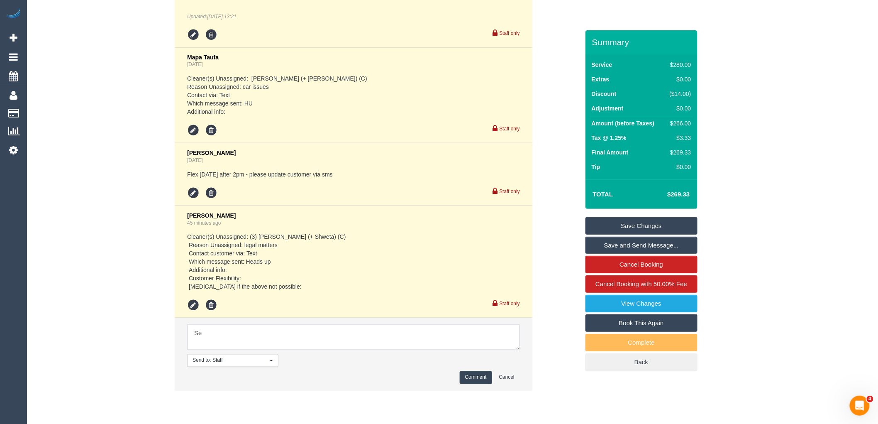
type textarea "S"
type textarea "Reached out to Farhan + Intisar - agreed Informed cust same AW 3pm-4pm"
click at [474, 382] on button "Comment" at bounding box center [476, 377] width 32 height 13
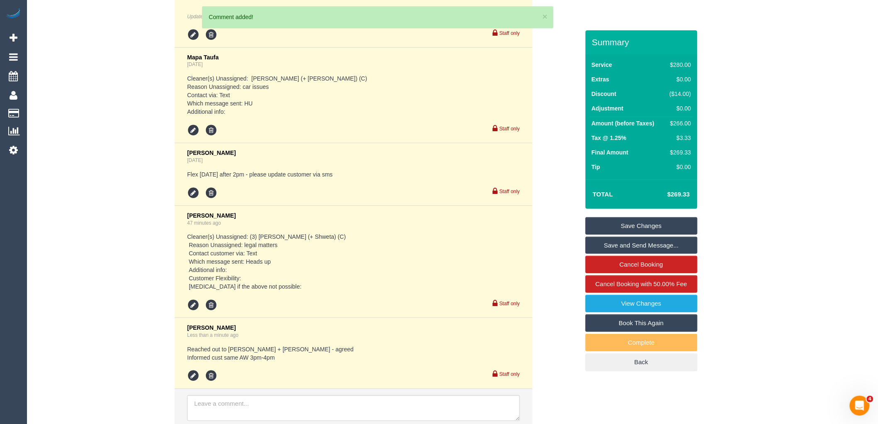
scroll to position [1688, 0]
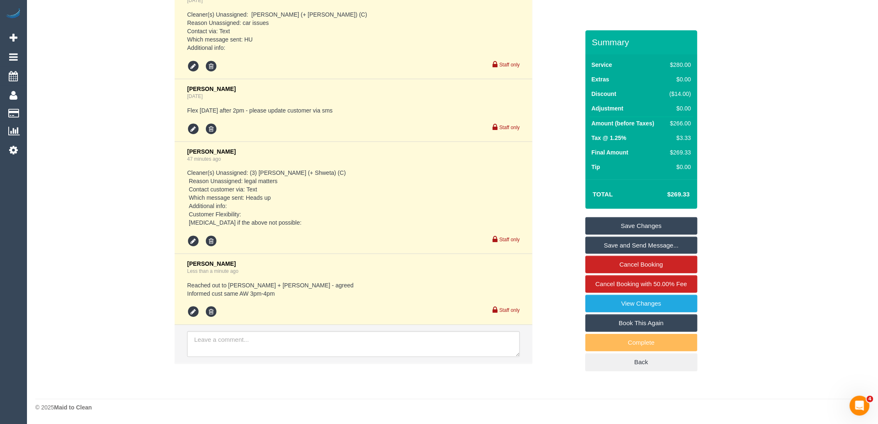
click at [649, 222] on link "Save Changes" at bounding box center [642, 225] width 112 height 17
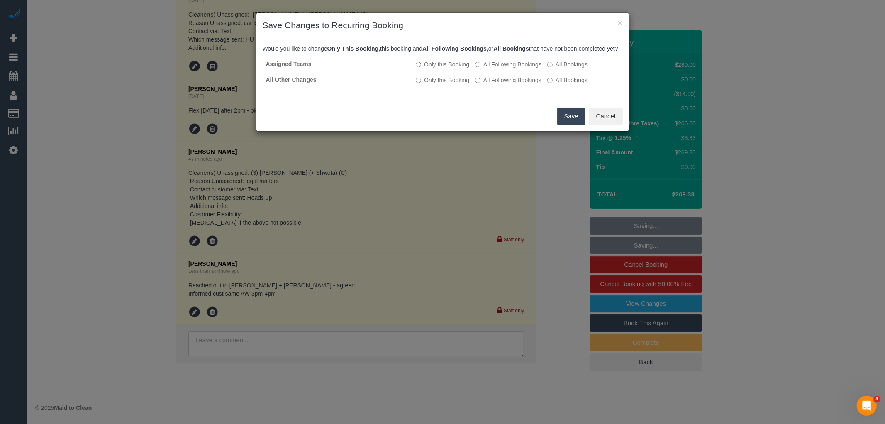
click at [569, 123] on button "Save" at bounding box center [572, 116] width 28 height 17
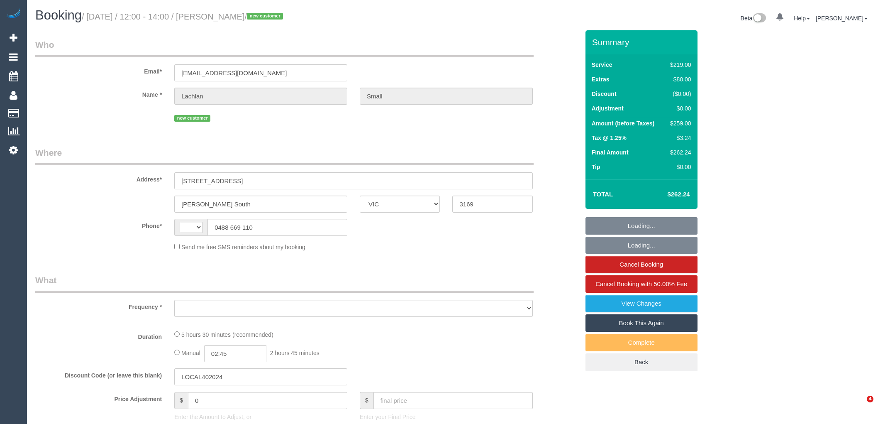
select select "VIC"
select select "string:AU"
select select "string:stripe-pm_1SDDiG2GScqysDRVHMltbVfm"
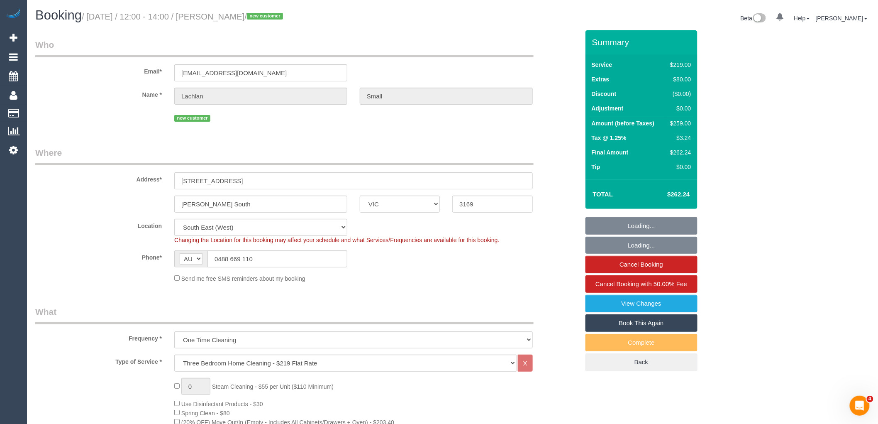
select select "object:683"
select select "number:28"
select select "number:14"
select select "number:19"
select select "number:24"
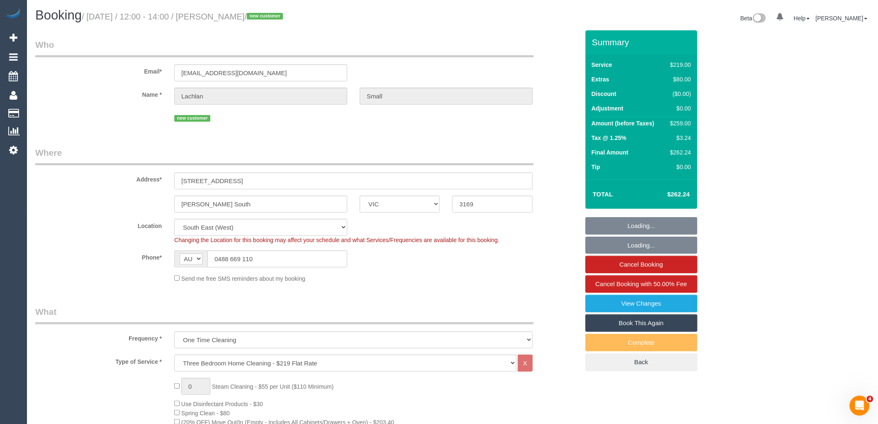
select select "number:26"
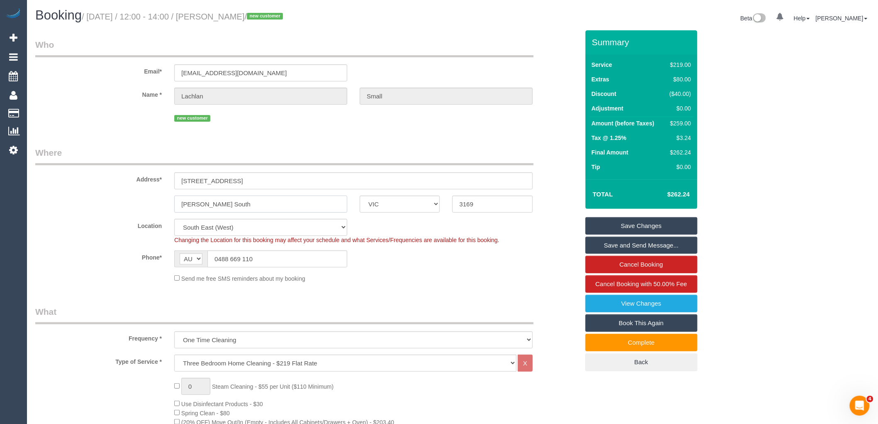
drag, startPoint x: 235, startPoint y: 205, endPoint x: 151, endPoint y: 188, distance: 85.1
click at [151, 188] on sui-booking-address "Address* 19 Tippet Street Clayton South ACT NSW NT QLD SA TAS VIC WA 3169" at bounding box center [307, 180] width 544 height 66
drag, startPoint x: 260, startPoint y: 262, endPoint x: 218, endPoint y: 259, distance: 42.0
click at [218, 259] on input "0488 669 110" at bounding box center [278, 258] width 140 height 17
drag, startPoint x: 241, startPoint y: 256, endPoint x: 571, endPoint y: 142, distance: 349.1
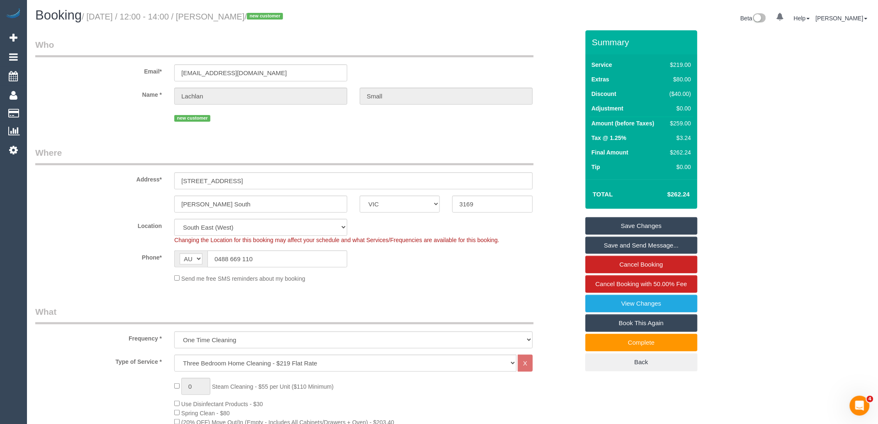
click at [561, 151] on div "Address* 19 Tippet Street" at bounding box center [307, 168] width 557 height 43
drag, startPoint x: 263, startPoint y: 261, endPoint x: 227, endPoint y: 255, distance: 35.7
click at [218, 257] on input "0488 669 110" at bounding box center [278, 258] width 140 height 17
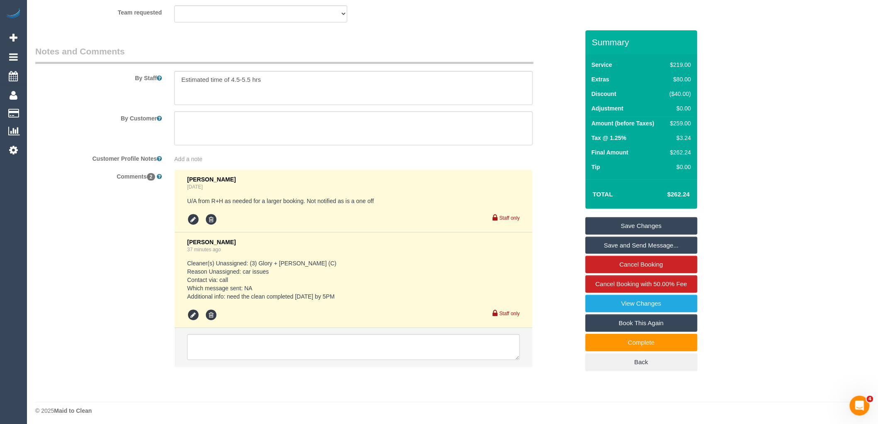
scroll to position [1397, 0]
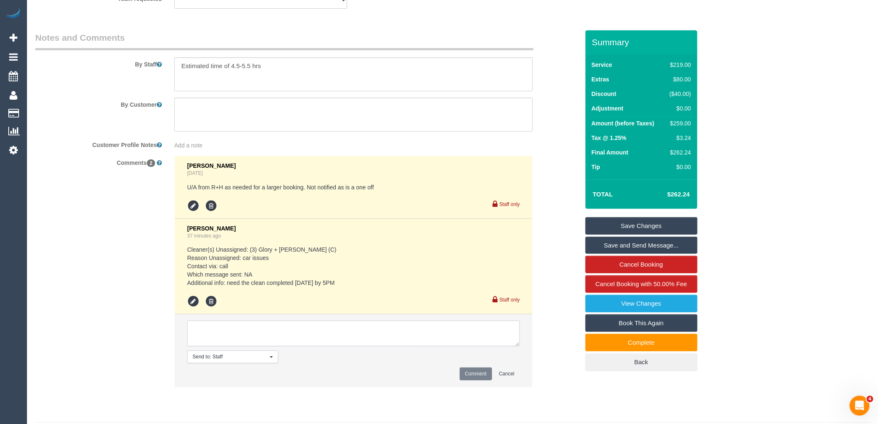
drag, startPoint x: 287, startPoint y: 349, endPoint x: 309, endPoint y: 333, distance: 27.6
click at [288, 346] on textarea at bounding box center [353, 333] width 333 height 26
type textarea "Assigned pending 7/10 AW 8am-10am via text"
click at [466, 380] on button "Comment" at bounding box center [476, 373] width 32 height 13
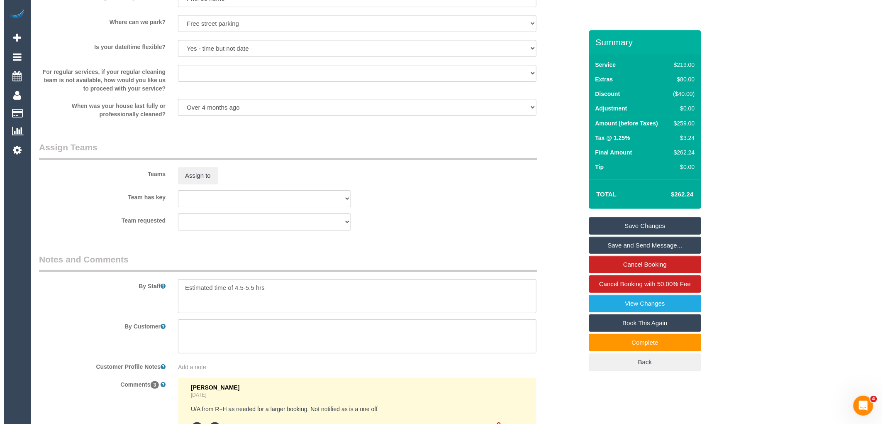
scroll to position [1167, 0]
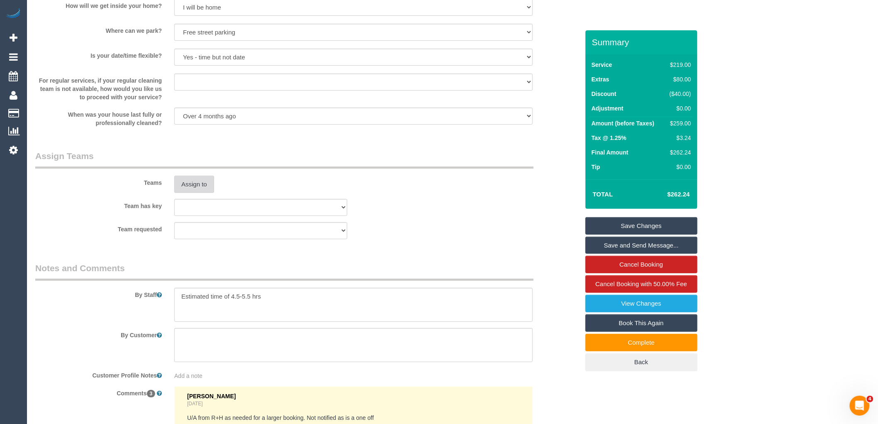
click at [187, 193] on button "Assign to" at bounding box center [194, 184] width 40 height 17
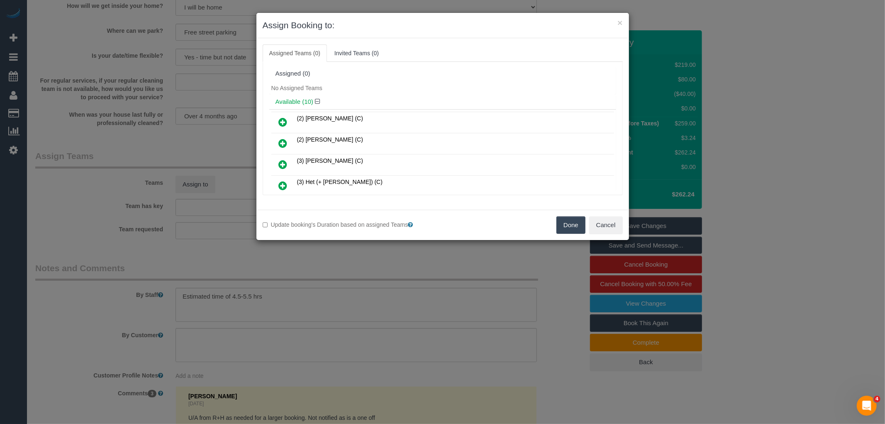
click at [284, 184] on icon at bounding box center [283, 186] width 9 height 10
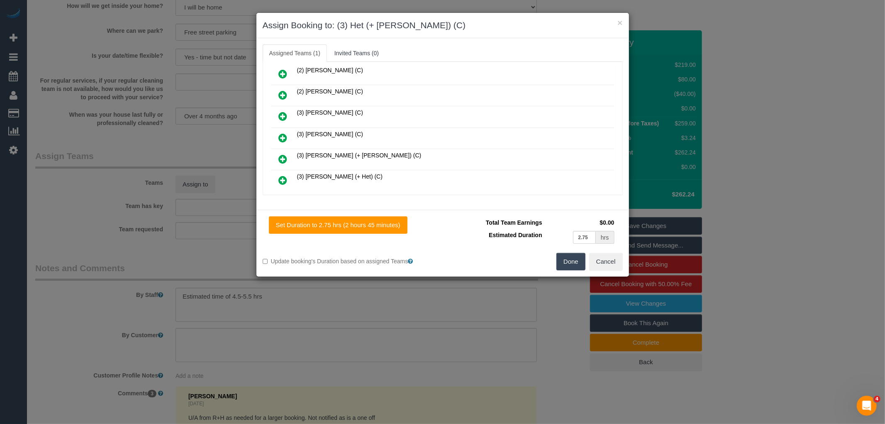
scroll to position [92, 0]
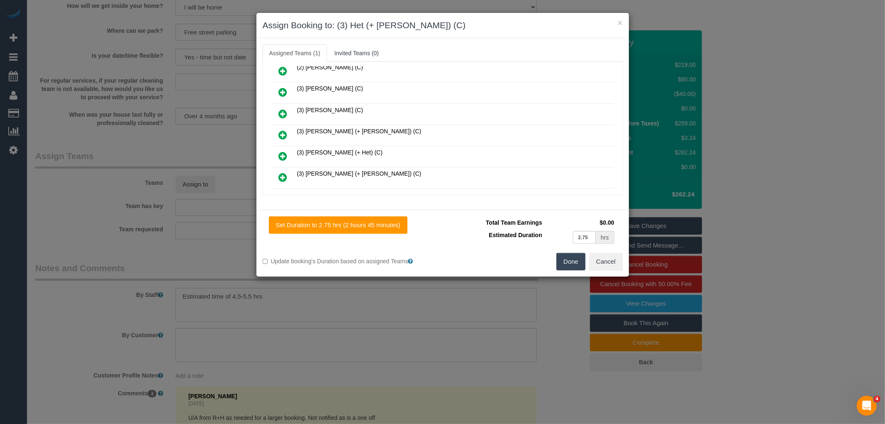
click at [280, 151] on icon at bounding box center [283, 156] width 9 height 10
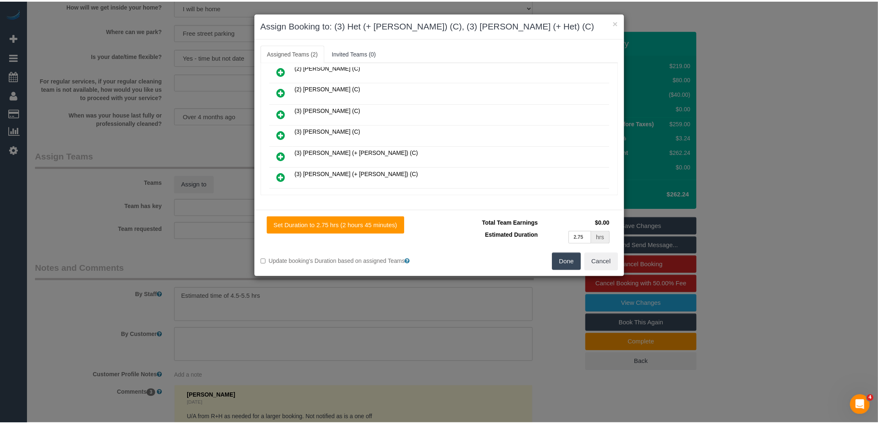
scroll to position [113, 0]
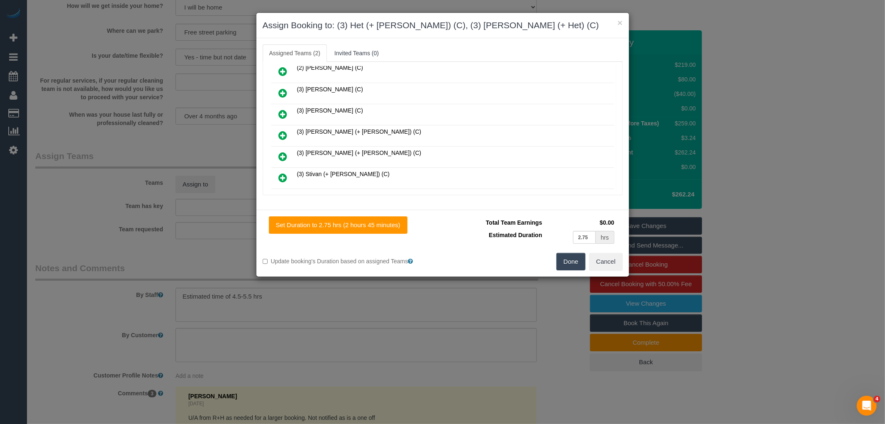
click at [571, 259] on button "Done" at bounding box center [571, 261] width 29 height 17
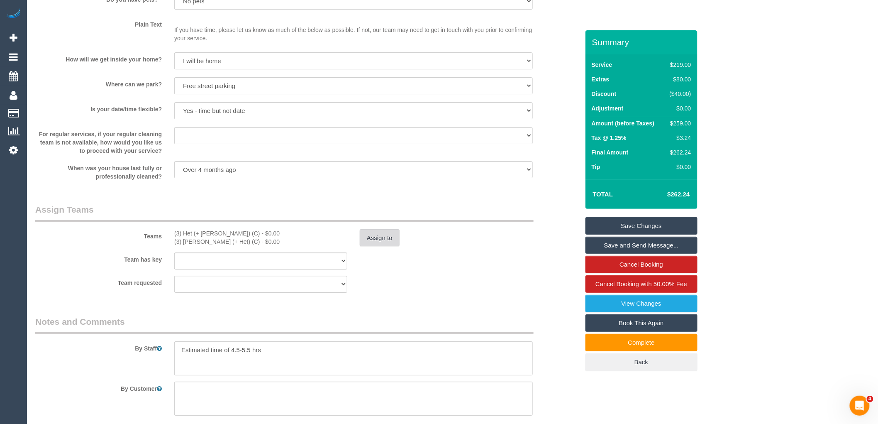
scroll to position [1120, 0]
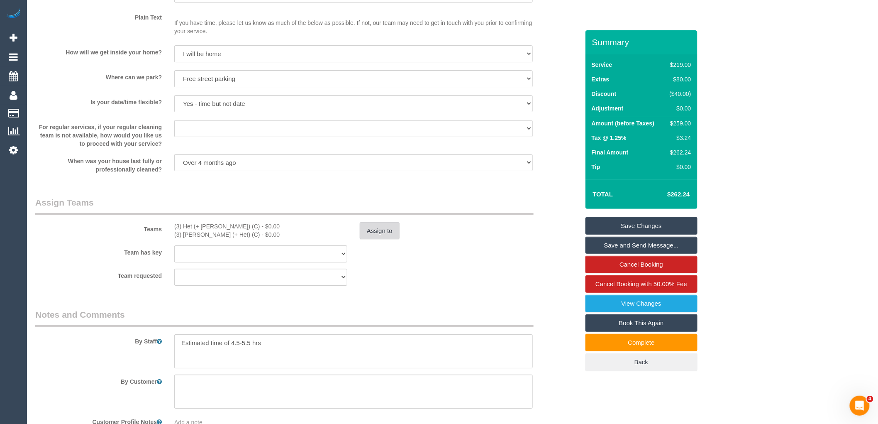
click at [377, 240] on button "Assign to" at bounding box center [380, 230] width 40 height 17
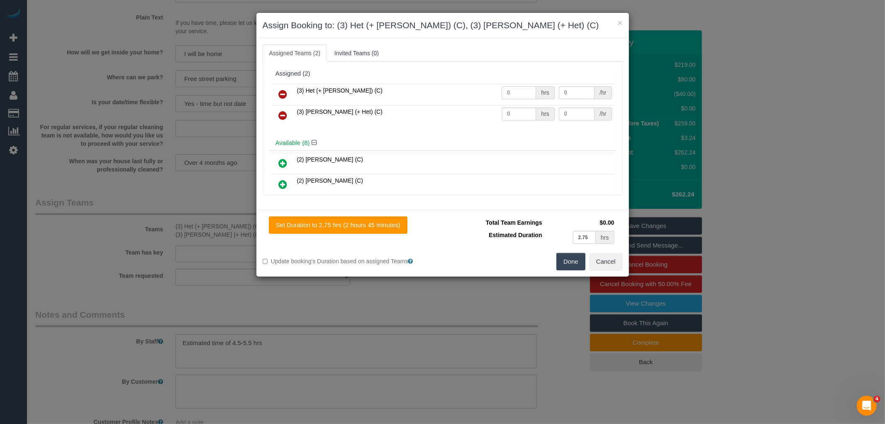
click at [514, 93] on input "0" at bounding box center [519, 92] width 34 height 13
type input "1"
type input "82.5"
click at [512, 114] on input "0" at bounding box center [519, 114] width 34 height 13
type input "1"
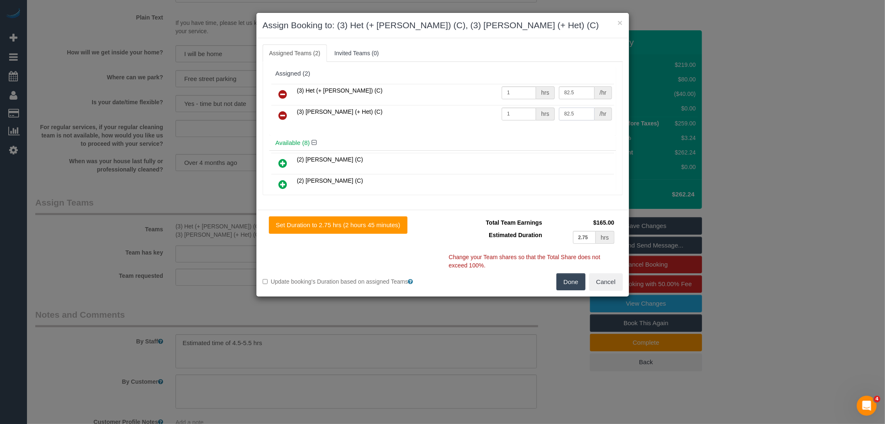
type input "82.5"
click at [570, 283] on button "Done" at bounding box center [571, 281] width 29 height 17
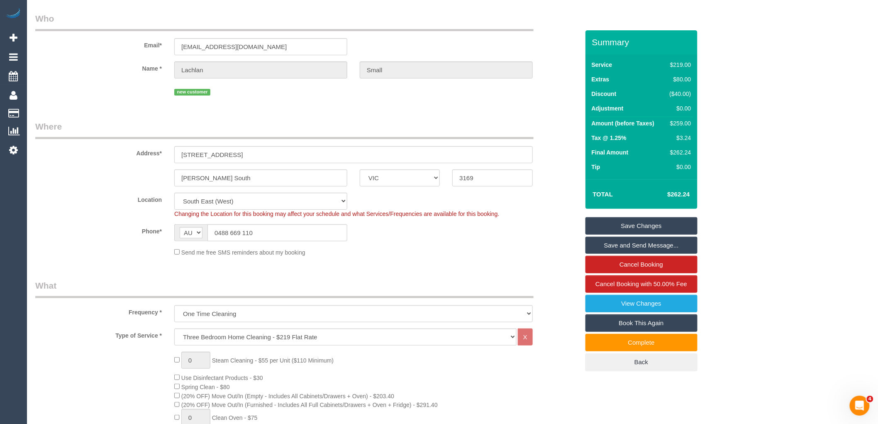
scroll to position [0, 0]
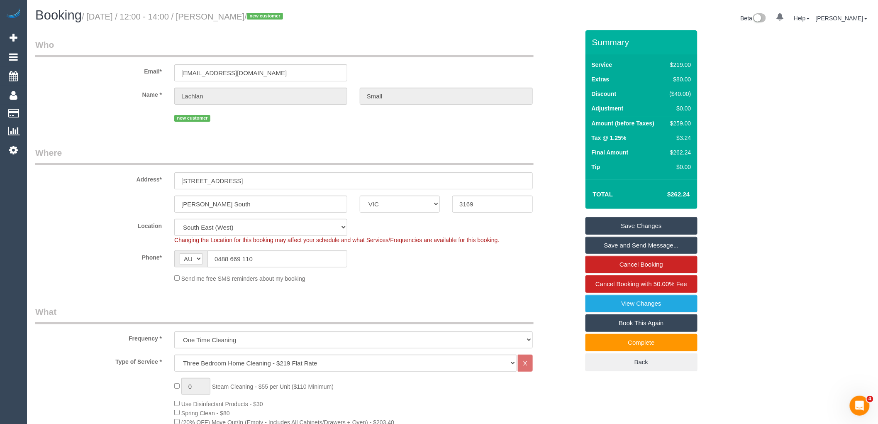
drag, startPoint x: 223, startPoint y: 18, endPoint x: 270, endPoint y: 12, distance: 48.1
click at [270, 12] on small "/ October 06, 2025 / 12:00 - 14:00 / Lachlan Small / new customer" at bounding box center [184, 16] width 204 height 9
copy small "Lachlan Small"
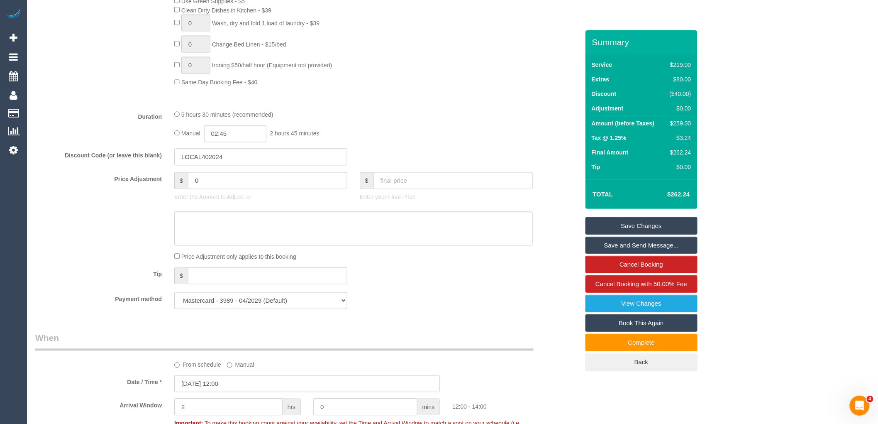
scroll to position [646, 0]
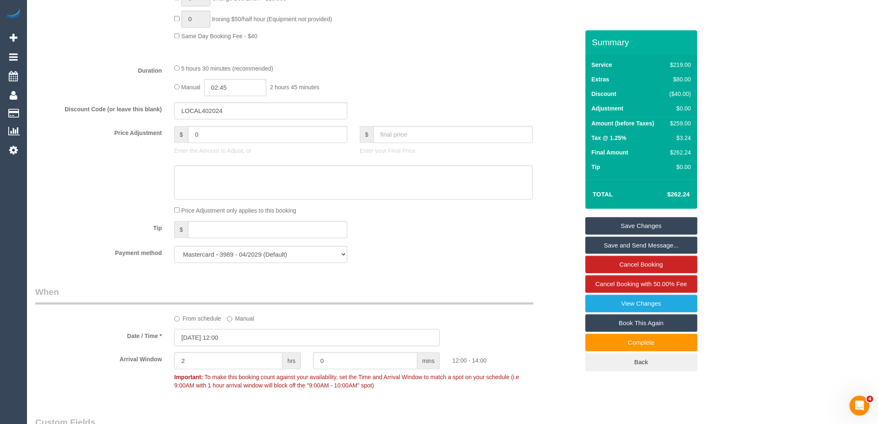
click at [239, 346] on input "06/10/2025 12:00" at bounding box center [307, 337] width 266 height 17
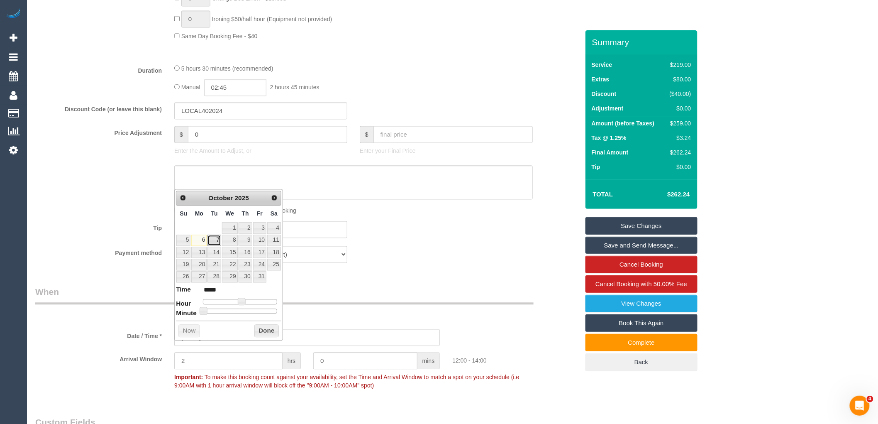
click at [214, 241] on link "7" at bounding box center [214, 240] width 13 height 11
type input "07/10/2025 11:00"
type input "*****"
type input "07/10/2025 10:00"
type input "*****"
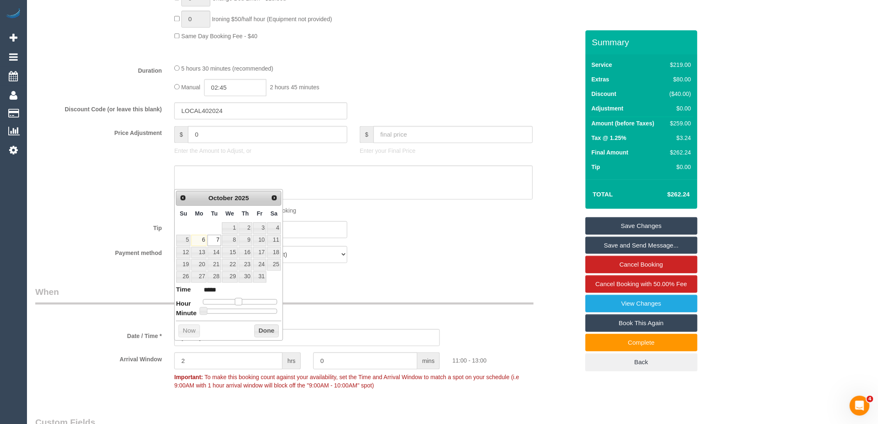
type input "07/10/2025 08:00"
type input "*****"
drag, startPoint x: 242, startPoint y: 301, endPoint x: 230, endPoint y: 301, distance: 12.9
click at [230, 301] on span at bounding box center [228, 301] width 7 height 7
click at [267, 329] on button "Done" at bounding box center [266, 331] width 24 height 13
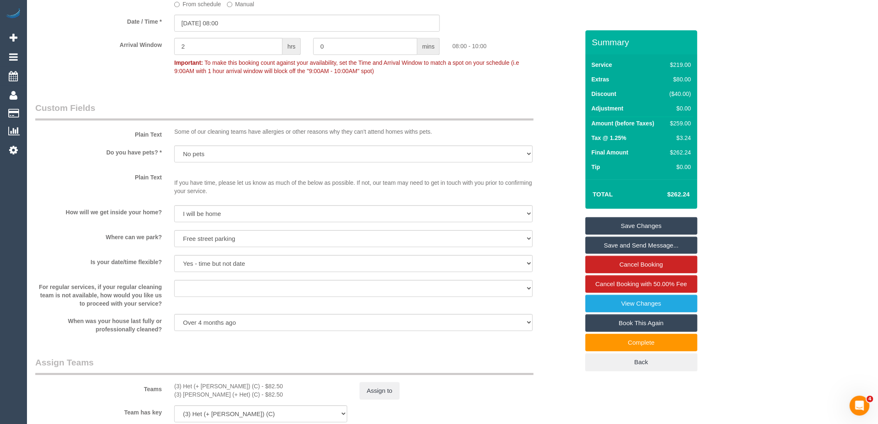
scroll to position [952, 0]
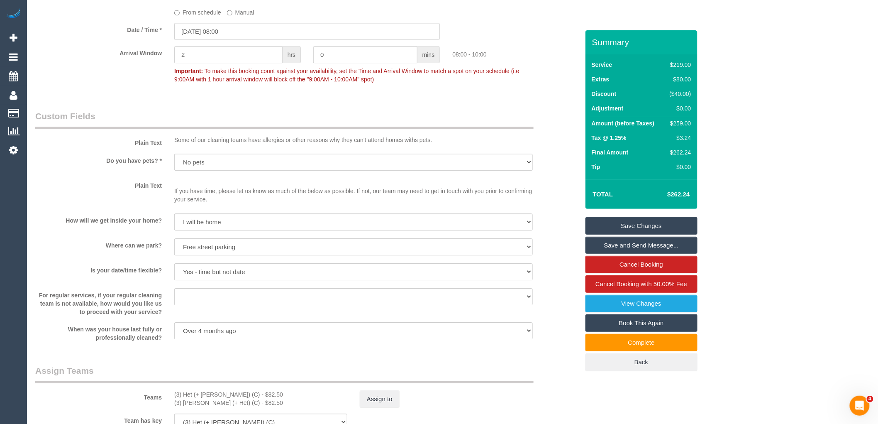
click at [657, 228] on link "Save Changes" at bounding box center [642, 225] width 112 height 17
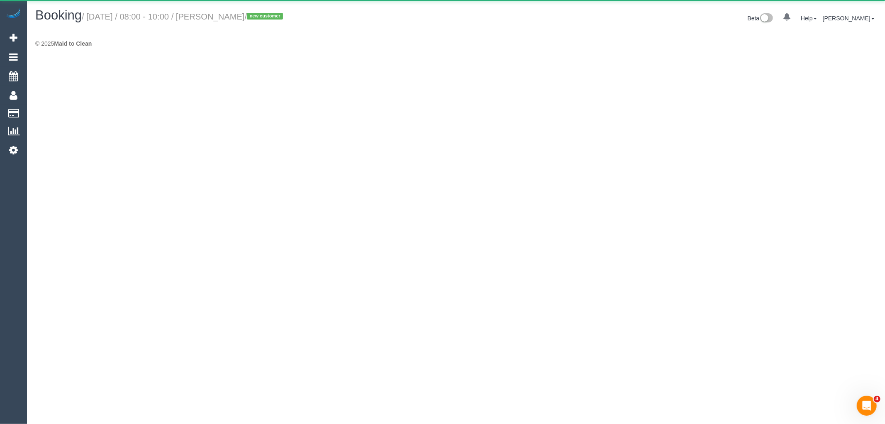
select select "VIC"
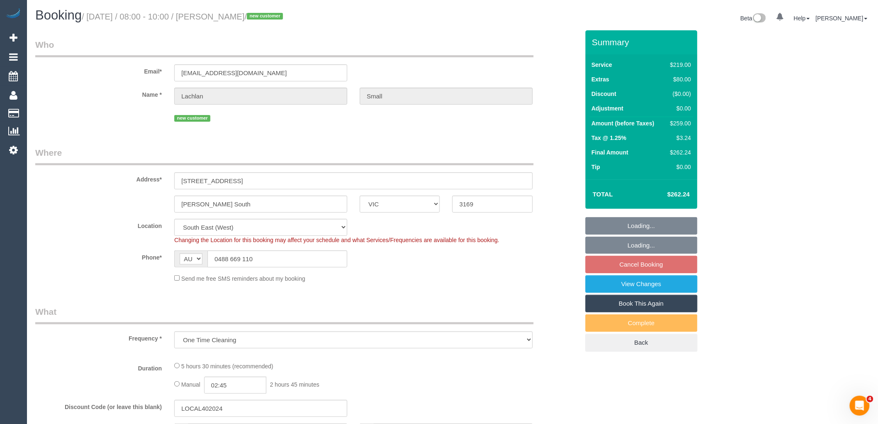
select select "object:7191"
select select "string:stripe-pm_1SDDiG2GScqysDRVHMltbVfm"
select select "number:28"
select select "number:14"
select select "number:19"
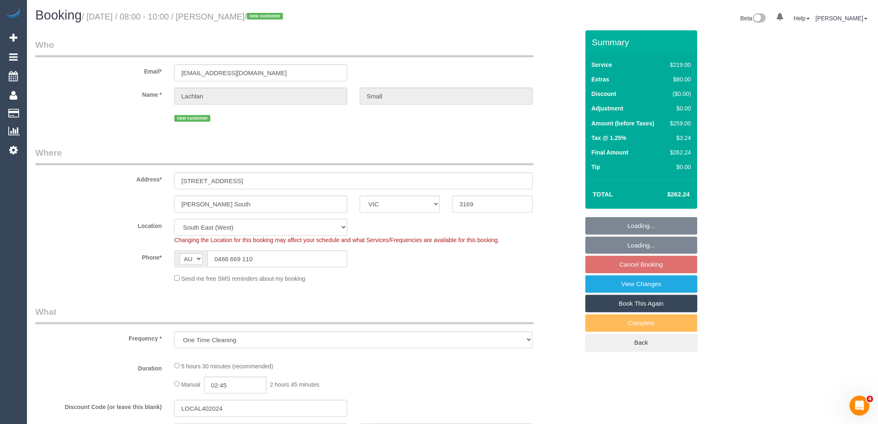
select select "number:24"
select select "number:26"
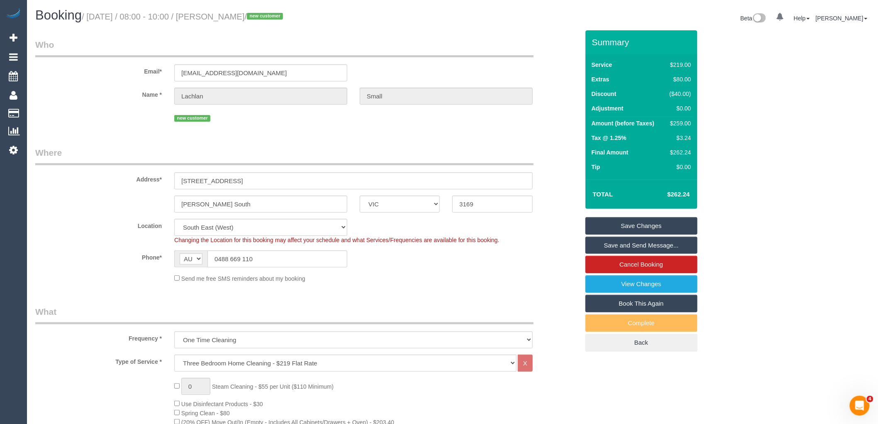
drag, startPoint x: 218, startPoint y: 16, endPoint x: 271, endPoint y: 14, distance: 53.2
click at [271, 14] on small "/ October 07, 2025 / 08:00 - 10:00 / Lachlan Small / new customer" at bounding box center [184, 16] width 204 height 9
copy small "Lachlan Small"
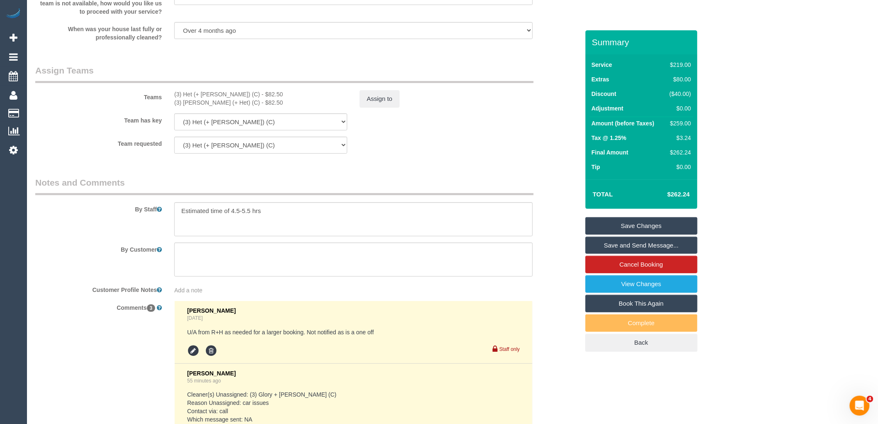
scroll to position [1459, 0]
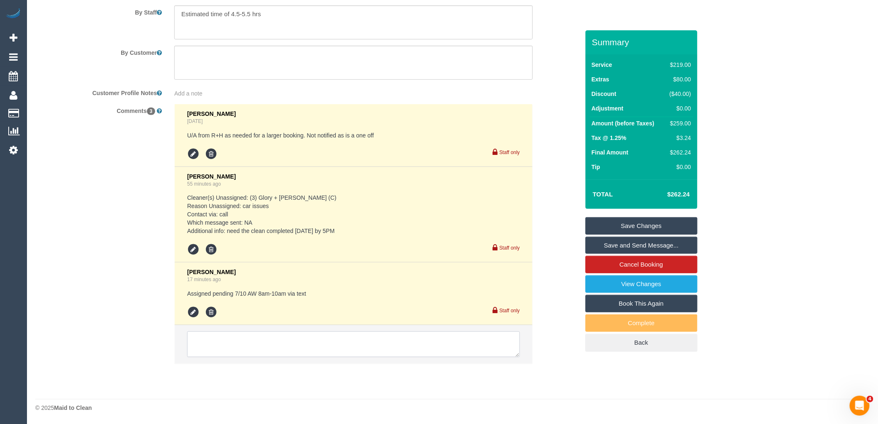
click at [270, 341] on textarea at bounding box center [353, 344] width 333 height 26
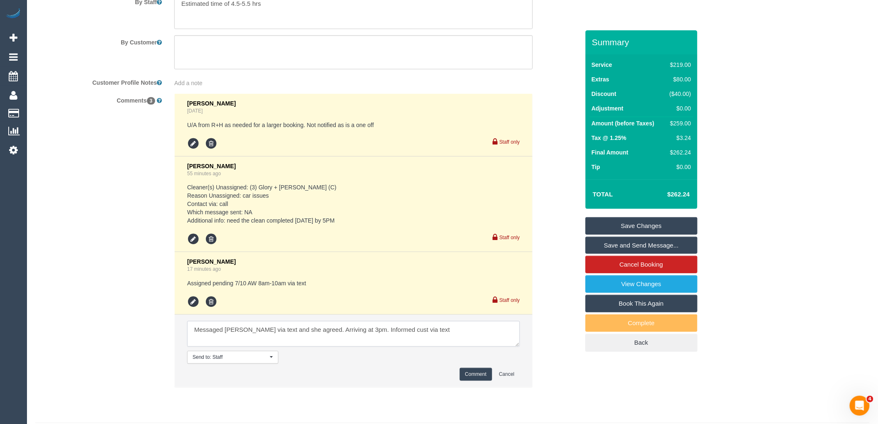
type textarea "Messaged [PERSON_NAME] via text and she agreed. Arriving at 3pm. Informed cust …"
click at [476, 381] on button "Comment" at bounding box center [476, 374] width 32 height 13
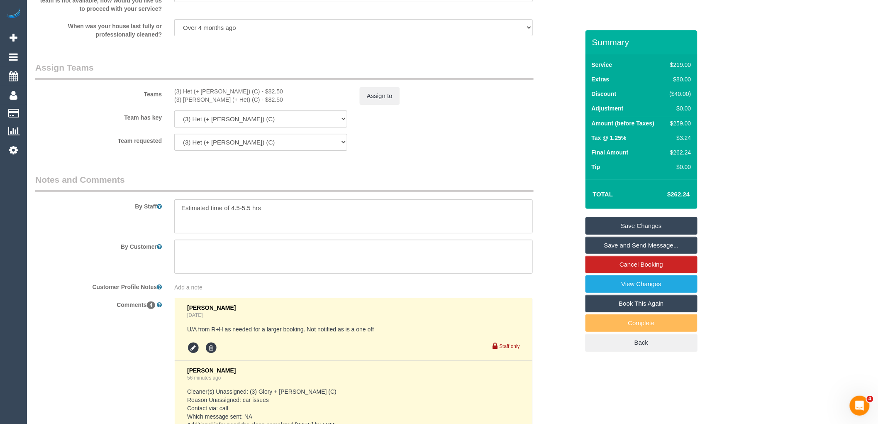
scroll to position [1229, 0]
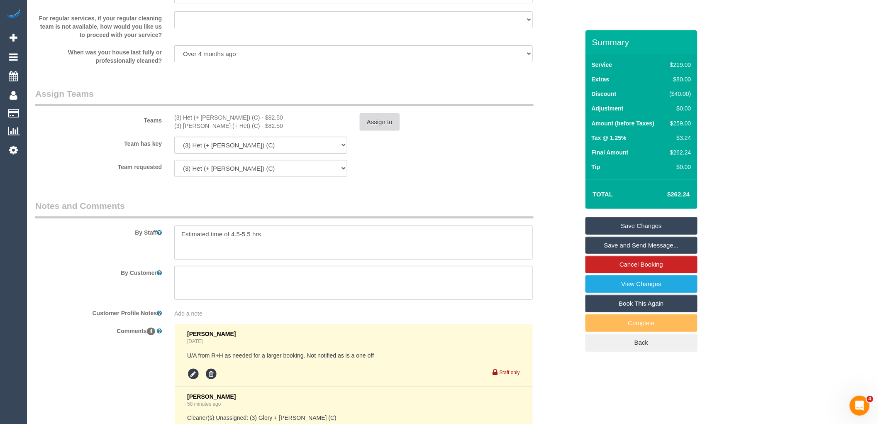
click at [373, 131] on button "Assign to" at bounding box center [380, 121] width 40 height 17
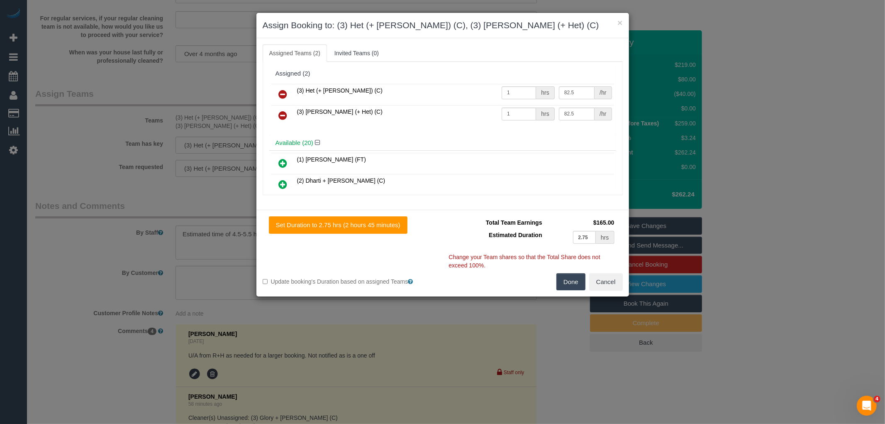
click at [280, 91] on icon at bounding box center [283, 94] width 9 height 10
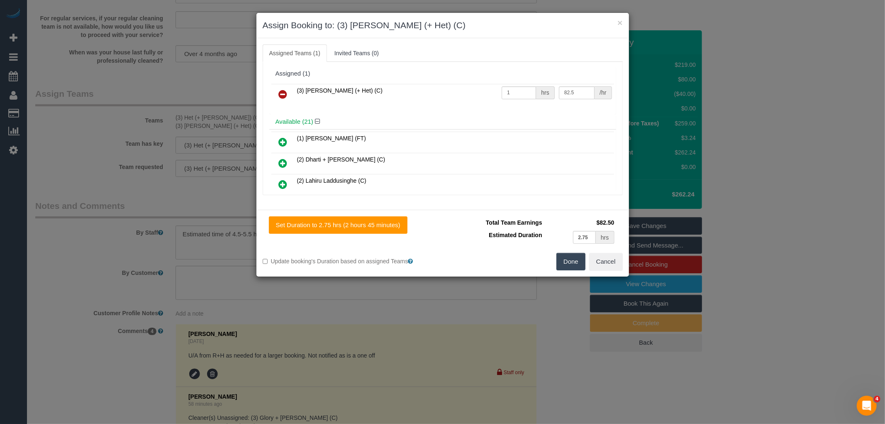
click at [284, 94] on icon at bounding box center [283, 94] width 9 height 10
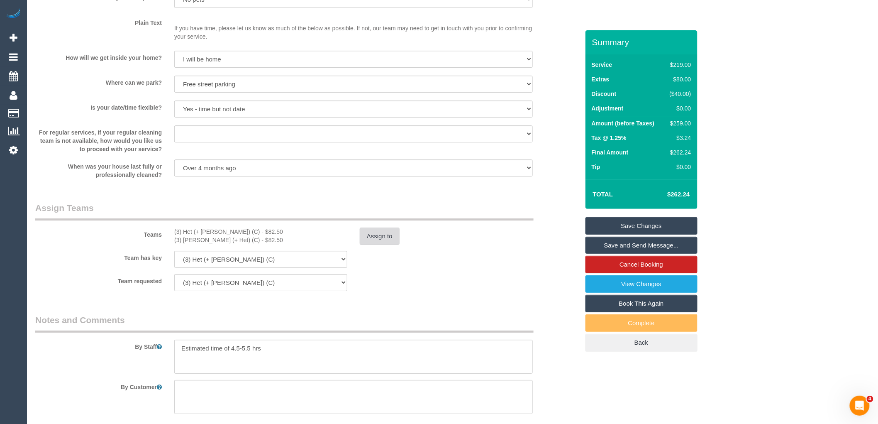
scroll to position [1199, 0]
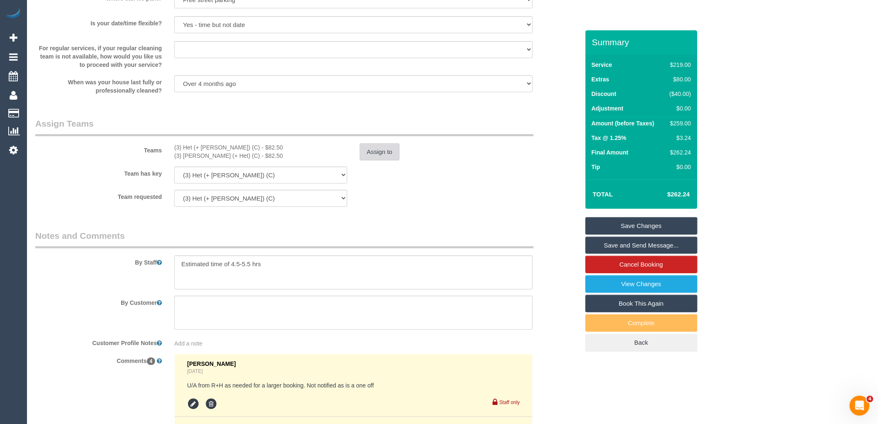
click at [379, 161] on button "Assign to" at bounding box center [380, 151] width 40 height 17
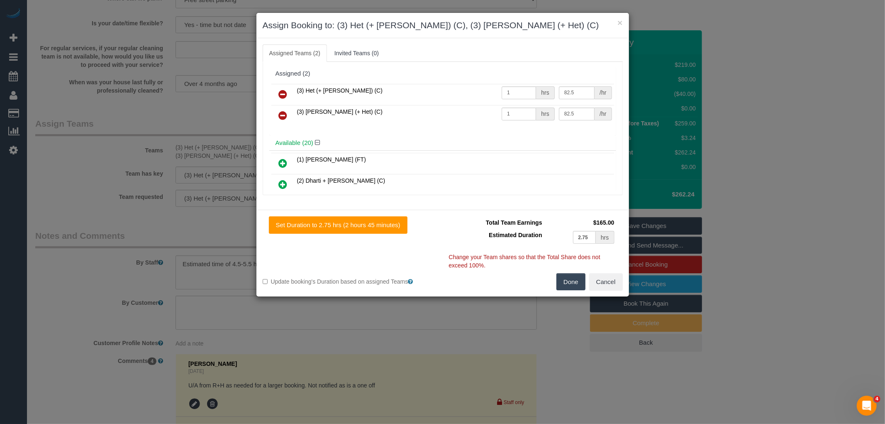
click at [285, 116] on icon at bounding box center [283, 115] width 9 height 10
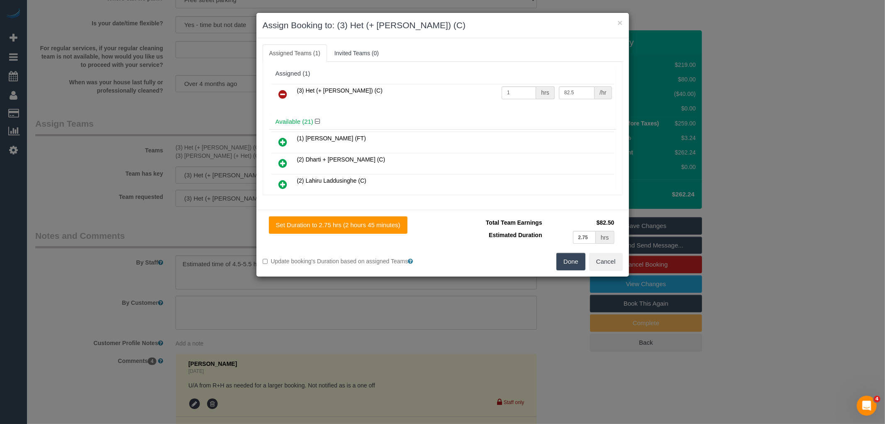
click at [284, 97] on icon at bounding box center [283, 94] width 9 height 10
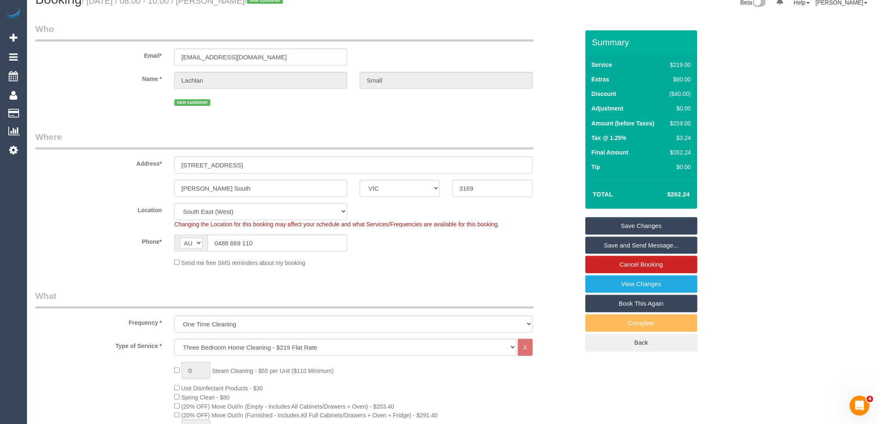
scroll to position [0, 0]
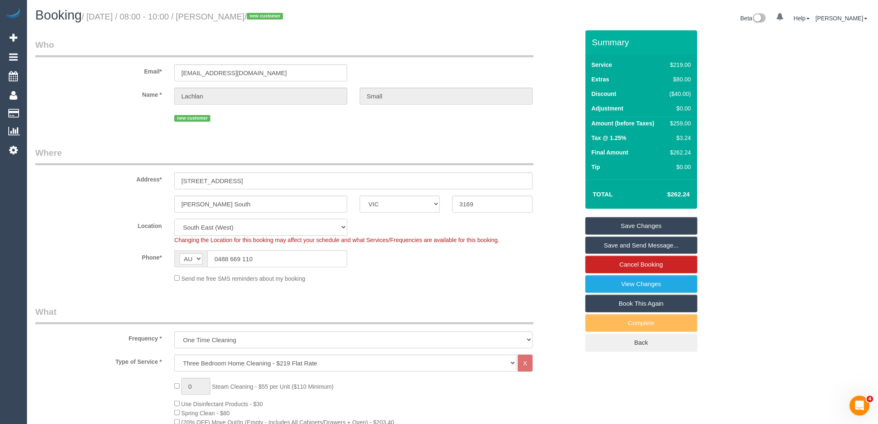
click at [203, 227] on select "Office City East (North) East (South) Inner East Inner North (East) Inner North…" at bounding box center [260, 227] width 173 height 17
select select "50"
click at [174, 220] on select "Office City East (North) East (South) Inner East Inner North (East) Inner North…" at bounding box center [260, 227] width 173 height 17
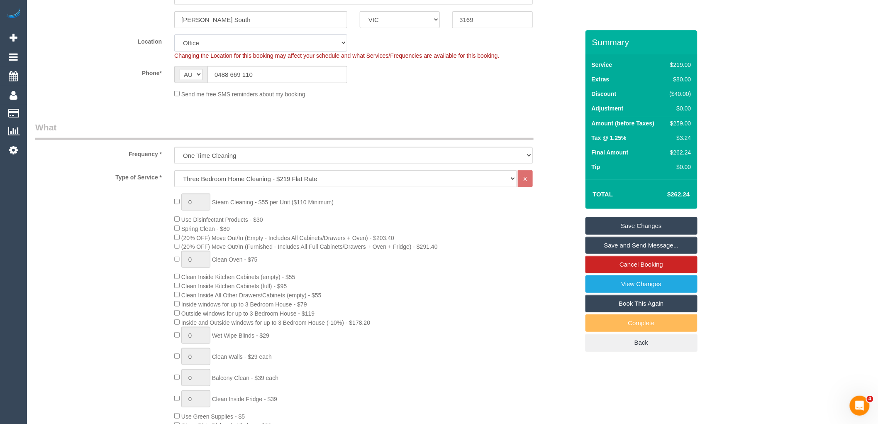
select select "object:12408"
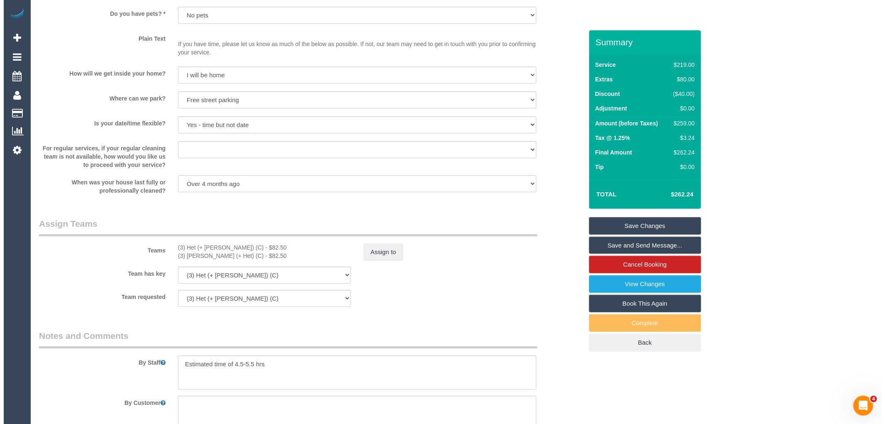
scroll to position [1107, 0]
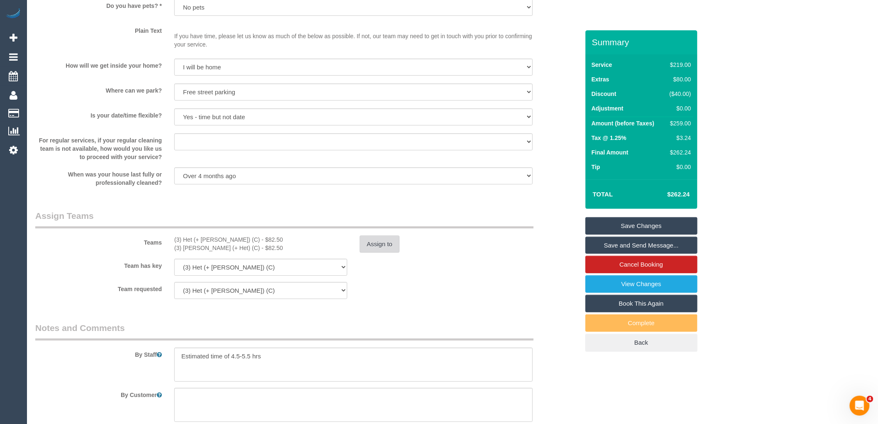
click at [380, 253] on button "Assign to" at bounding box center [380, 243] width 40 height 17
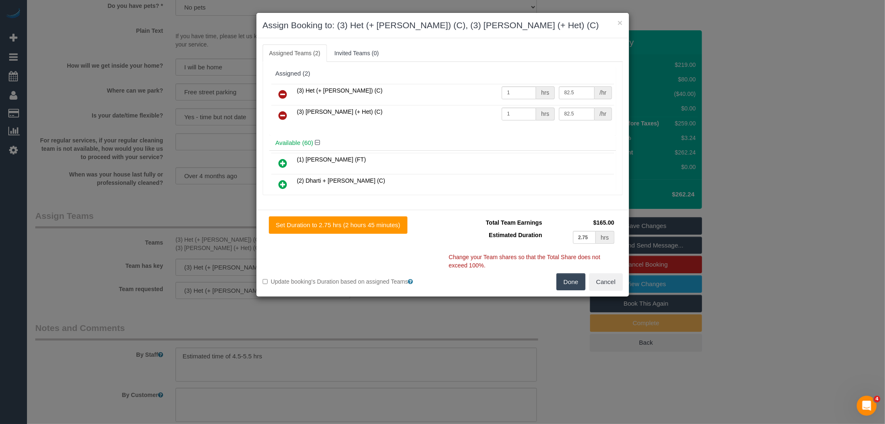
click at [282, 90] on icon at bounding box center [283, 94] width 9 height 10
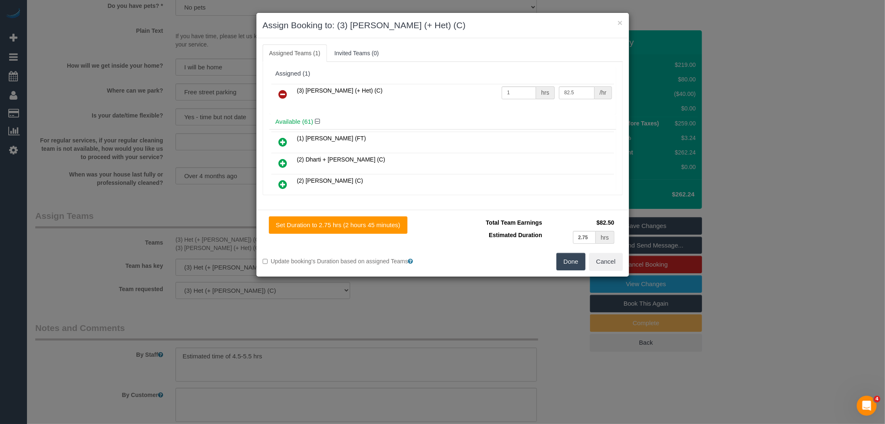
click at [287, 92] on icon at bounding box center [283, 94] width 9 height 10
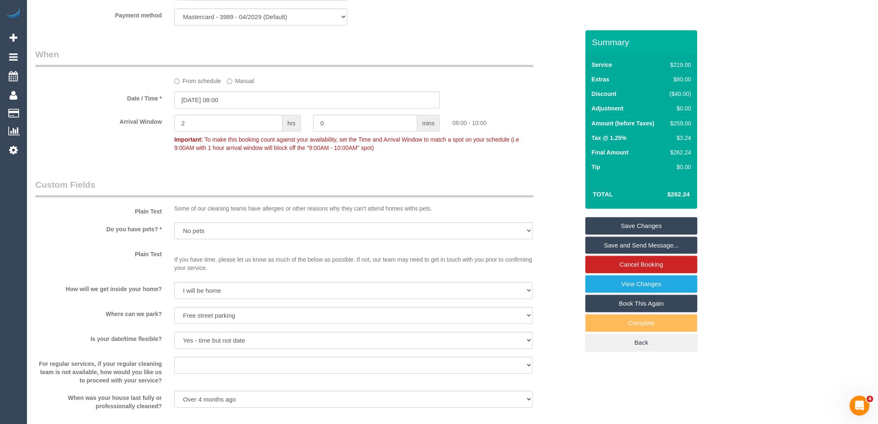
scroll to position [830, 0]
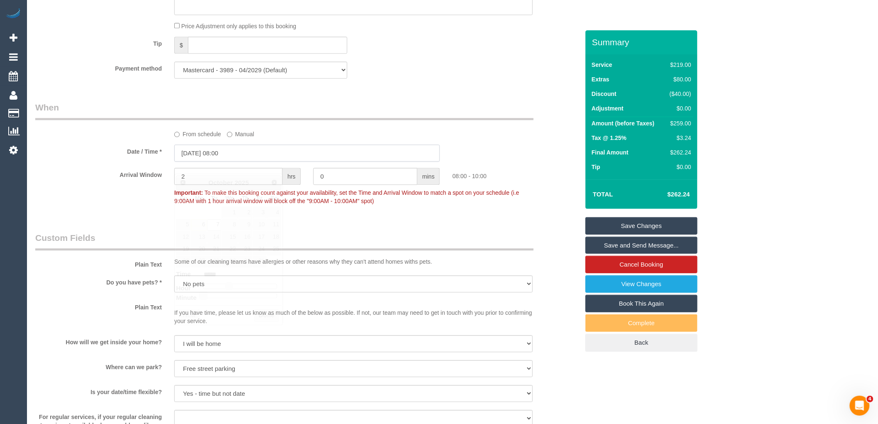
click at [232, 161] on input "07/10/2025 08:00" at bounding box center [307, 152] width 266 height 17
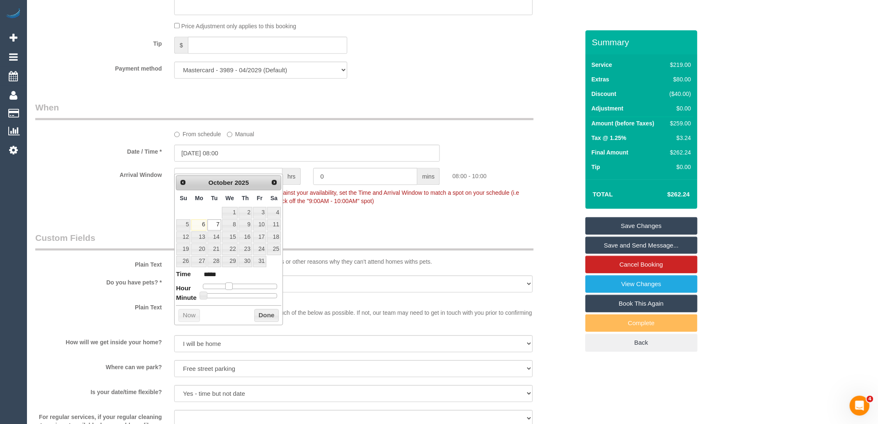
type input "07/10/2025 09:00"
type input "*****"
type input "07/10/2025 10:00"
type input "*****"
type input "07/10/2025 11:00"
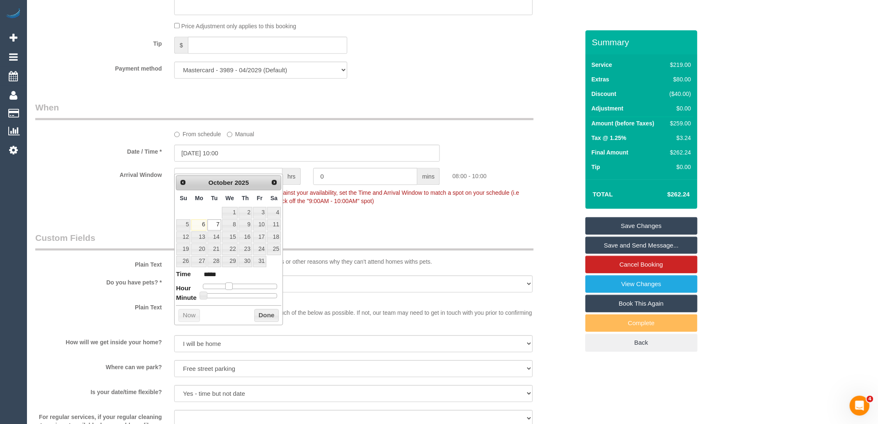
type input "*****"
type input "07/10/2025 12:00"
type input "*****"
type input "07/10/2025 13:00"
type input "*****"
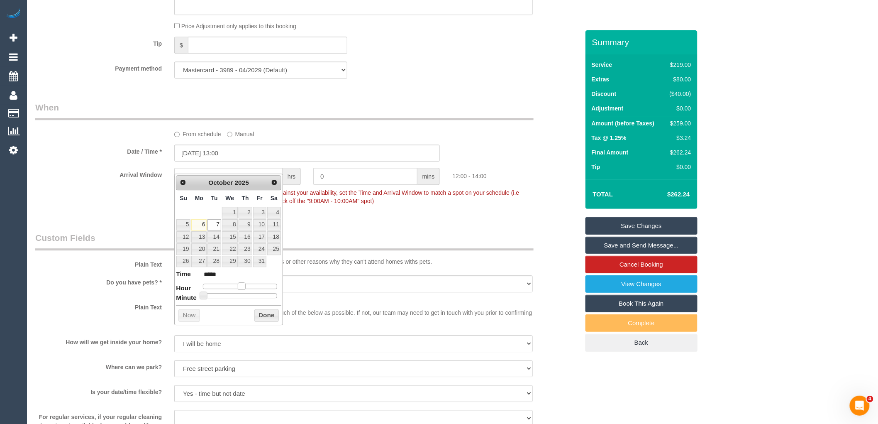
type input "07/10/2025 14:00"
type input "*****"
type input "07/10/2025 15:00"
type input "*****"
drag, startPoint x: 230, startPoint y: 283, endPoint x: 252, endPoint y: 281, distance: 22.9
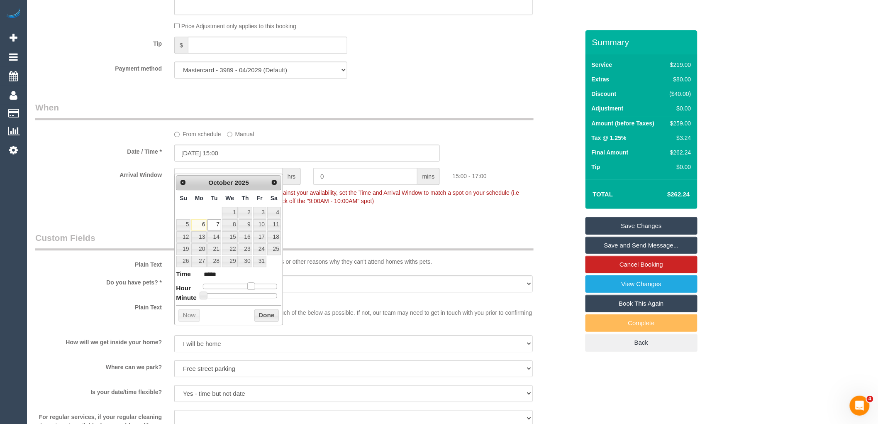
click at [252, 281] on dl "Time ***** Hour Minute Second Millisecond Microsecond Time Zone ***** ***** ***…" at bounding box center [228, 283] width 105 height 29
click at [263, 313] on button "Done" at bounding box center [266, 315] width 24 height 13
click at [262, 315] on button "Done" at bounding box center [266, 315] width 24 height 13
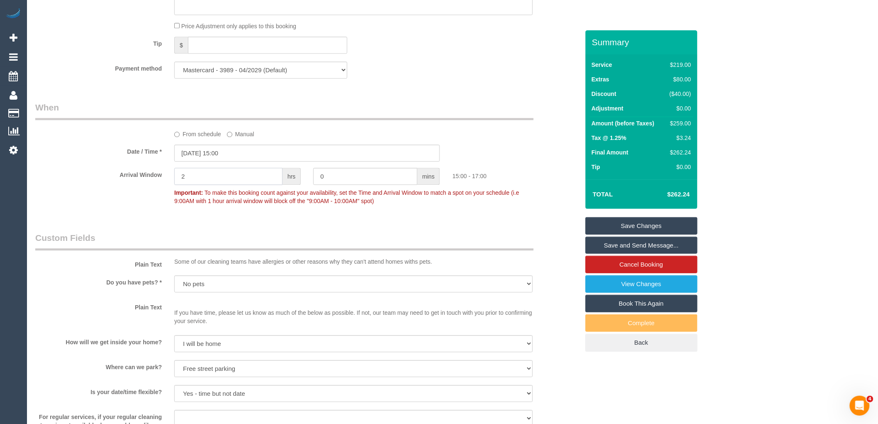
click at [198, 185] on input "2" at bounding box center [228, 176] width 108 height 17
type input "1"
click at [405, 237] on div "Who Email* smally258@gmail.com Name * Lachlan Small new customer Where Address*…" at bounding box center [307, 138] width 557 height 1876
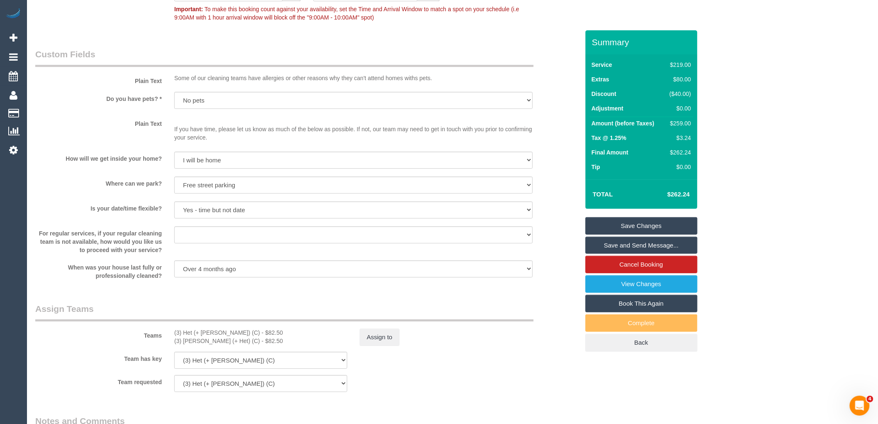
scroll to position [1015, 0]
click at [384, 205] on sui-booking-custom-fields "Plain Text Some of our cleaning teams have allergies or other reasons why they …" at bounding box center [307, 163] width 544 height 232
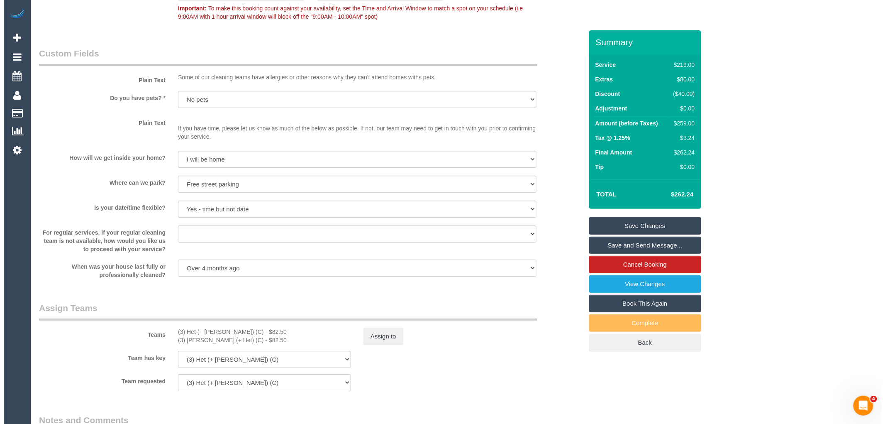
scroll to position [1153, 0]
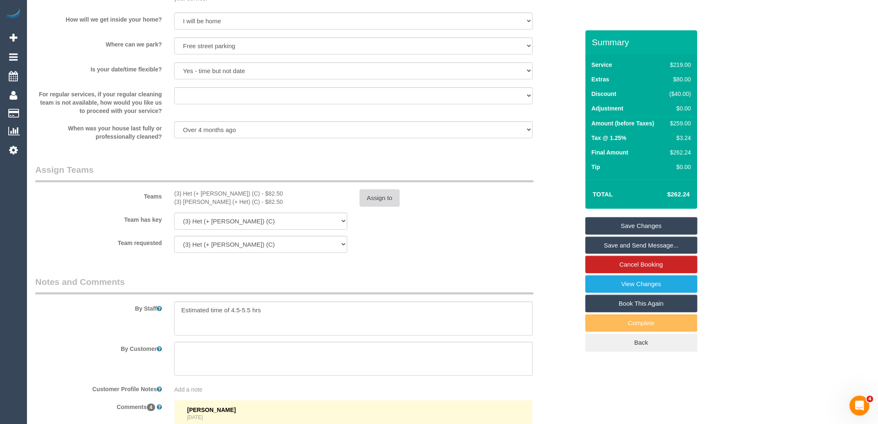
click at [374, 207] on button "Assign to" at bounding box center [380, 197] width 40 height 17
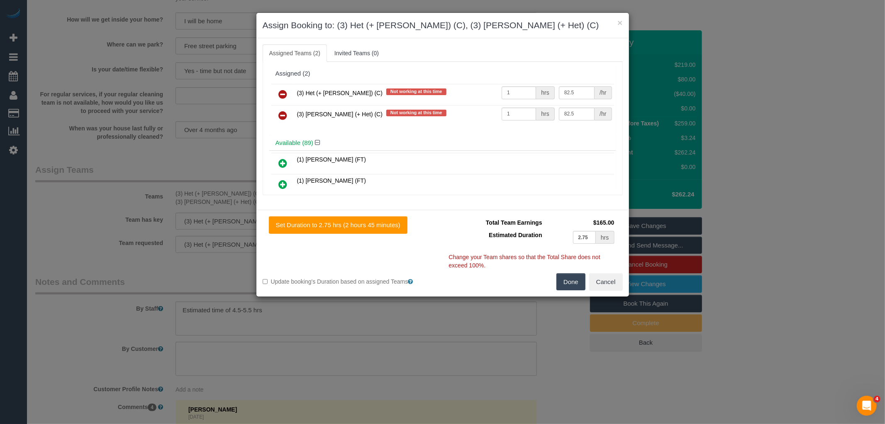
click at [283, 94] on icon at bounding box center [283, 94] width 9 height 10
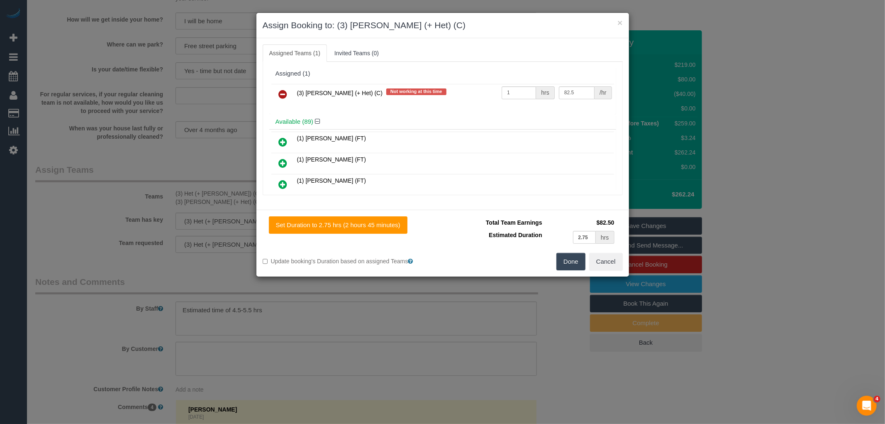
click at [287, 94] on icon at bounding box center [283, 94] width 9 height 10
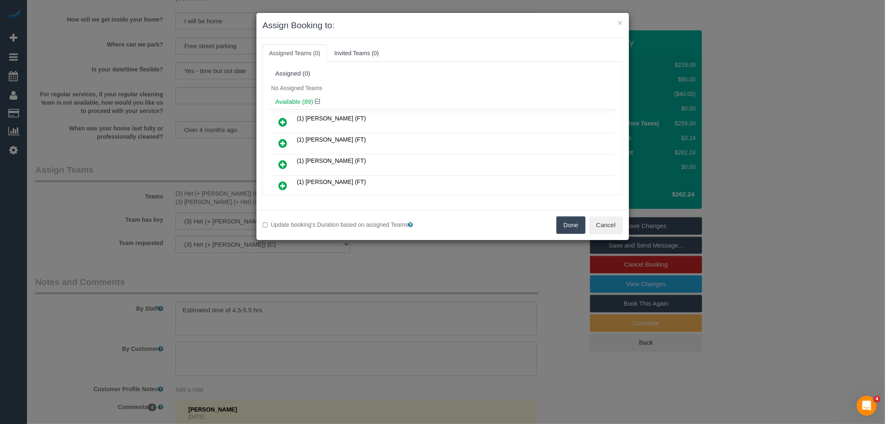
scroll to position [1282, 0]
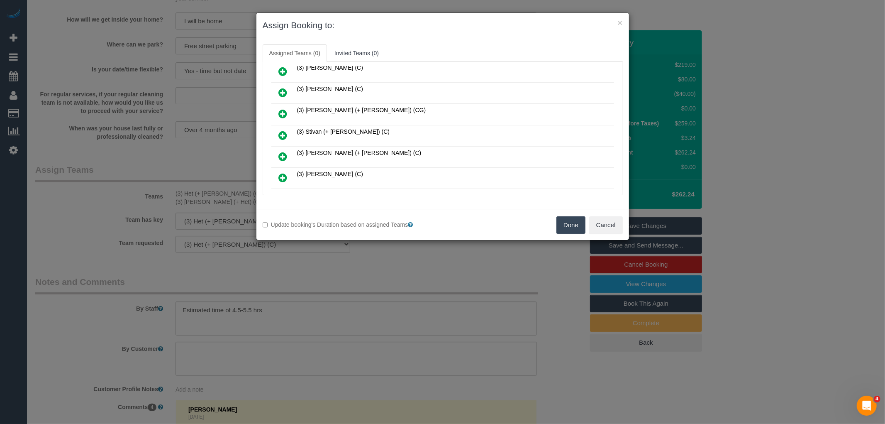
click at [283, 152] on icon at bounding box center [283, 157] width 9 height 10
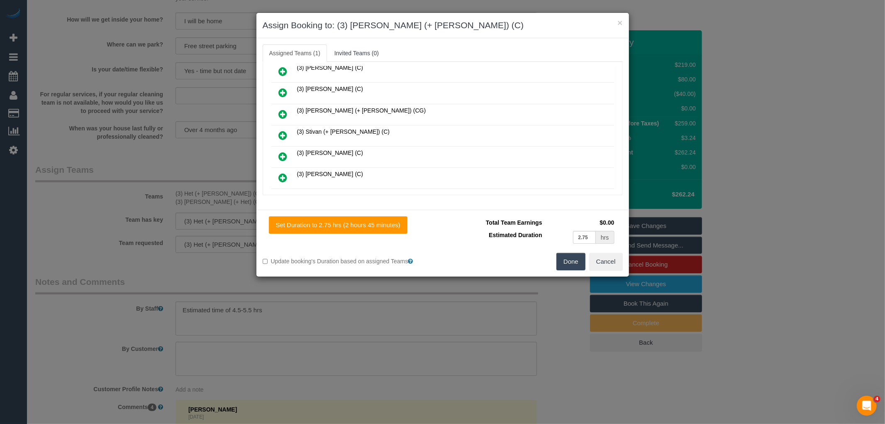
scroll to position [864, 0]
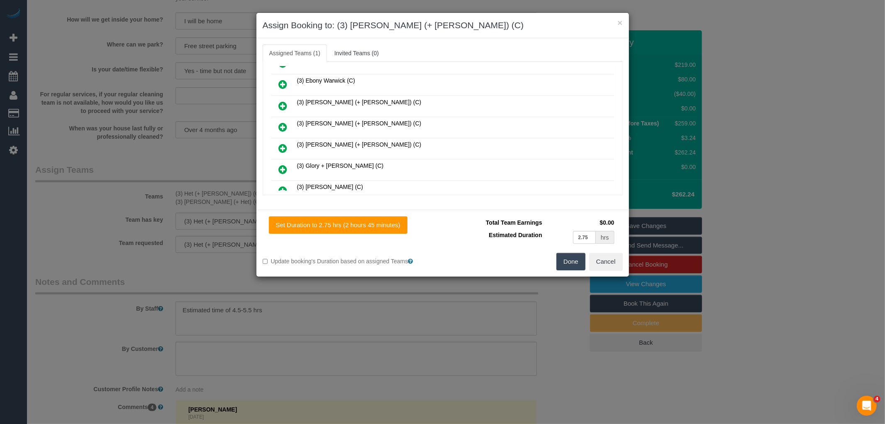
click at [281, 143] on icon at bounding box center [283, 148] width 9 height 10
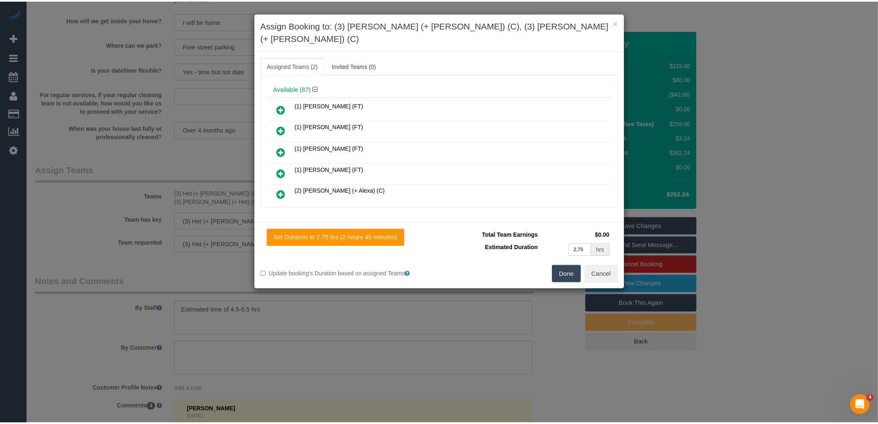
scroll to position [0, 0]
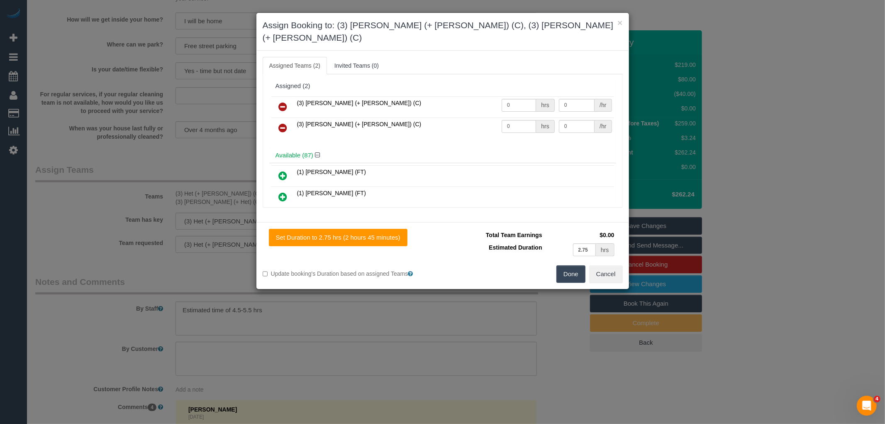
click at [282, 102] on icon at bounding box center [283, 107] width 9 height 10
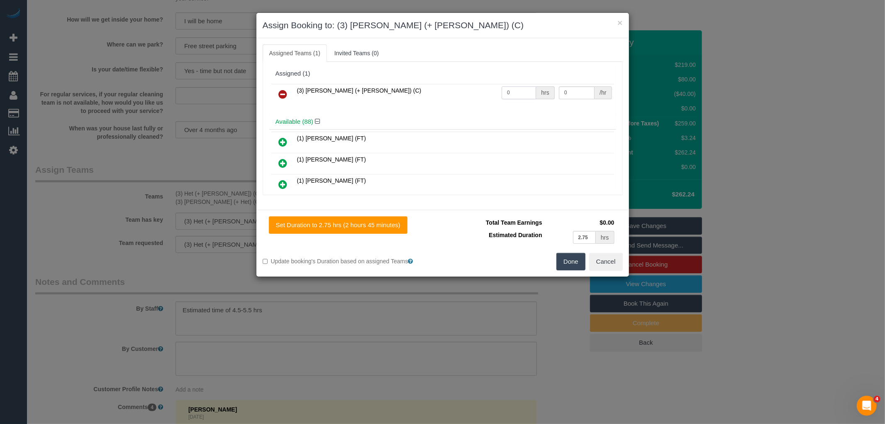
drag, startPoint x: 511, startPoint y: 95, endPoint x: 660, endPoint y: 104, distance: 150.2
click at [511, 94] on input "0" at bounding box center [519, 92] width 34 height 13
type input "1"
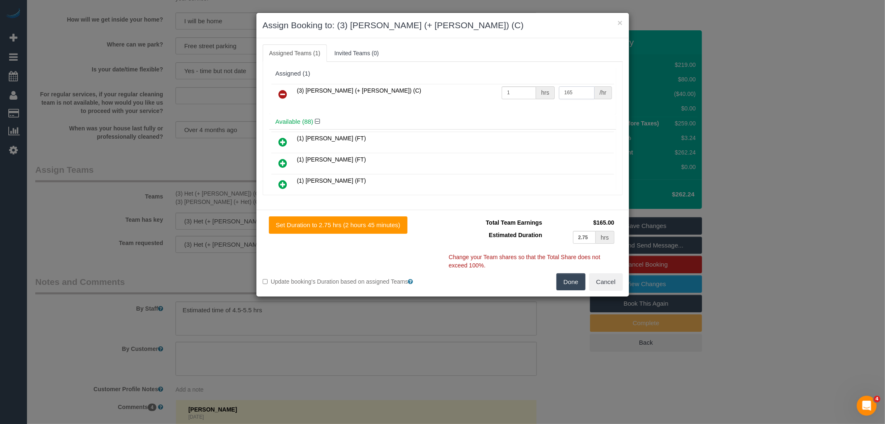
type input "165"
click at [572, 283] on button "Done" at bounding box center [571, 281] width 29 height 17
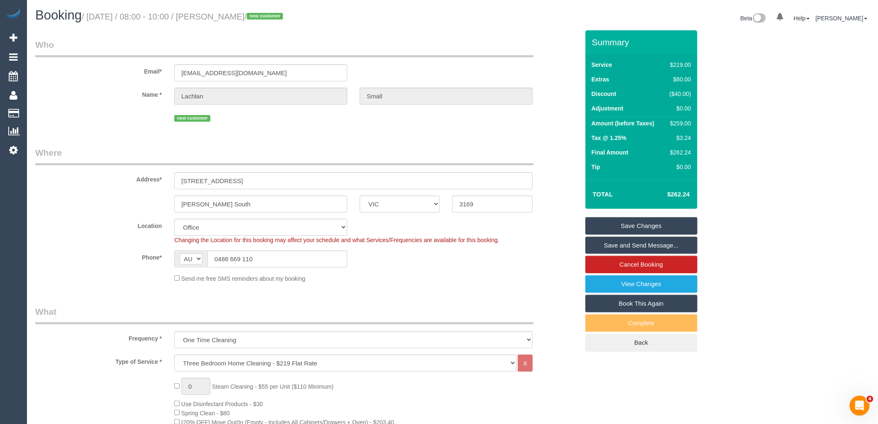
drag, startPoint x: 231, startPoint y: 14, endPoint x: 272, endPoint y: 12, distance: 40.3
click at [272, 12] on small "/ October 07, 2025 / 08:00 - 10:00 / Lachlan Small / new customer" at bounding box center [184, 16] width 204 height 9
copy small "Lachlan Small"
click at [642, 246] on link "Save and Send Message..." at bounding box center [642, 245] width 112 height 17
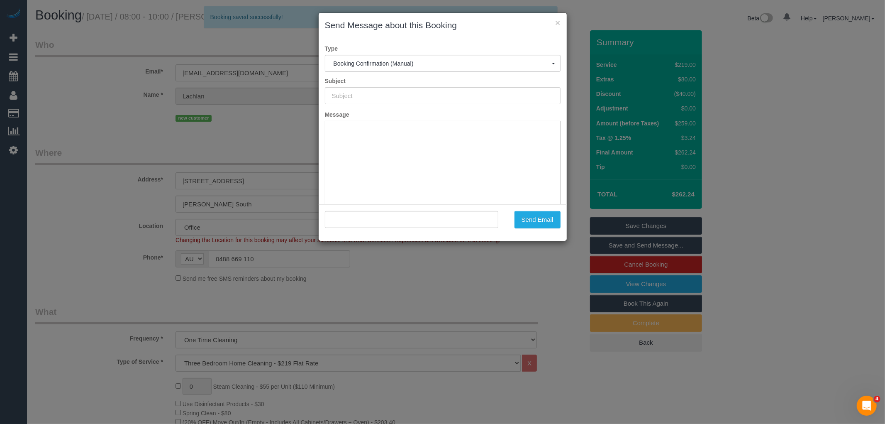
type input "Booking Confirmed"
type input ""Lachlan Small" <smally258@gmail.com>"
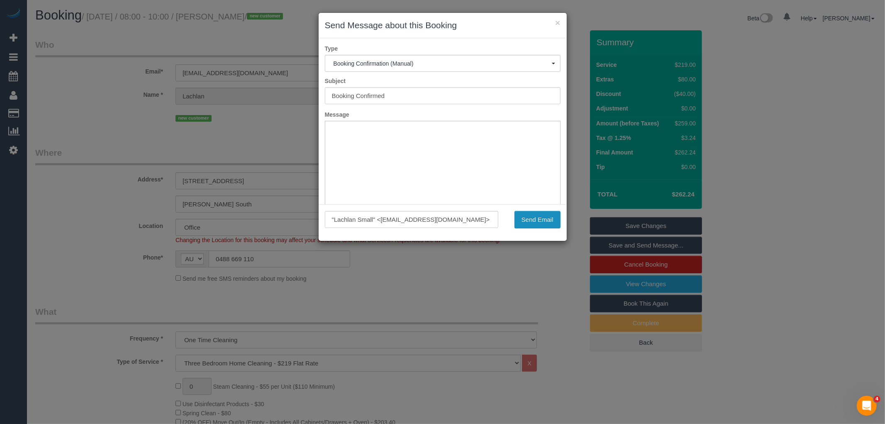
click at [534, 217] on button "Send Email" at bounding box center [538, 219] width 46 height 17
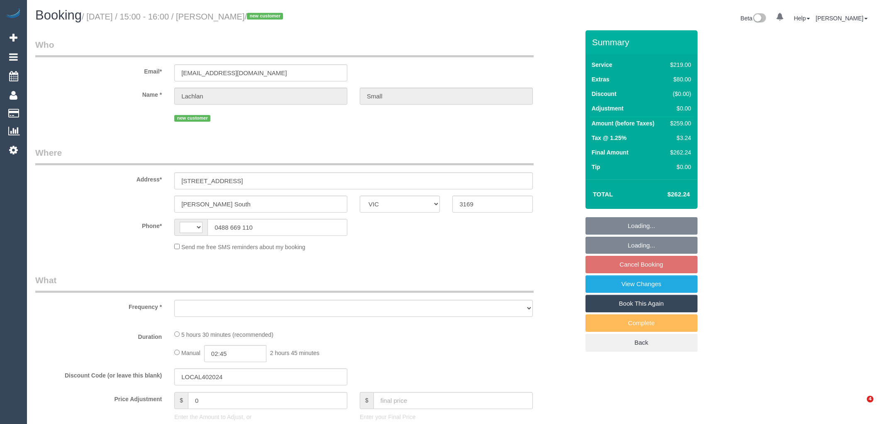
select select "VIC"
select select "string:stripe-pm_1SDDiG2GScqysDRVHMltbVfm"
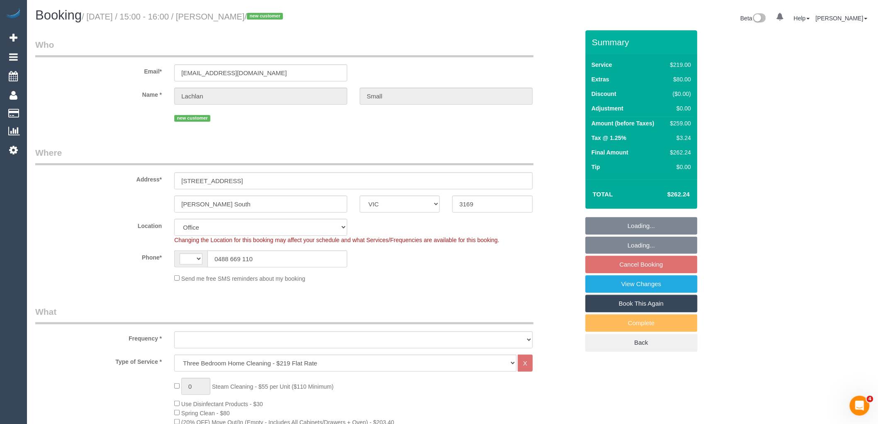
select select "string:AU"
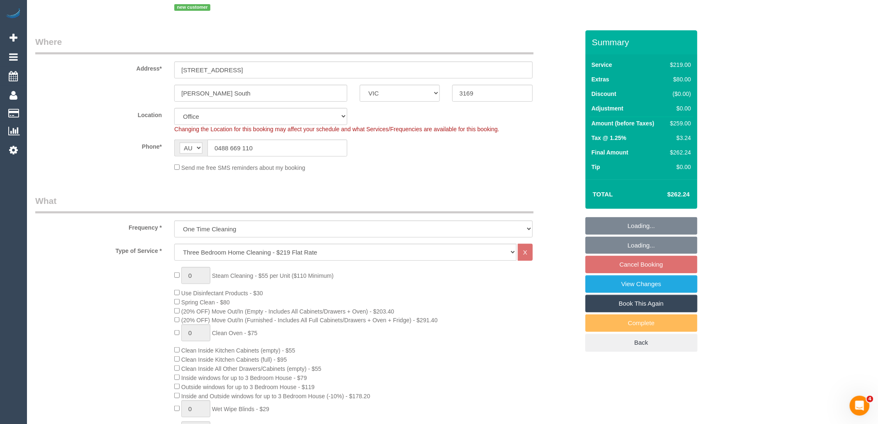
select select "object:867"
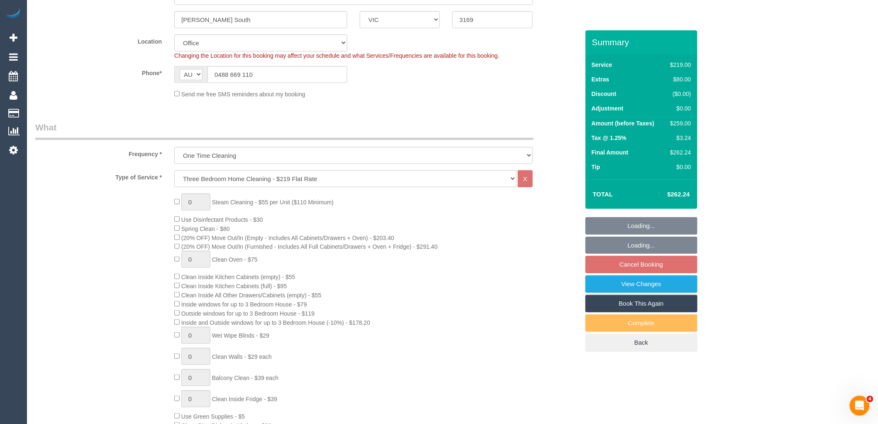
select select "number:28"
select select "number:14"
select select "number:19"
select select "number:24"
select select "number:26"
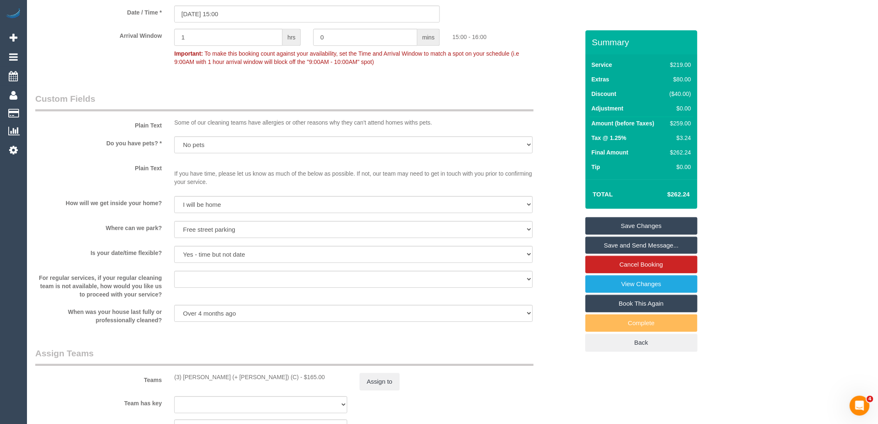
scroll to position [876, 0]
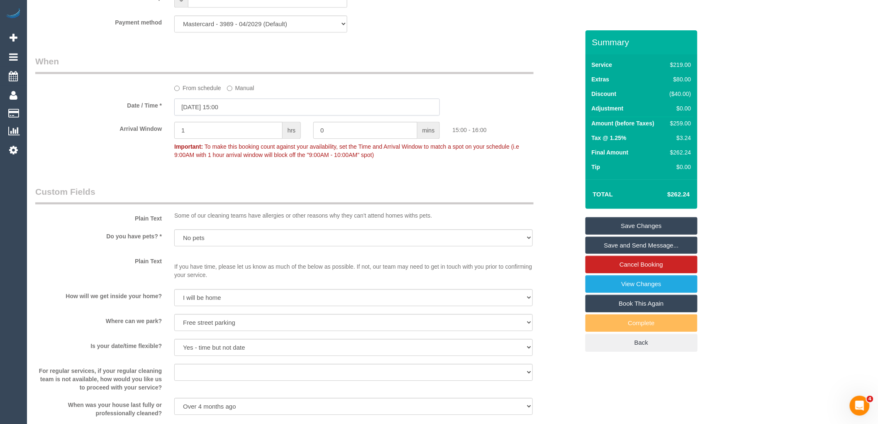
click at [226, 115] on input "07/10/2025 15:00" at bounding box center [307, 106] width 266 height 17
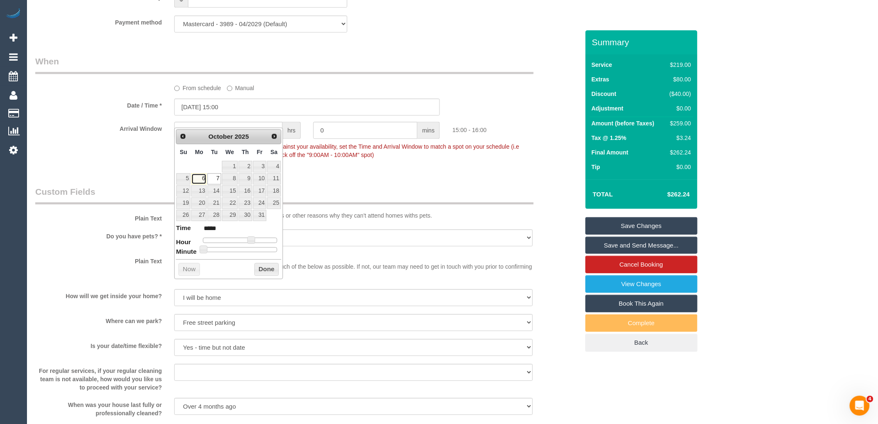
click at [198, 176] on link "6" at bounding box center [198, 178] width 15 height 11
type input "[DATE] 15:00"
click at [264, 271] on button "Done" at bounding box center [266, 269] width 24 height 13
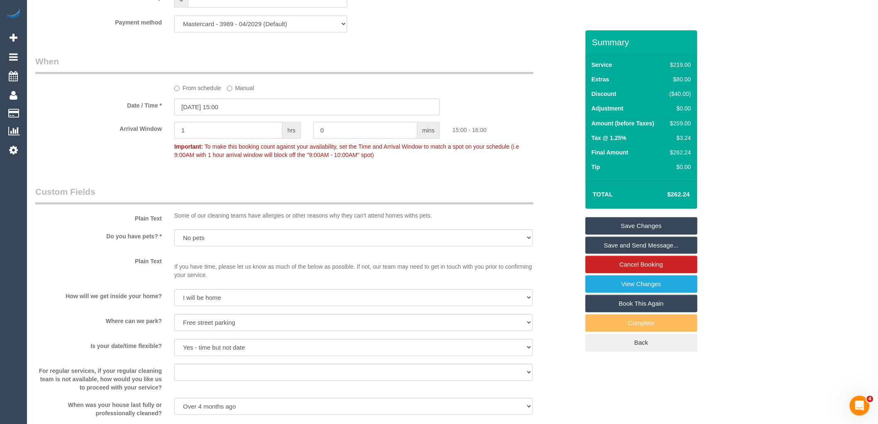
click at [642, 227] on link "Save Changes" at bounding box center [642, 225] width 112 height 17
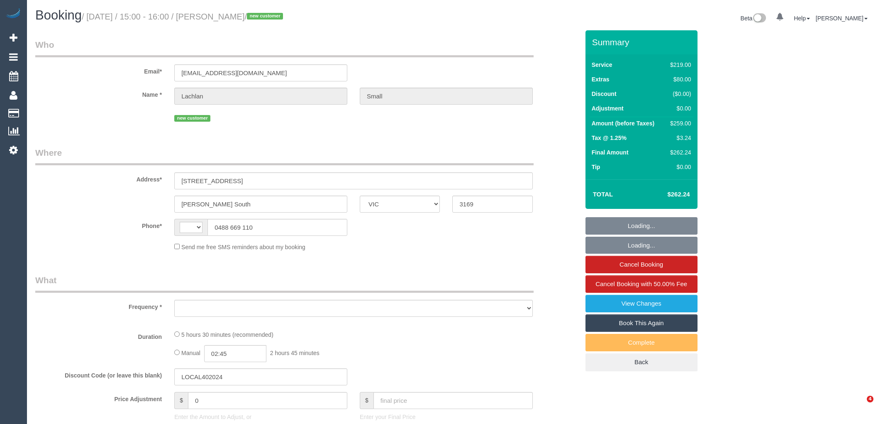
select select "VIC"
select select "object:296"
select select "string:stripe-pm_1SDDiG2GScqysDRVHMltbVfm"
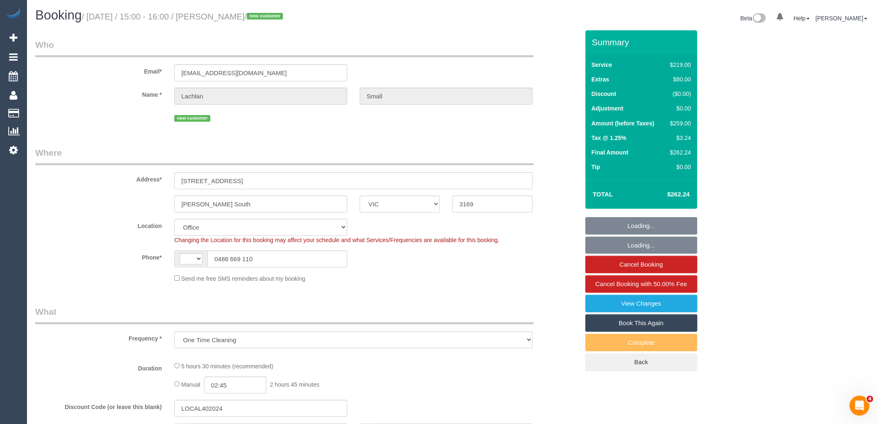
select select "object:871"
select select "string:AU"
select select "number:28"
select select "number:14"
select select "number:19"
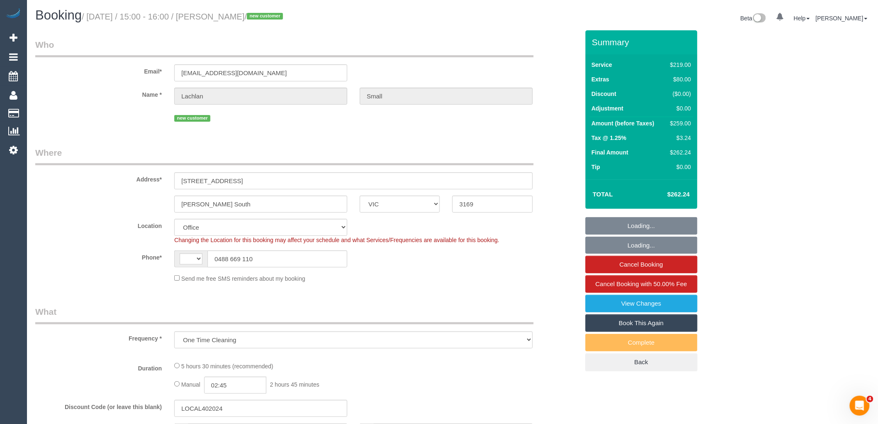
select select "number:24"
select select "number:26"
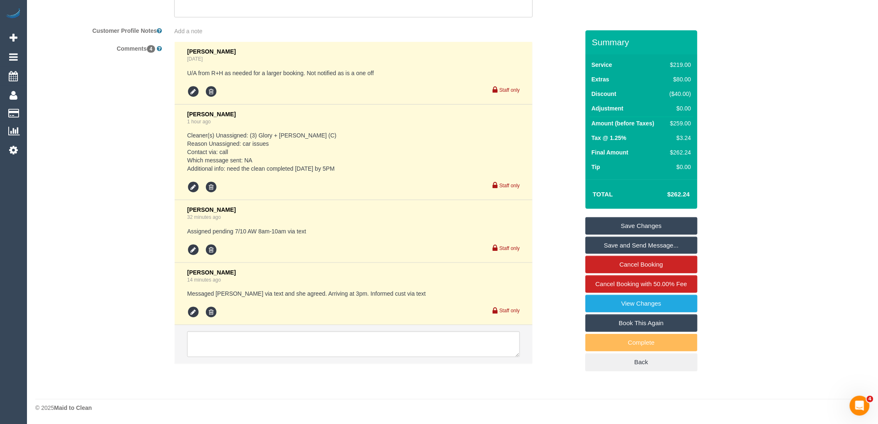
scroll to position [1521, 0]
click at [644, 226] on link "Save Changes" at bounding box center [642, 225] width 112 height 17
